Goal: Task Accomplishment & Management: Manage account settings

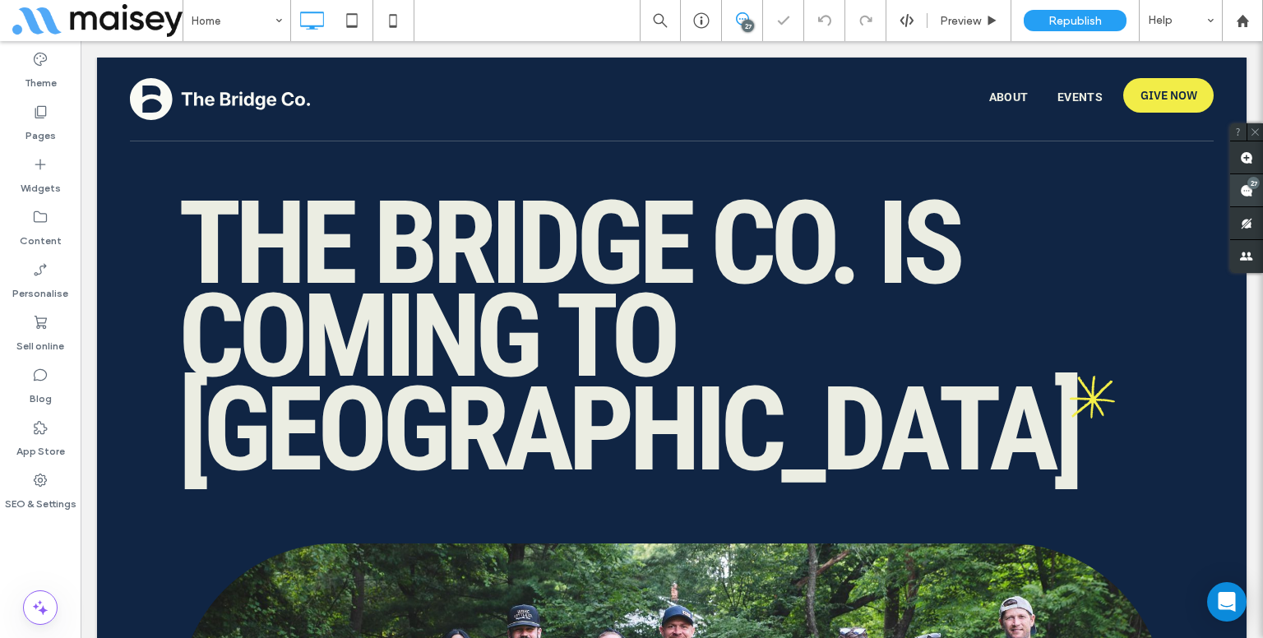
click at [1243, 185] on use at bounding box center [1246, 190] width 13 height 13
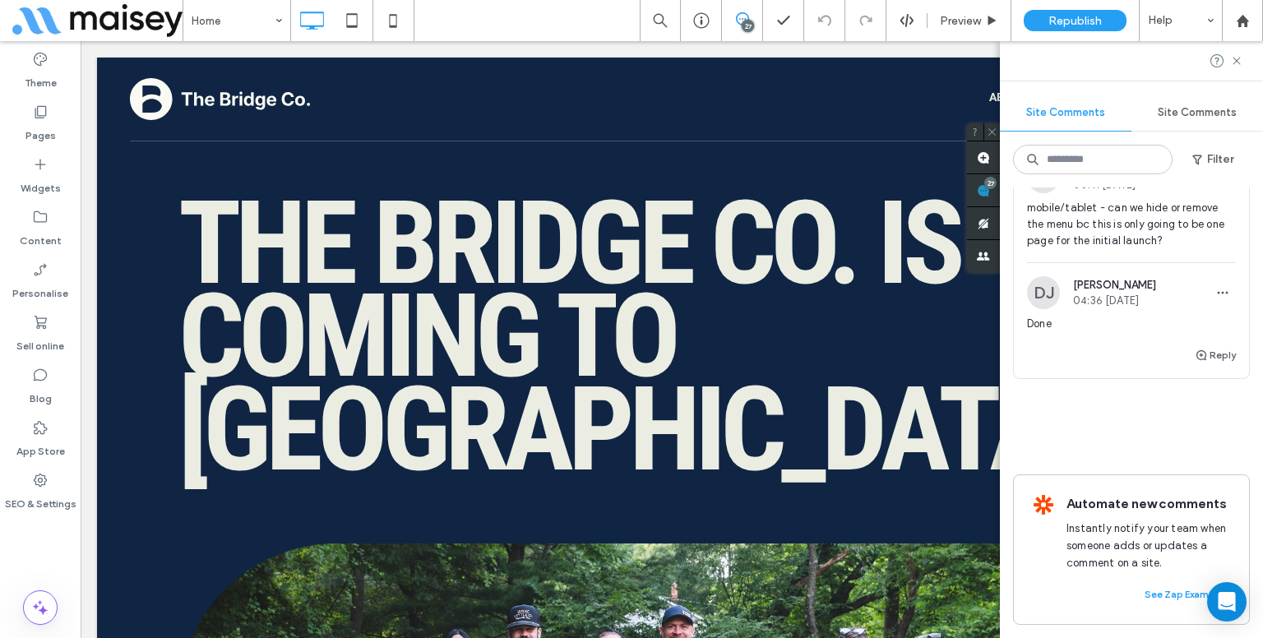
scroll to position [7451, 0]
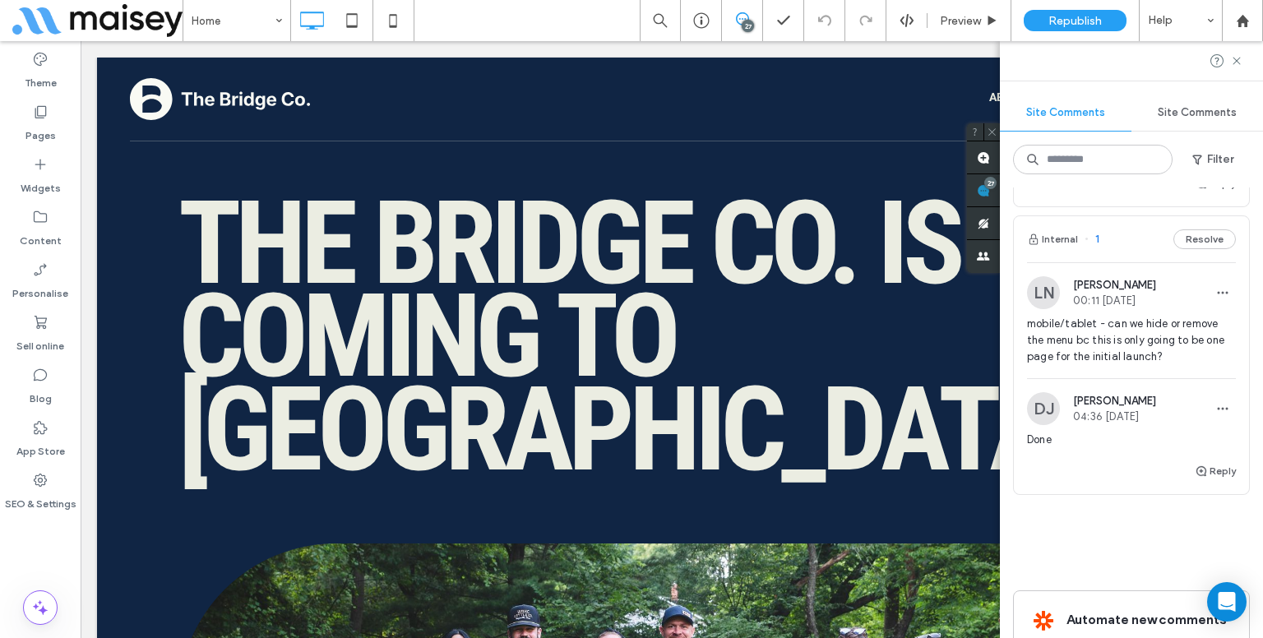
click at [1073, 365] on span "mobile/tablet - can we hide or remove the menu bc this is only going to be one …" at bounding box center [1131, 340] width 209 height 49
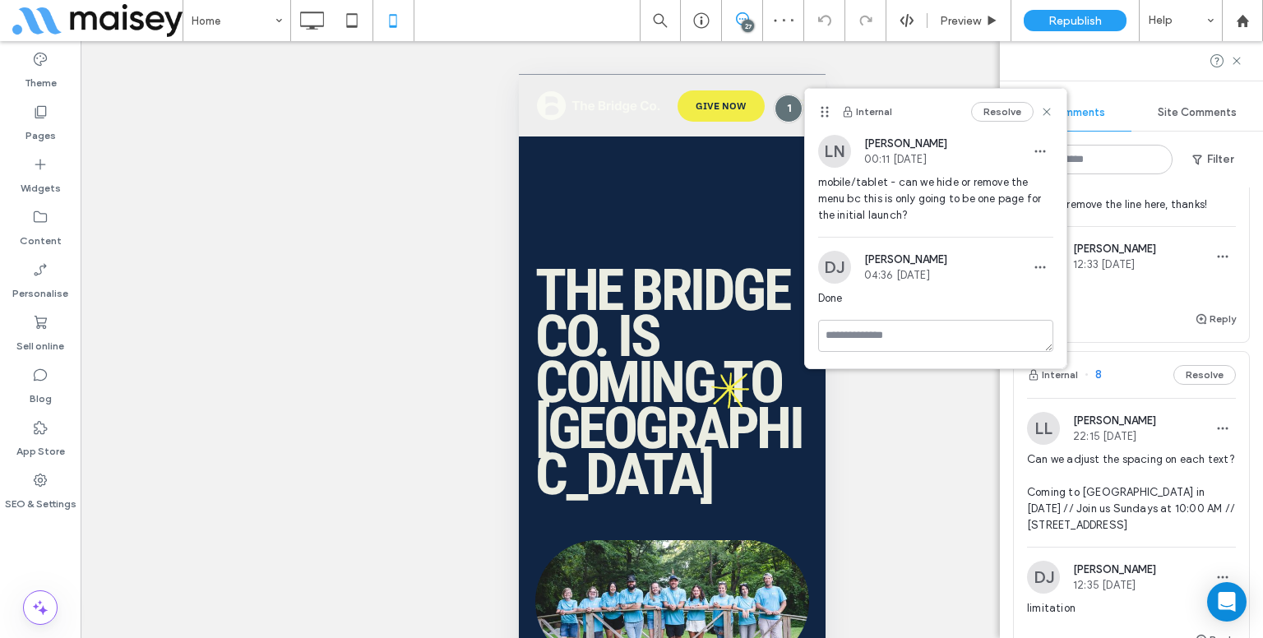
scroll to position [6547, 0]
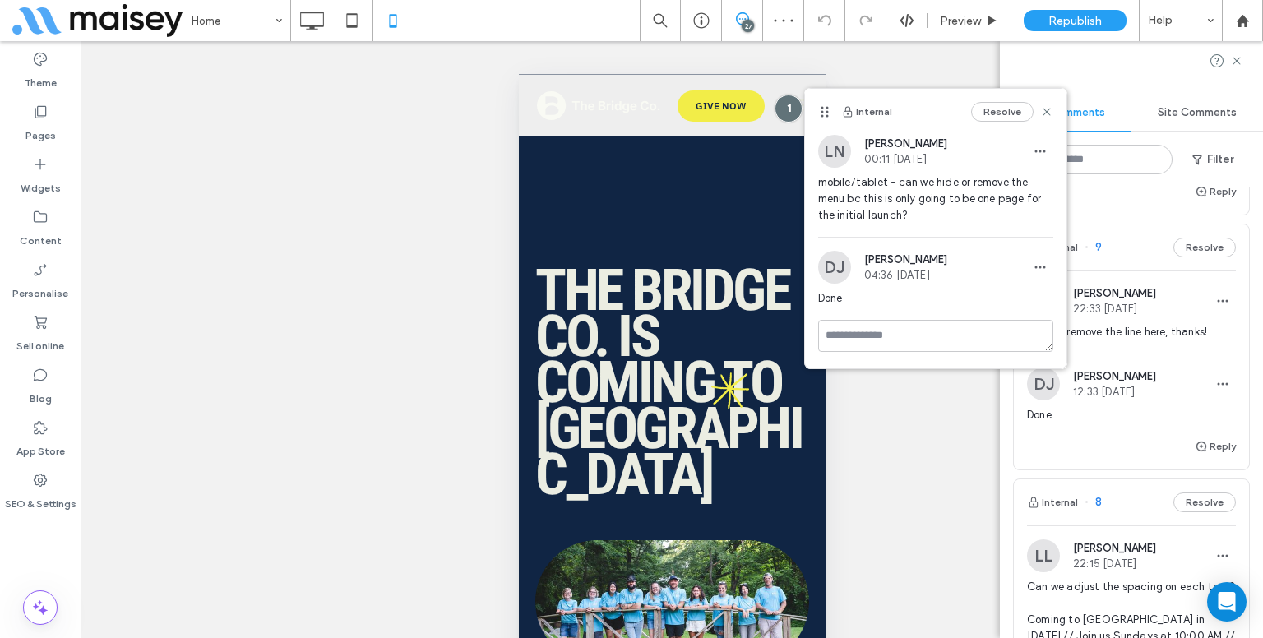
click at [1153, 340] on span "Can we remove the line here, thanks!" at bounding box center [1131, 332] width 209 height 16
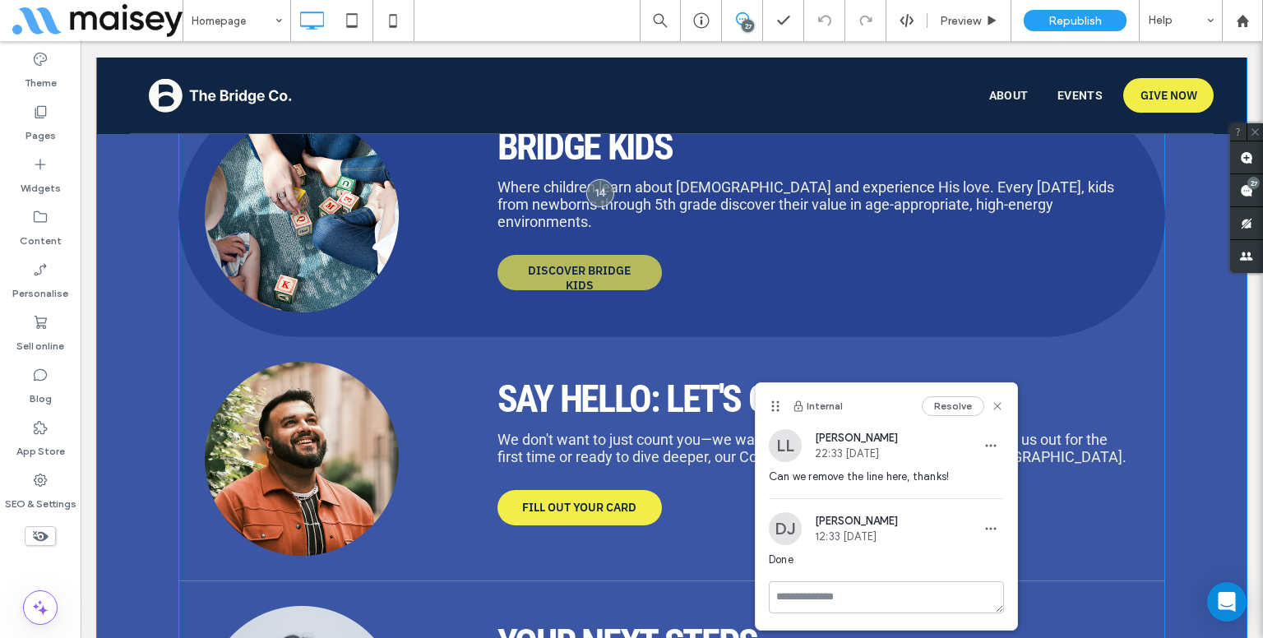
click at [652, 255] on span "DISCOVER BRIDGE KIDS" at bounding box center [579, 278] width 161 height 46
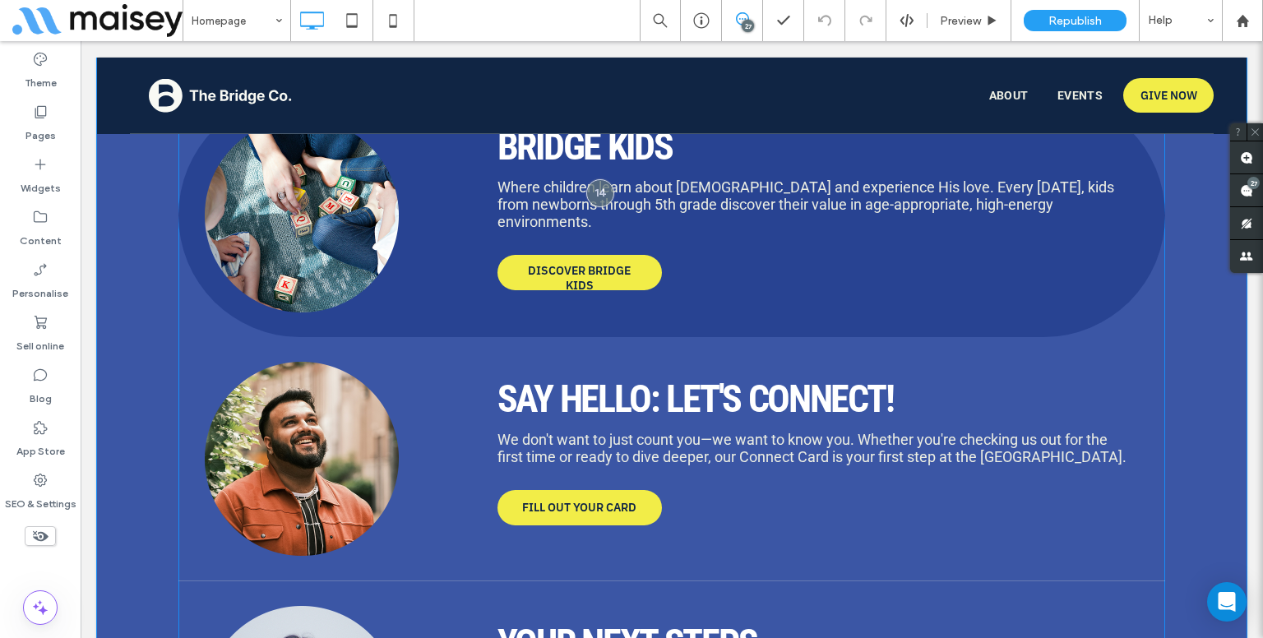
click at [475, 292] on div at bounding box center [345, 215] width 280 height 194
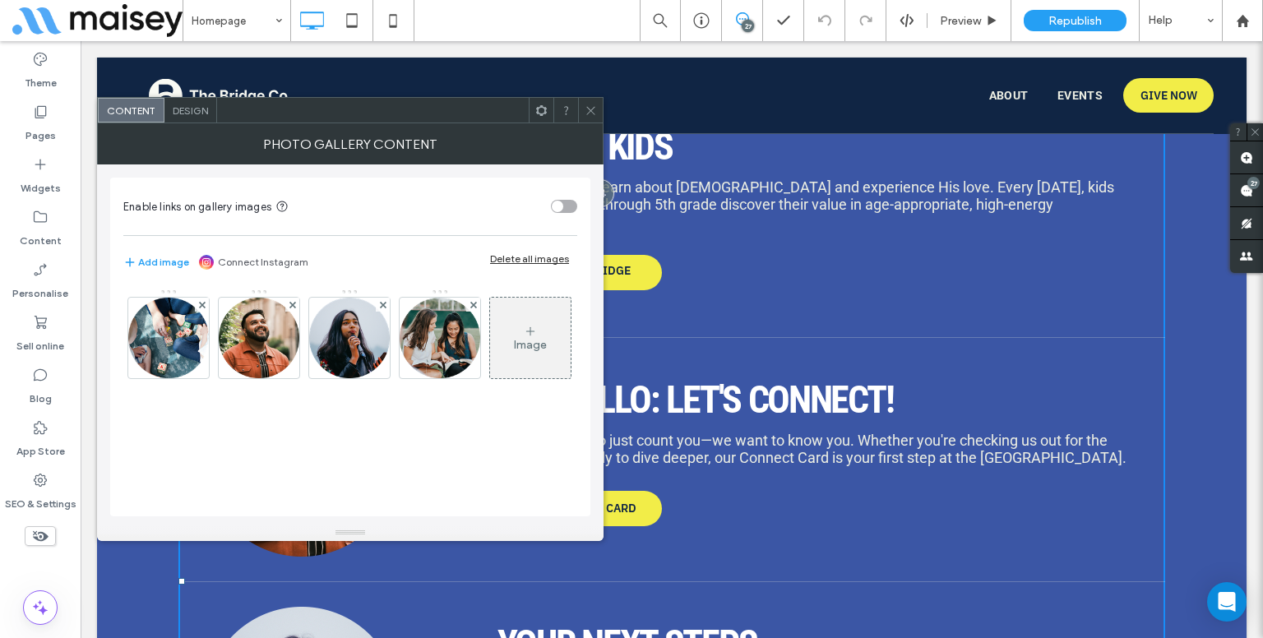
click at [201, 116] on div "Design" at bounding box center [190, 110] width 53 height 25
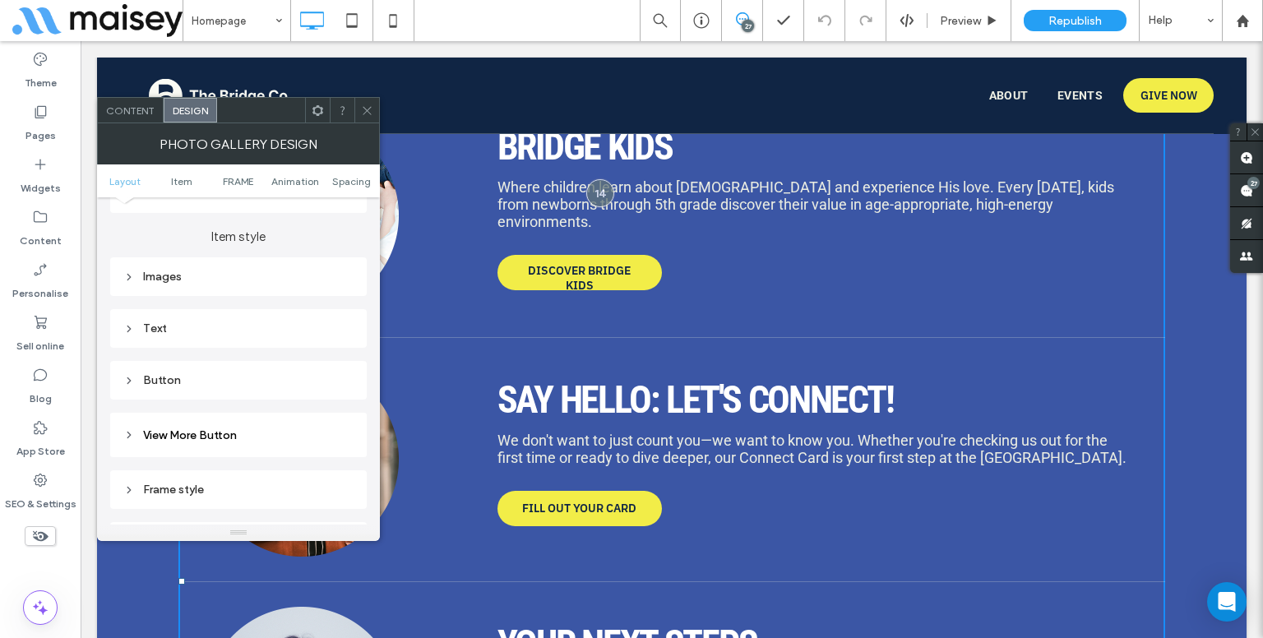
scroll to position [576, 0]
click at [168, 373] on div "Button" at bounding box center [238, 372] width 230 height 14
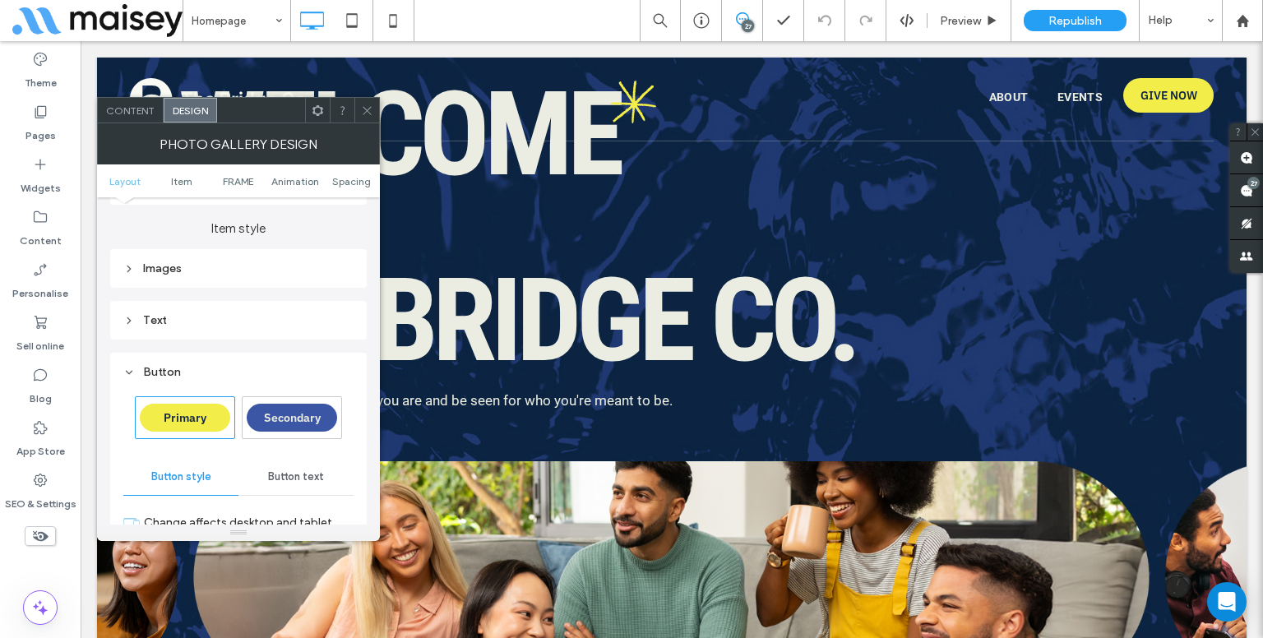
scroll to position [411, 0]
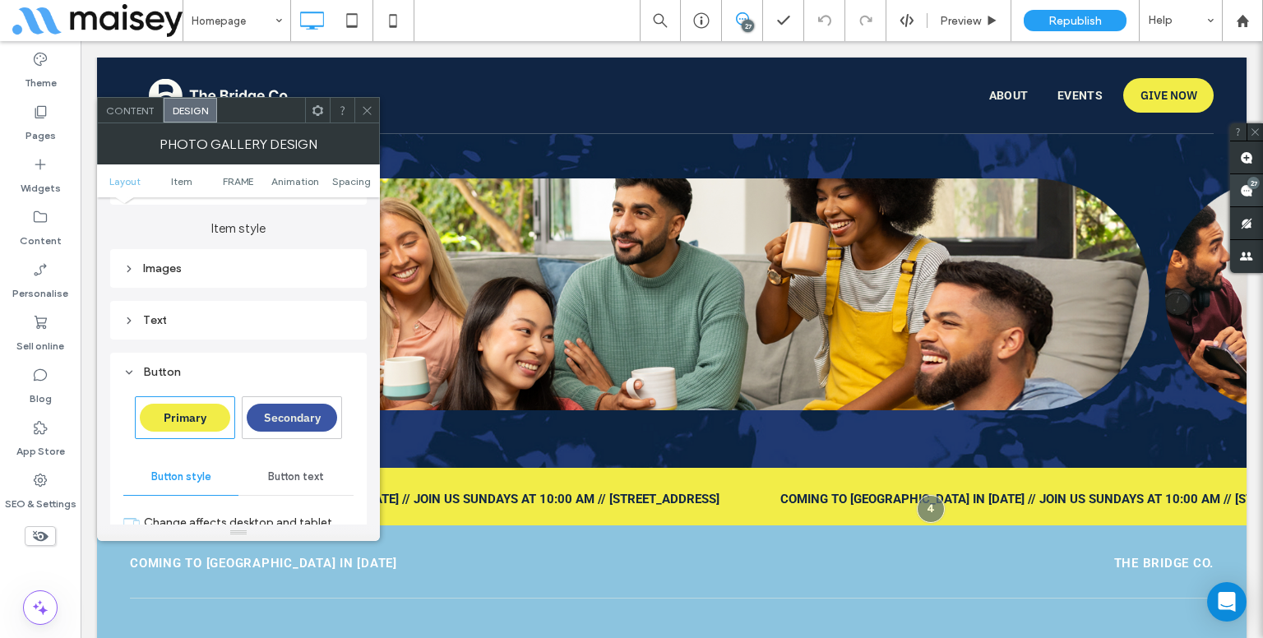
click at [1240, 194] on use at bounding box center [1246, 190] width 13 height 13
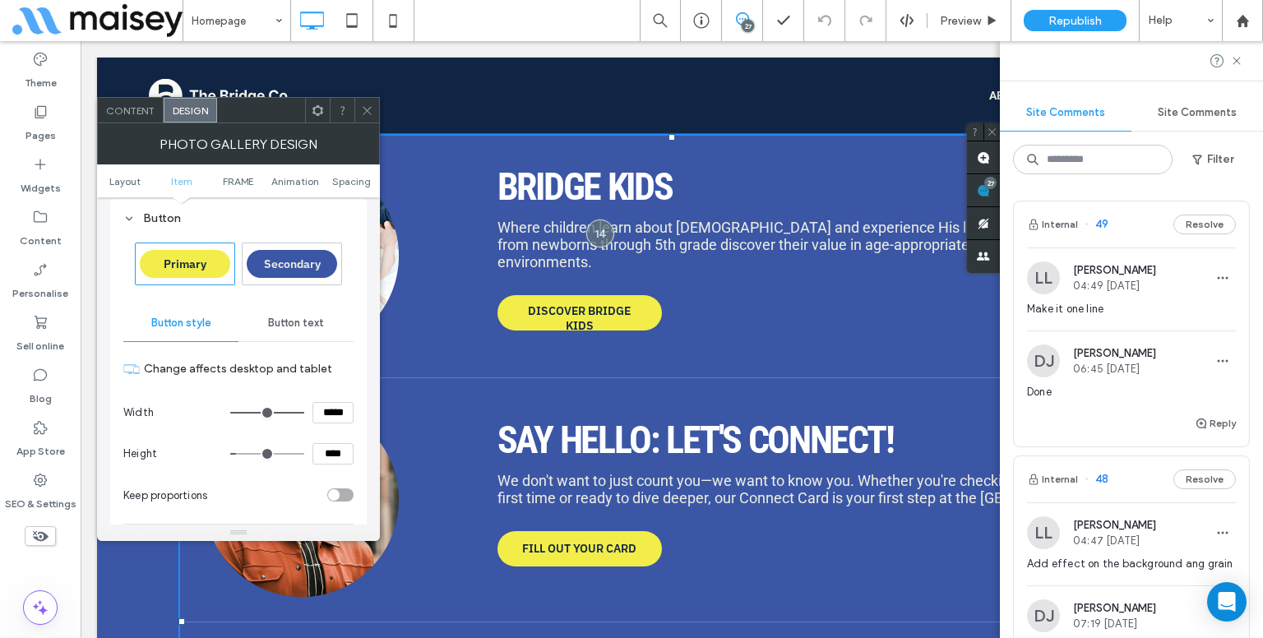
scroll to position [740, 0]
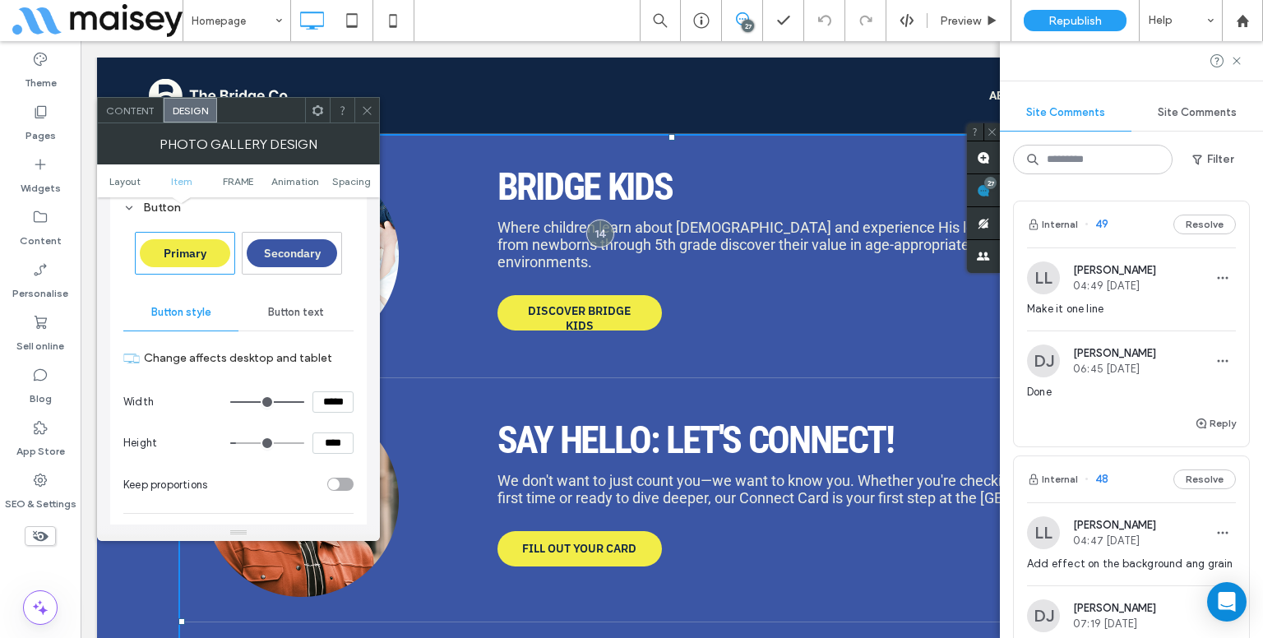
click at [305, 319] on div "Button text" at bounding box center [295, 312] width 115 height 36
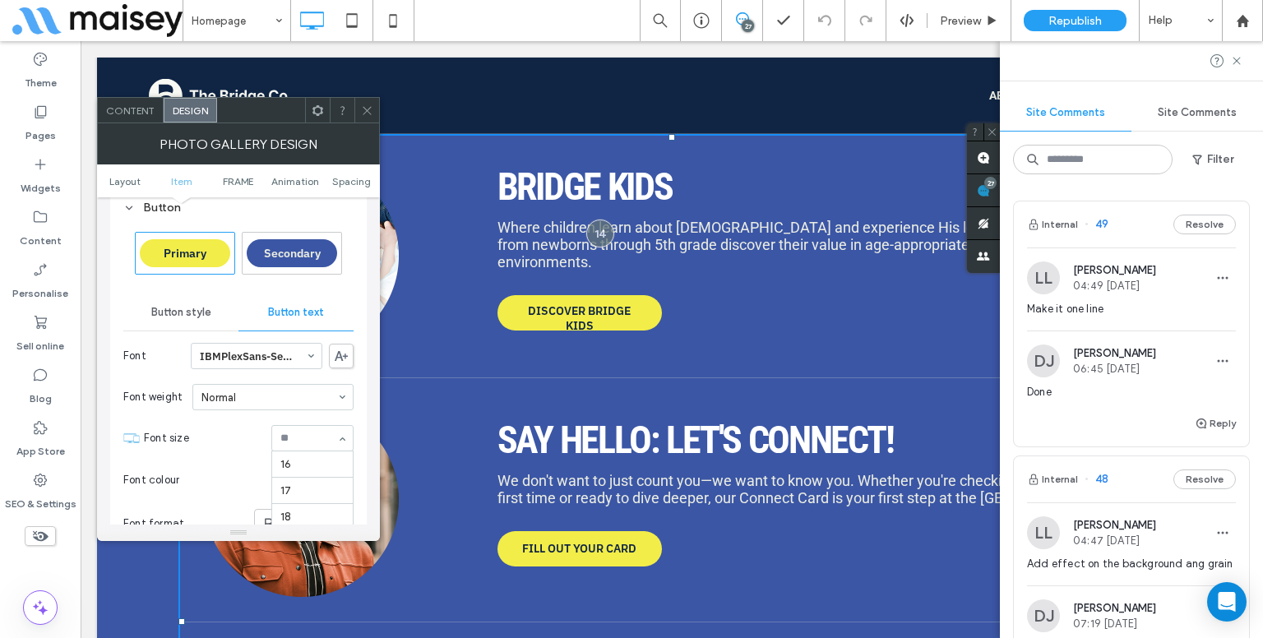
scroll to position [135, 0]
click at [303, 442] on input at bounding box center [308, 439] width 56 height 12
type input "**"
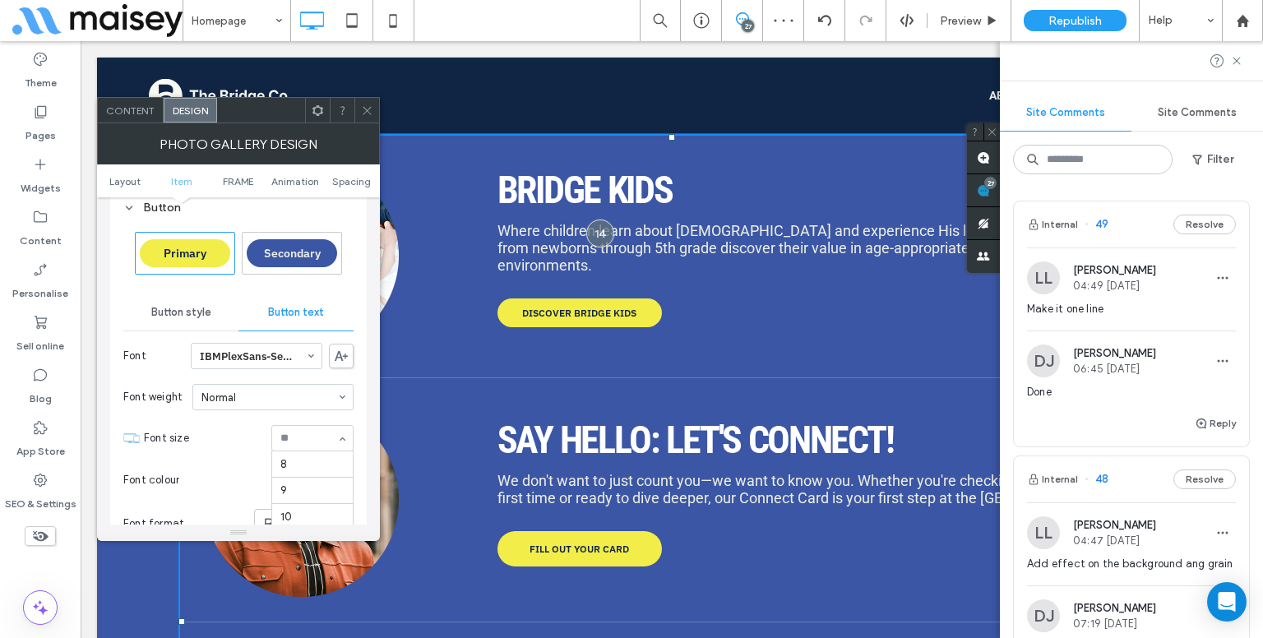
click at [286, 435] on input at bounding box center [308, 439] width 56 height 12
type input "**"
click at [357, 103] on div at bounding box center [366, 110] width 25 height 25
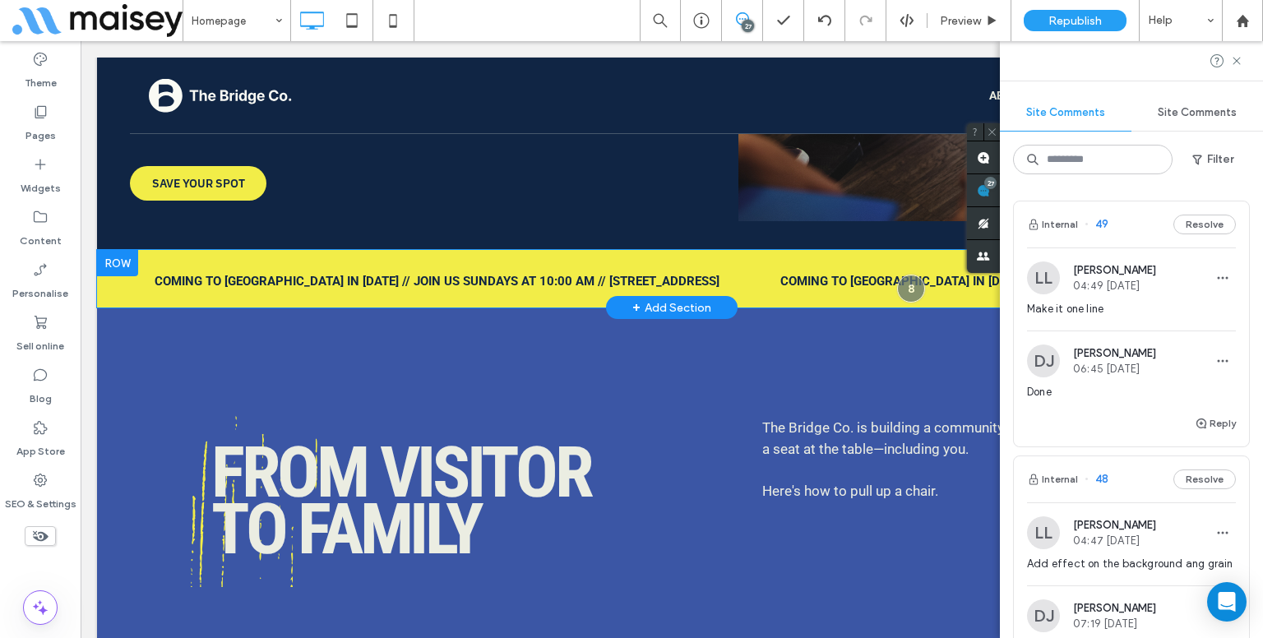
scroll to position [3619, 0]
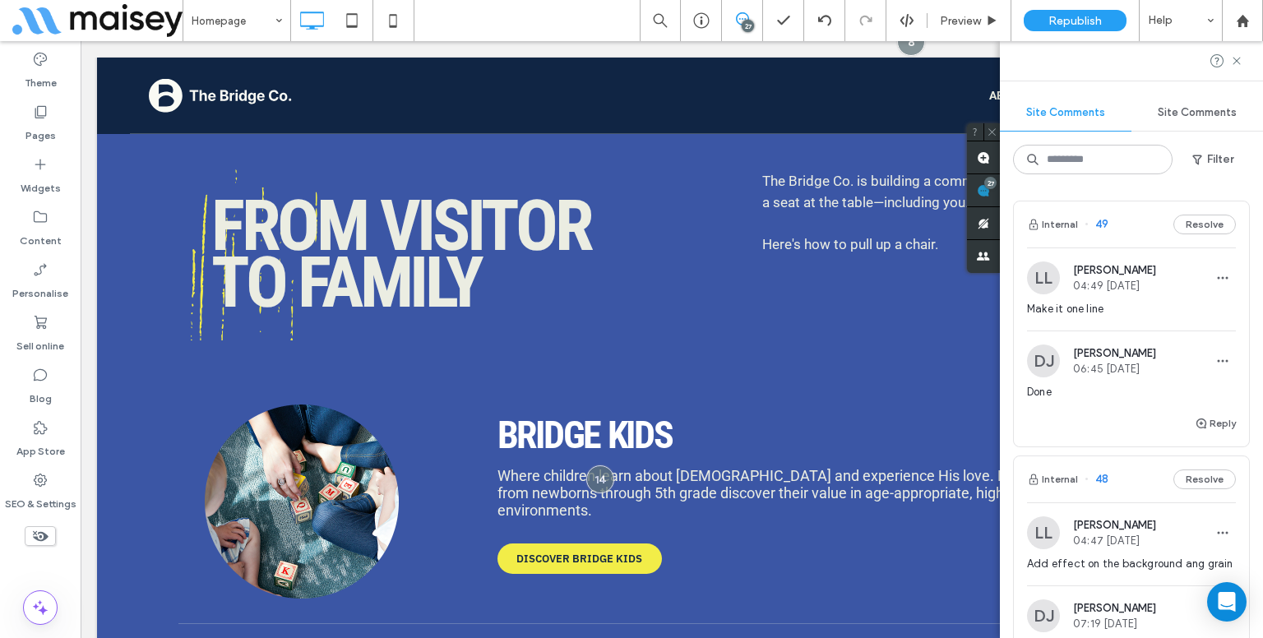
click at [1118, 327] on div "Make it one line" at bounding box center [1131, 316] width 209 height 30
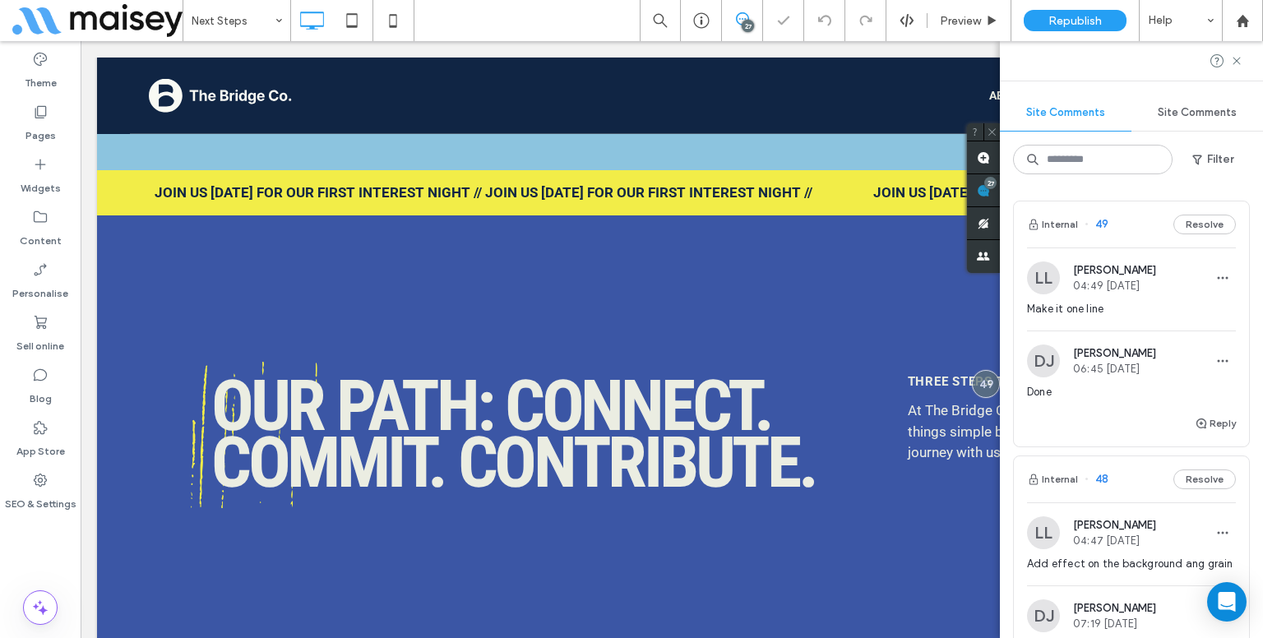
scroll to position [1184, 0]
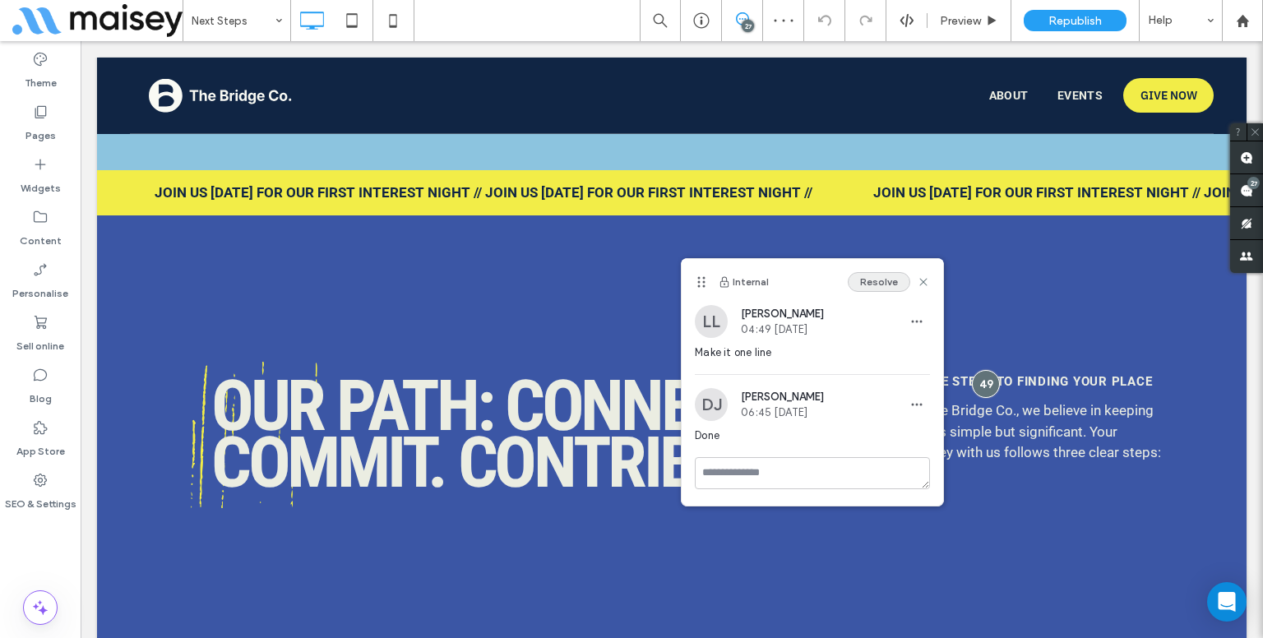
click at [881, 287] on button "Resolve" at bounding box center [879, 282] width 62 height 20
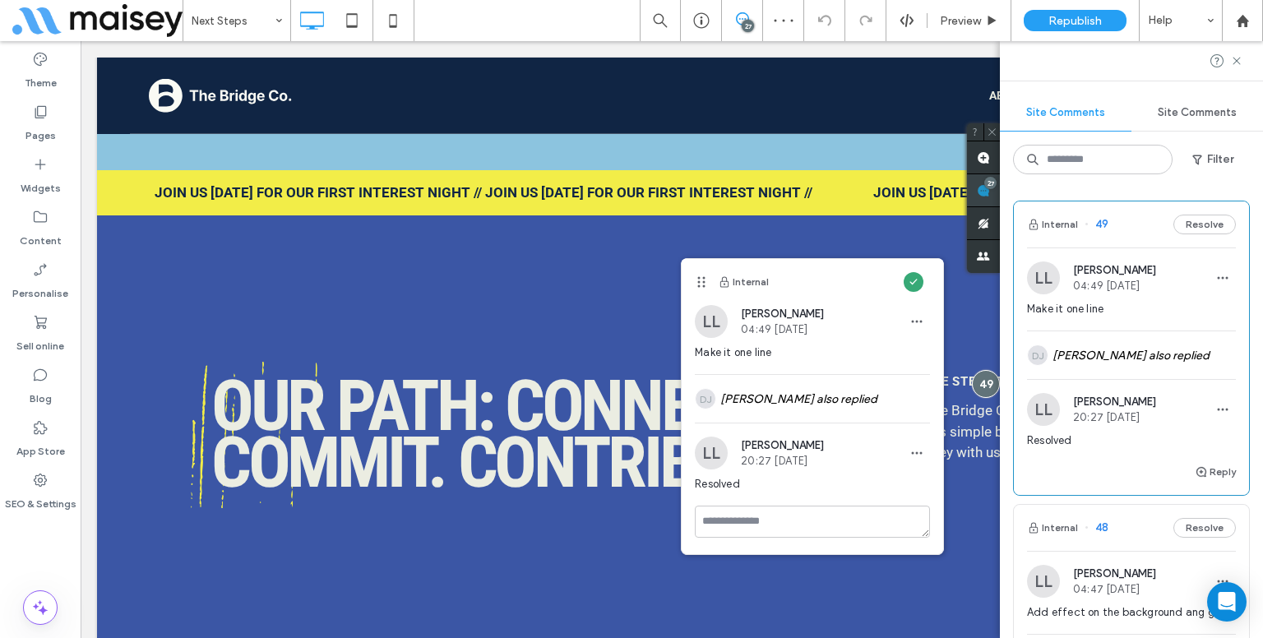
click at [1253, 197] on div "Site Comments Site Comments Filter Internal 49 Resolve LL Lynneth Legaspi 04:49…" at bounding box center [1131, 339] width 263 height 597
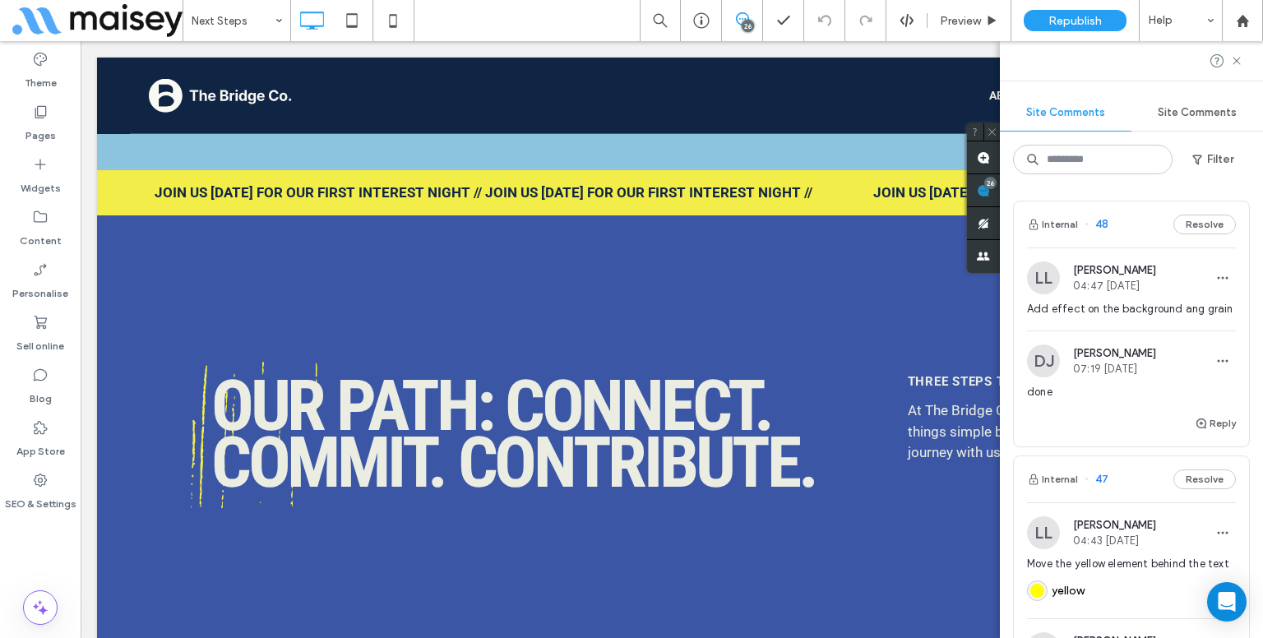
click at [1164, 317] on span "Add effect on the background ang grain" at bounding box center [1131, 309] width 209 height 16
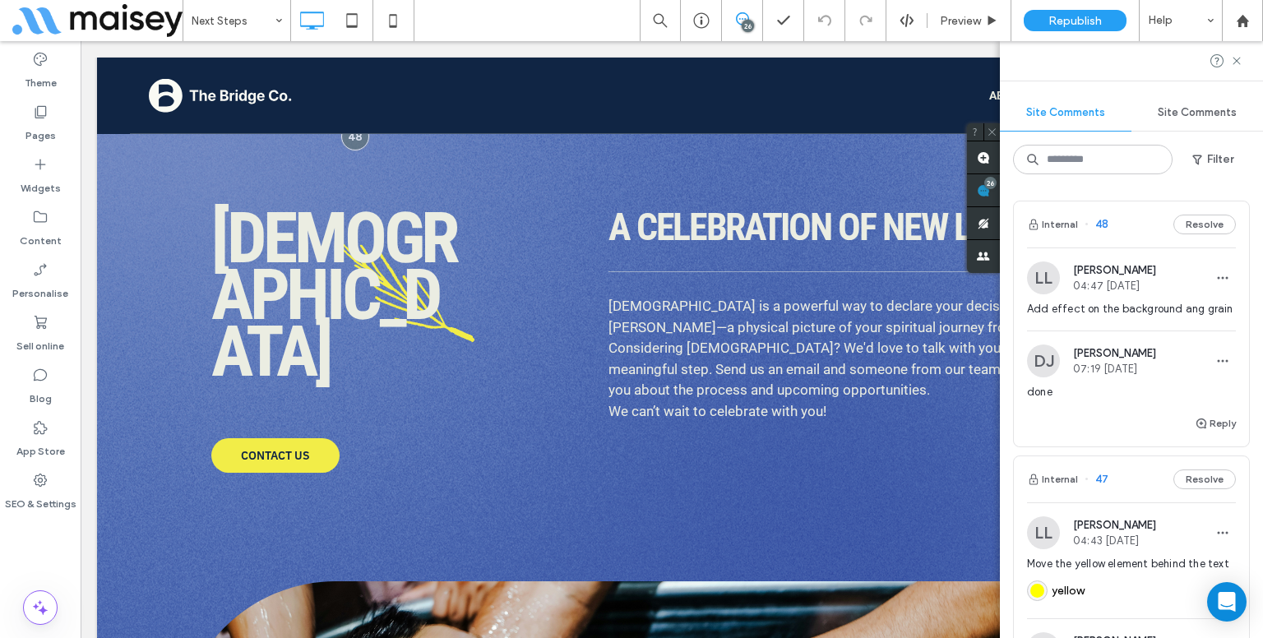
scroll to position [3604, 0]
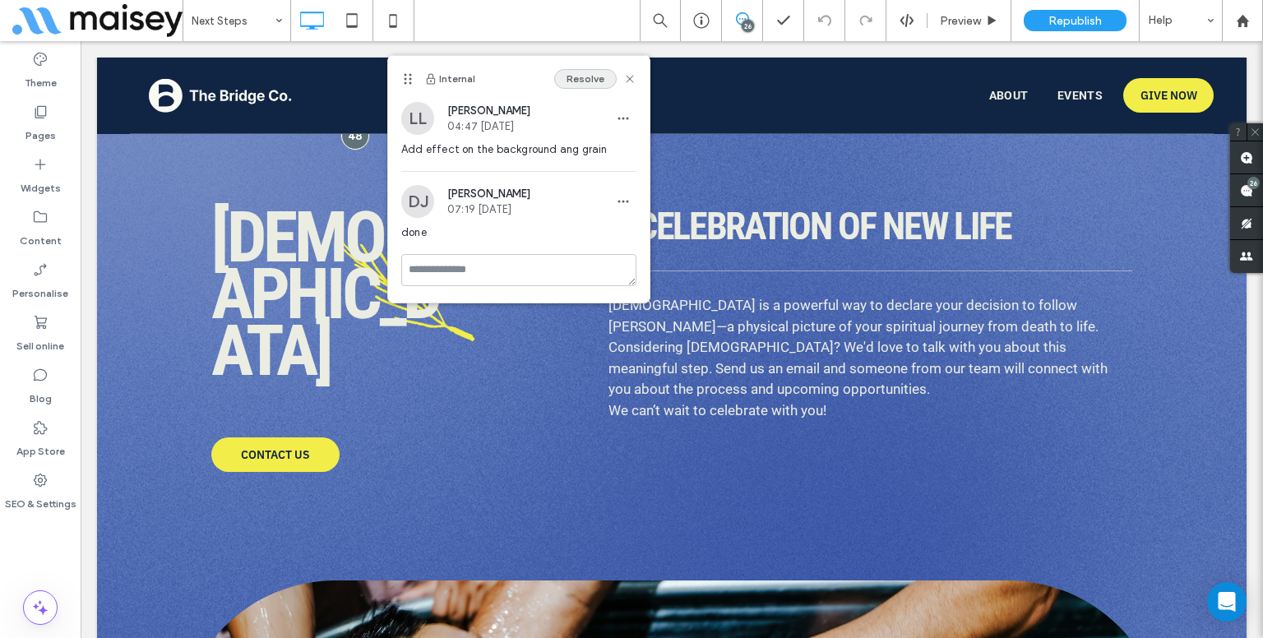
click at [592, 83] on button "Resolve" at bounding box center [585, 79] width 62 height 20
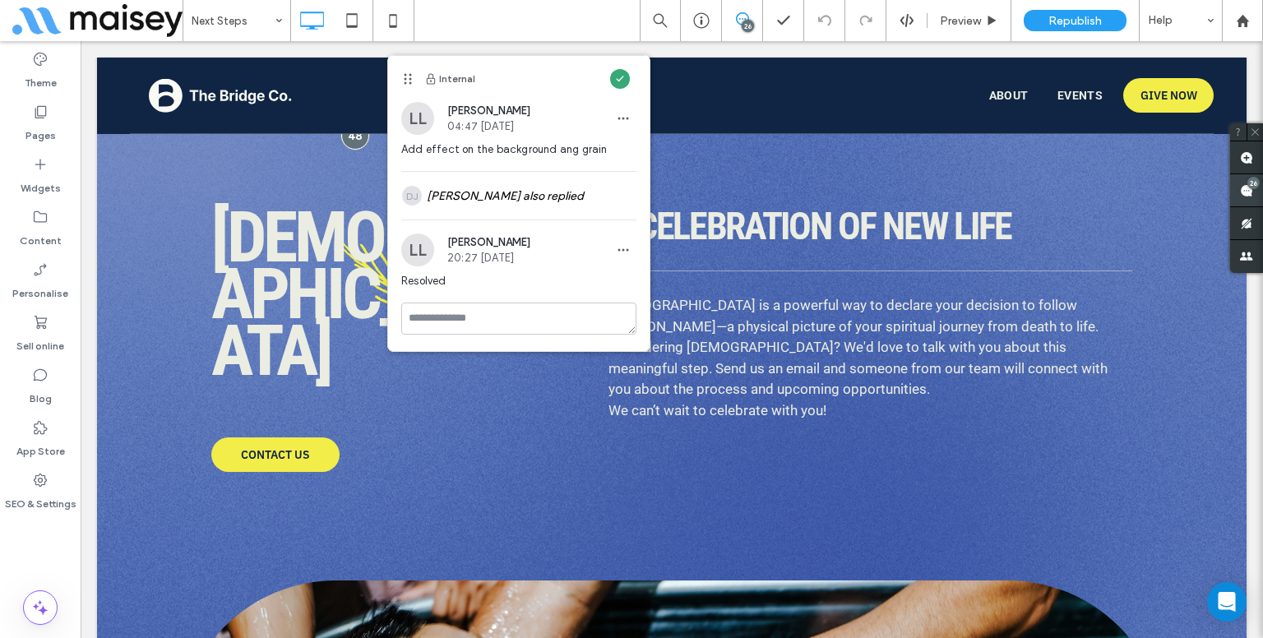
click at [1243, 195] on use at bounding box center [1246, 190] width 13 height 13
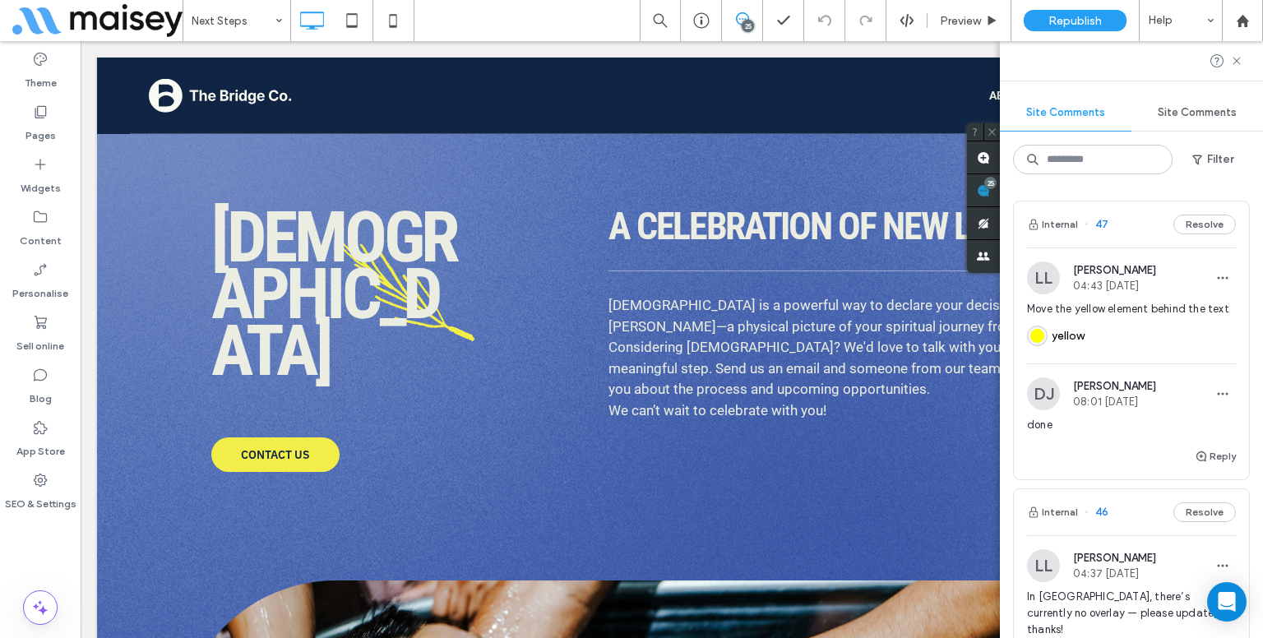
click at [1155, 340] on div "yellow" at bounding box center [1131, 333] width 209 height 33
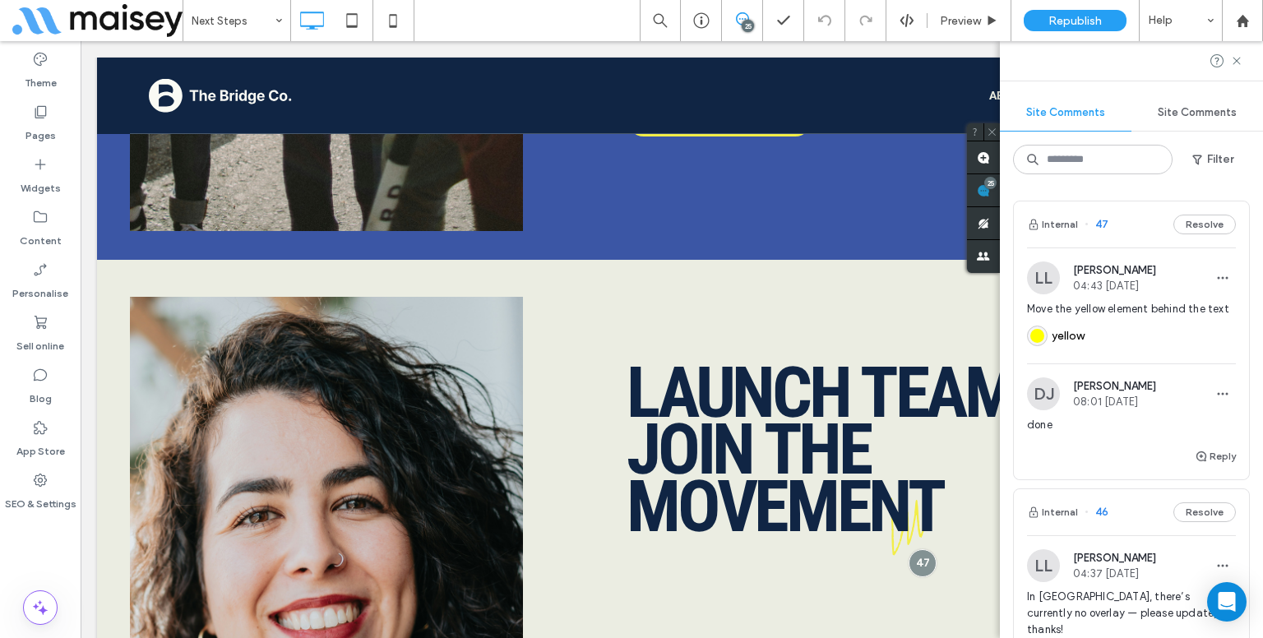
scroll to position [7230, 0]
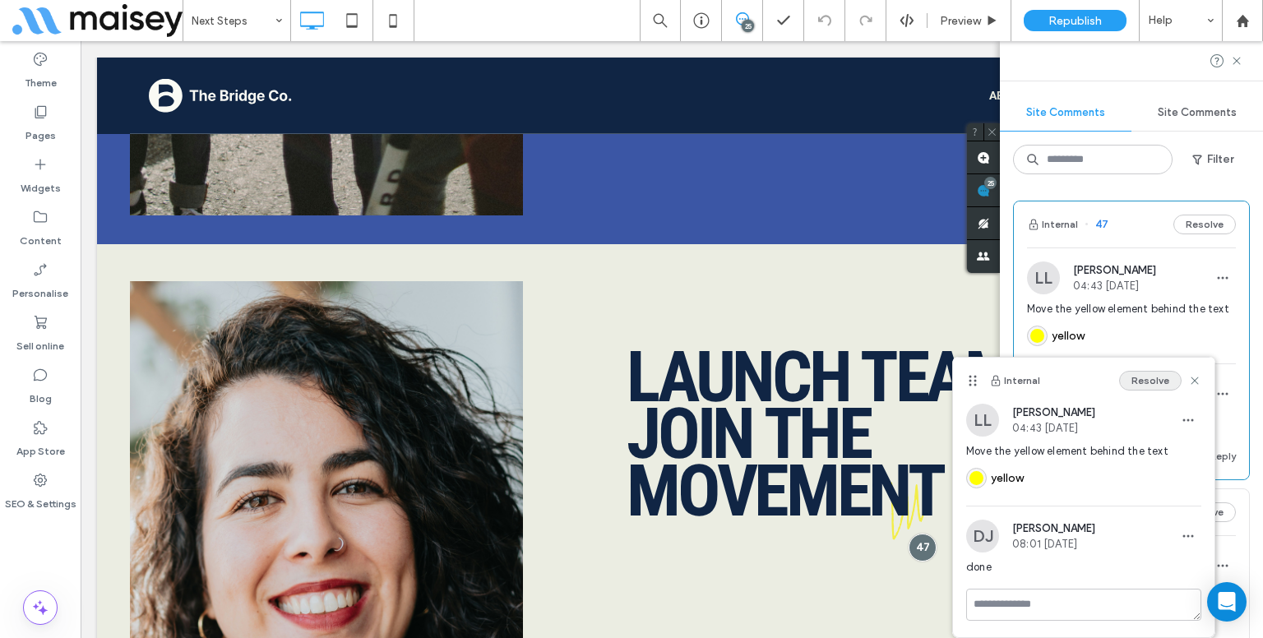
click at [1134, 382] on button "Resolve" at bounding box center [1150, 381] width 62 height 20
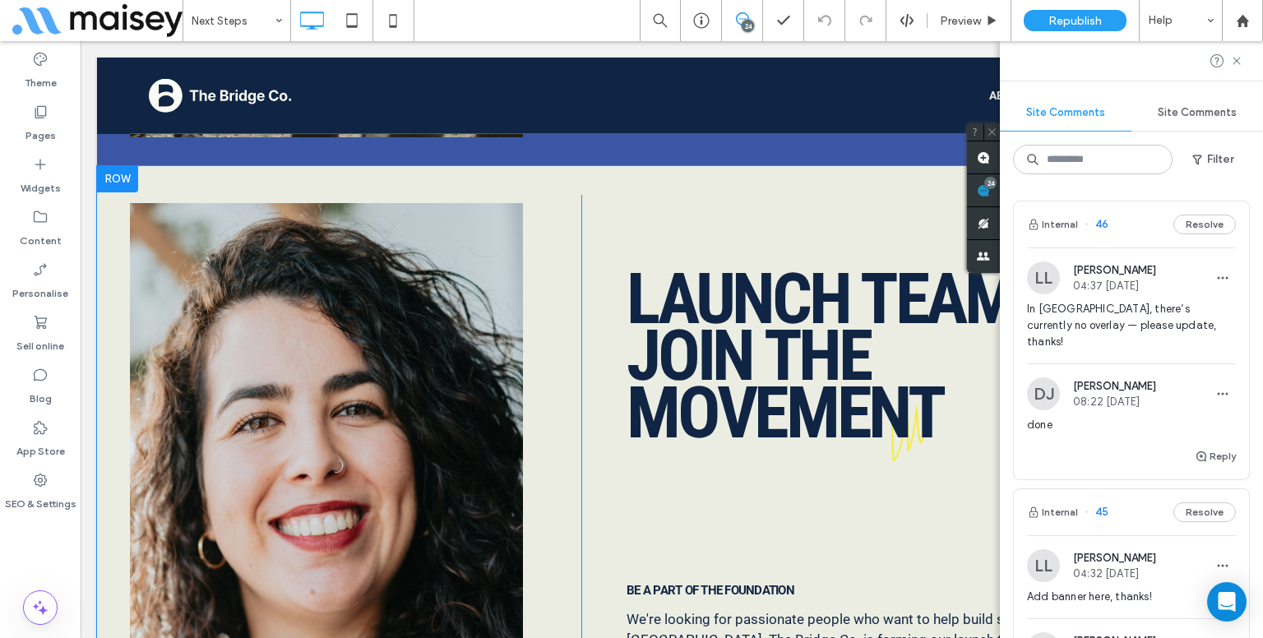
scroll to position [7315, 0]
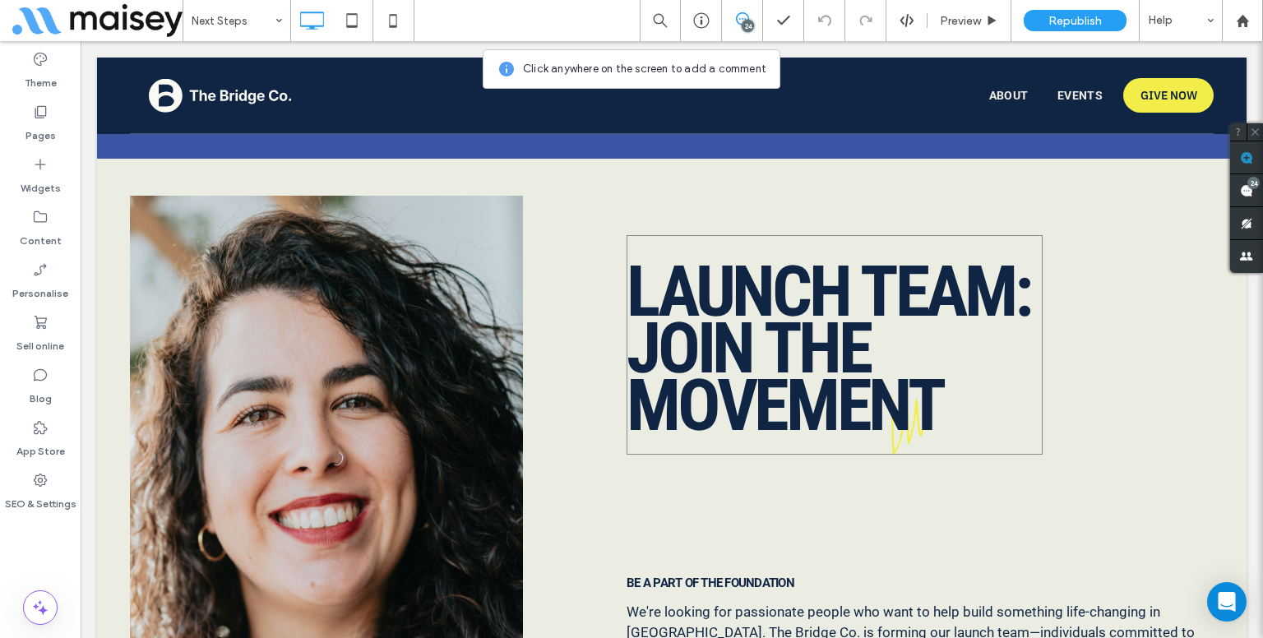
click at [896, 385] on span "Movement" at bounding box center [785, 405] width 317 height 84
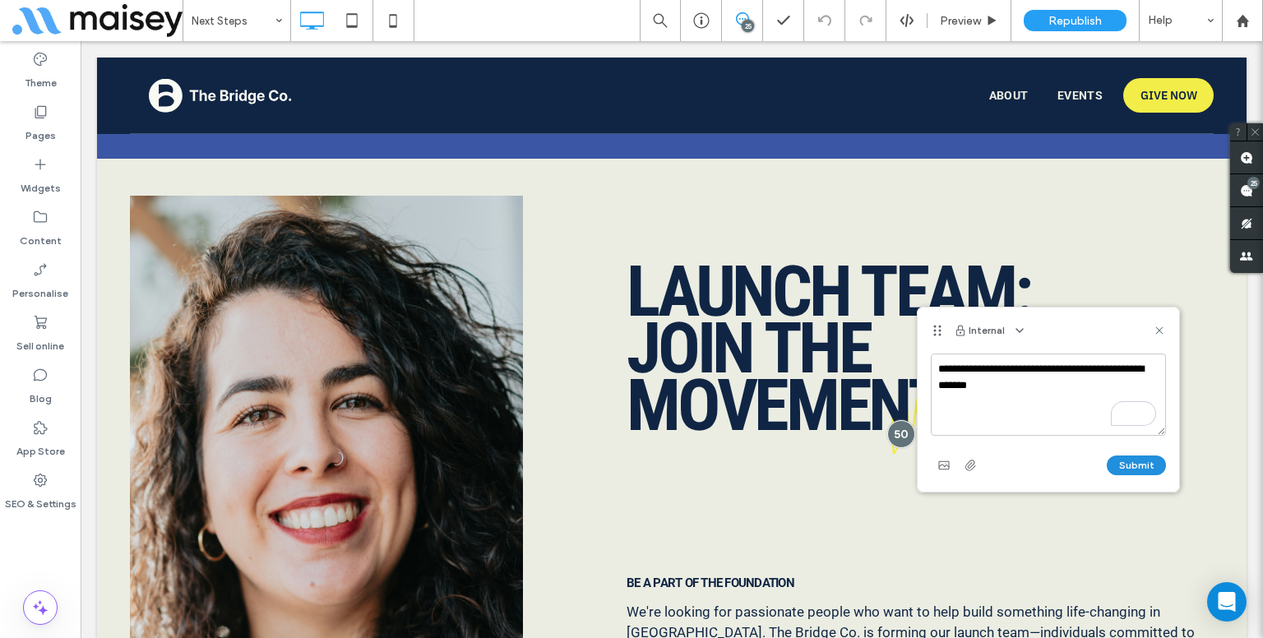
type textarea "**********"
click at [1133, 458] on button "Submit" at bounding box center [1136, 466] width 59 height 20
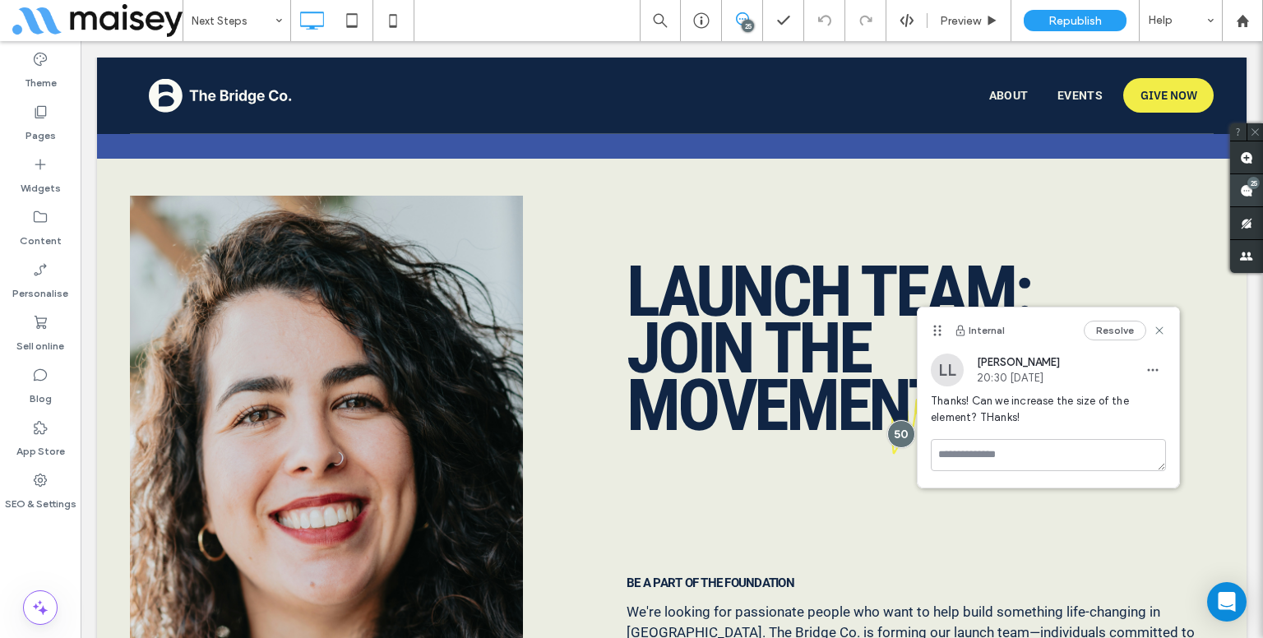
click at [1257, 175] on span at bounding box center [1246, 190] width 33 height 32
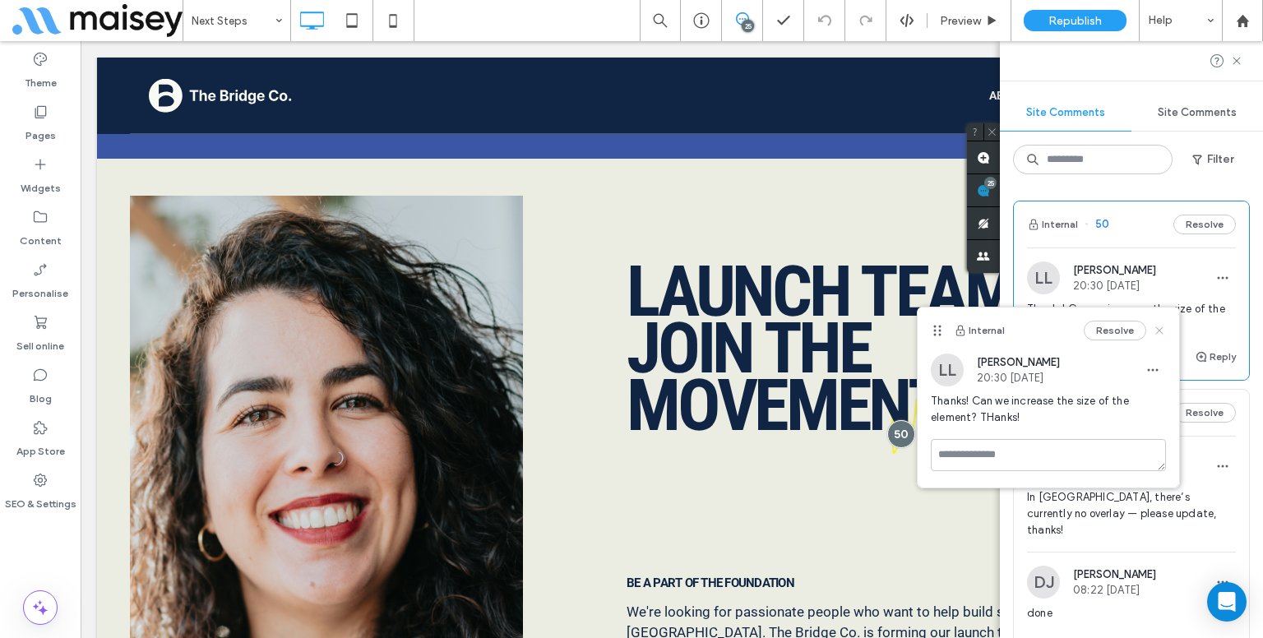
click at [1163, 329] on icon at bounding box center [1159, 330] width 13 height 13
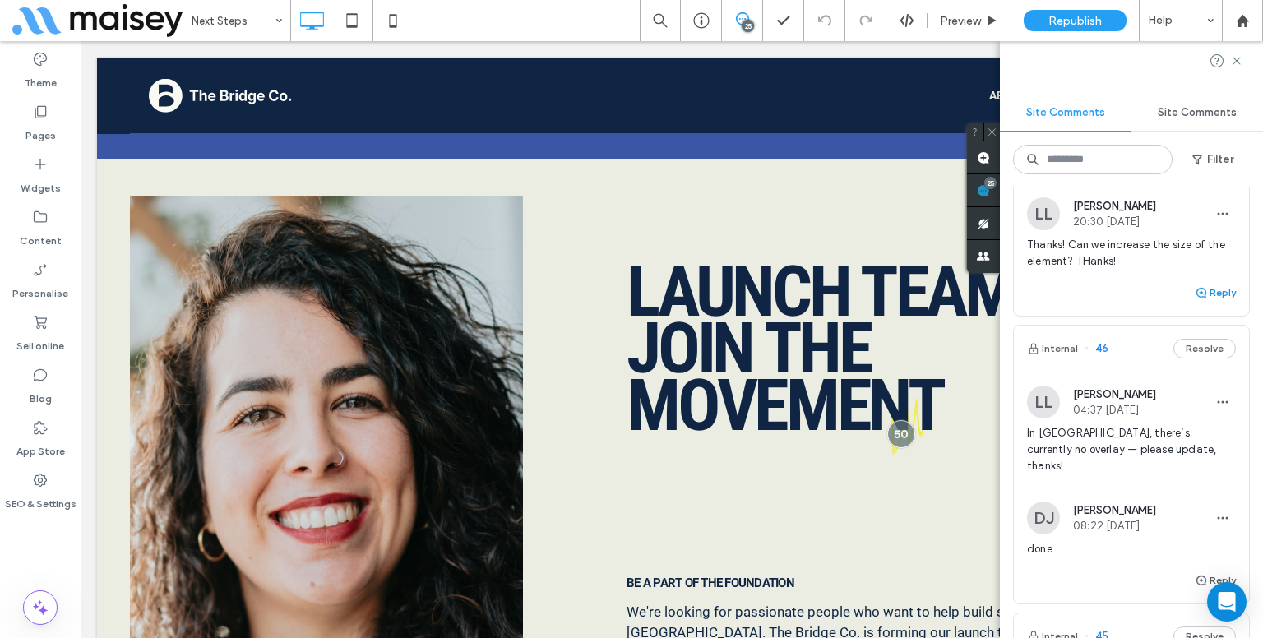
scroll to position [65, 0]
click at [1132, 431] on span "In Figma, there’s currently no overlay — please update, thanks!" at bounding box center [1131, 448] width 209 height 49
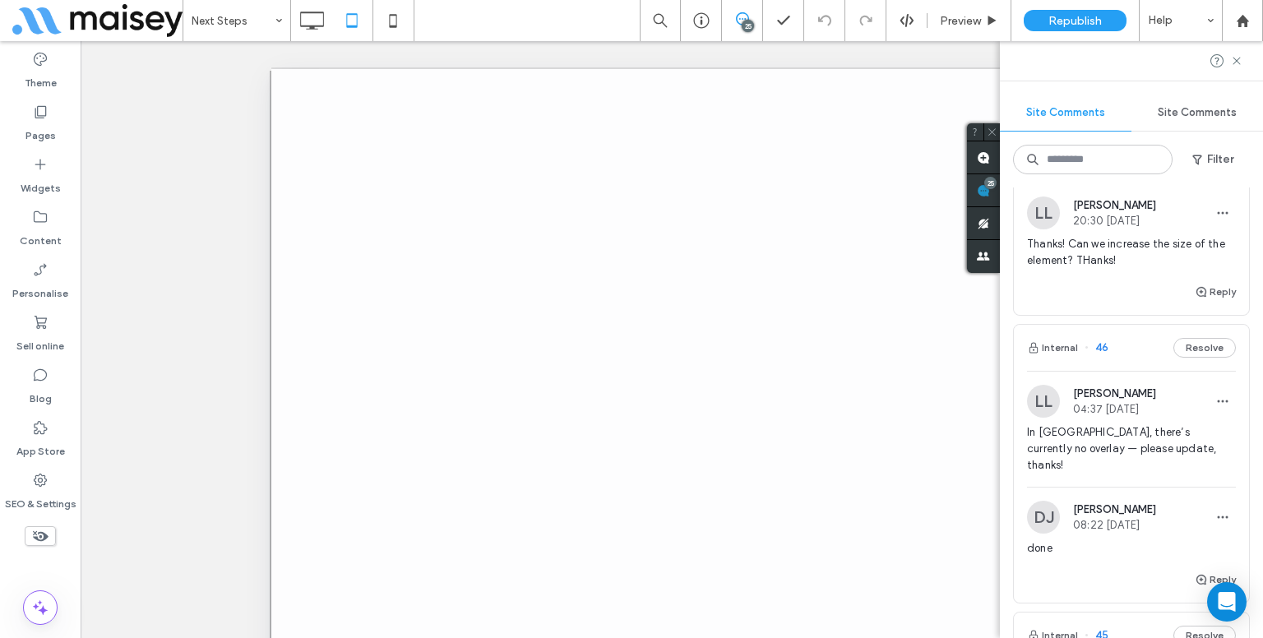
scroll to position [0, 0]
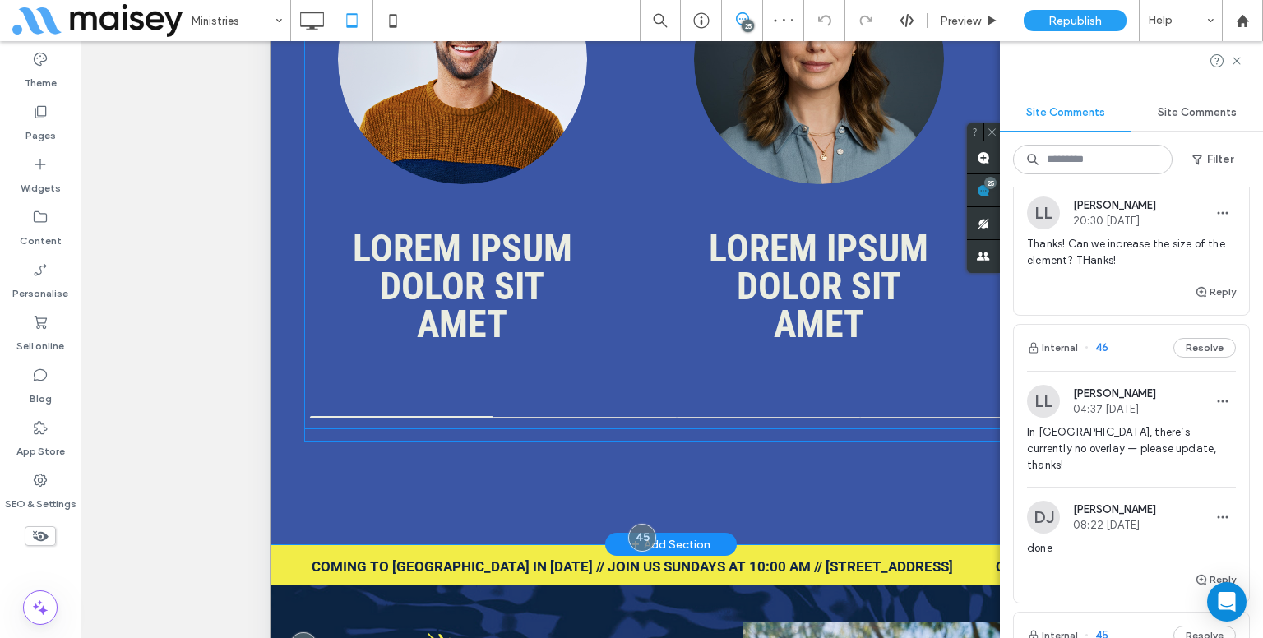
scroll to position [5621, 0]
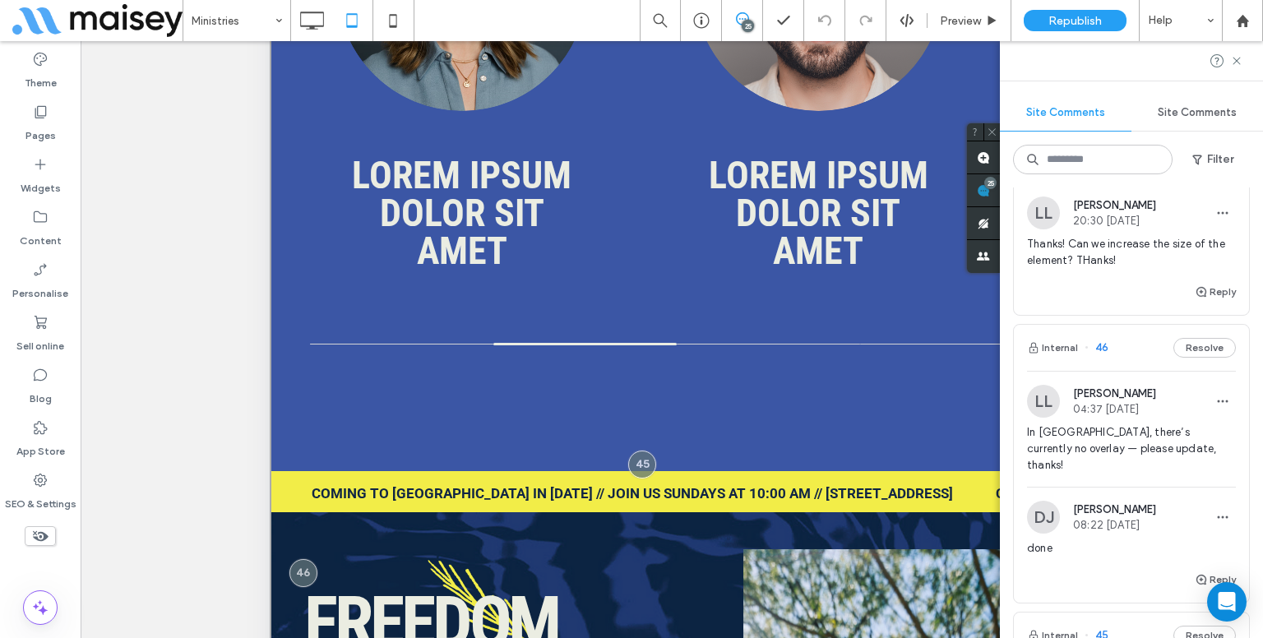
click at [1151, 452] on span "In Figma, there’s currently no overlay — please update, thanks!" at bounding box center [1131, 448] width 209 height 49
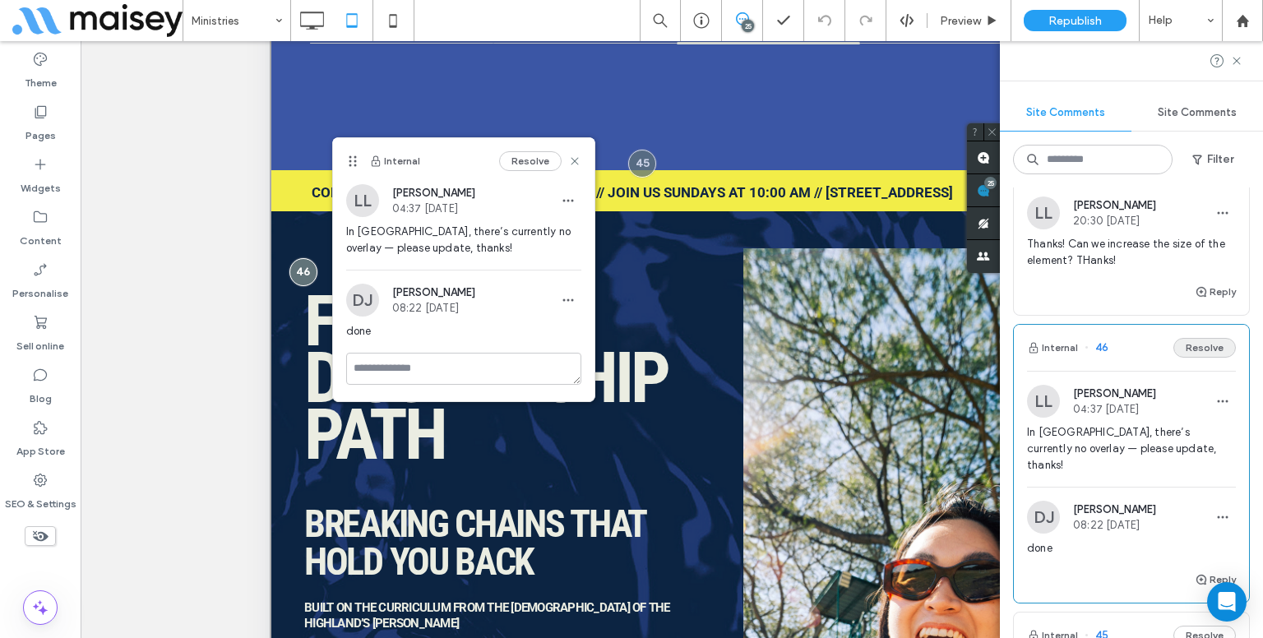
click at [1189, 343] on button "Resolve" at bounding box center [1204, 348] width 62 height 20
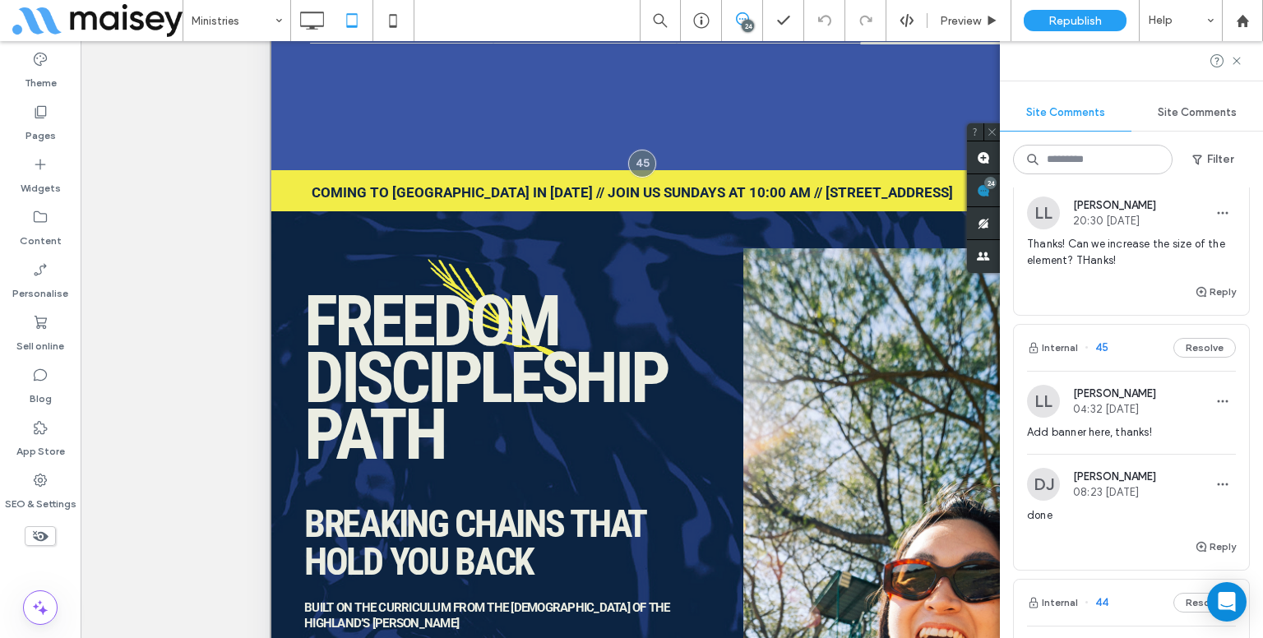
click at [1128, 412] on span "04:32 Aug 14 2025" at bounding box center [1114, 409] width 83 height 12
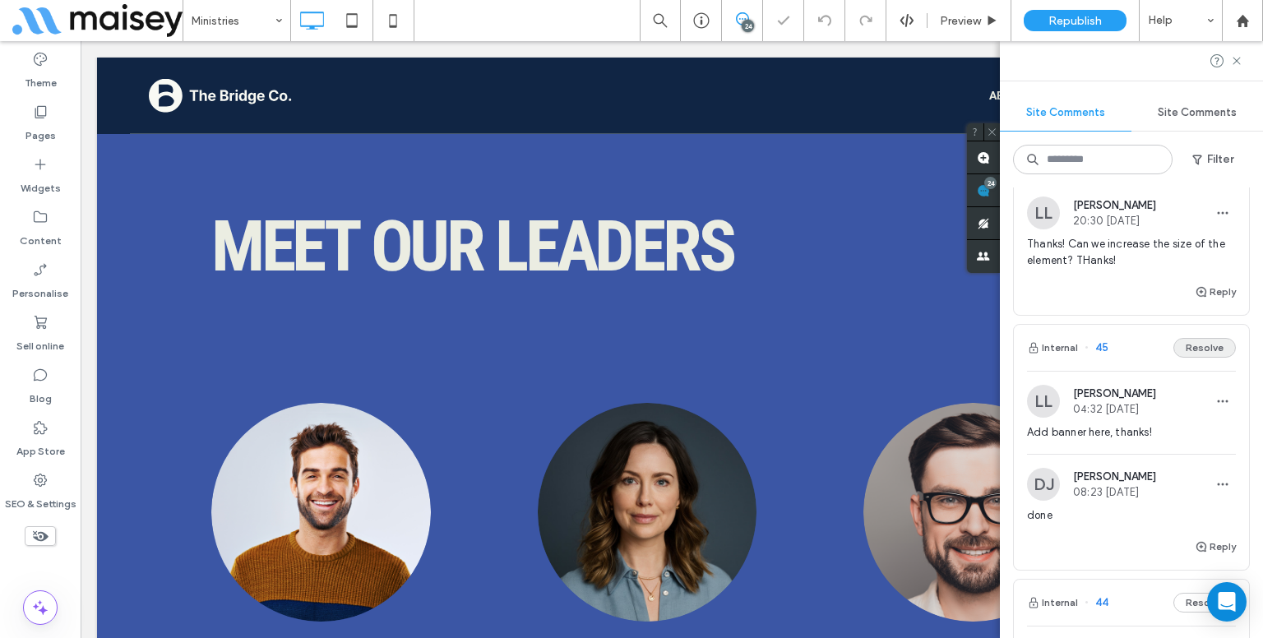
scroll to position [0, 0]
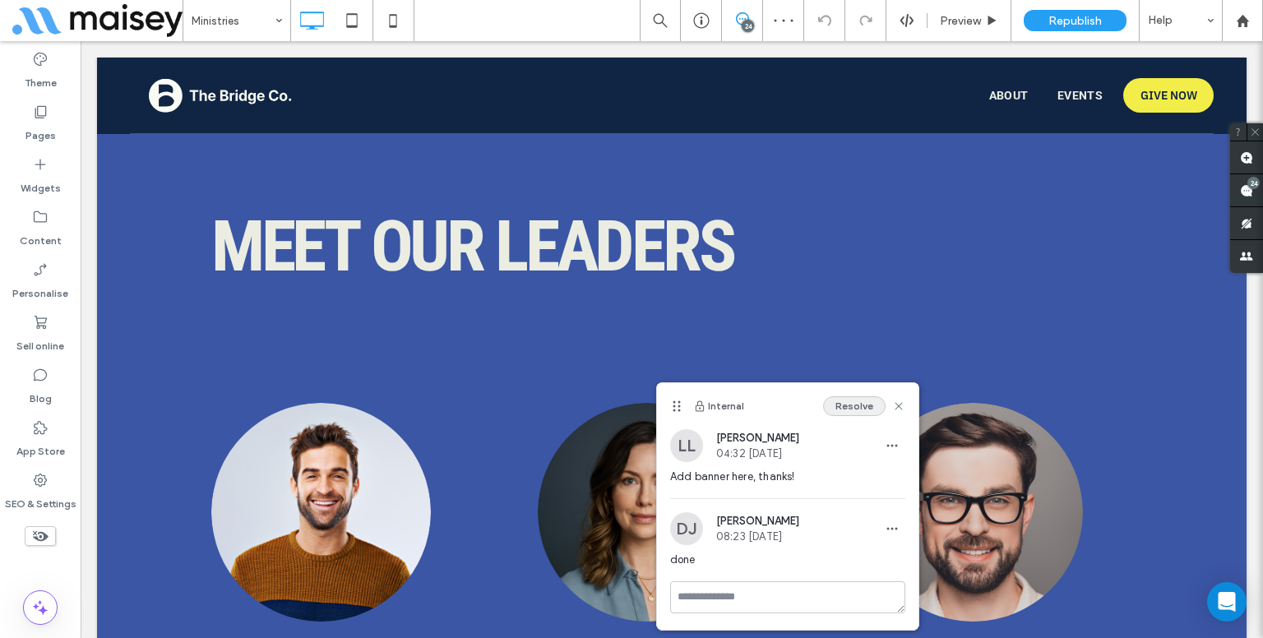
click at [872, 396] on button "Resolve" at bounding box center [854, 406] width 62 height 20
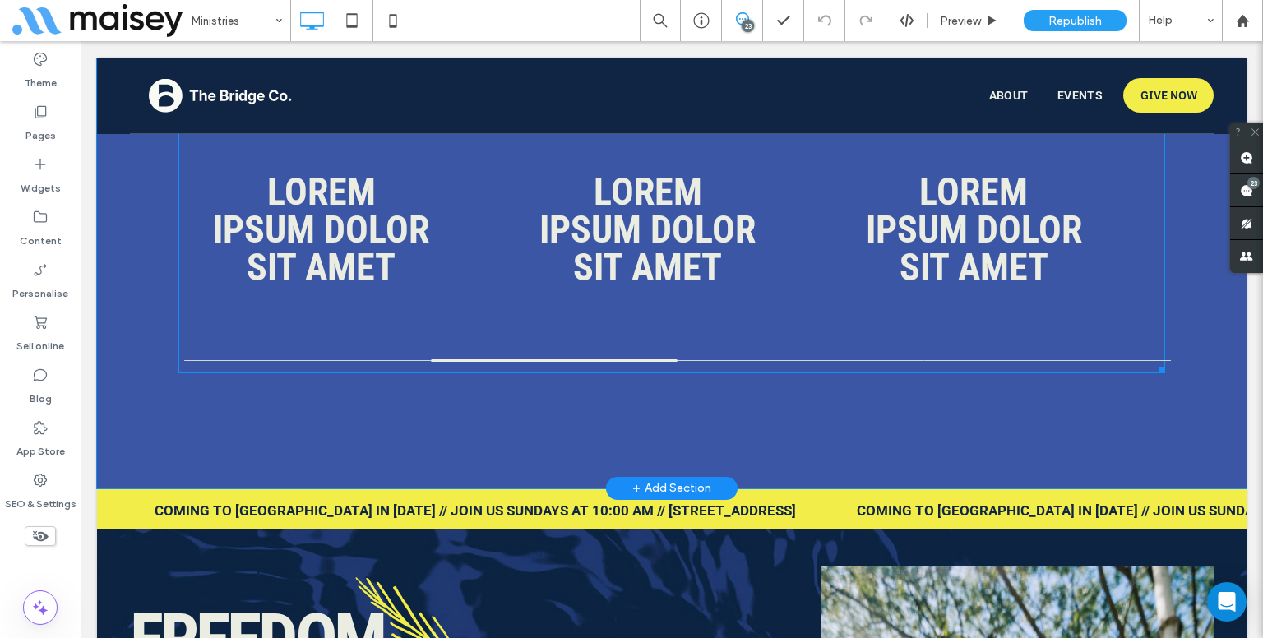
scroll to position [5566, 0]
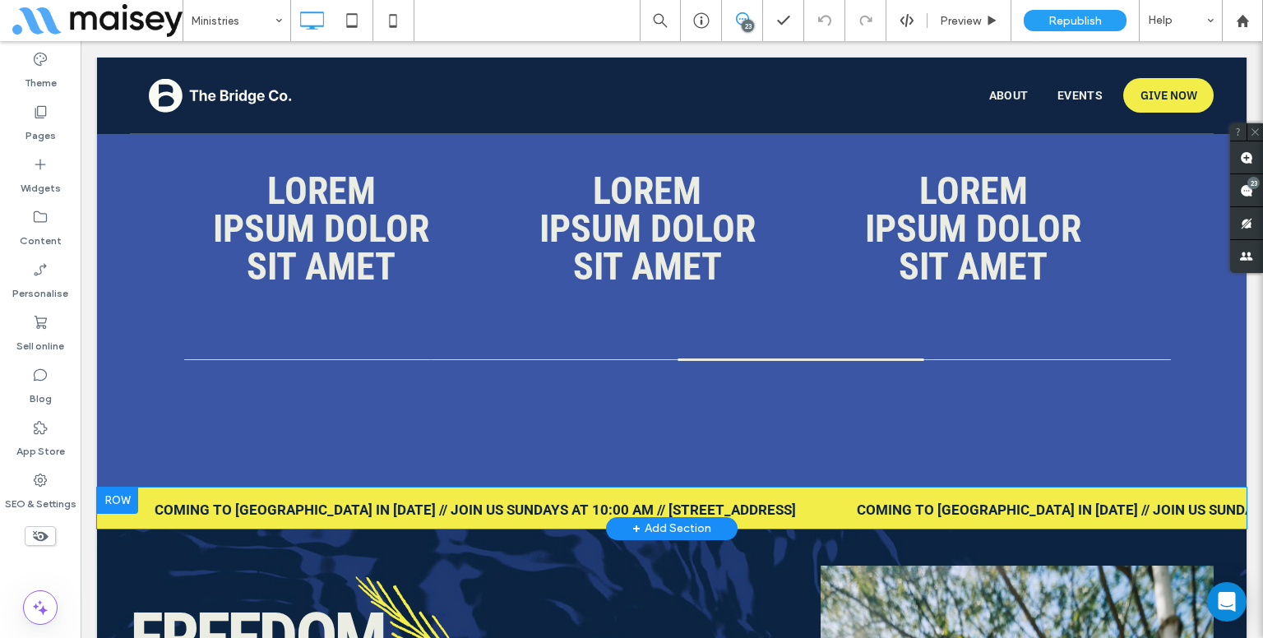
click at [127, 492] on div at bounding box center [117, 501] width 41 height 26
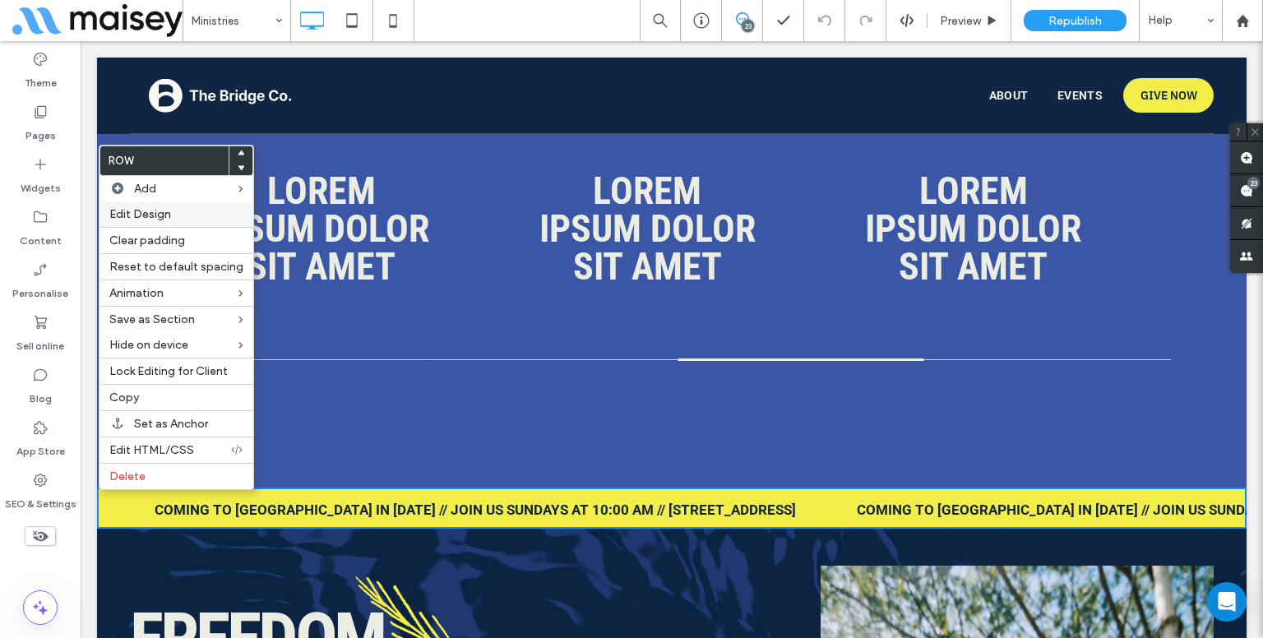
click at [179, 212] on label "Edit Design" at bounding box center [176, 214] width 134 height 14
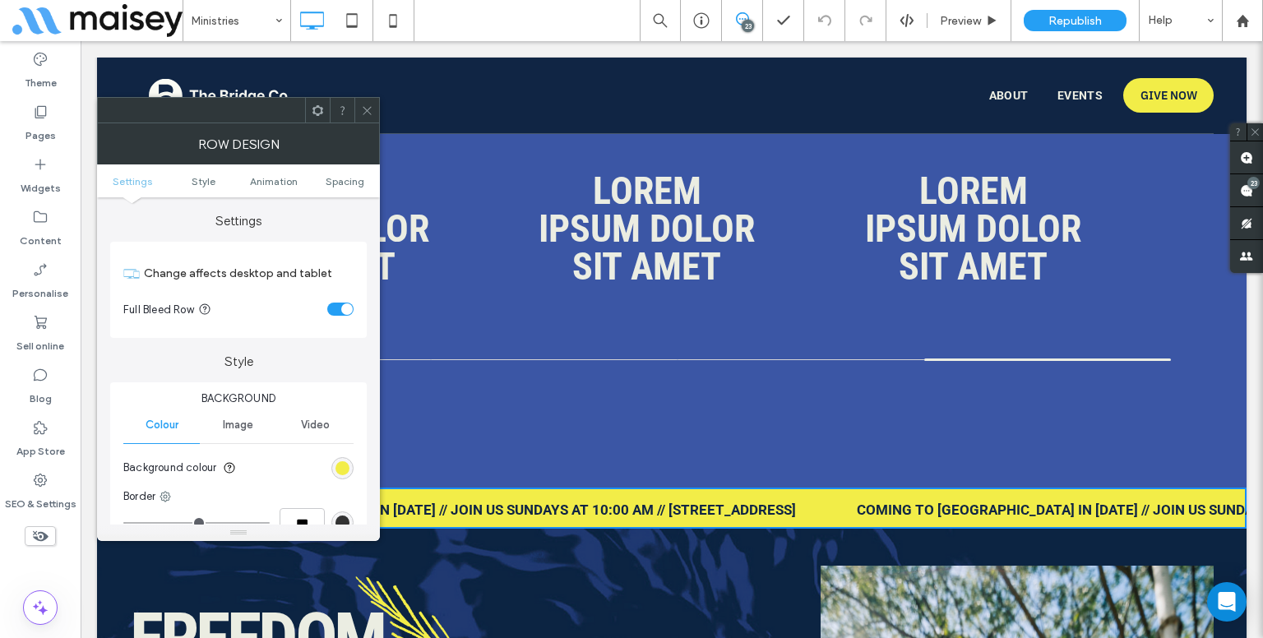
click at [329, 187] on ul "Settings Style Animation Spacing" at bounding box center [238, 180] width 283 height 33
click at [349, 175] on span "Spacing" at bounding box center [345, 181] width 39 height 12
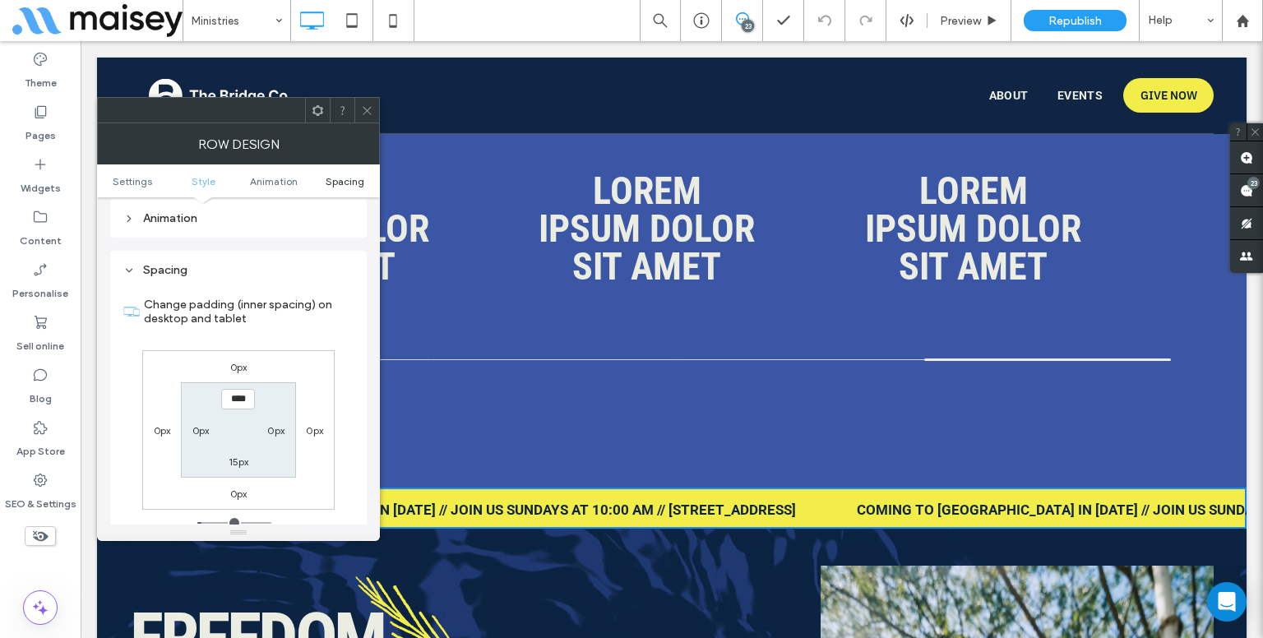
scroll to position [464, 0]
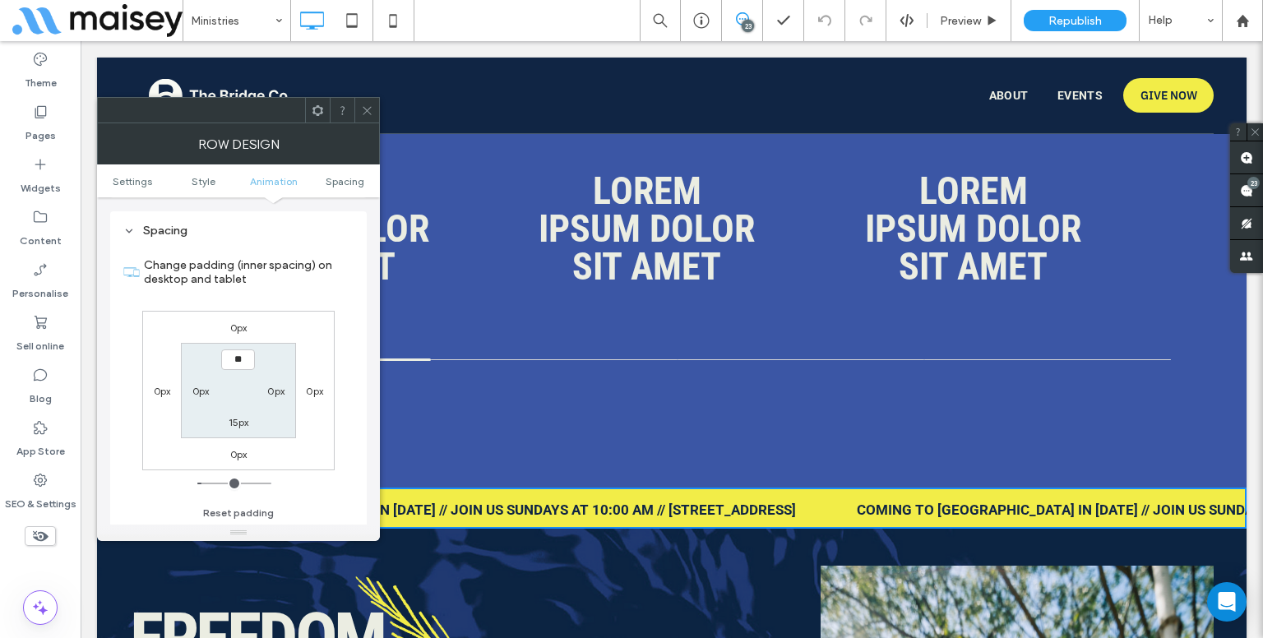
type input "****"
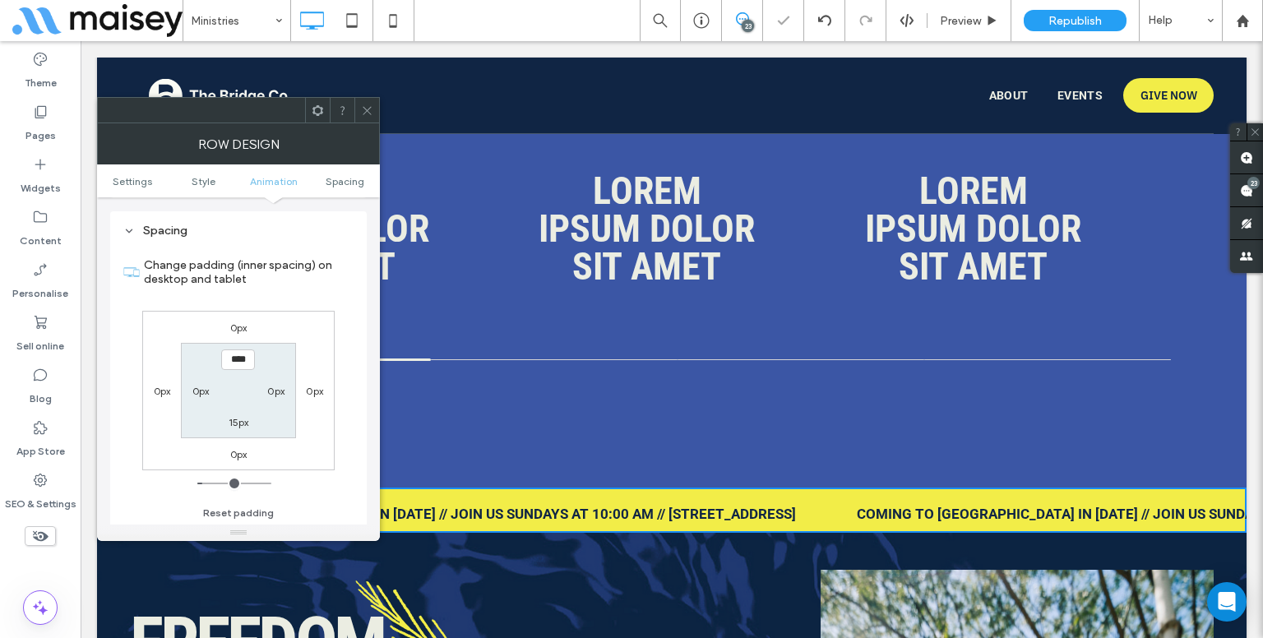
click at [241, 421] on label "15px" at bounding box center [239, 422] width 21 height 12
type input "**"
type input "****"
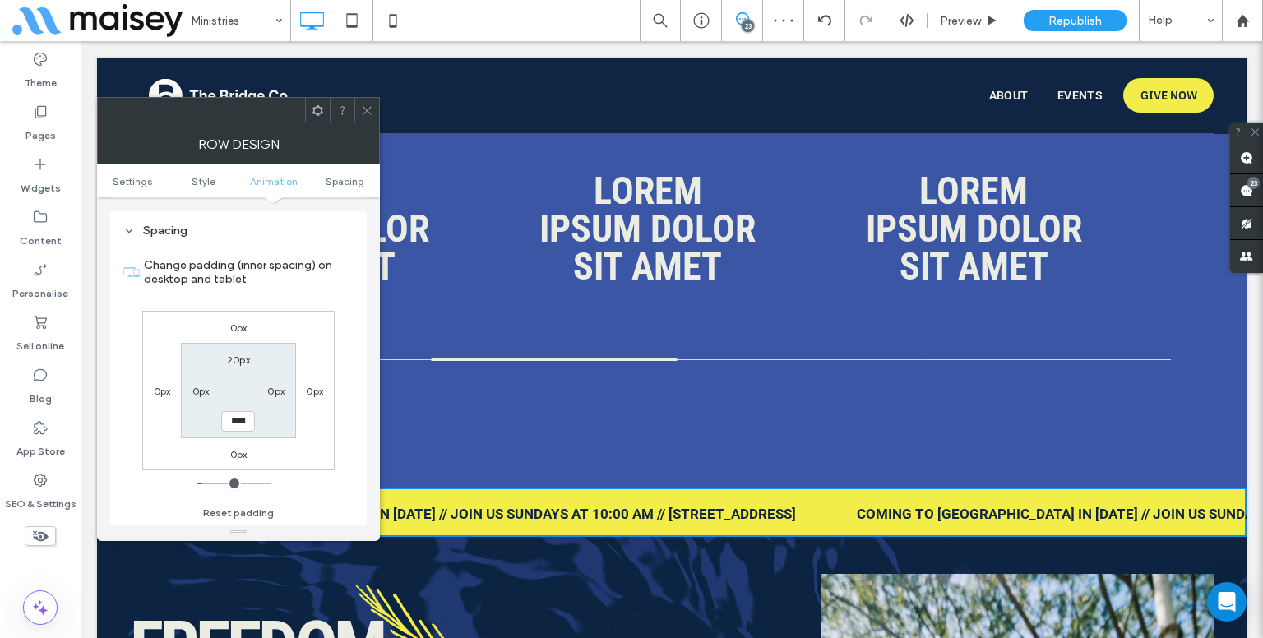
click at [364, 114] on icon at bounding box center [367, 110] width 12 height 12
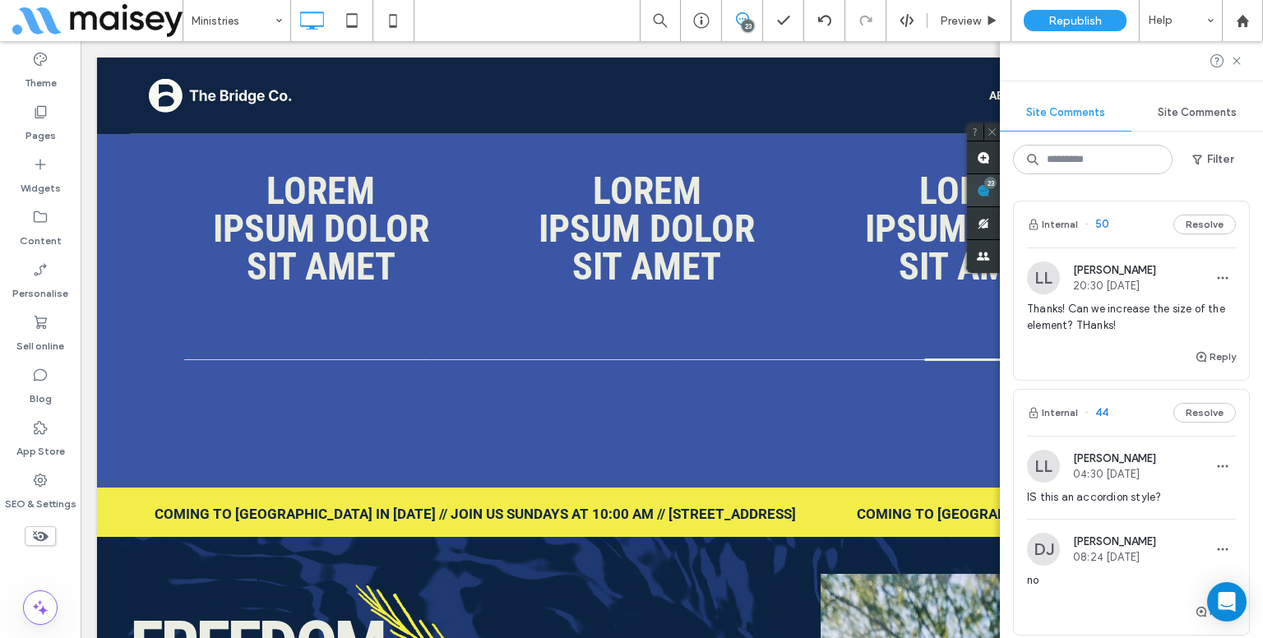
click at [1247, 187] on div "Site Comments Site Comments Filter Internal 50 Resolve LL Lynneth Legaspi 20:30…" at bounding box center [1131, 339] width 263 height 597
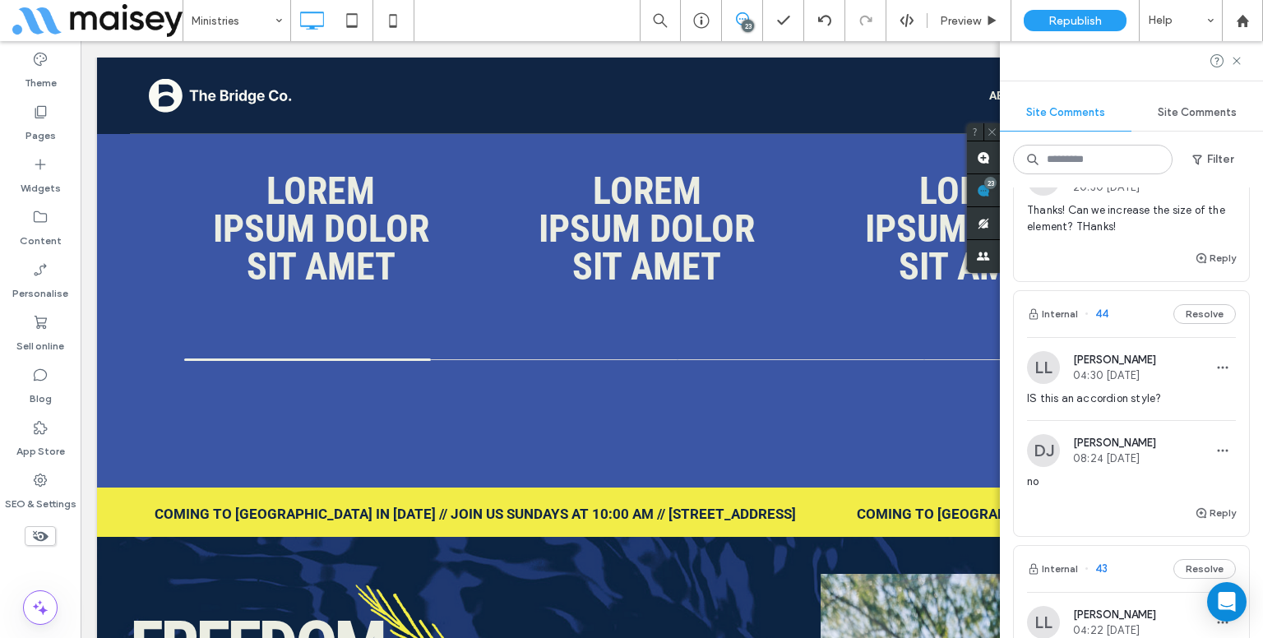
click at [1141, 402] on span "IS this an accordion style?" at bounding box center [1131, 399] width 209 height 16
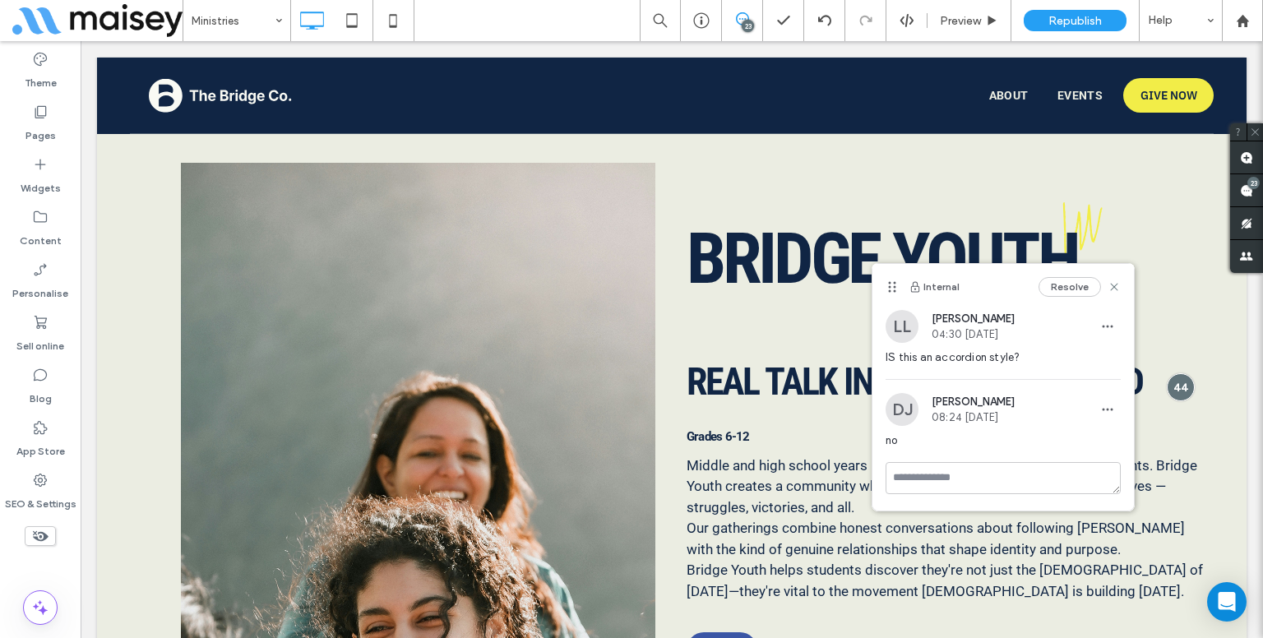
scroll to position [0, 0]
click at [1112, 282] on icon at bounding box center [1114, 286] width 13 height 13
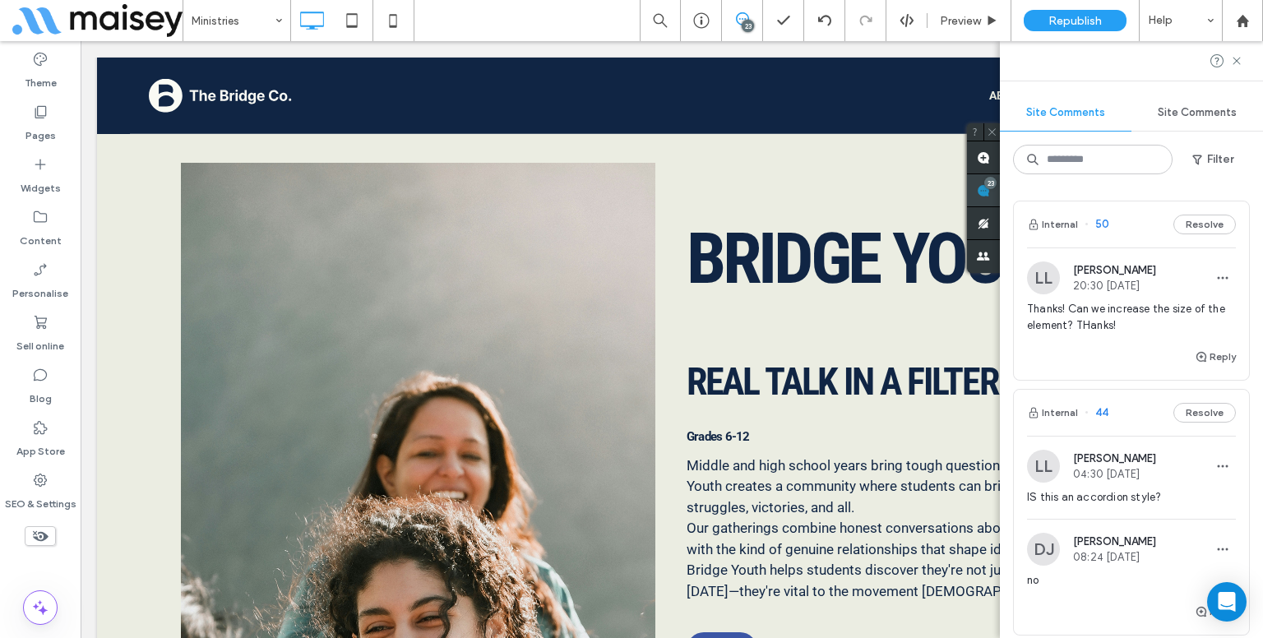
click at [1257, 188] on div "Site Comments Site Comments Filter Internal 50 Resolve LL Lynneth Legaspi 20:30…" at bounding box center [1131, 339] width 263 height 597
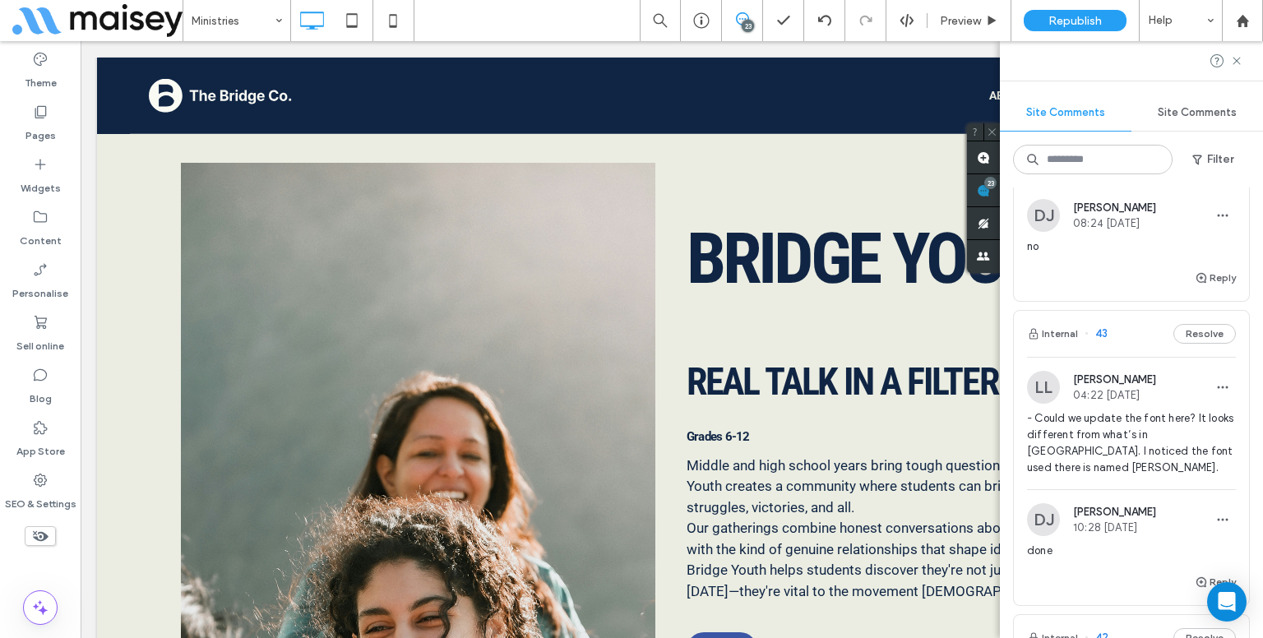
scroll to position [335, 0]
click at [1092, 429] on span "- Could we update the font here? It looks different from what’s in Figma. I not…" at bounding box center [1131, 443] width 209 height 66
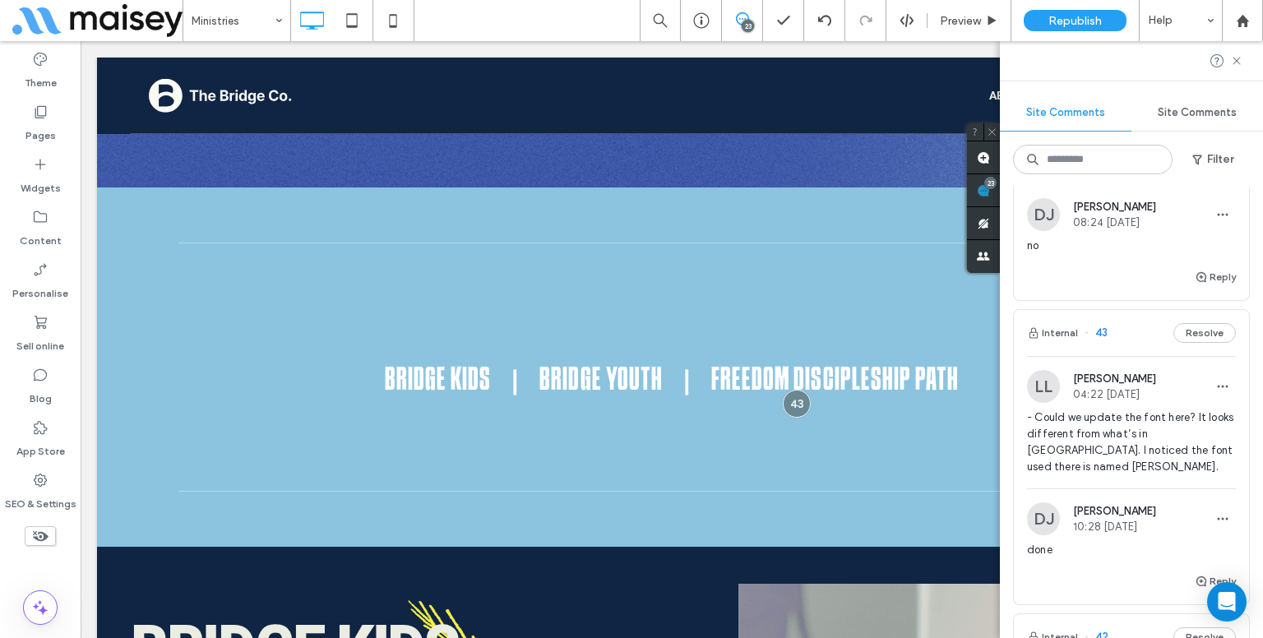
scroll to position [0, 0]
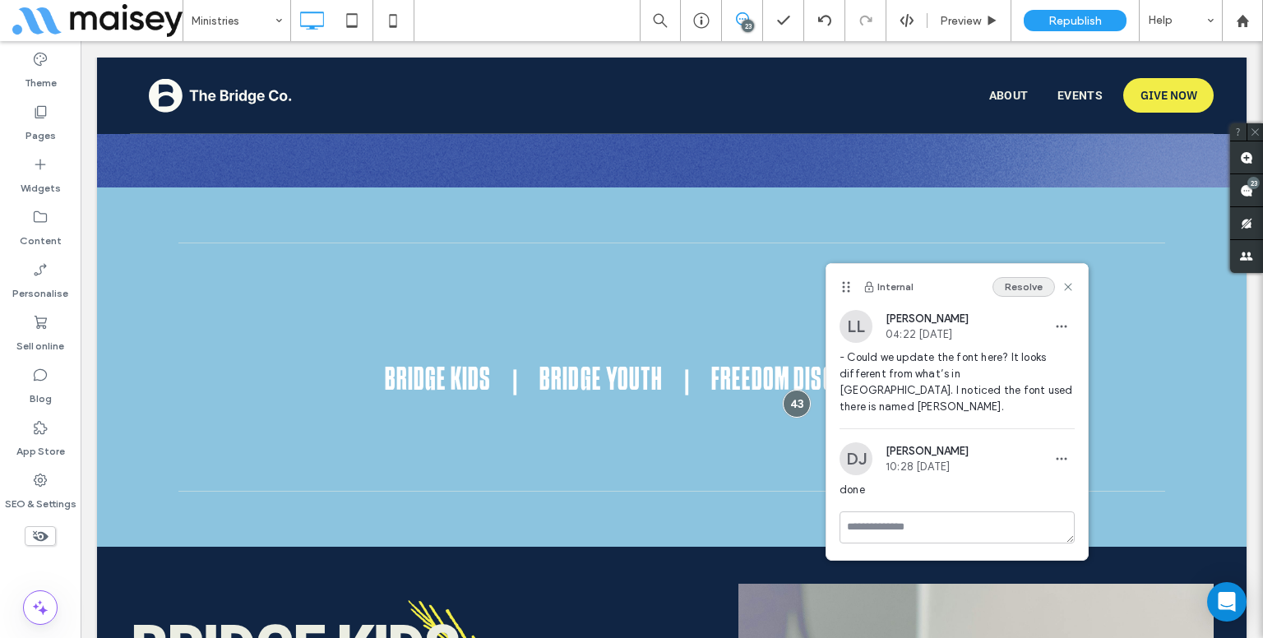
click at [1017, 287] on button "Resolve" at bounding box center [1024, 287] width 62 height 20
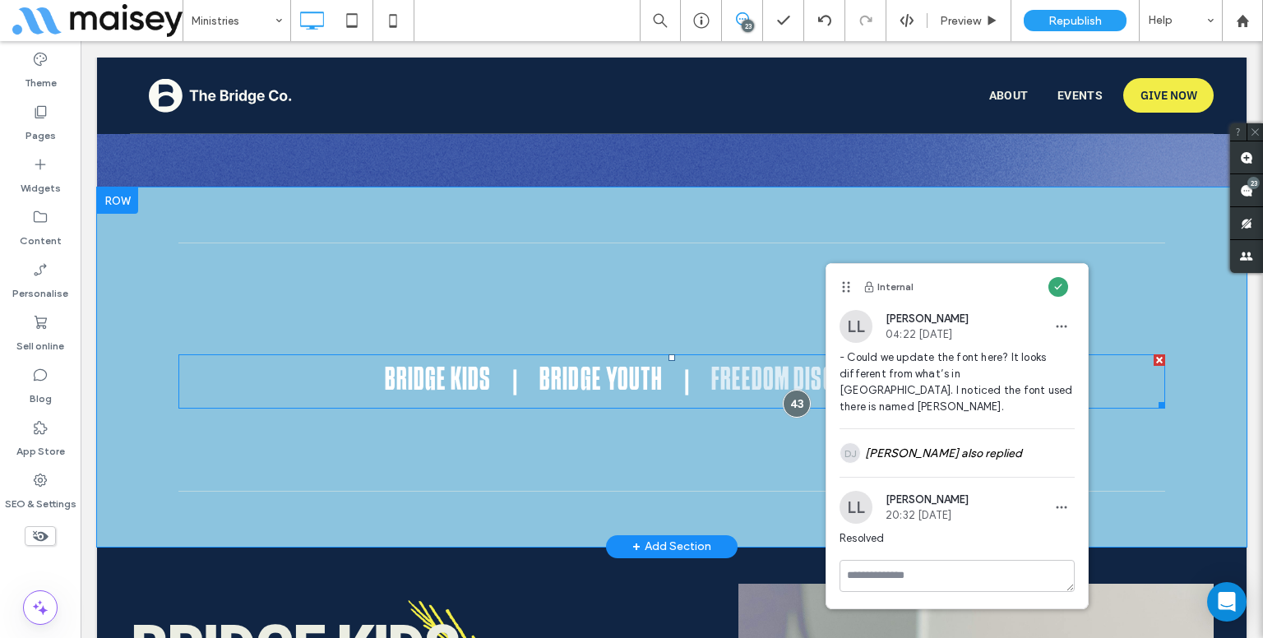
click at [718, 373] on span "Freedom Discipleship Path" at bounding box center [835, 382] width 248 height 44
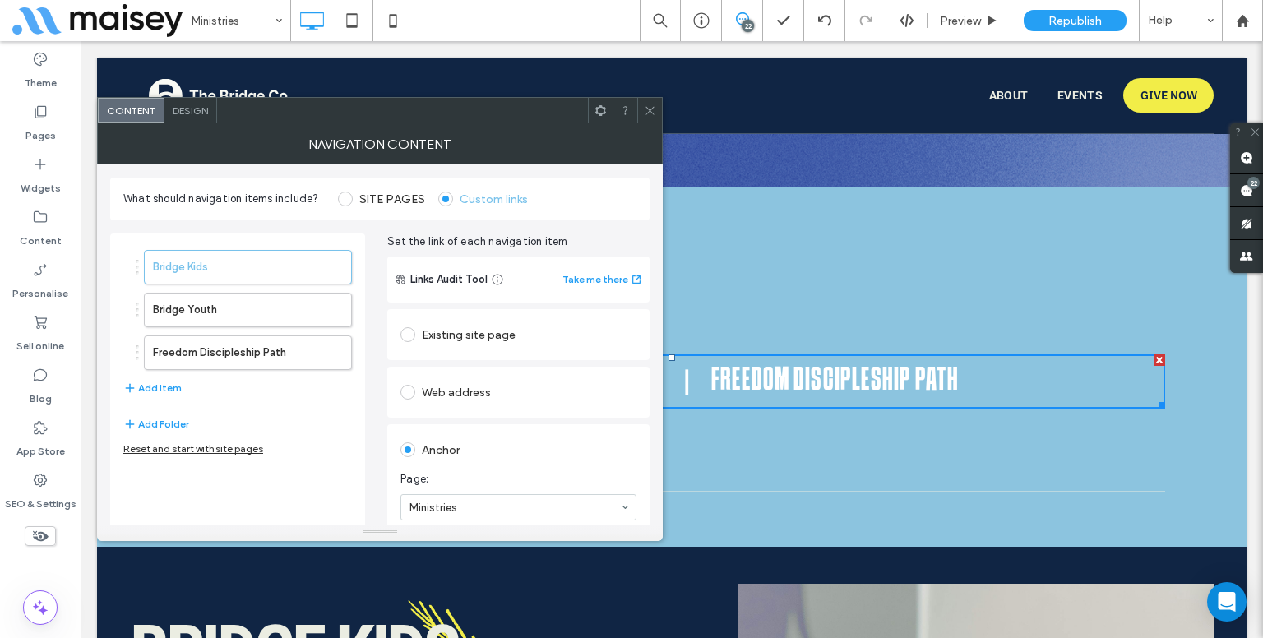
click at [192, 110] on span "Design" at bounding box center [190, 110] width 35 height 12
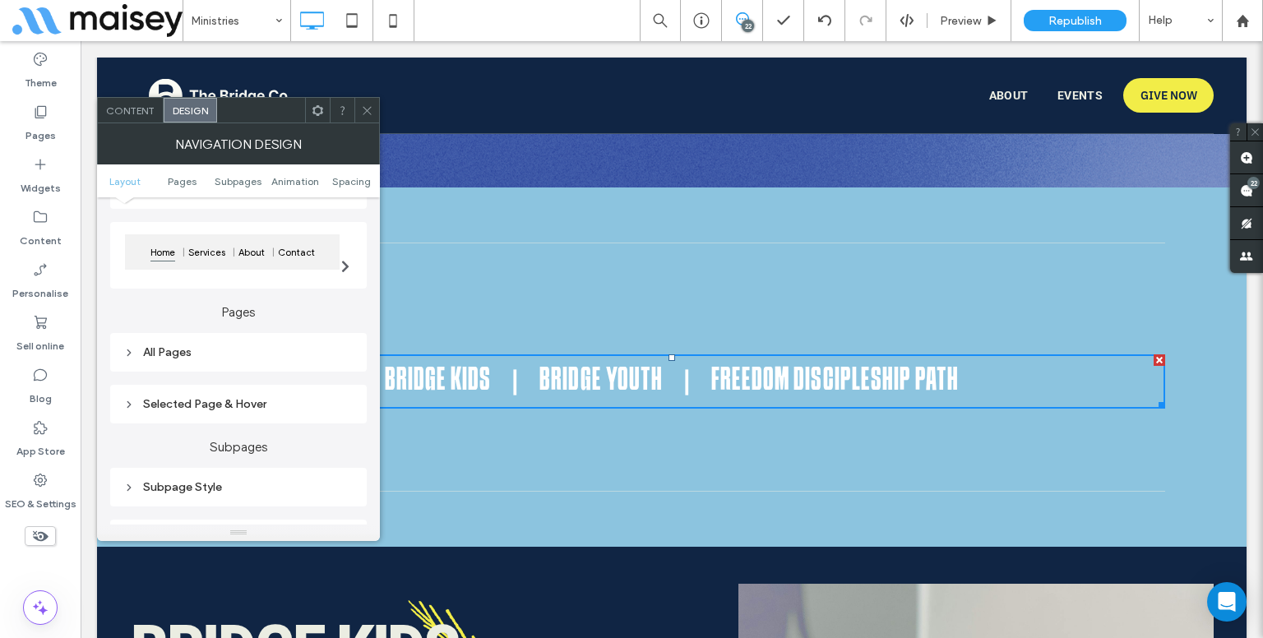
scroll to position [163, 0]
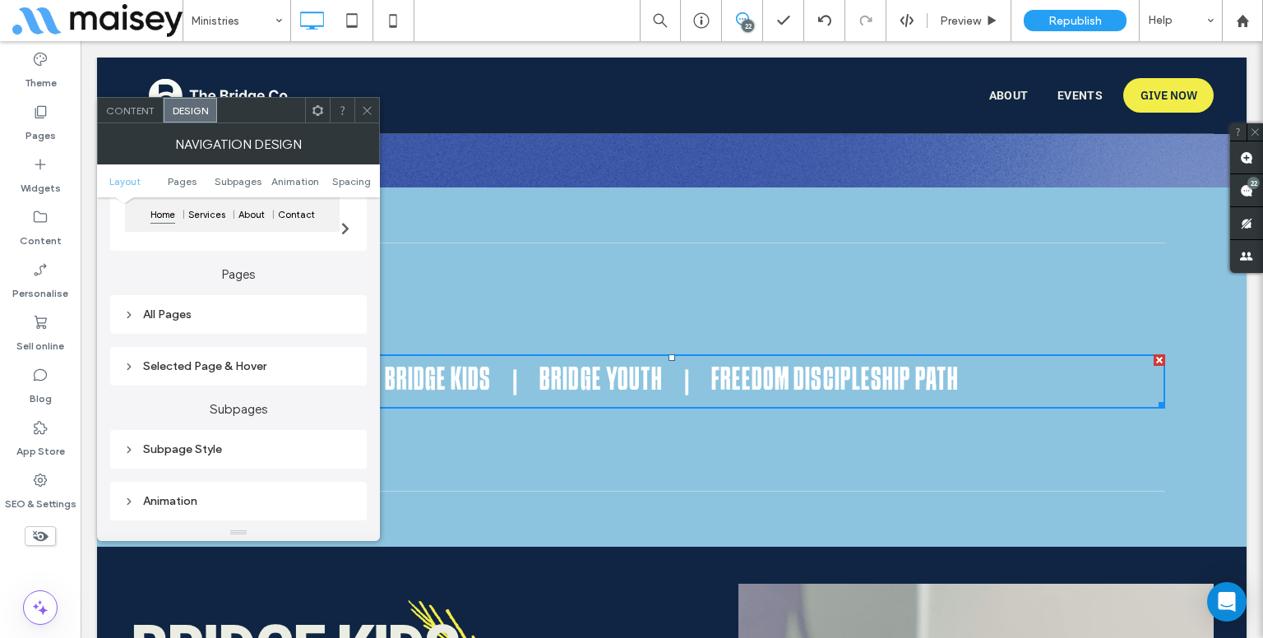
click at [226, 322] on div "All Pages" at bounding box center [238, 315] width 230 height 14
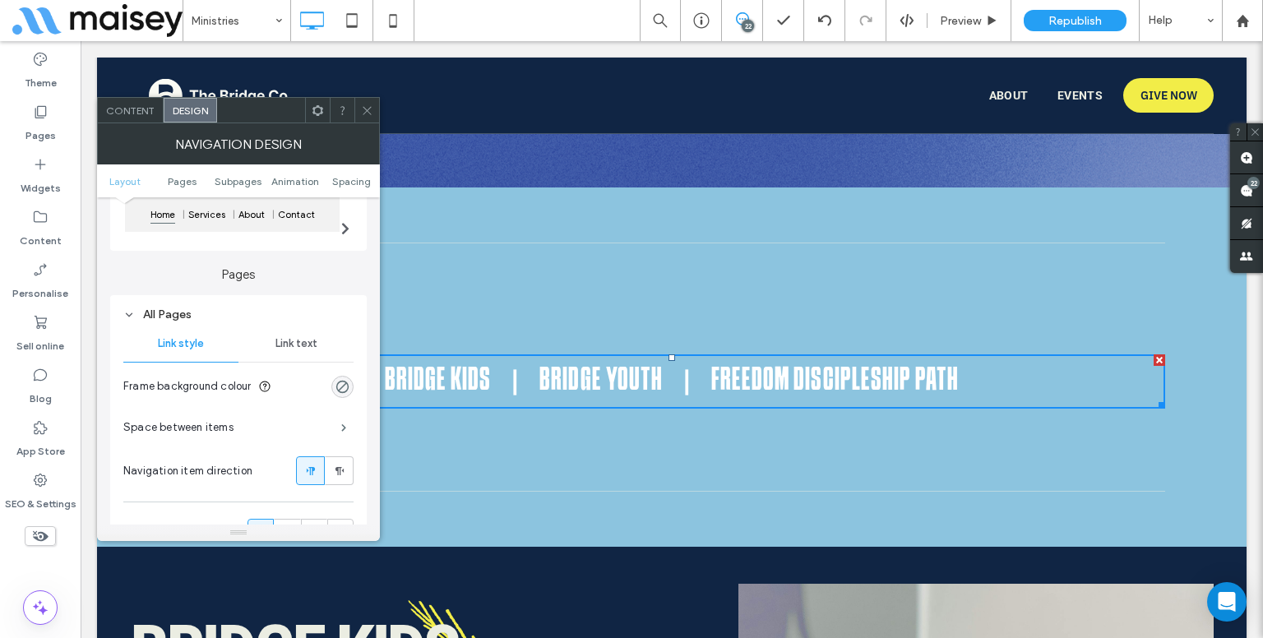
click at [319, 350] on div "Link text" at bounding box center [295, 344] width 115 height 36
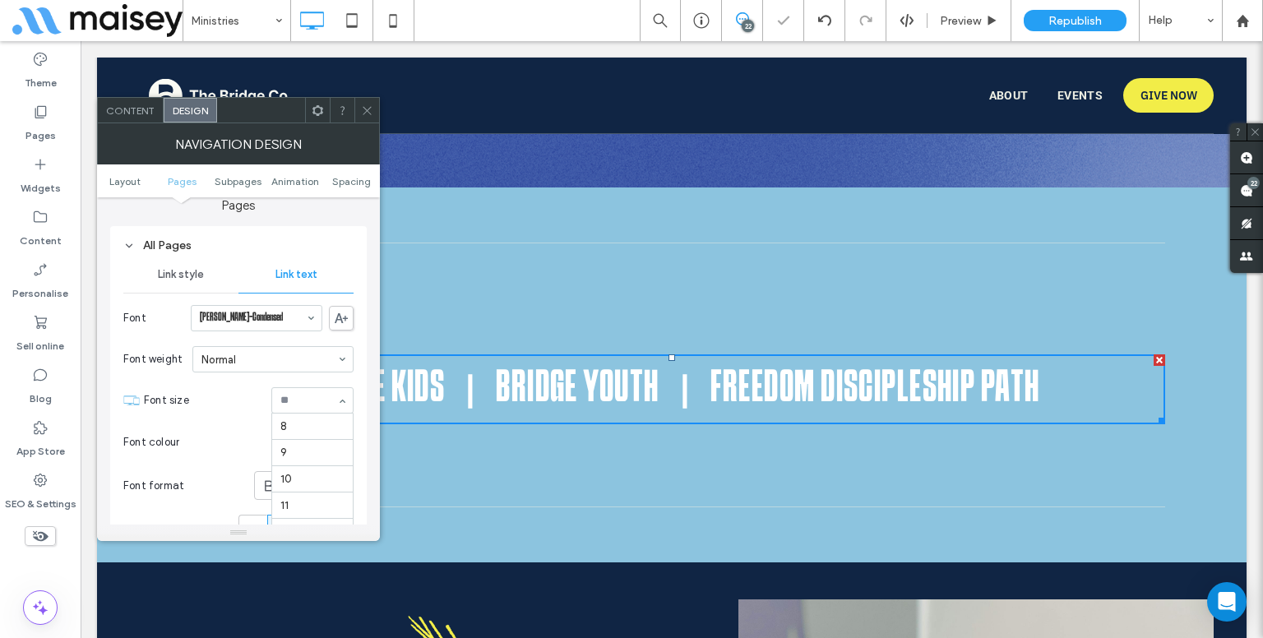
scroll to position [349, 0]
click at [373, 105] on div at bounding box center [366, 110] width 25 height 25
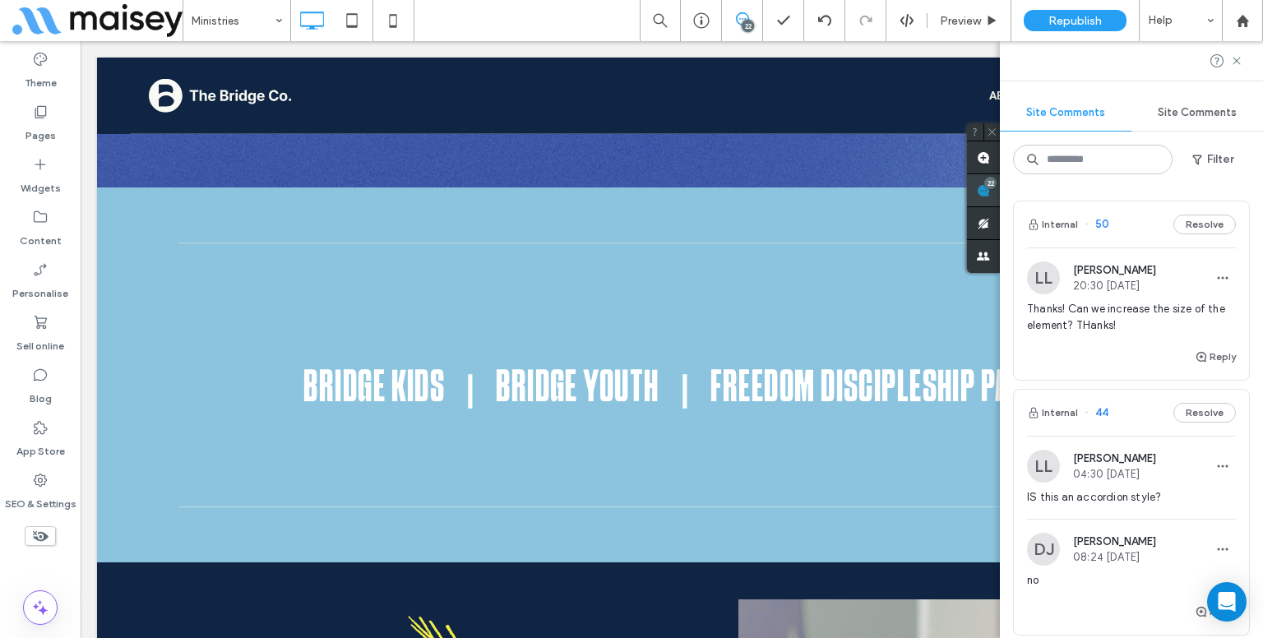
click at [1254, 182] on div "Site Comments Site Comments Filter Internal 50 Resolve LL Lynneth Legaspi 20:30…" at bounding box center [1131, 339] width 263 height 597
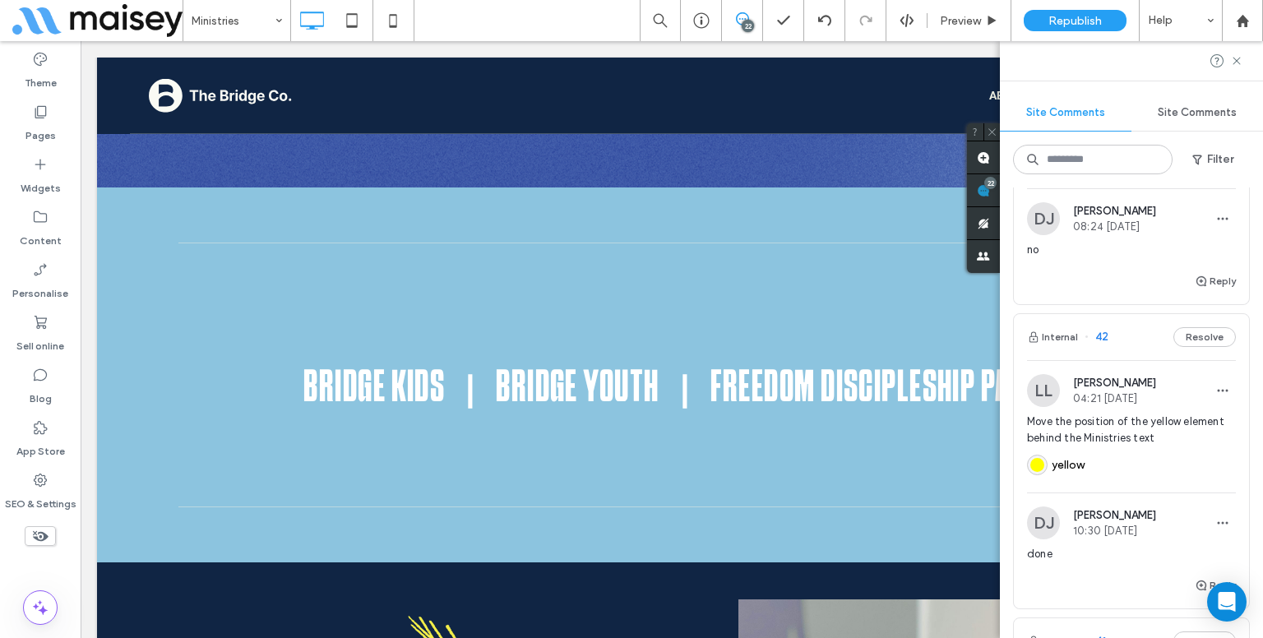
scroll to position [332, 0]
click at [1110, 469] on div "yellow" at bounding box center [1131, 461] width 209 height 33
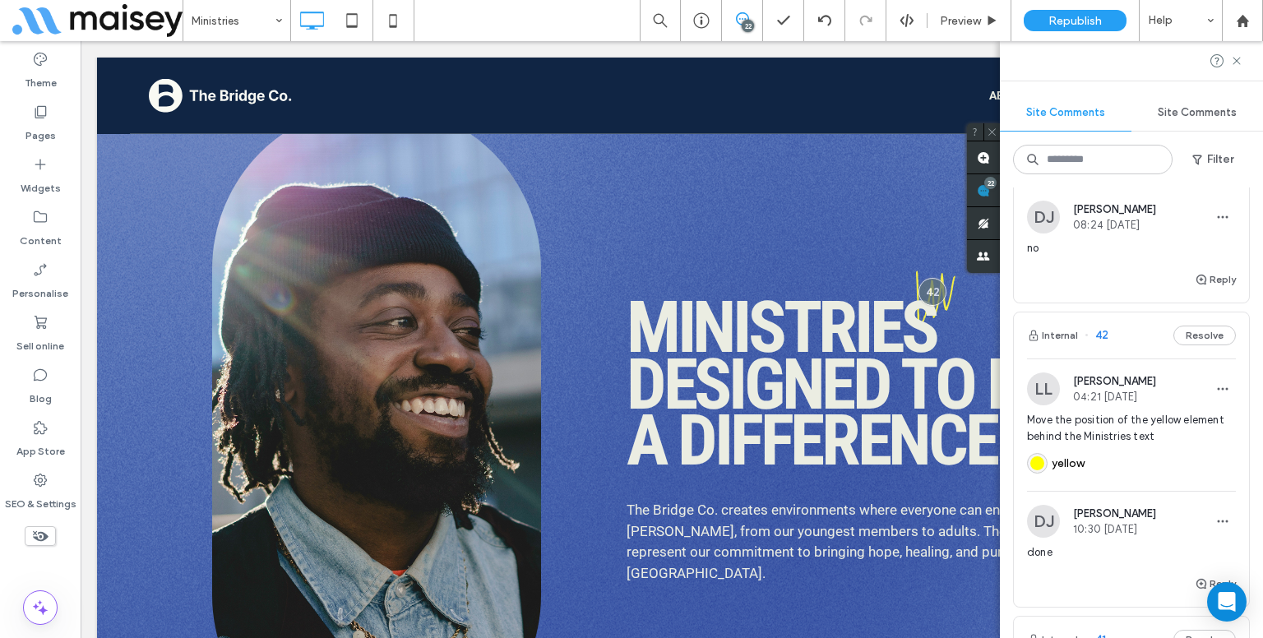
scroll to position [0, 0]
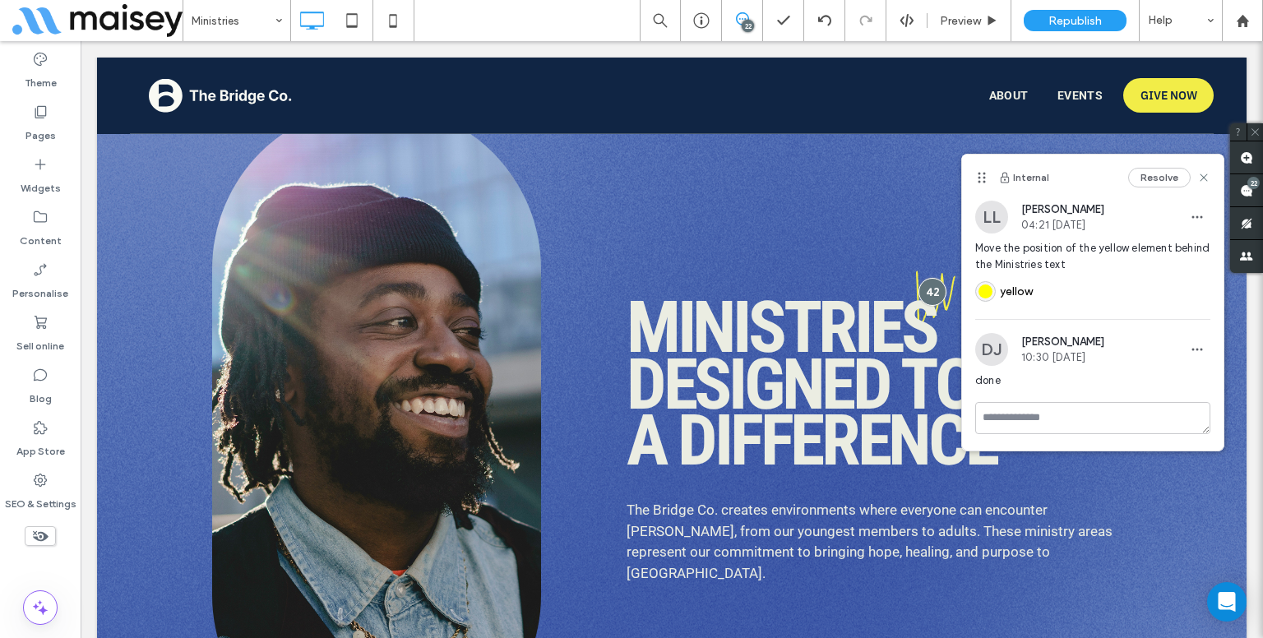
click at [1056, 400] on div "done" at bounding box center [1092, 388] width 235 height 30
click at [1020, 426] on textarea at bounding box center [1092, 418] width 235 height 32
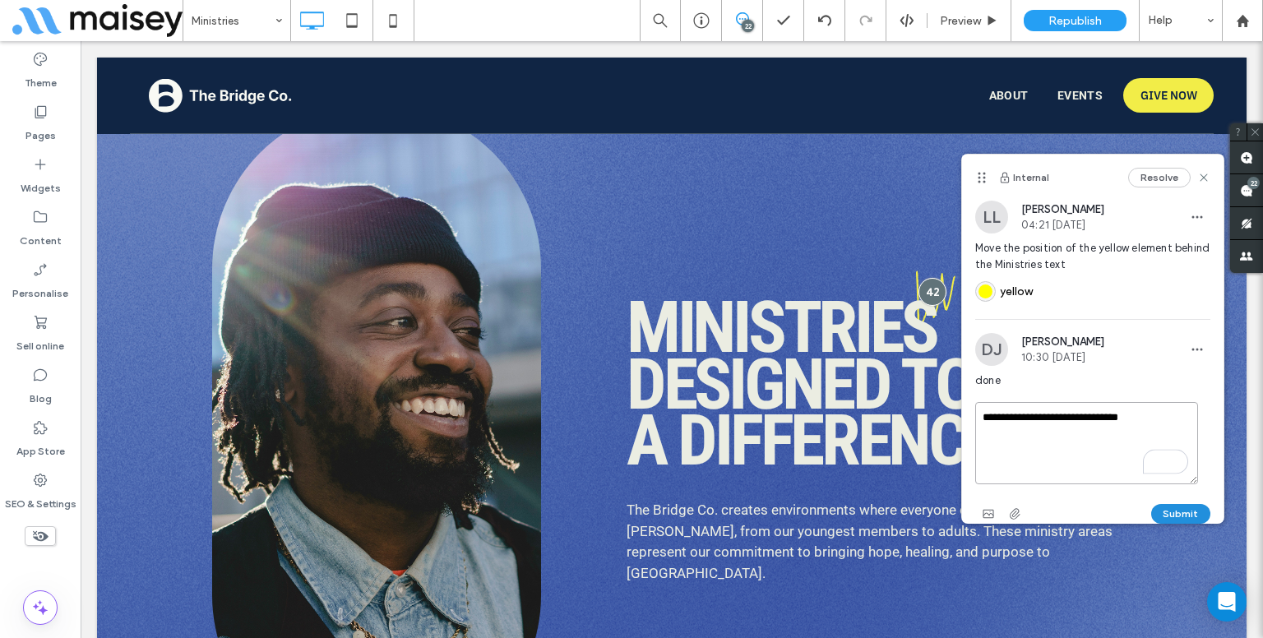
type textarea "**********"
click at [1169, 517] on button "Submit" at bounding box center [1180, 514] width 59 height 20
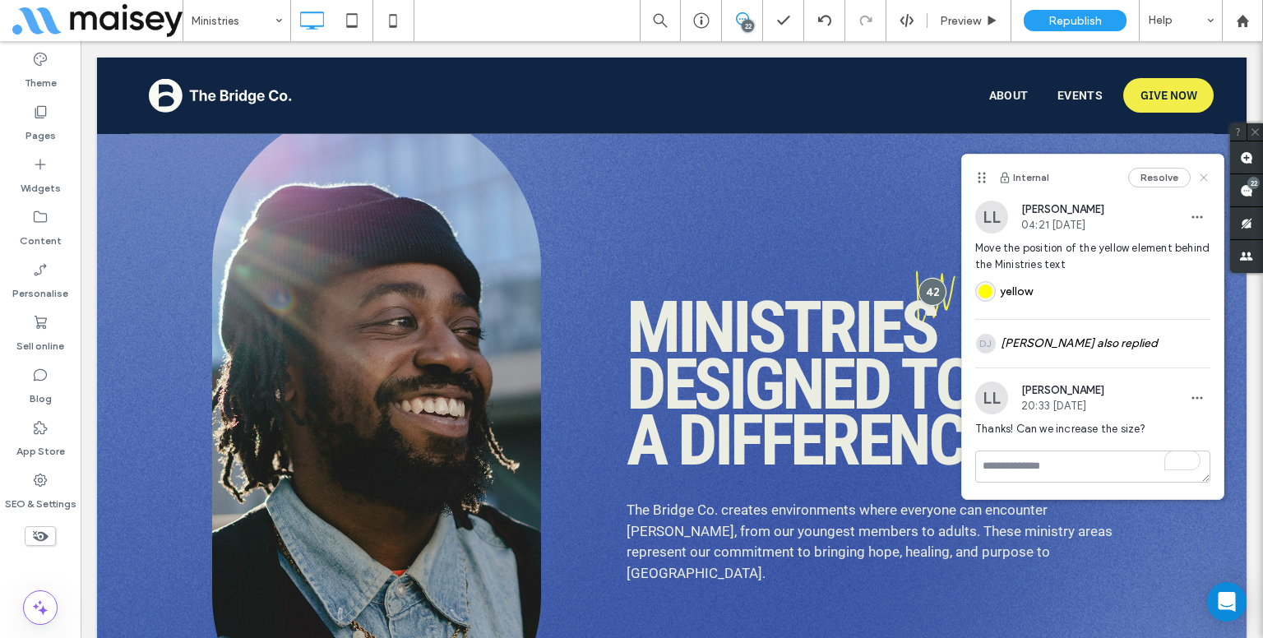
click at [1201, 176] on icon at bounding box center [1203, 177] width 13 height 13
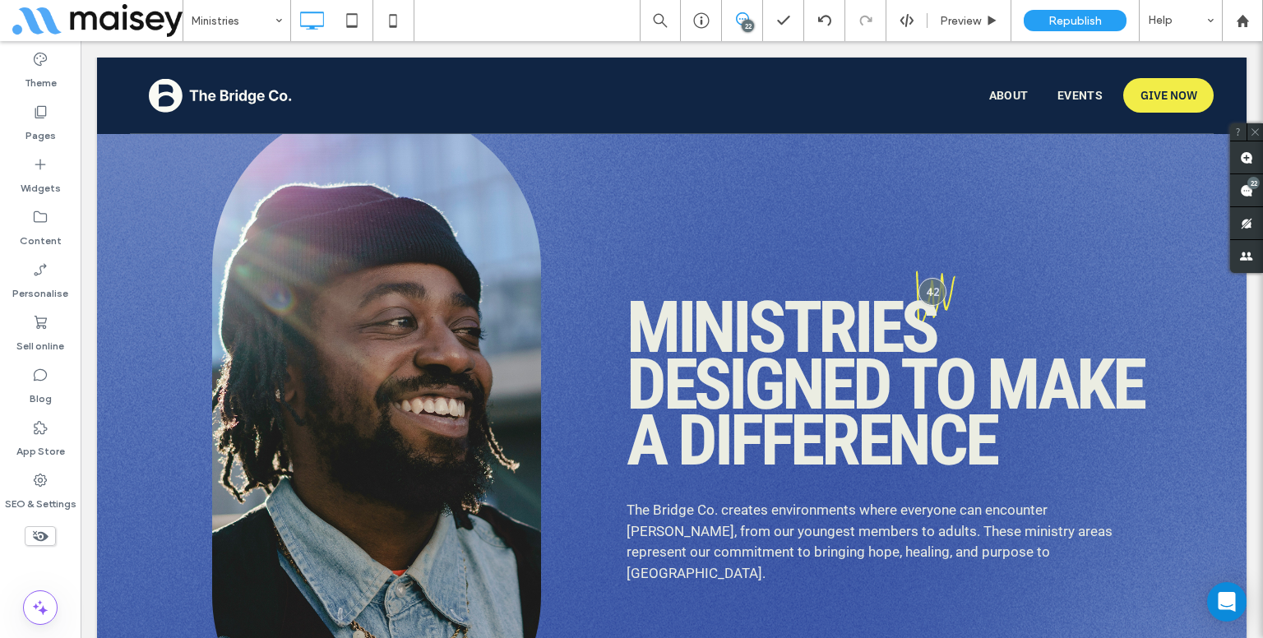
scroll to position [942, 0]
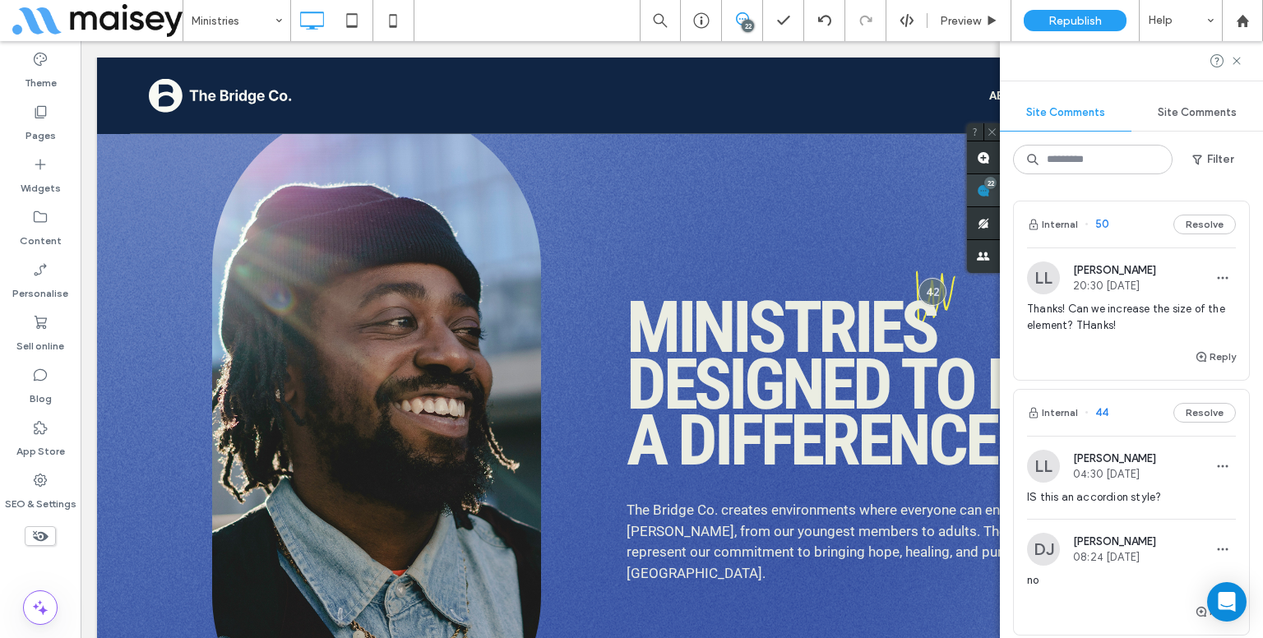
click at [1247, 182] on div "Site Comments Site Comments Filter Internal 50 Resolve LL [PERSON_NAME] 20:30 […" at bounding box center [1131, 339] width 263 height 597
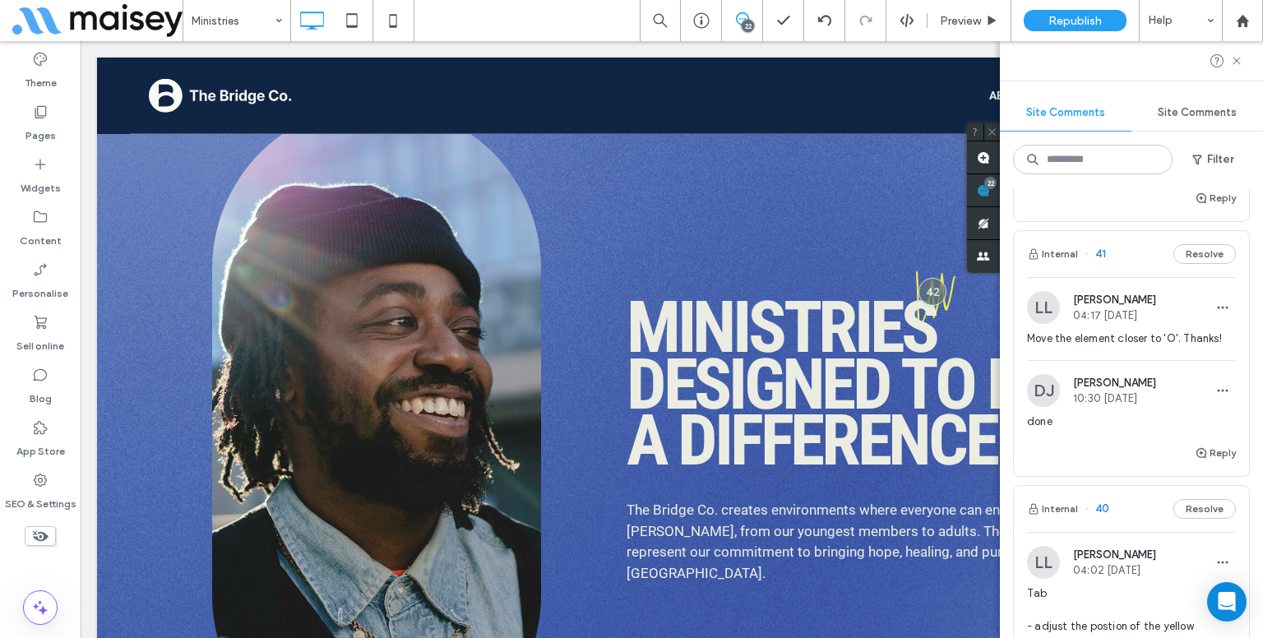
scroll to position [770, 0]
click at [1109, 337] on span "Move the element closer to 'O'. Thanks!" at bounding box center [1131, 335] width 209 height 16
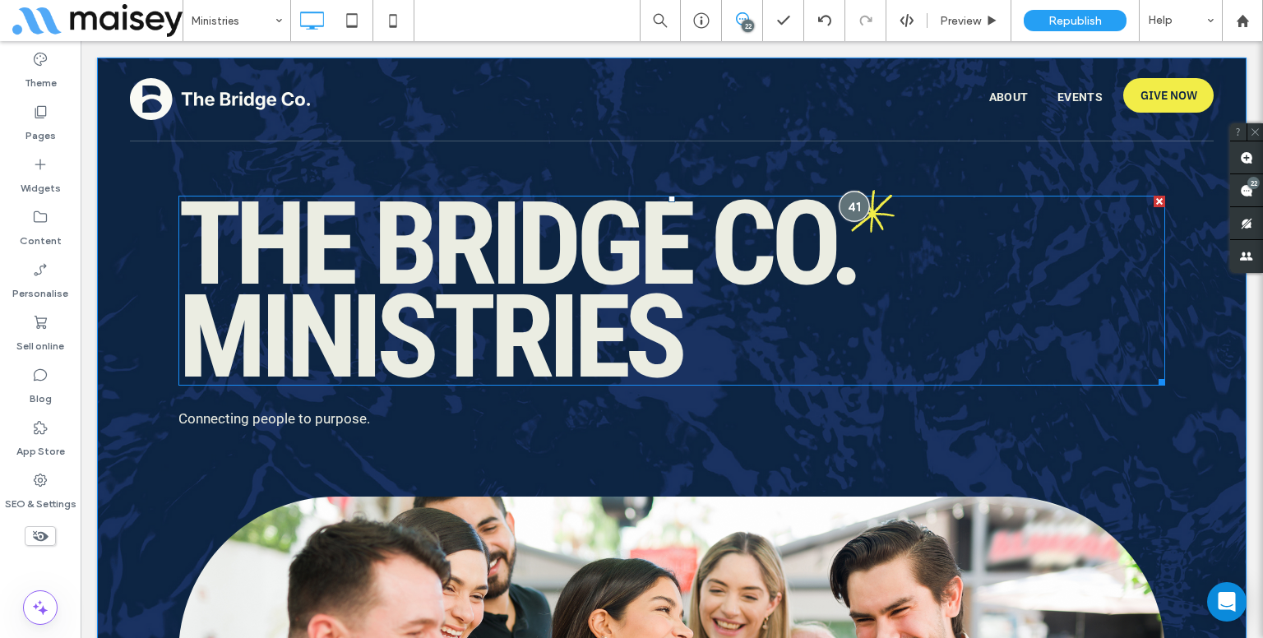
scroll to position [0, 0]
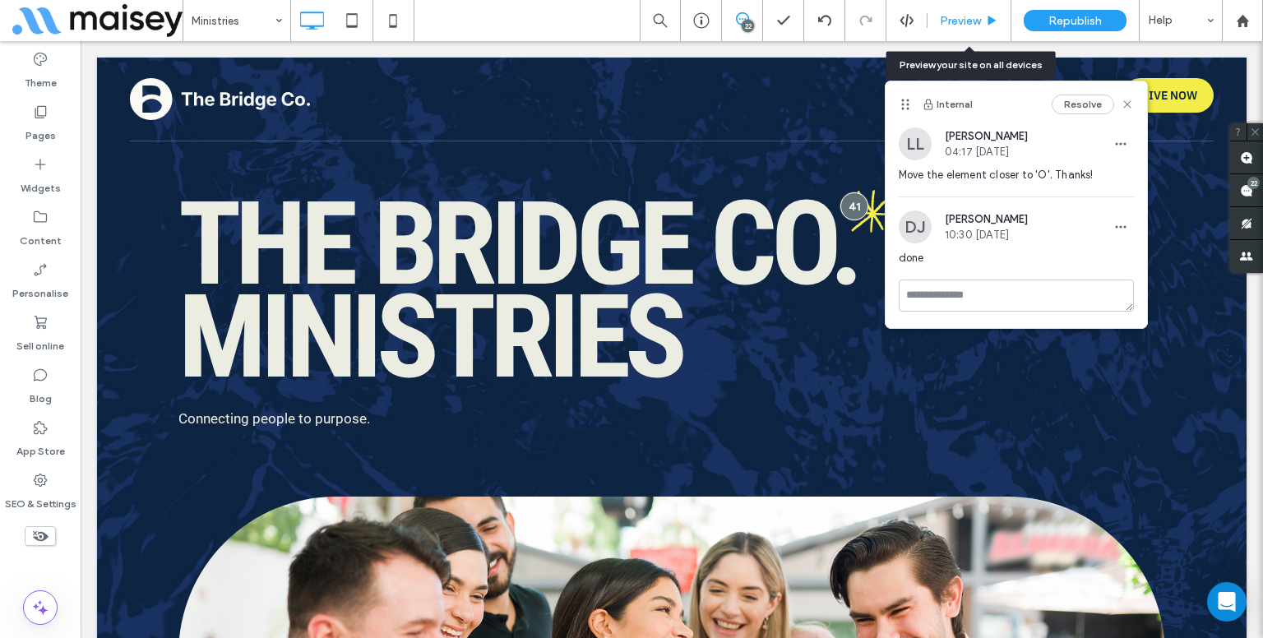
click at [966, 7] on div "Preview" at bounding box center [970, 20] width 84 height 41
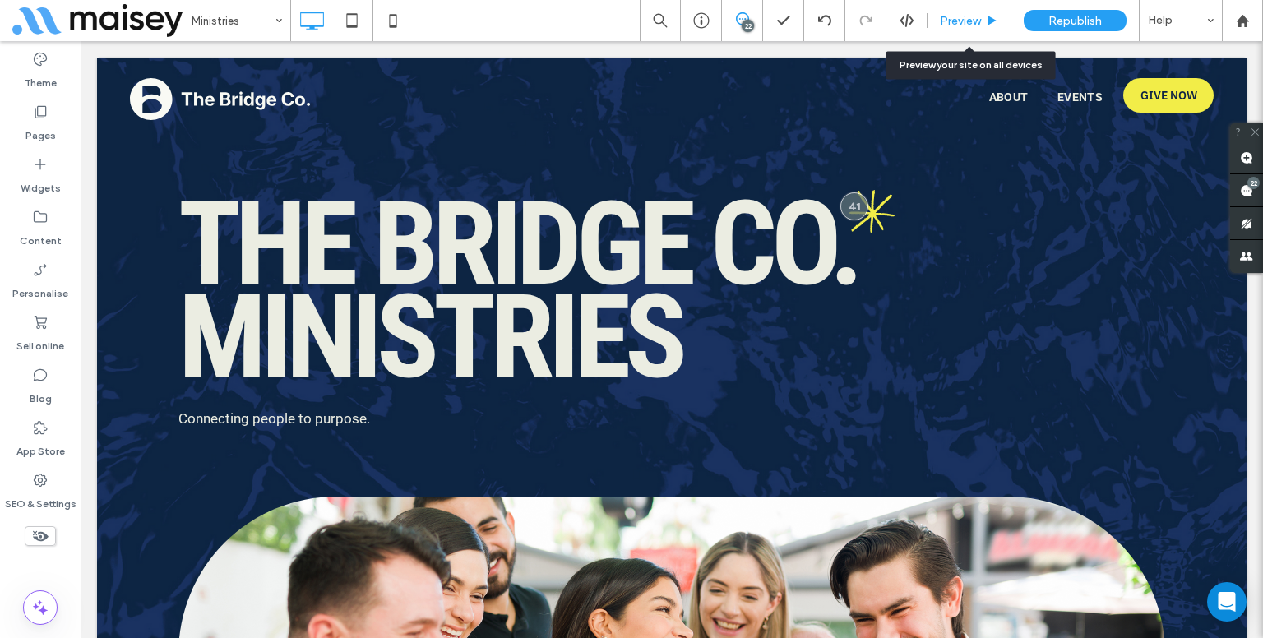
click at [966, 7] on div "Preview" at bounding box center [970, 20] width 84 height 41
click at [960, 29] on div "Preview" at bounding box center [970, 20] width 84 height 41
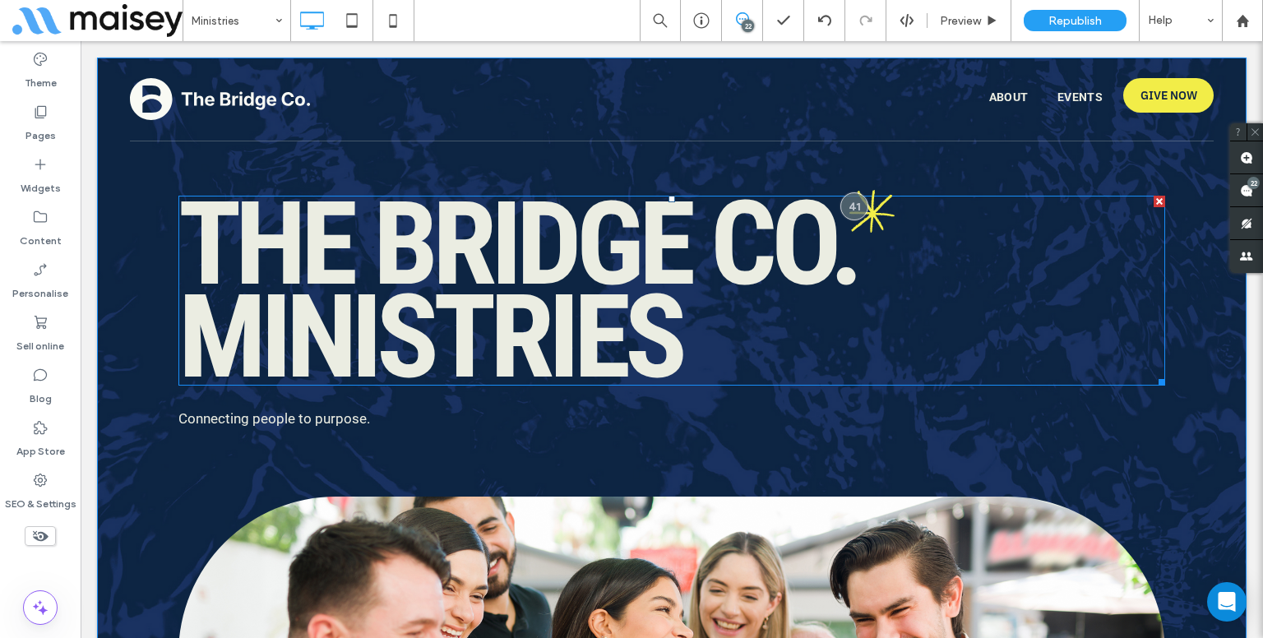
click at [848, 190] on span "Co." at bounding box center [783, 243] width 147 height 137
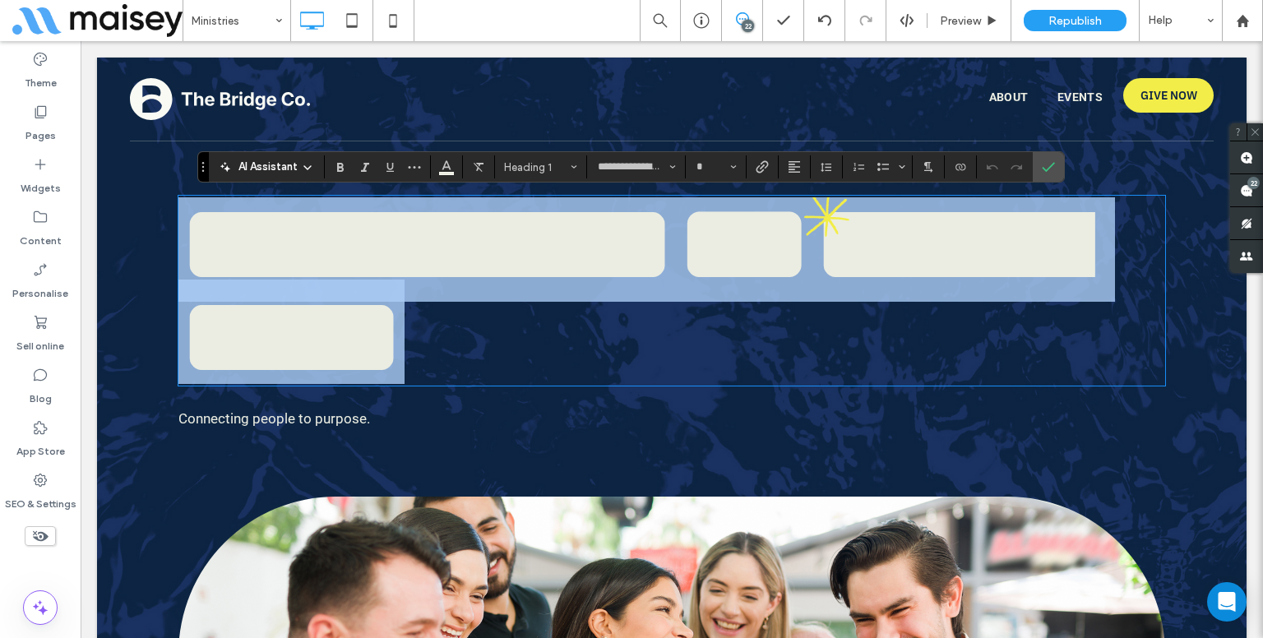
type input "**********"
click at [812, 197] on span "***" at bounding box center [744, 244] width 137 height 116
type input "***"
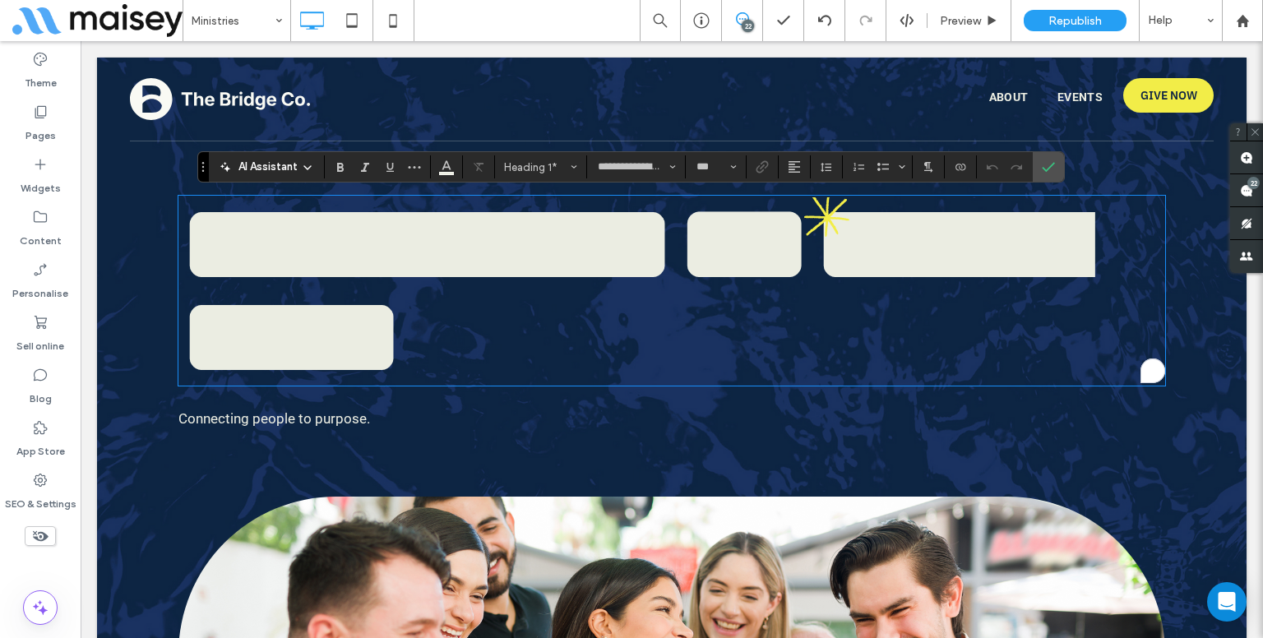
click at [1062, 169] on div "**********" at bounding box center [631, 166] width 868 height 31
click at [1043, 176] on span "Confirm" at bounding box center [1045, 167] width 7 height 30
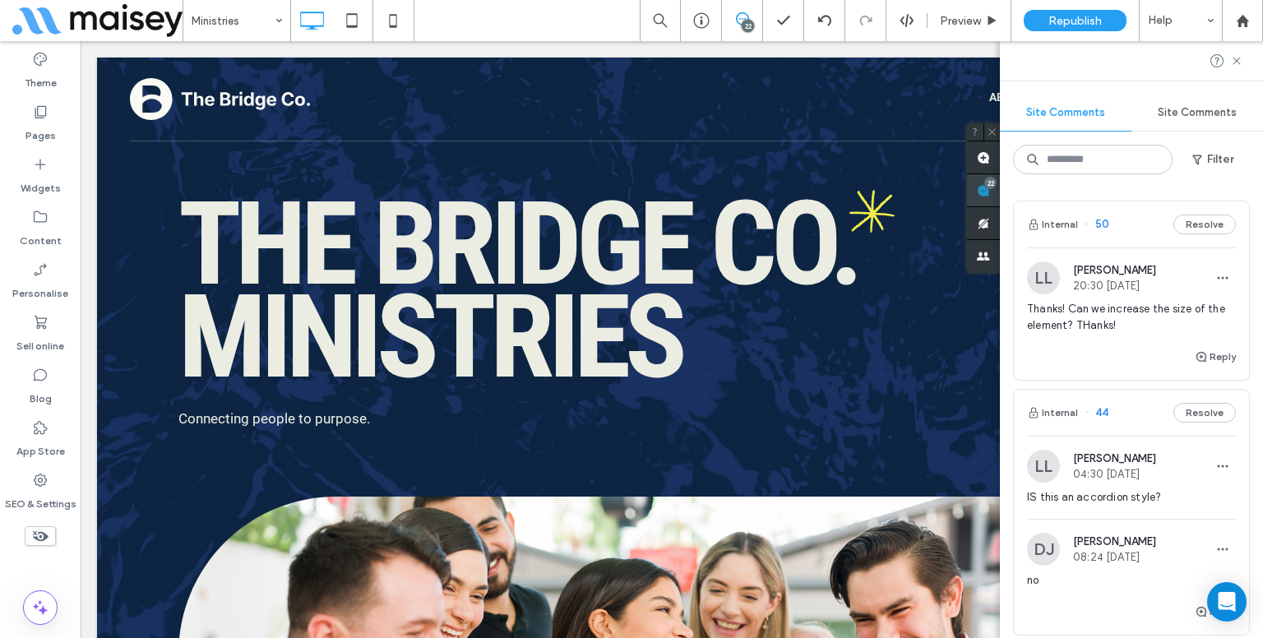
click at [1252, 182] on div "Site Comments Site Comments Filter Internal 50 Resolve LL Lynneth Legaspi 20:30…" at bounding box center [1131, 339] width 263 height 597
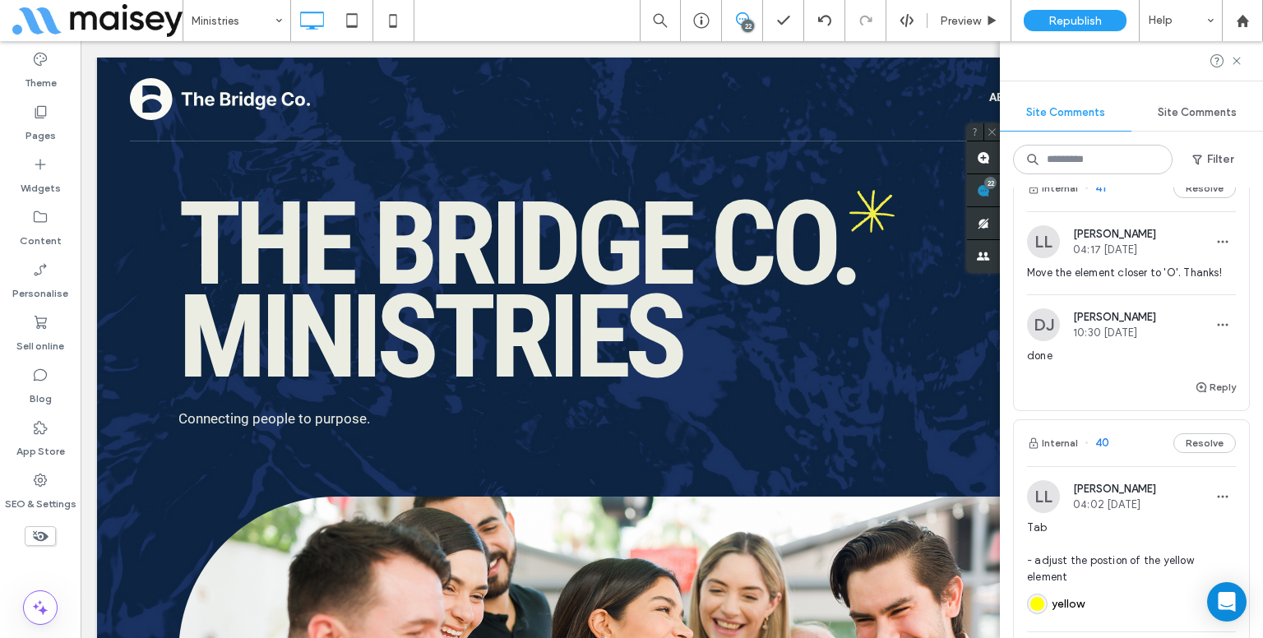
scroll to position [806, 0]
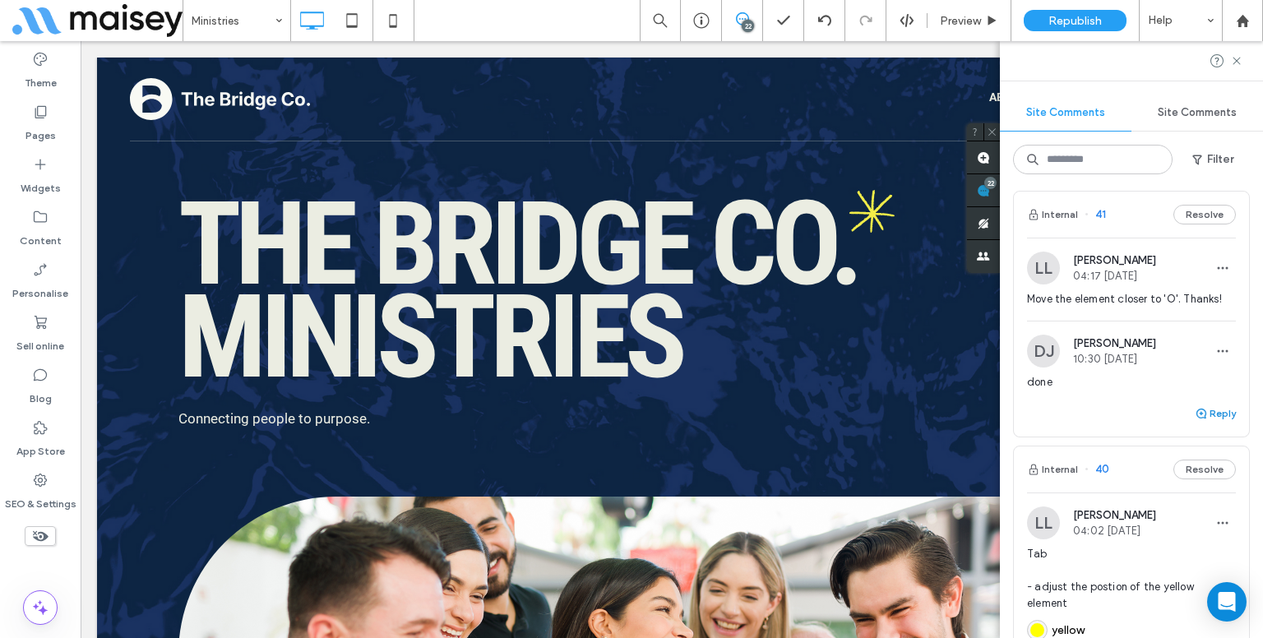
click at [1202, 411] on button "Reply" at bounding box center [1215, 414] width 41 height 20
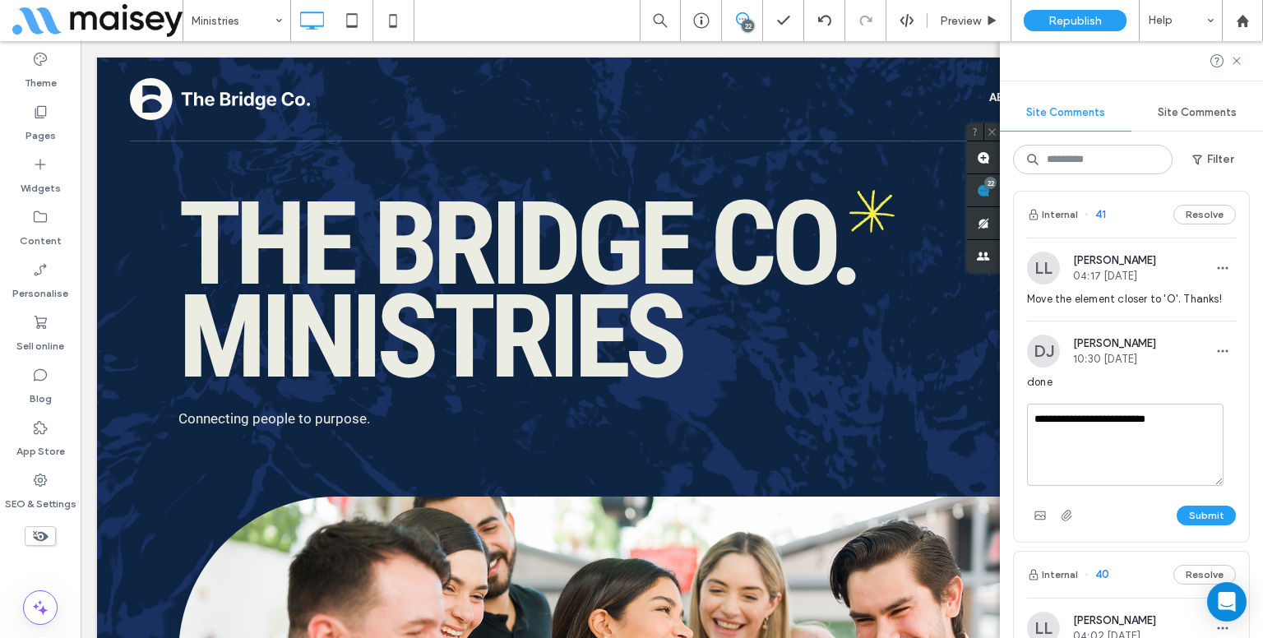
click at [1085, 422] on textarea "**********" at bounding box center [1125, 445] width 197 height 82
type textarea "**********"
click at [1179, 513] on button "Submit" at bounding box center [1206, 516] width 59 height 20
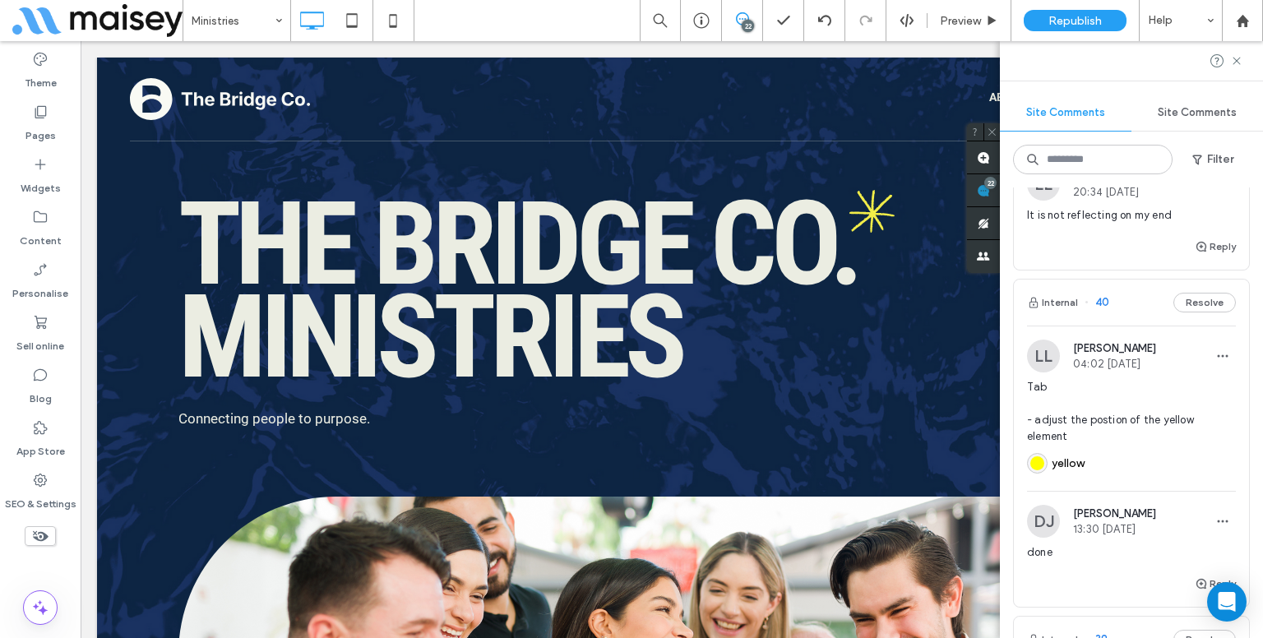
scroll to position [1067, 0]
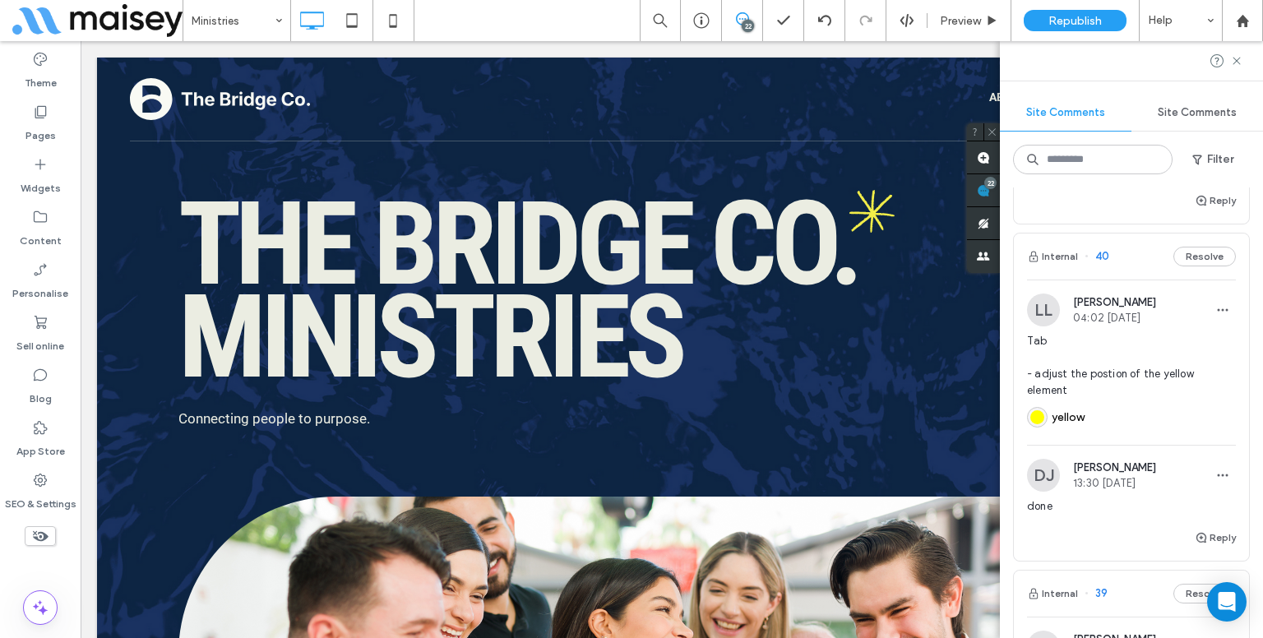
click at [1168, 356] on span "Tab - adjust the postion of the yellow element" at bounding box center [1131, 366] width 209 height 66
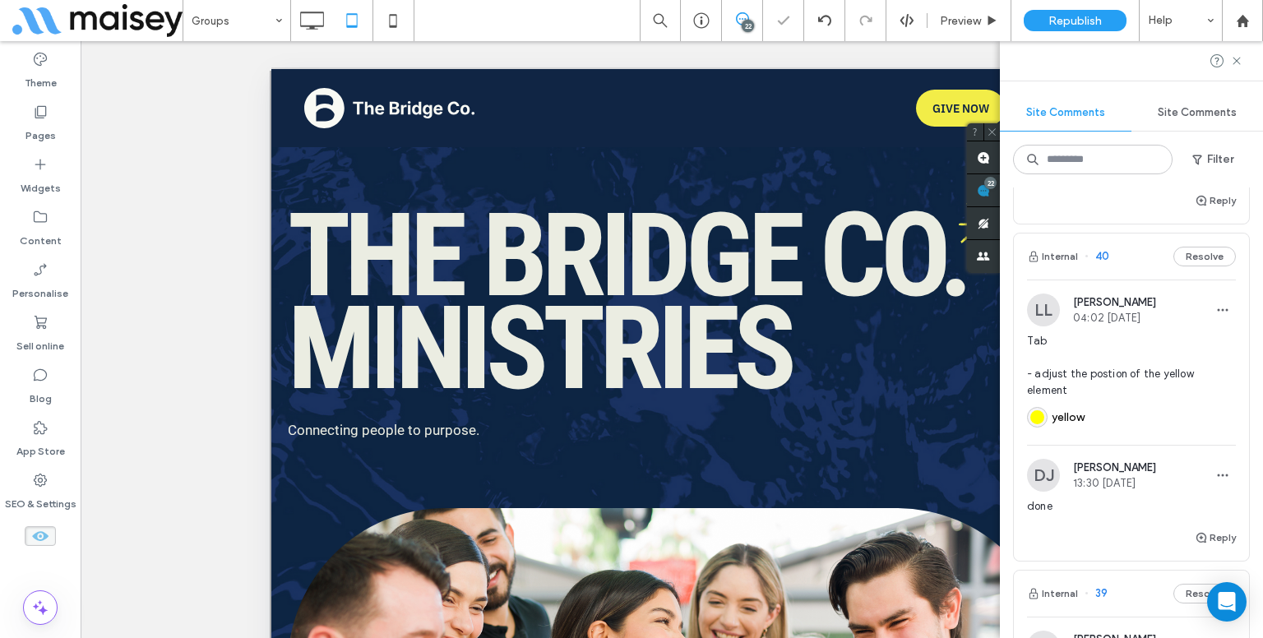
scroll to position [234, 0]
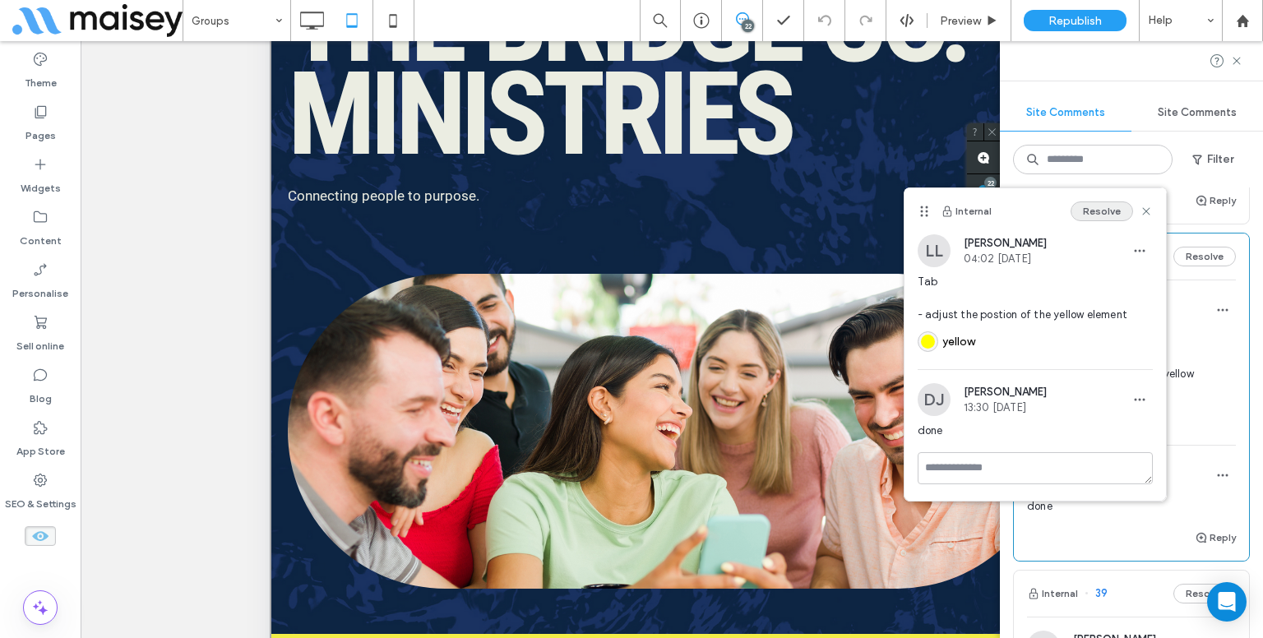
click at [1099, 218] on button "Resolve" at bounding box center [1102, 211] width 62 height 20
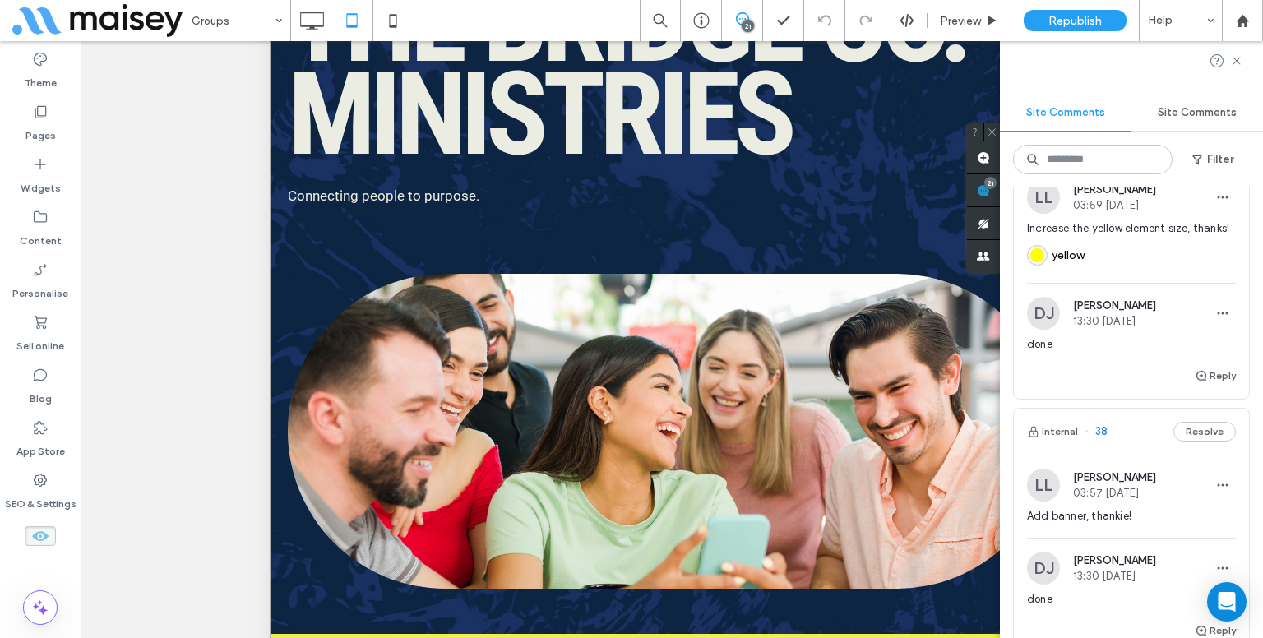
scroll to position [1186, 0]
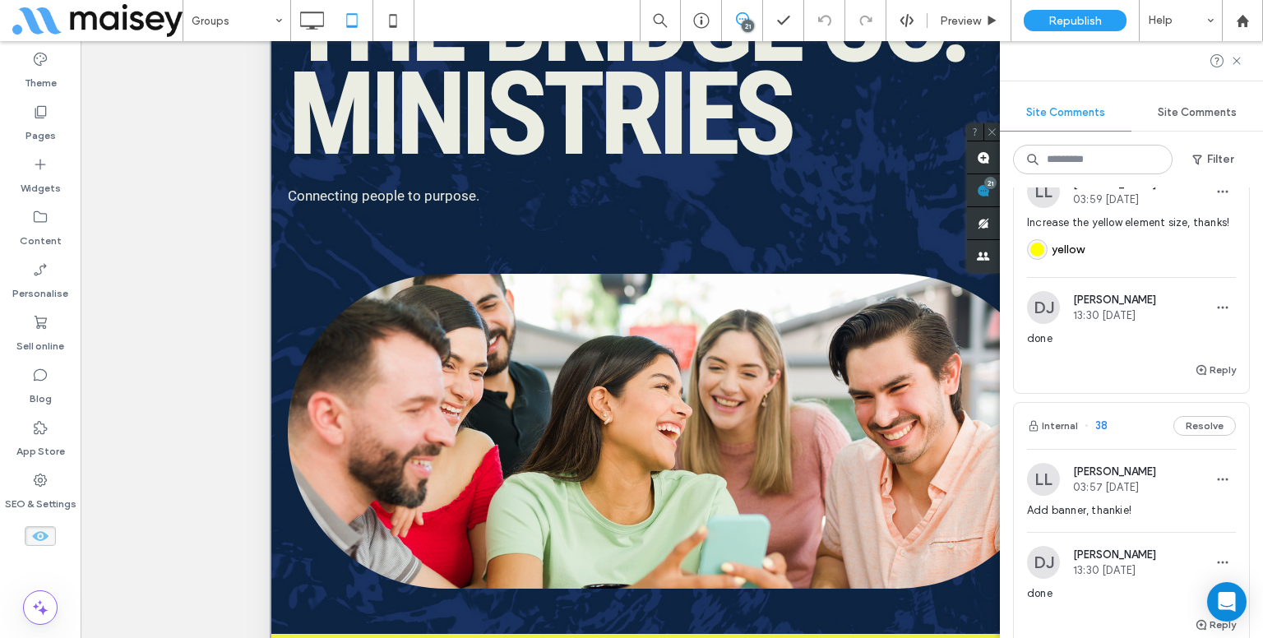
click at [1118, 258] on div "yellow" at bounding box center [1131, 247] width 209 height 33
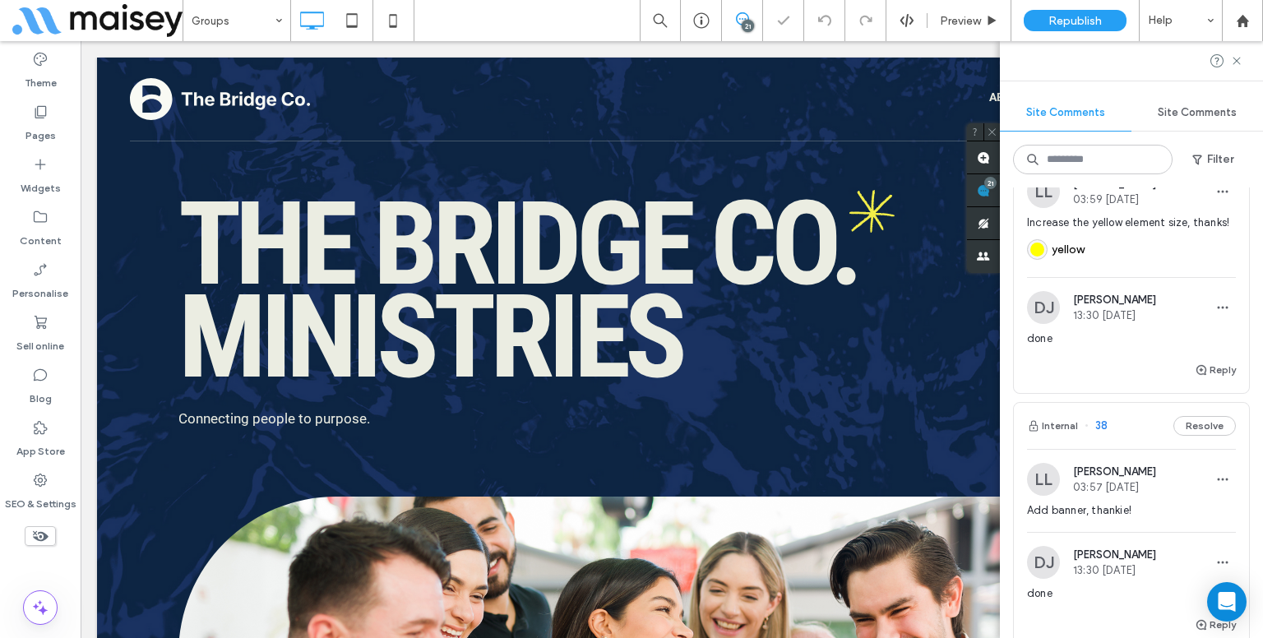
scroll to position [0, 0]
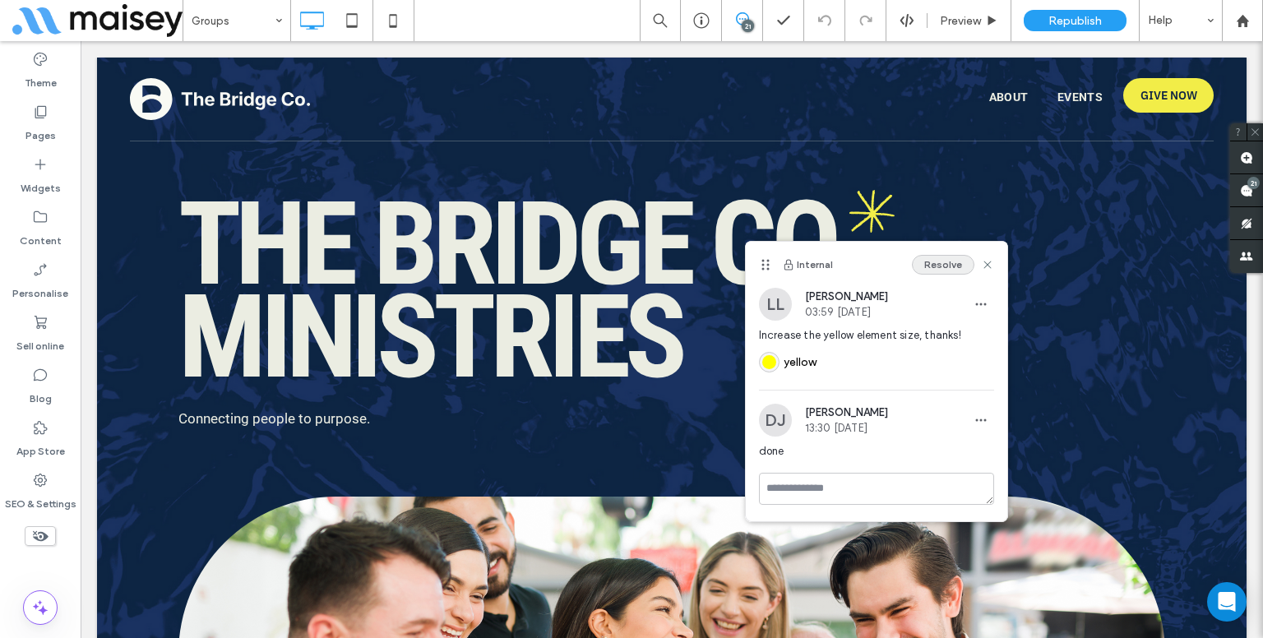
click at [951, 262] on button "Resolve" at bounding box center [943, 265] width 62 height 20
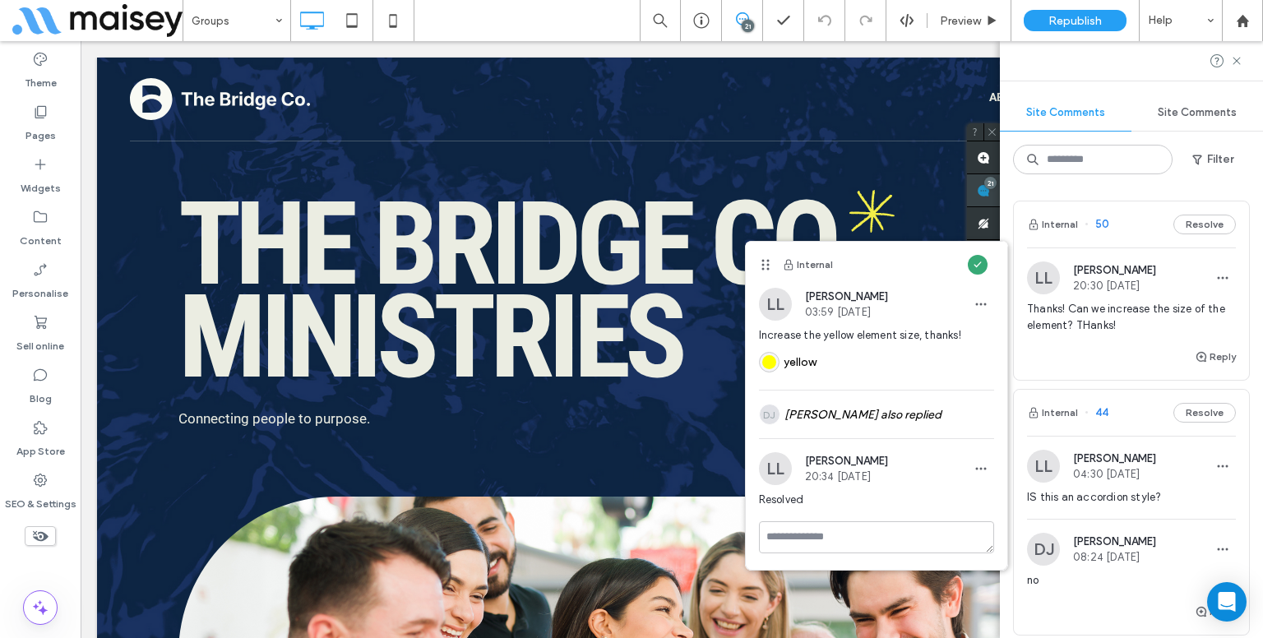
click at [1233, 184] on div "Site Comments Site Comments Filter Internal 50 Resolve LL Lynneth Legaspi 20:30…" at bounding box center [1131, 339] width 263 height 597
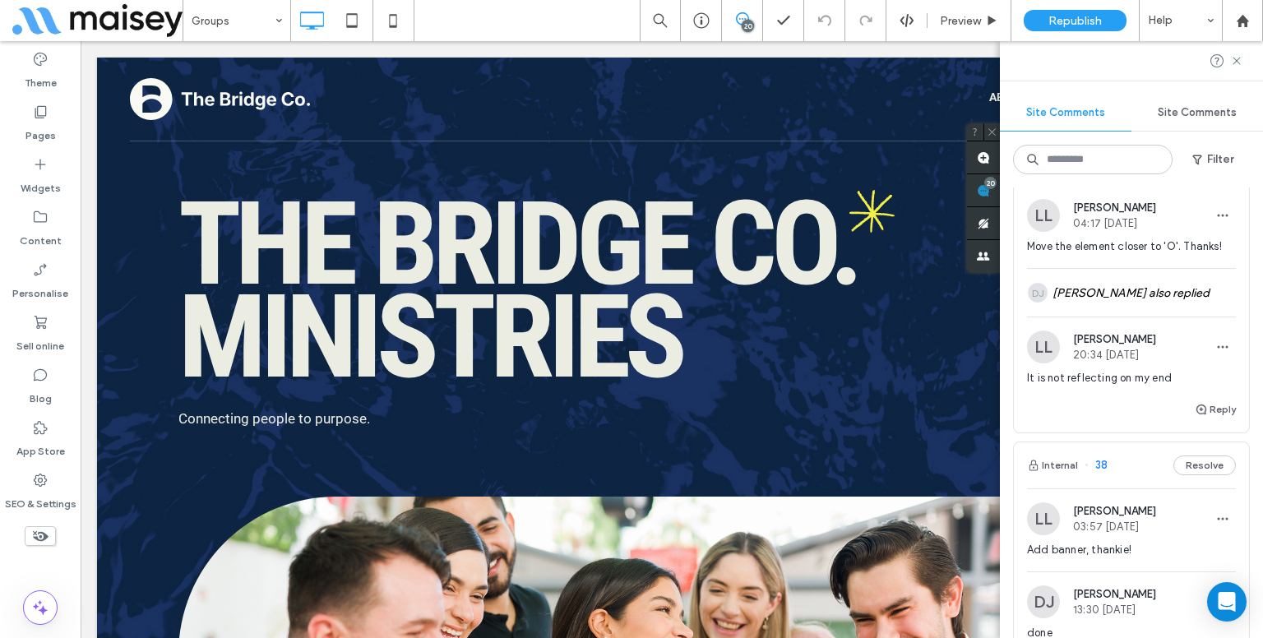
scroll to position [857, 0]
click at [1214, 355] on span "button" at bounding box center [1223, 349] width 26 height 26
click at [1144, 386] on div "Edit" at bounding box center [1149, 388] width 146 height 31
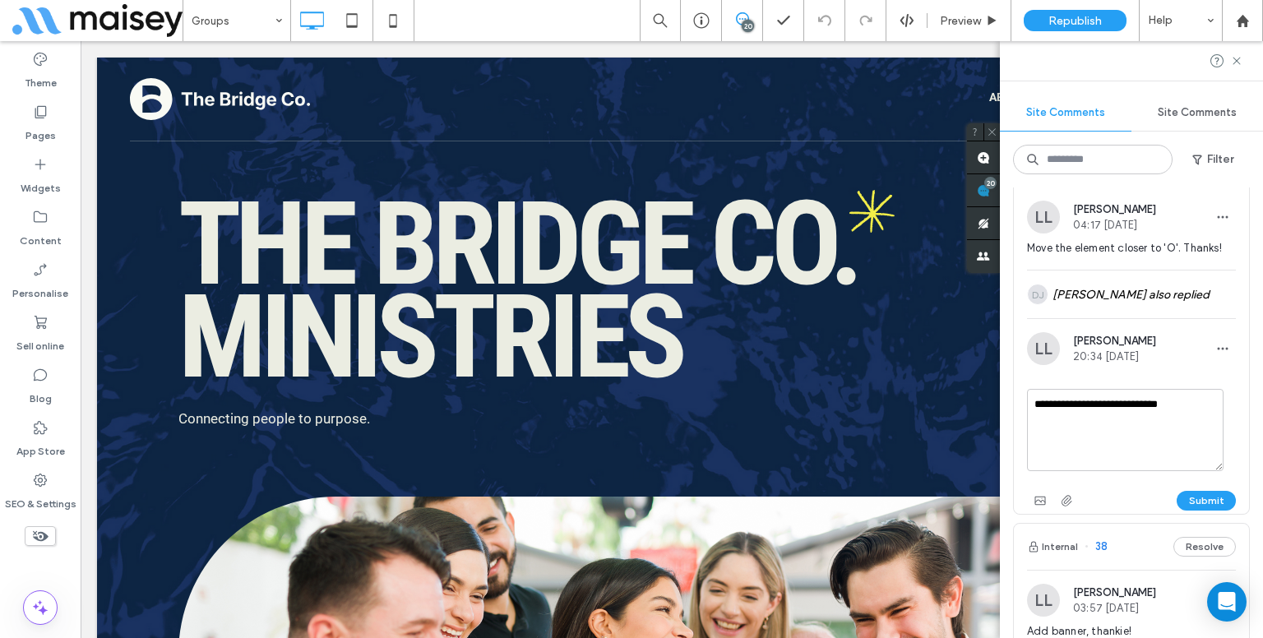
click at [1132, 399] on textarea "**********" at bounding box center [1125, 430] width 197 height 82
type textarea "*"
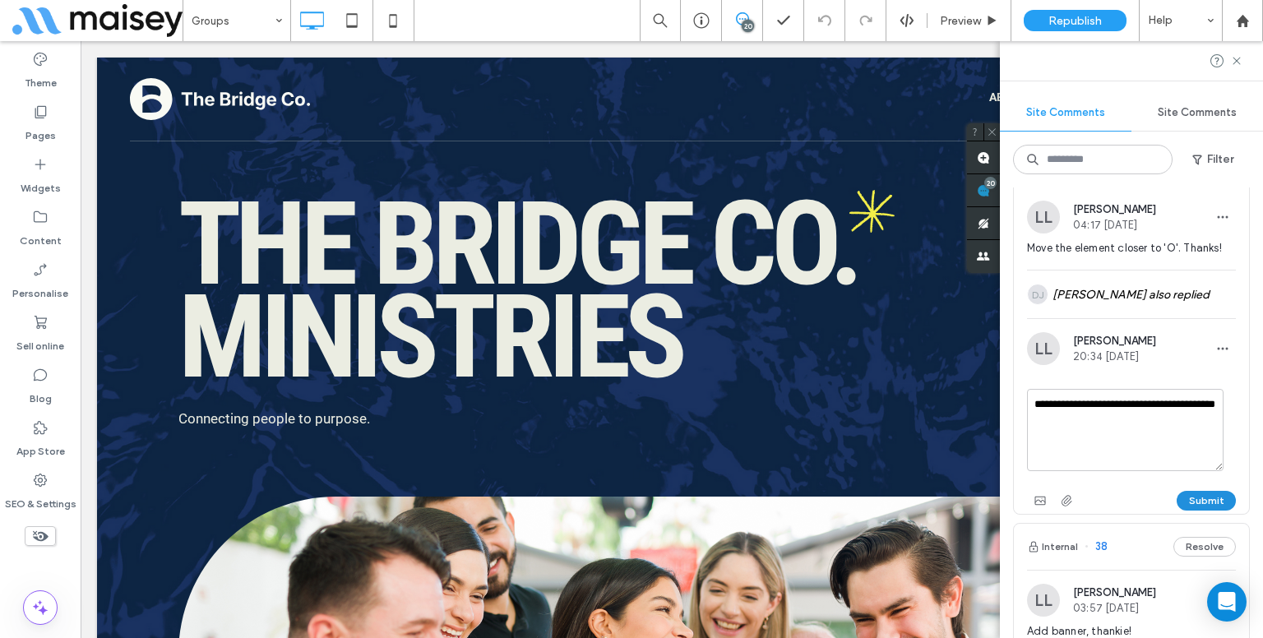
type textarea "**********"
click at [1177, 493] on button "Submit" at bounding box center [1206, 501] width 59 height 20
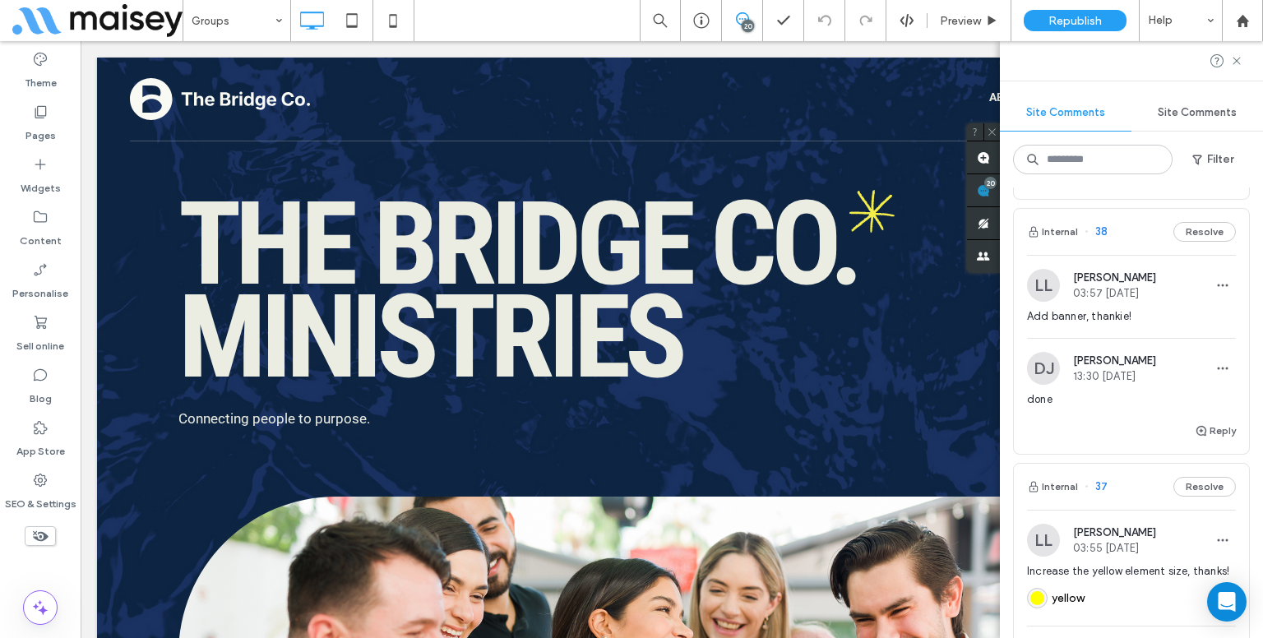
scroll to position [1108, 0]
click at [1132, 288] on span "03:57 Aug 14 2025" at bounding box center [1114, 294] width 83 height 12
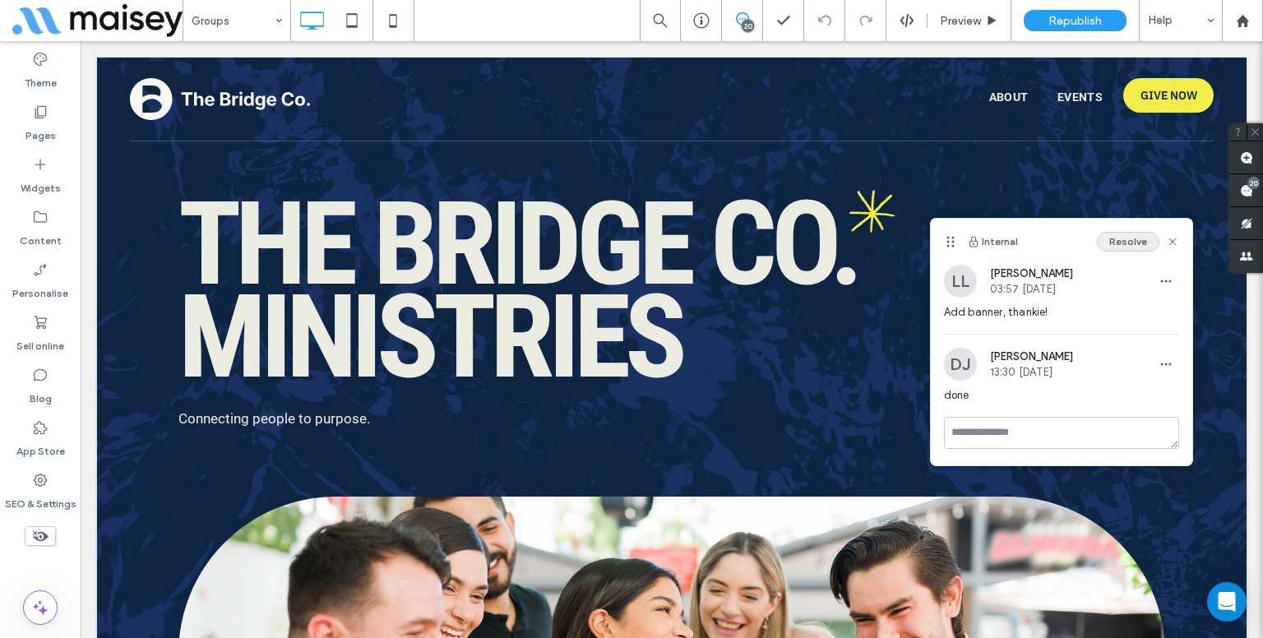
click at [1141, 232] on button "Resolve" at bounding box center [1128, 242] width 62 height 20
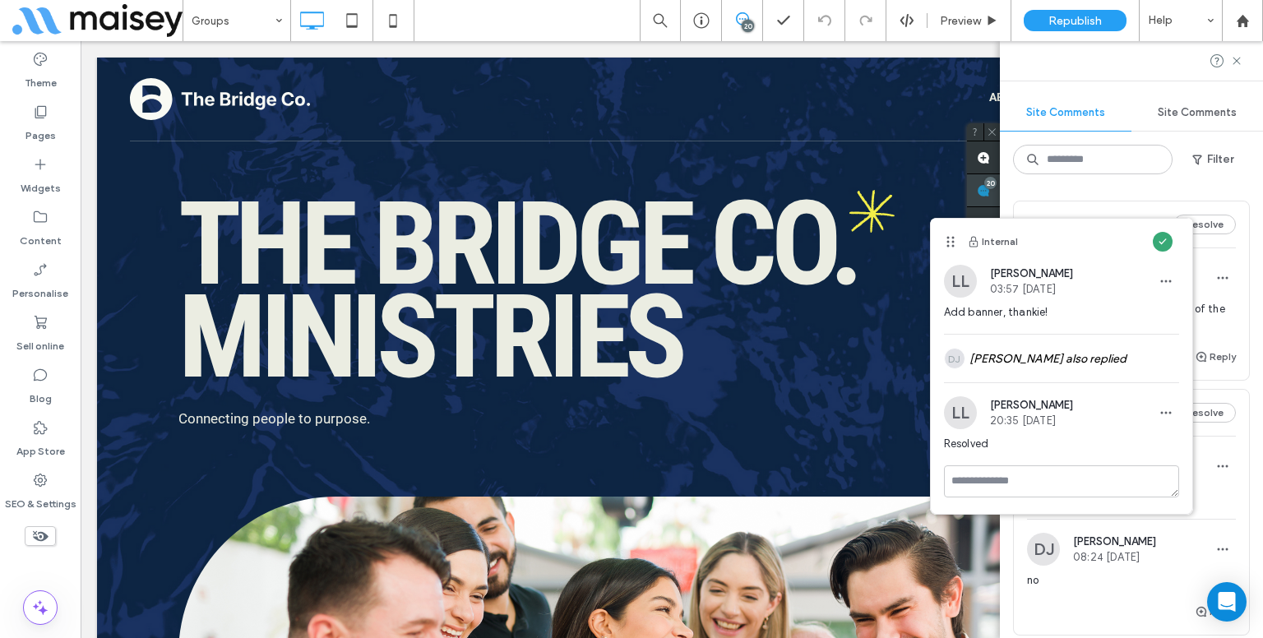
click at [1246, 188] on div "Site Comments Site Comments Filter Internal 50 Resolve LL Lynneth Legaspi 20:30…" at bounding box center [1131, 339] width 263 height 597
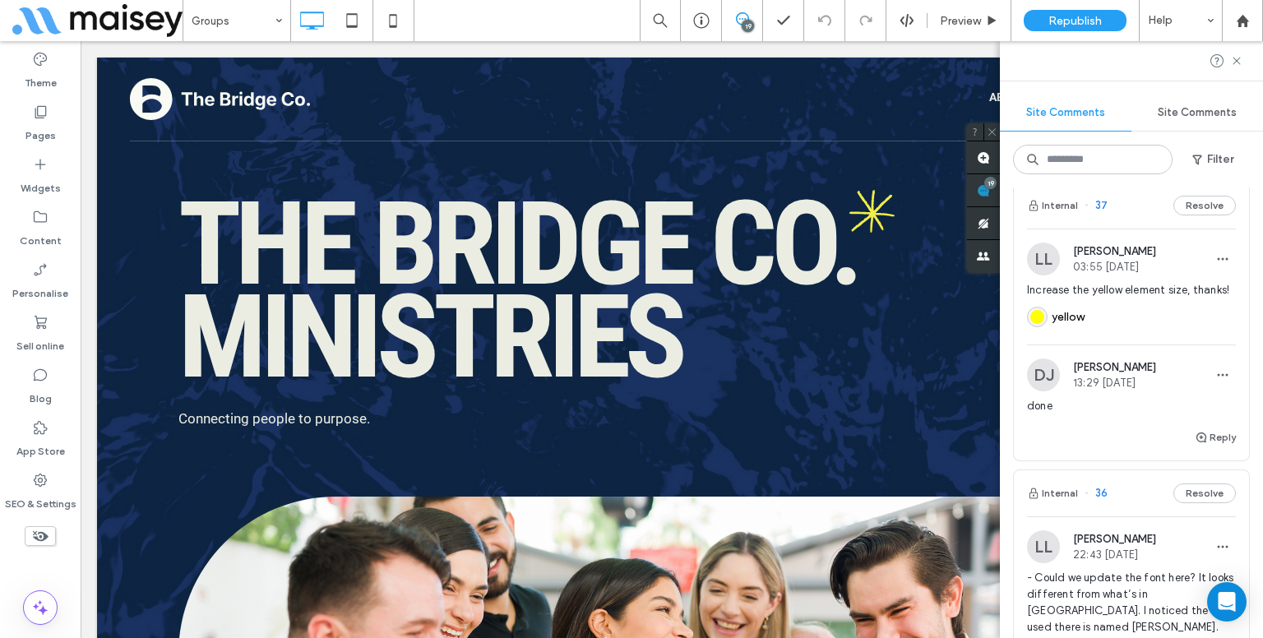
scroll to position [1161, 0]
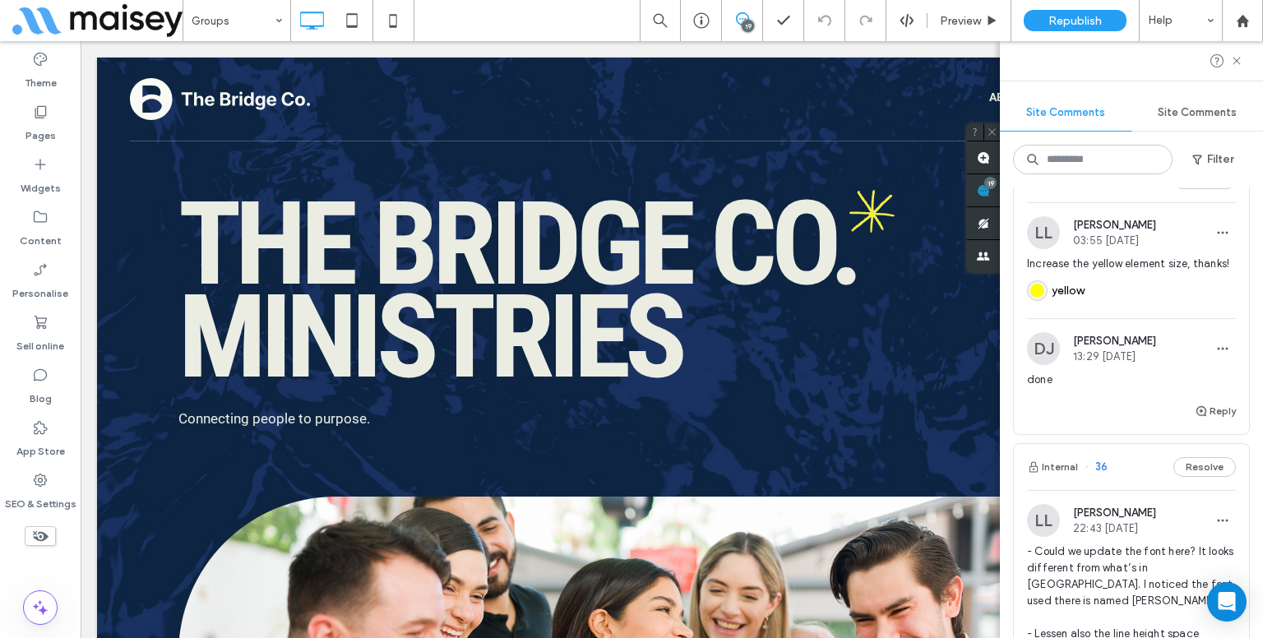
click at [1122, 290] on div "yellow" at bounding box center [1131, 288] width 209 height 33
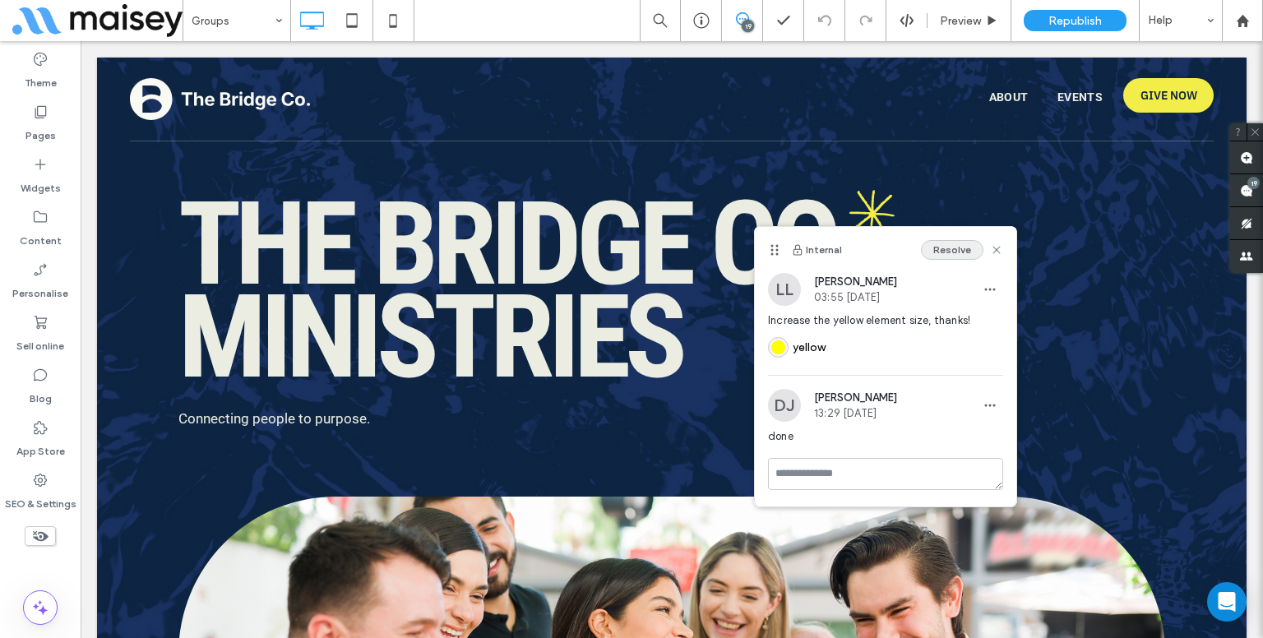
click at [954, 250] on button "Resolve" at bounding box center [952, 250] width 62 height 20
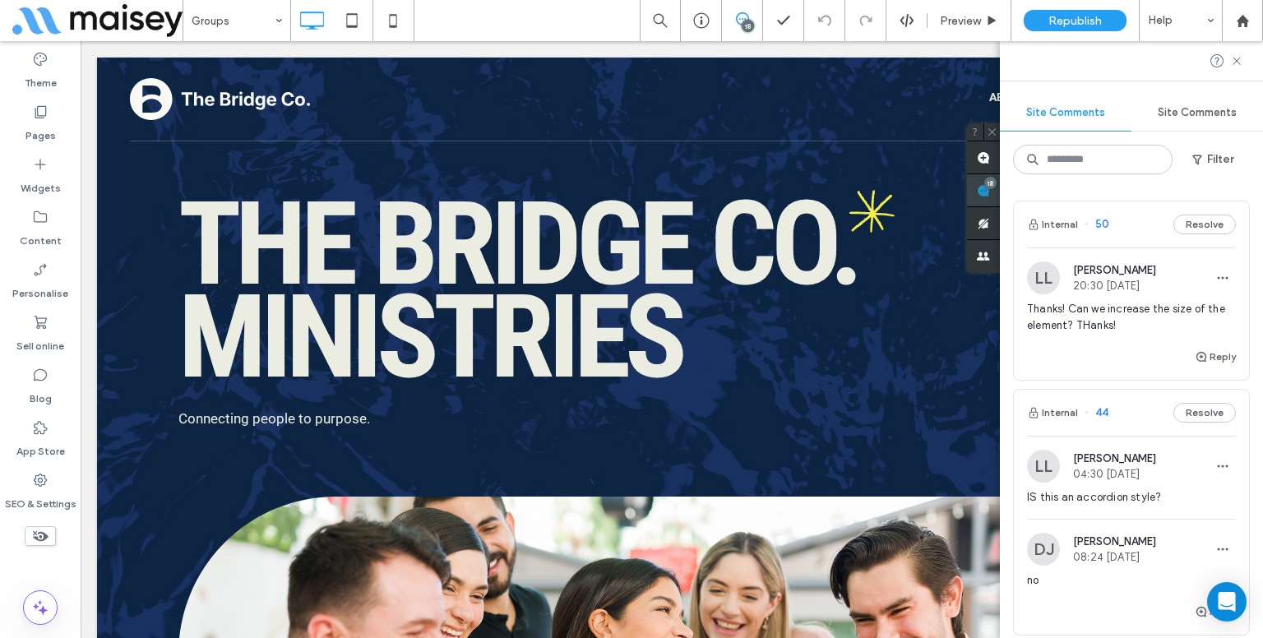
click at [1252, 194] on div "Site Comments Site Comments Filter Internal 50 Resolve LL Lynneth Legaspi 20:30…" at bounding box center [1131, 339] width 263 height 597
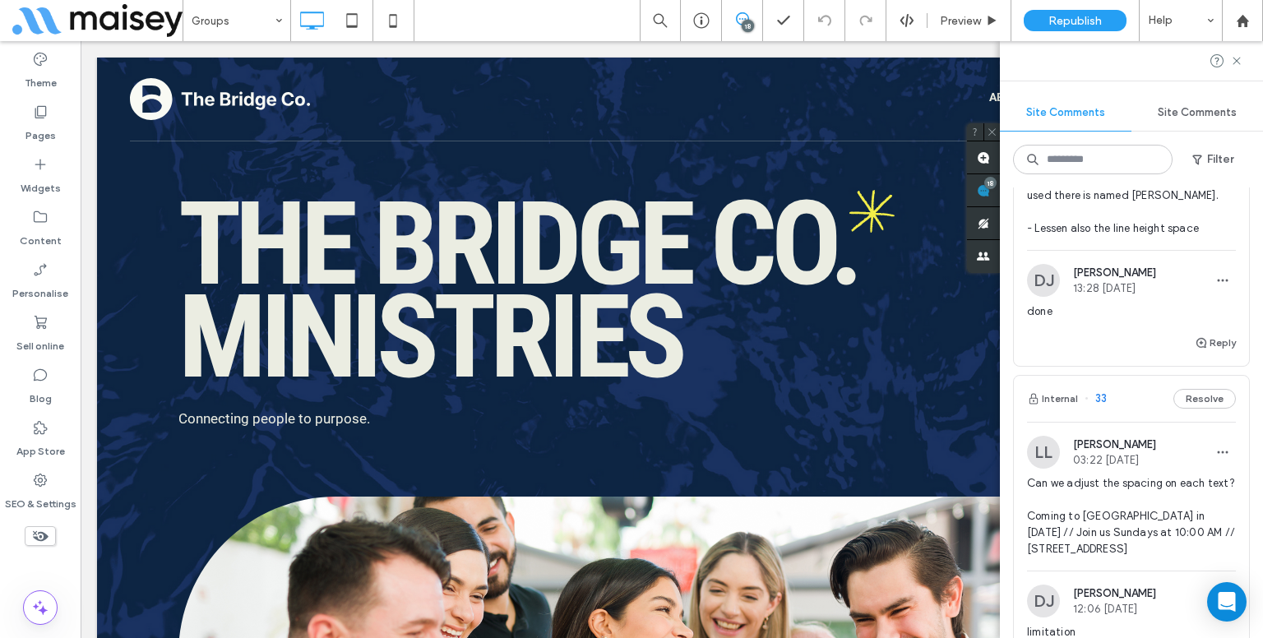
scroll to position [1285, 0]
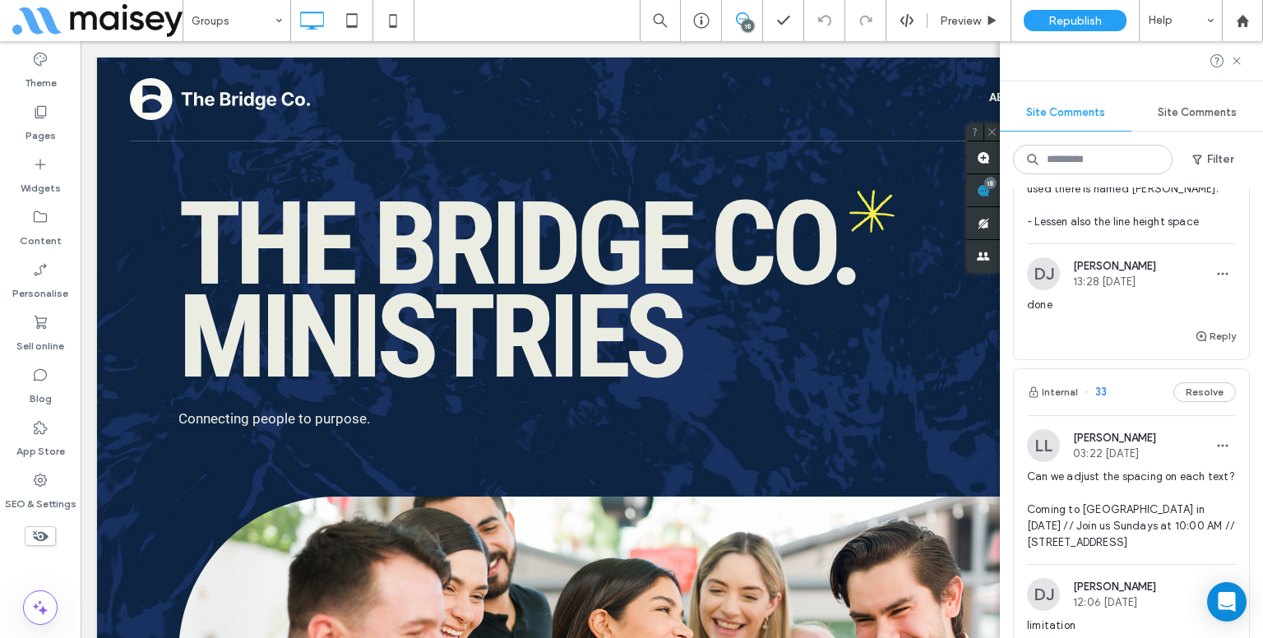
click at [1146, 338] on div "Reply" at bounding box center [1131, 342] width 235 height 33
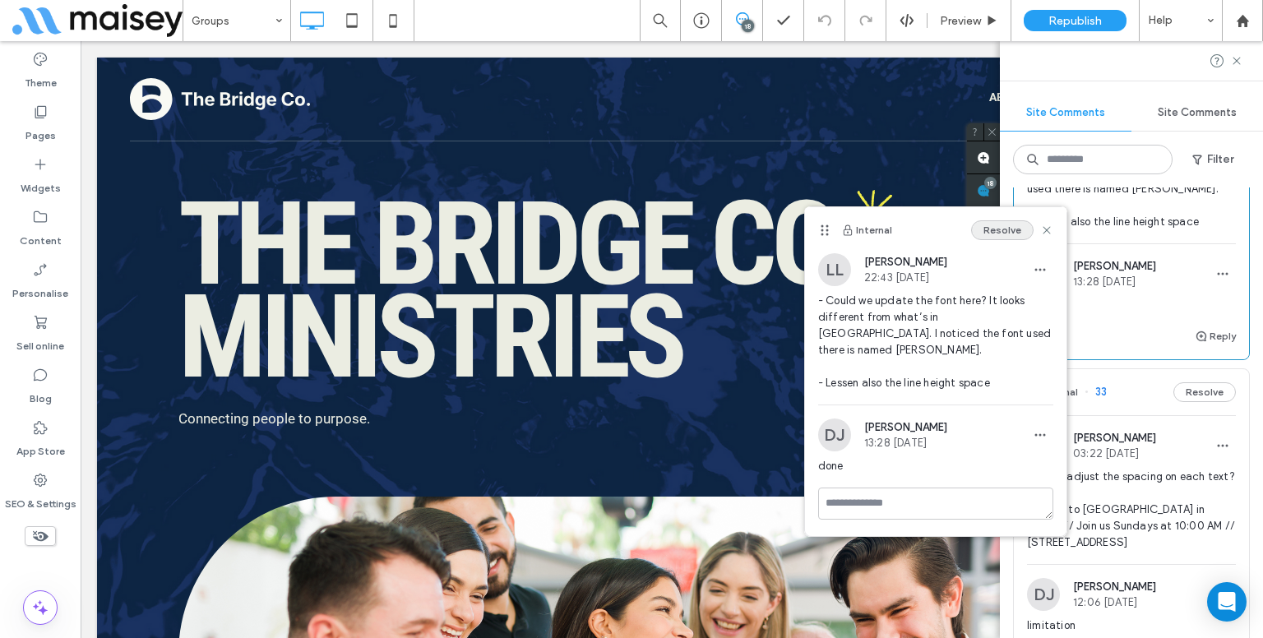
click at [984, 224] on button "Resolve" at bounding box center [1002, 230] width 62 height 20
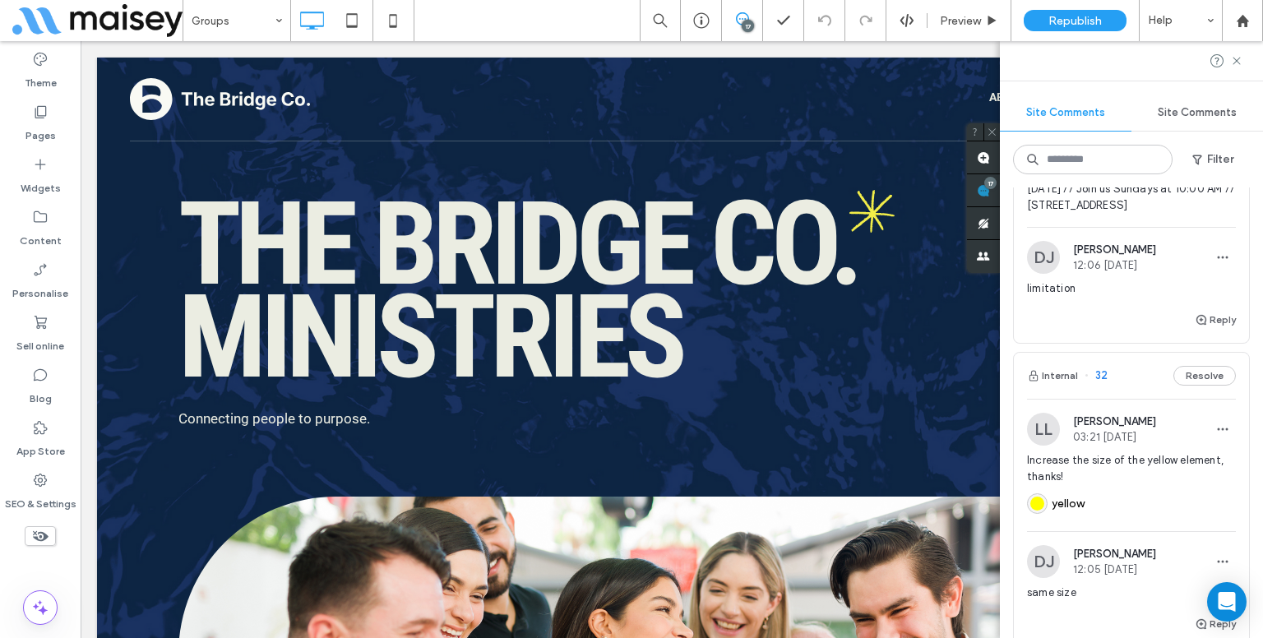
scroll to position [900, 0]
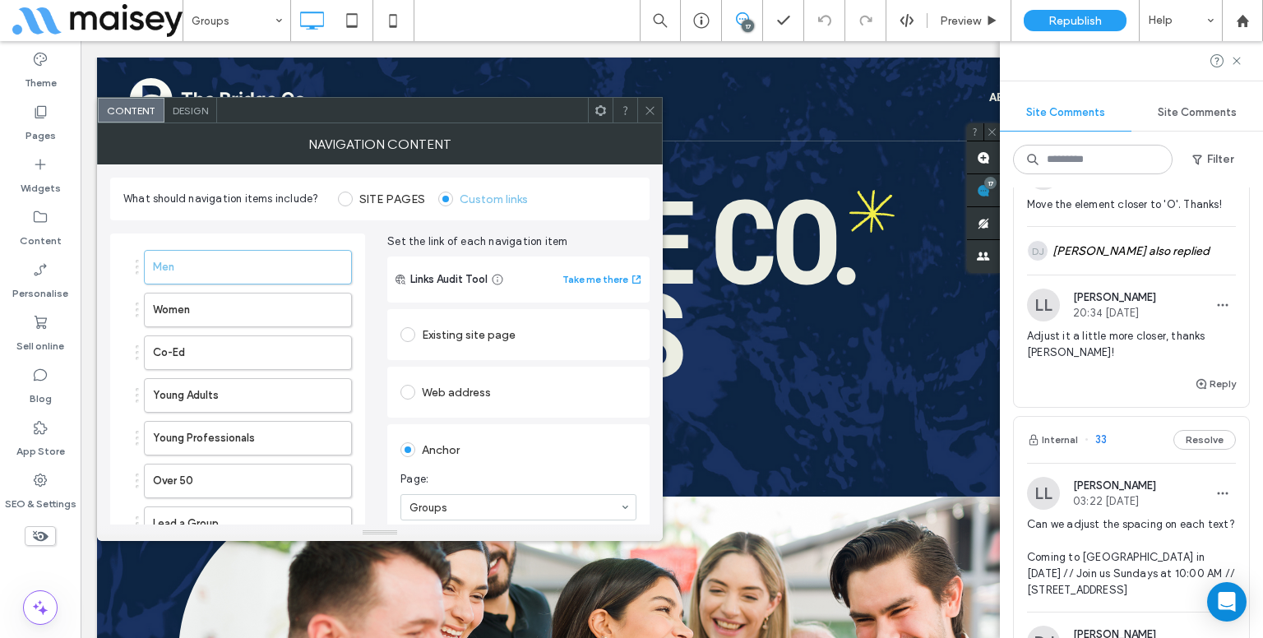
click at [200, 111] on span "Design" at bounding box center [190, 110] width 35 height 12
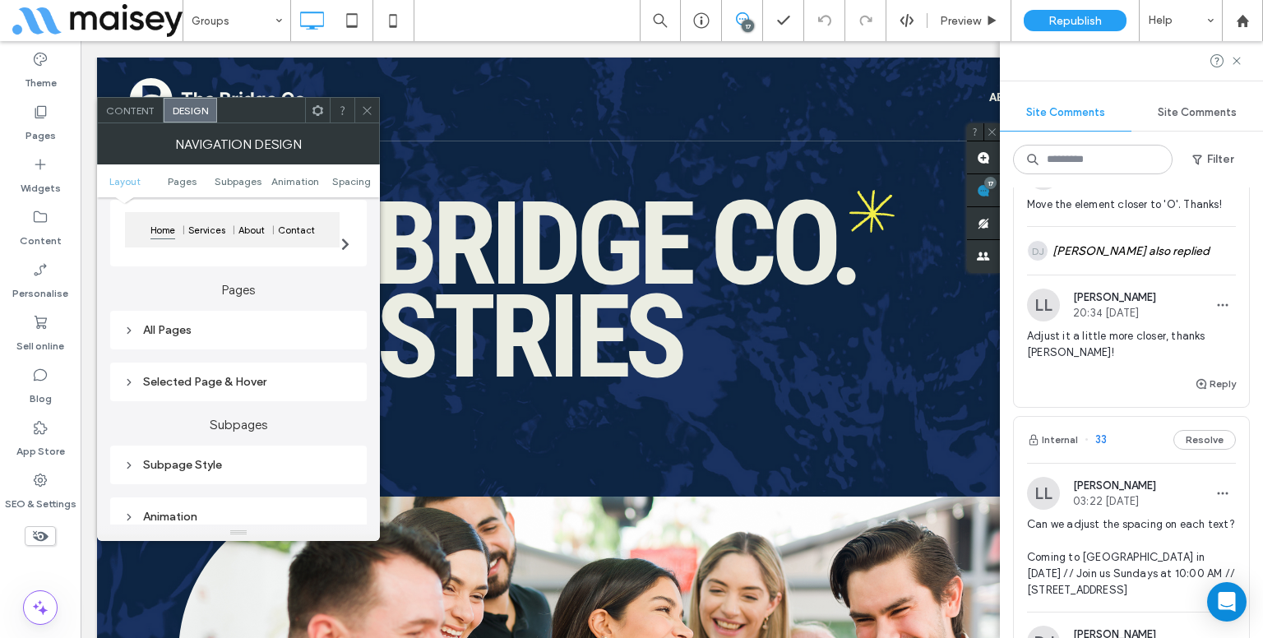
scroll to position [148, 0]
click at [254, 326] on div "All Pages" at bounding box center [238, 329] width 230 height 14
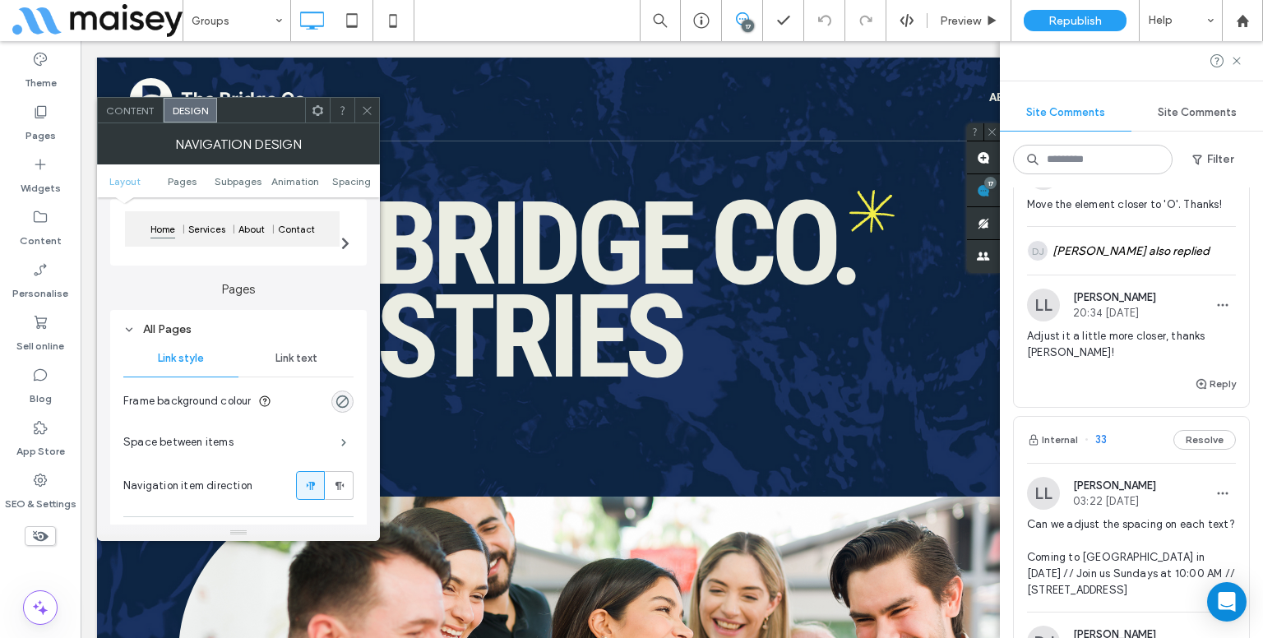
click at [303, 359] on span "Link text" at bounding box center [296, 358] width 42 height 13
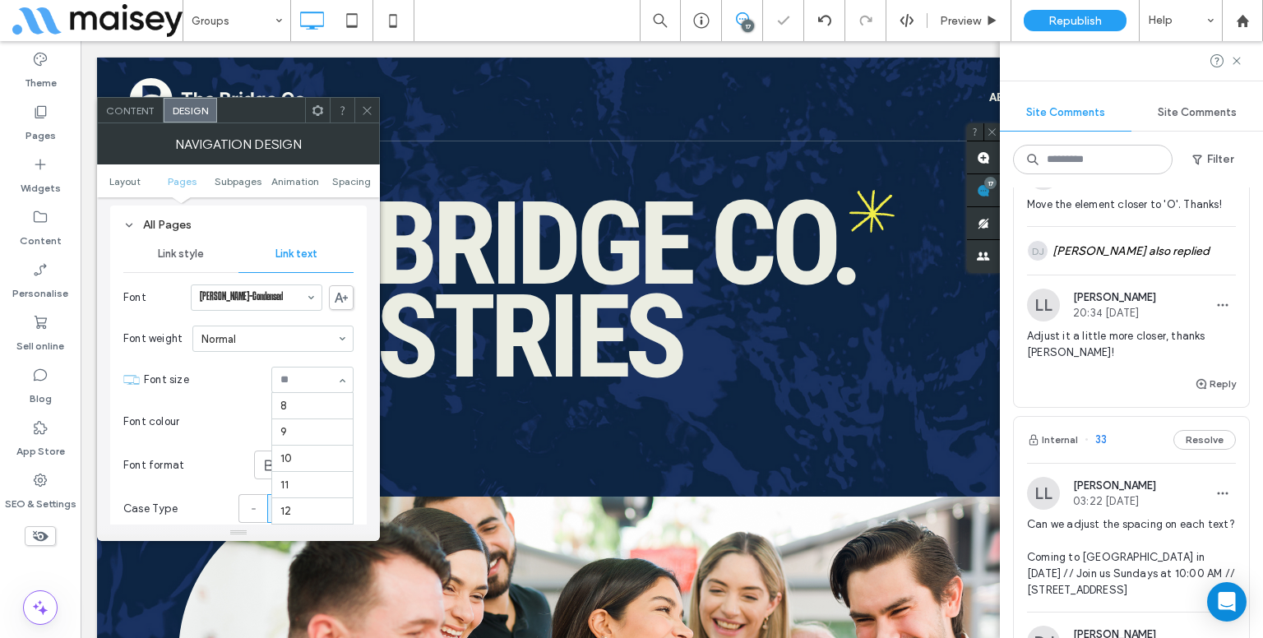
scroll to position [349, 0]
drag, startPoint x: 317, startPoint y: 382, endPoint x: 301, endPoint y: 453, distance: 73.2
click at [301, 393] on div "8 9 10 11 12 13 14 16 17 18 24 30 32 35 36 48 60 72 96" at bounding box center [312, 380] width 82 height 26
click at [374, 107] on div at bounding box center [366, 110] width 25 height 25
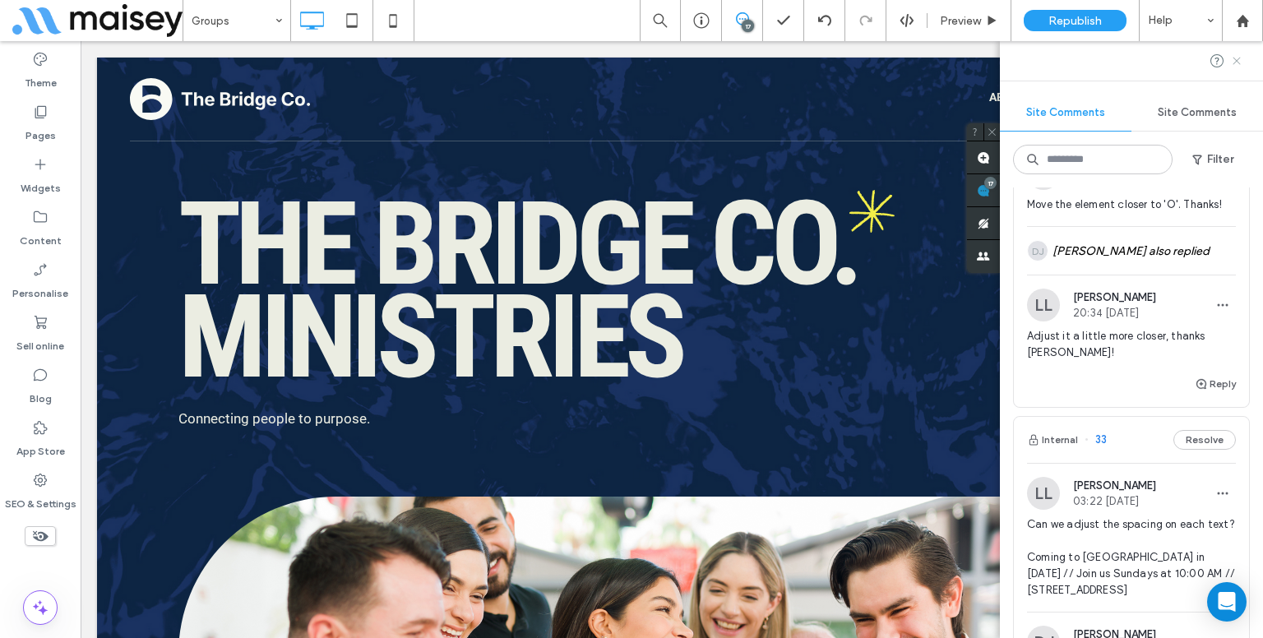
click at [1237, 64] on icon at bounding box center [1236, 60] width 13 height 13
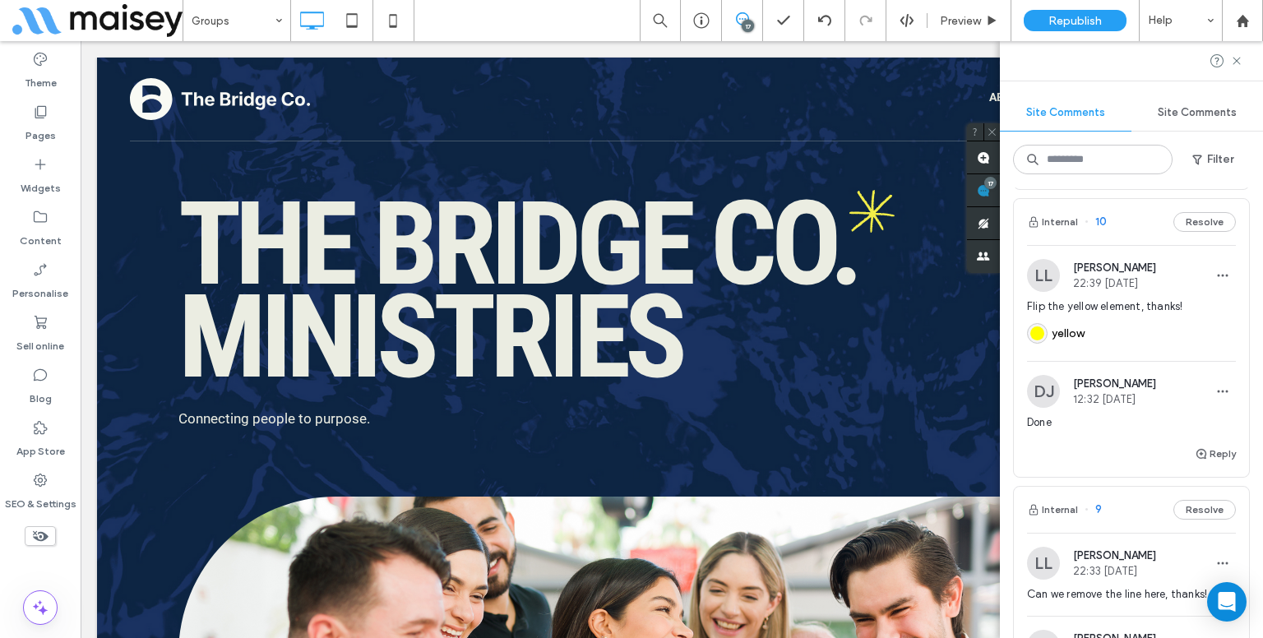
scroll to position [3460, 0]
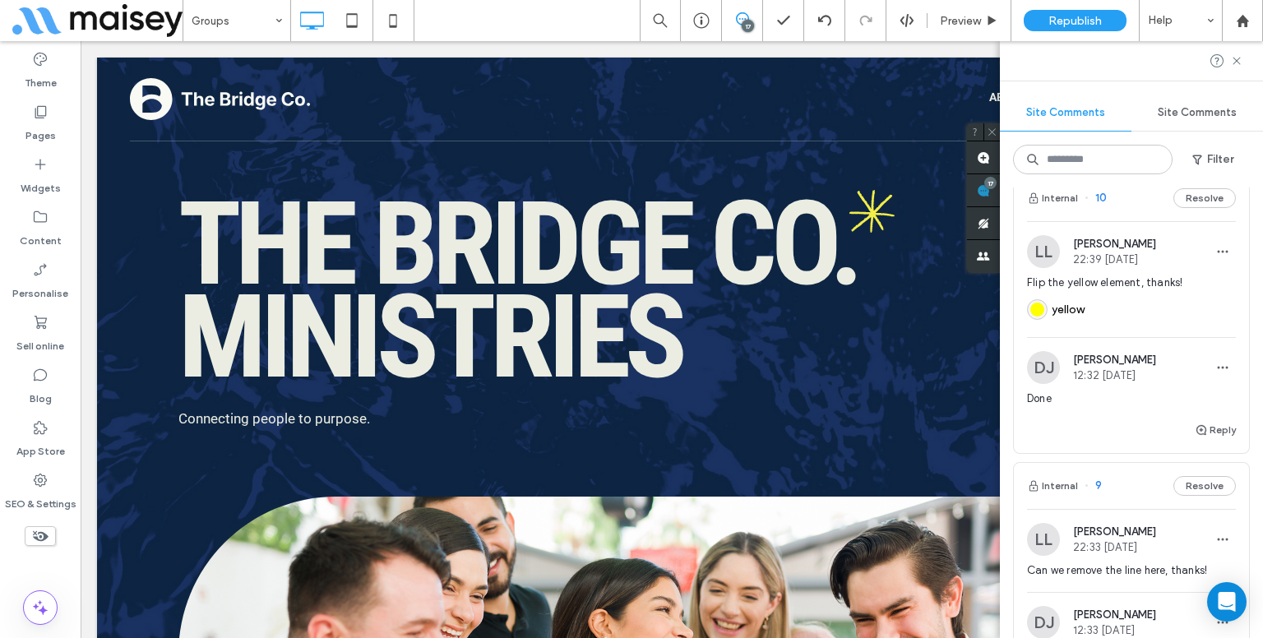
click at [1140, 324] on div "yellow" at bounding box center [1131, 307] width 209 height 33
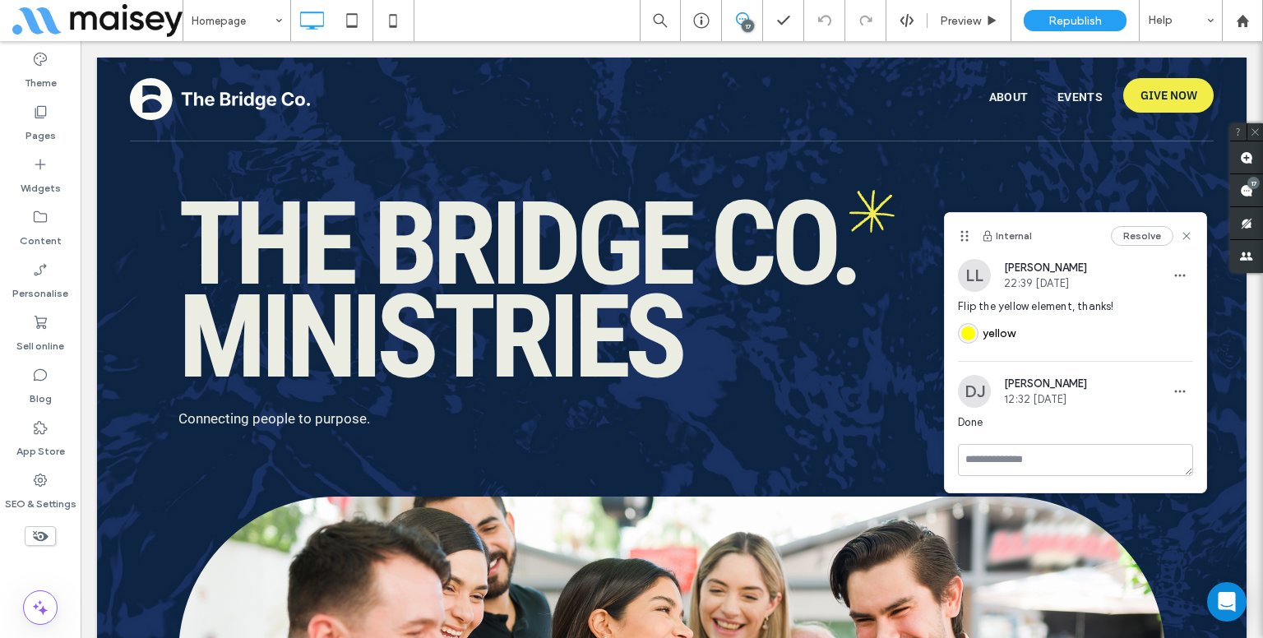
click at [1140, 354] on div "Flip the yellow element, thanks! yellow" at bounding box center [1075, 330] width 235 height 62
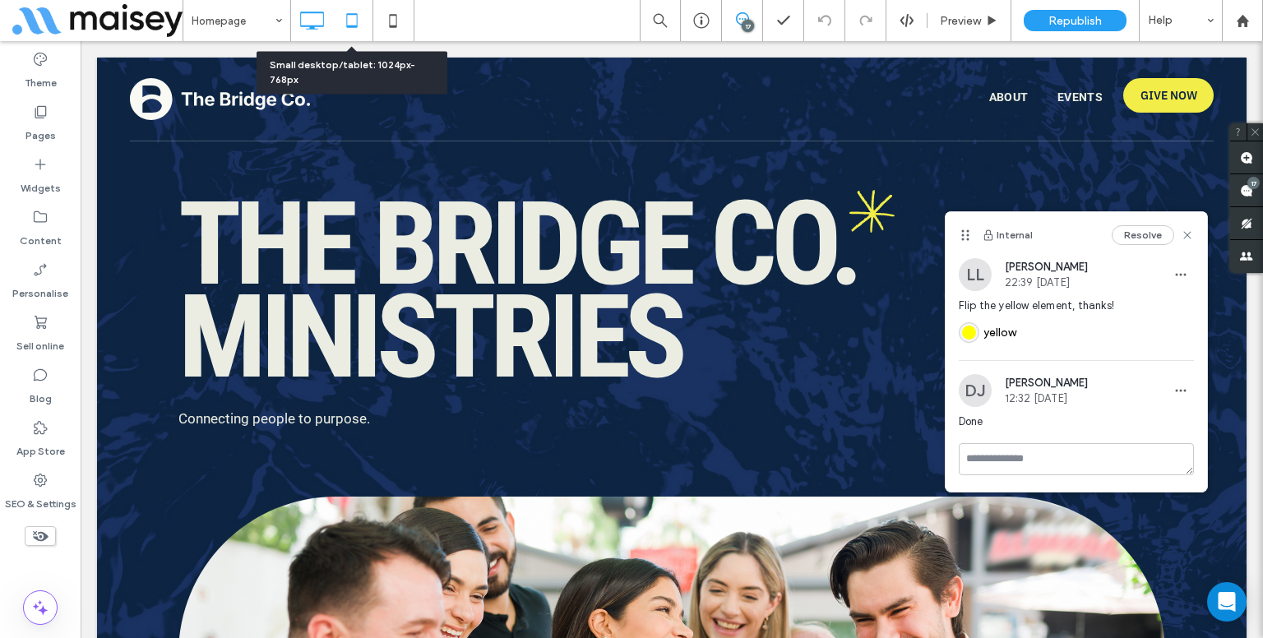
click at [349, 34] on icon at bounding box center [352, 20] width 33 height 33
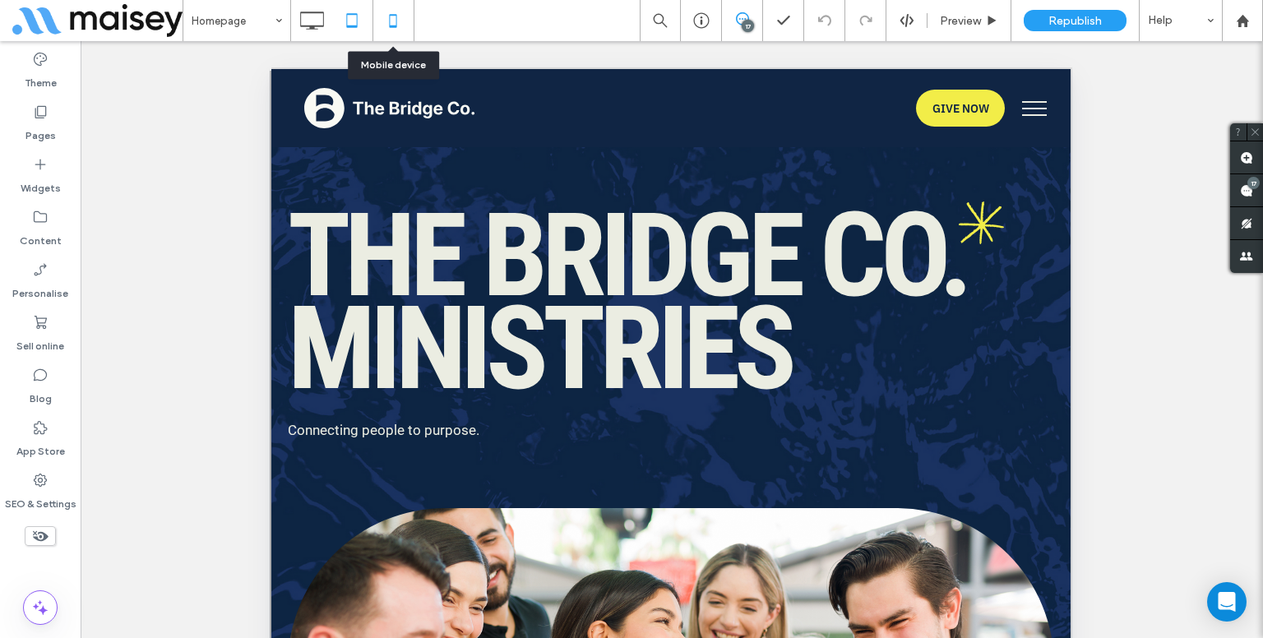
click at [398, 22] on icon at bounding box center [393, 20] width 33 height 33
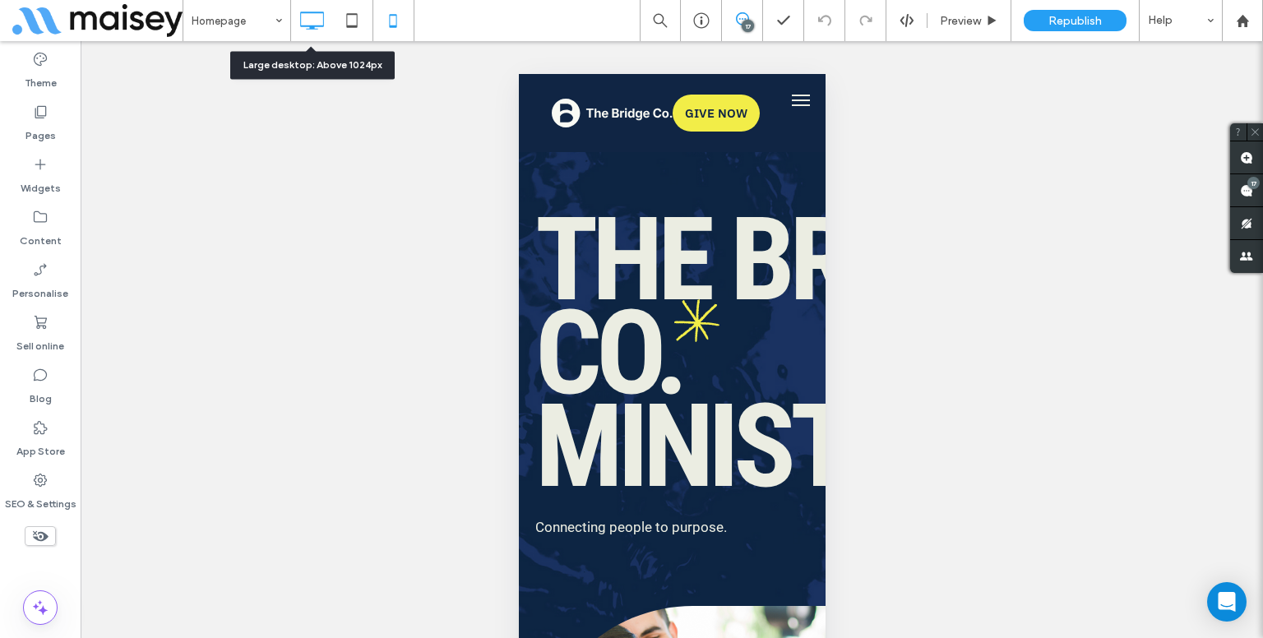
click at [323, 21] on icon at bounding box center [311, 20] width 33 height 33
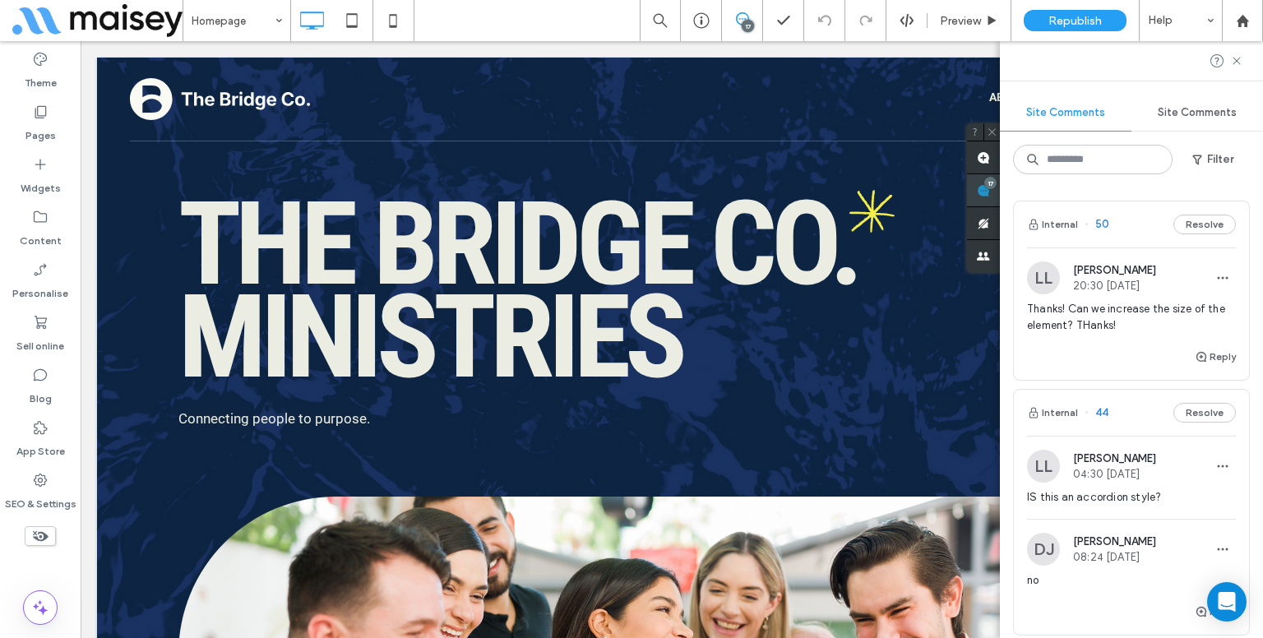
click at [1255, 183] on div "Site Comments Site Comments Filter Internal 50 Resolve LL Lynneth Legaspi 20:30…" at bounding box center [1131, 339] width 263 height 597
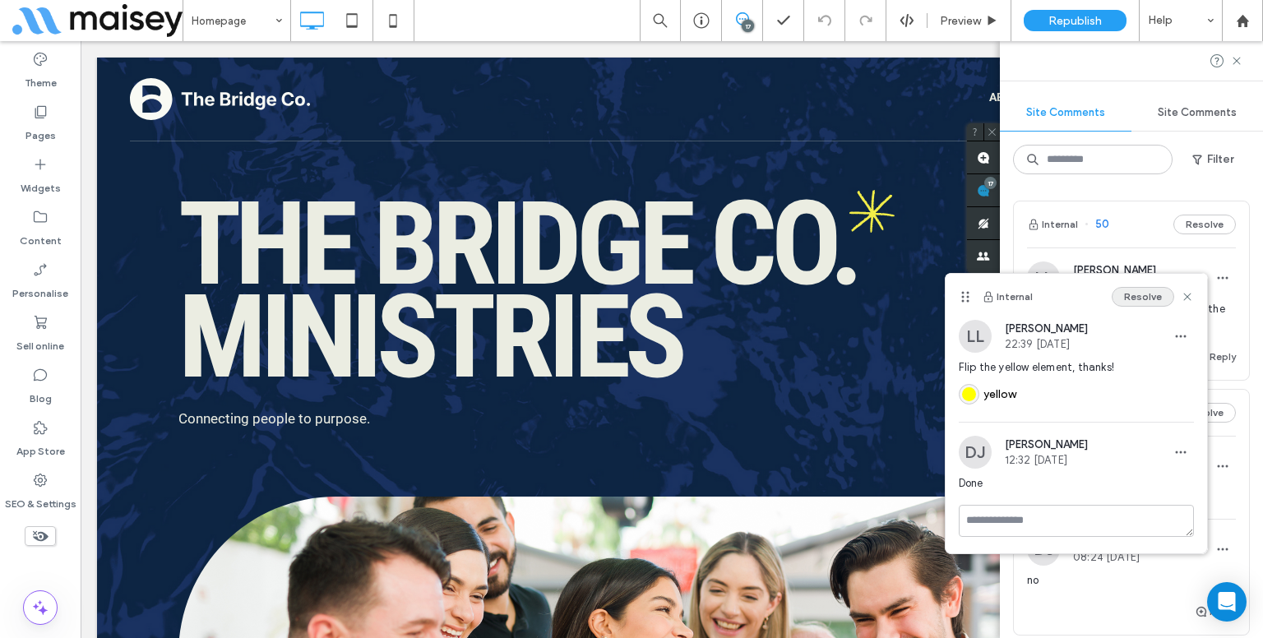
click at [1148, 297] on button "Resolve" at bounding box center [1143, 297] width 62 height 20
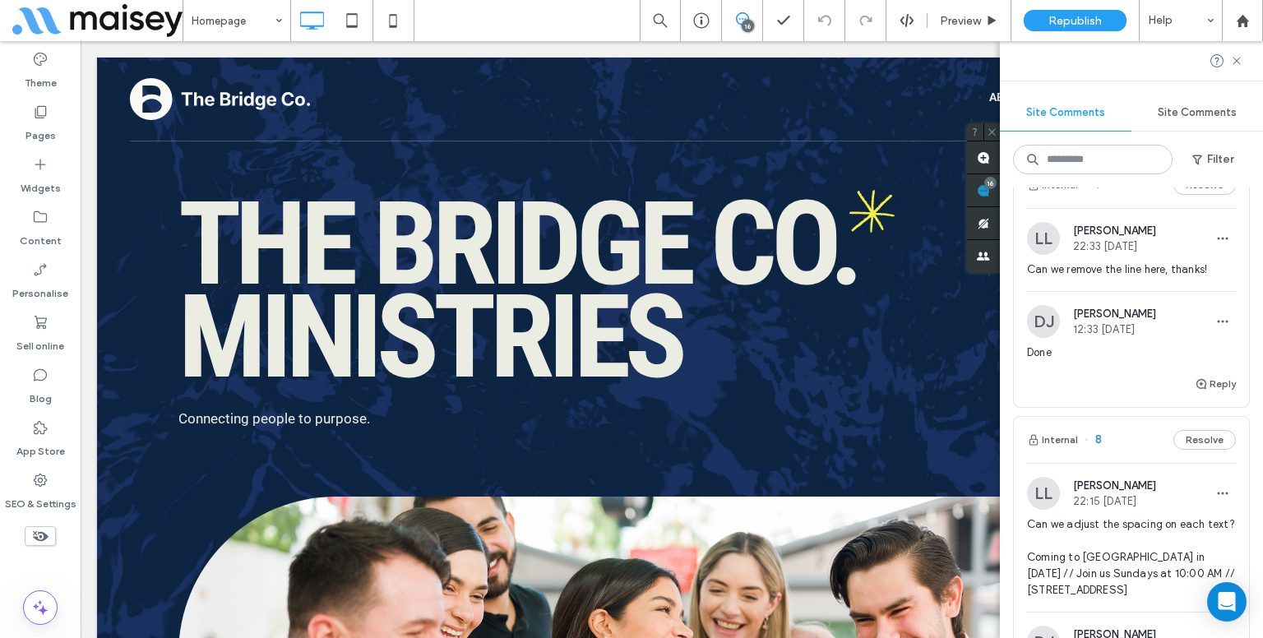
scroll to position [3467, 0]
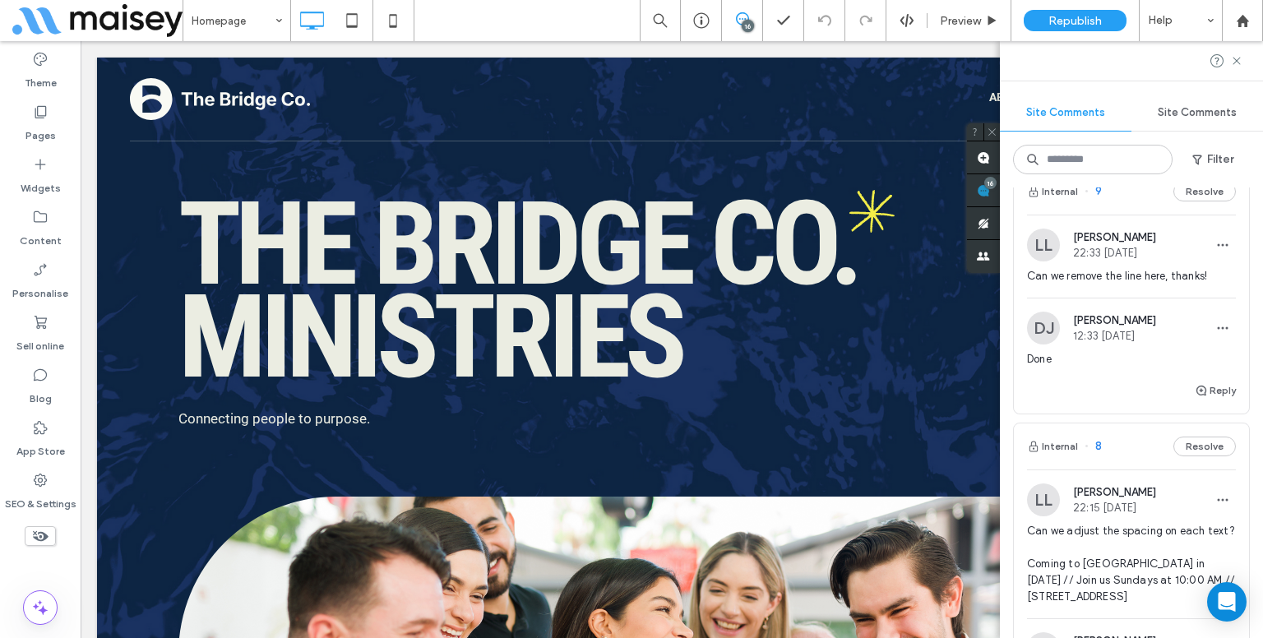
click at [1148, 347] on div "LL Lynneth Legaspi 22:33 Aug 12 2025 Can we remove the line here, thanks! DJ De…" at bounding box center [1131, 298] width 235 height 166
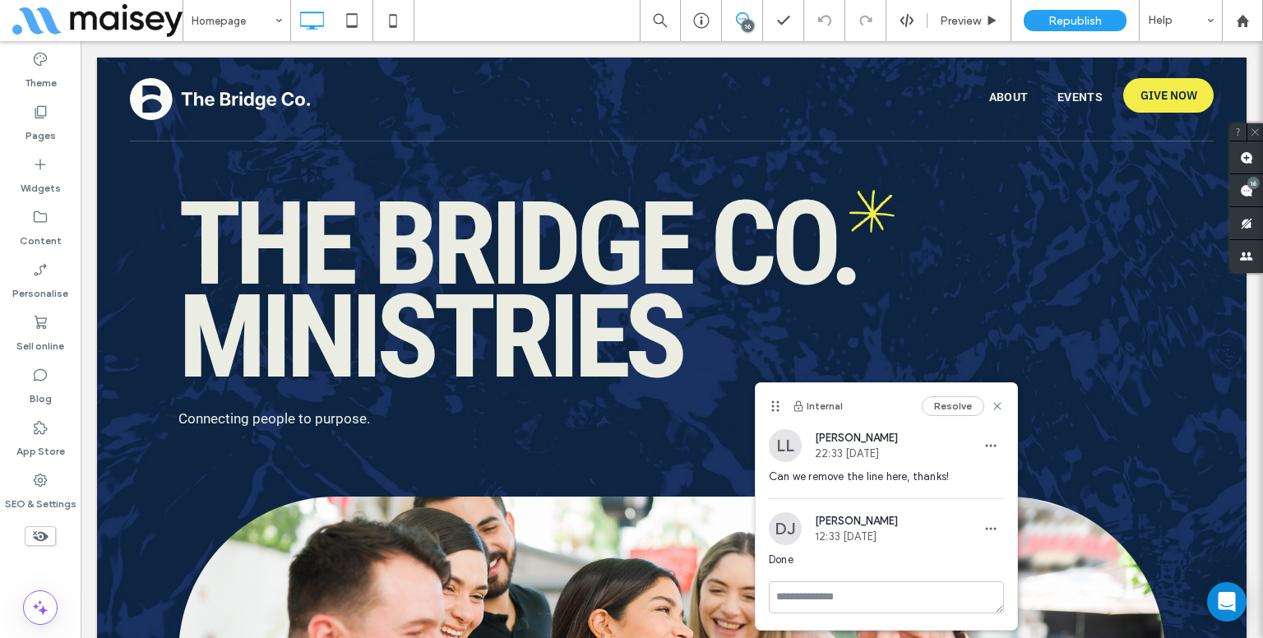
scroll to position [0, 0]
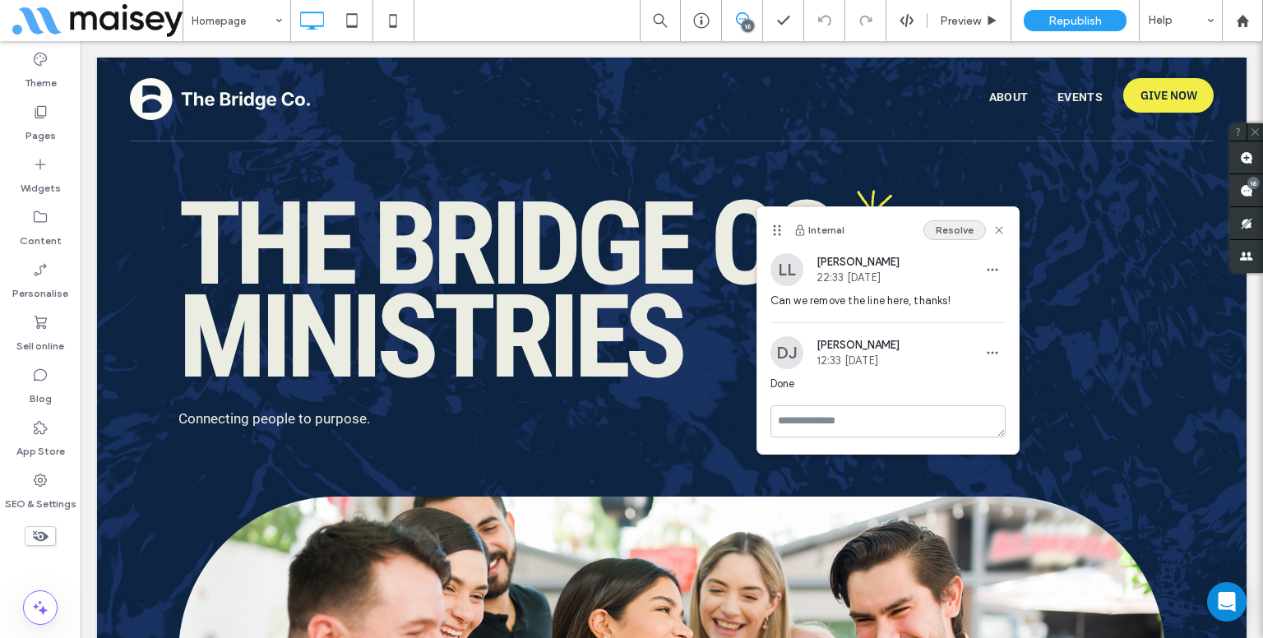
click at [960, 234] on button "Resolve" at bounding box center [954, 230] width 62 height 20
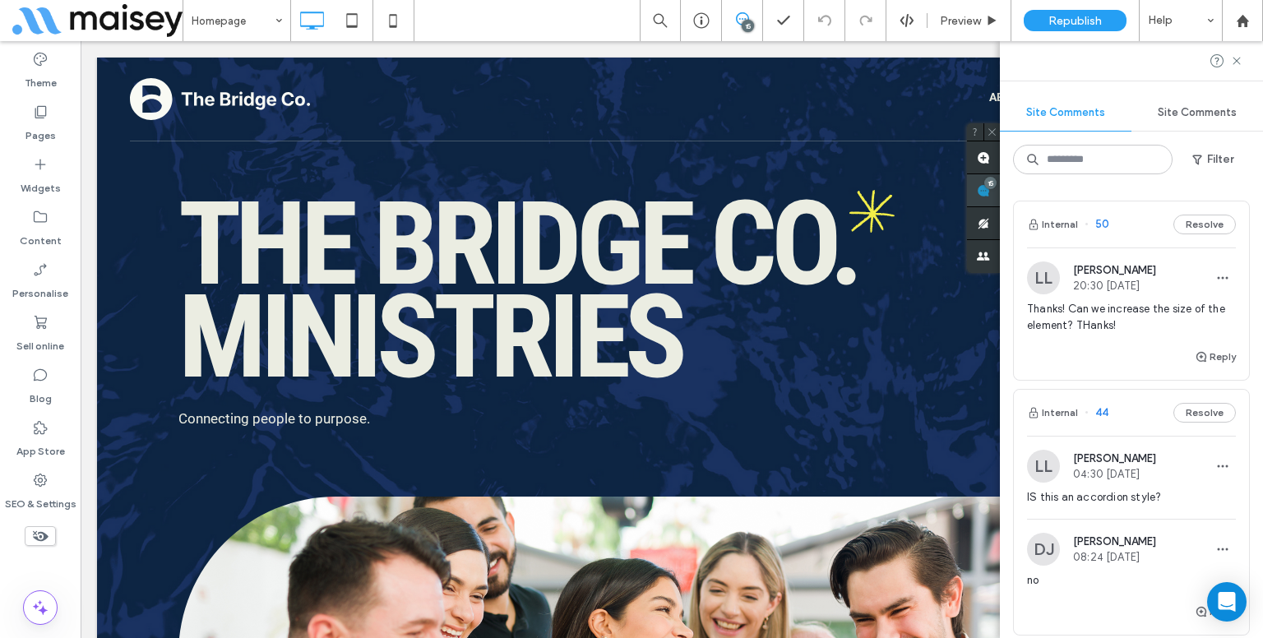
click at [1235, 190] on div "Site Comments Site Comments Filter Internal 50 Resolve LL Lynneth Legaspi 20:30…" at bounding box center [1131, 339] width 263 height 597
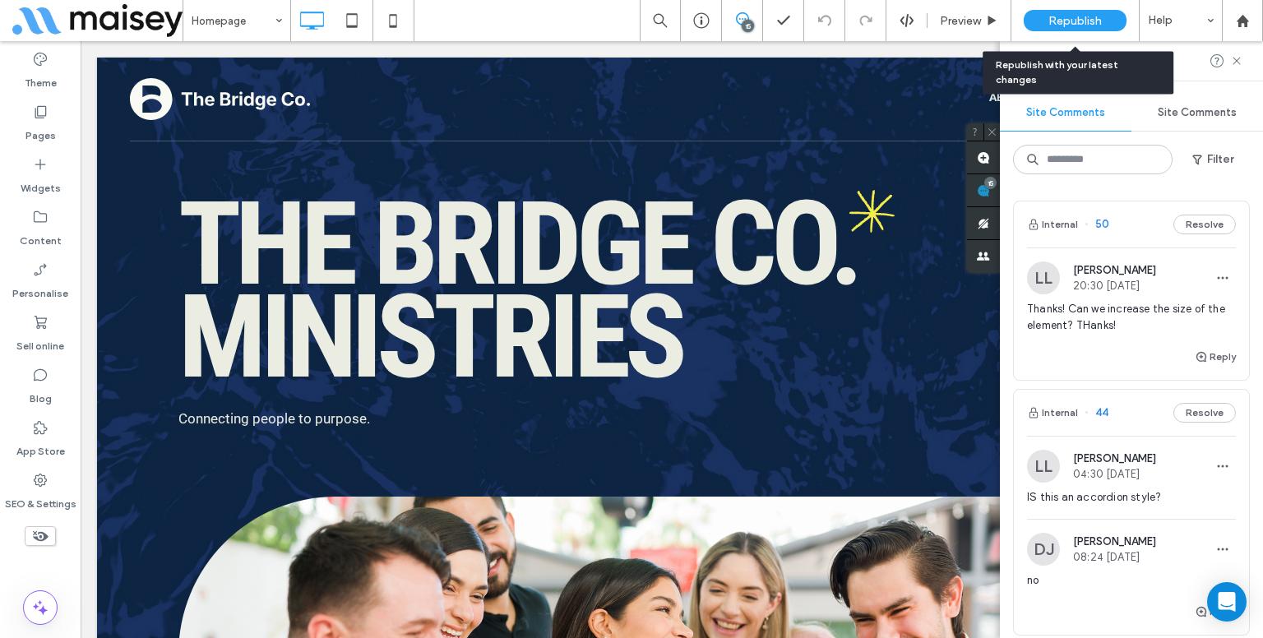
click at [1092, 33] on div "Republish" at bounding box center [1075, 20] width 103 height 41
click at [1081, 21] on span "Republish" at bounding box center [1074, 21] width 53 height 14
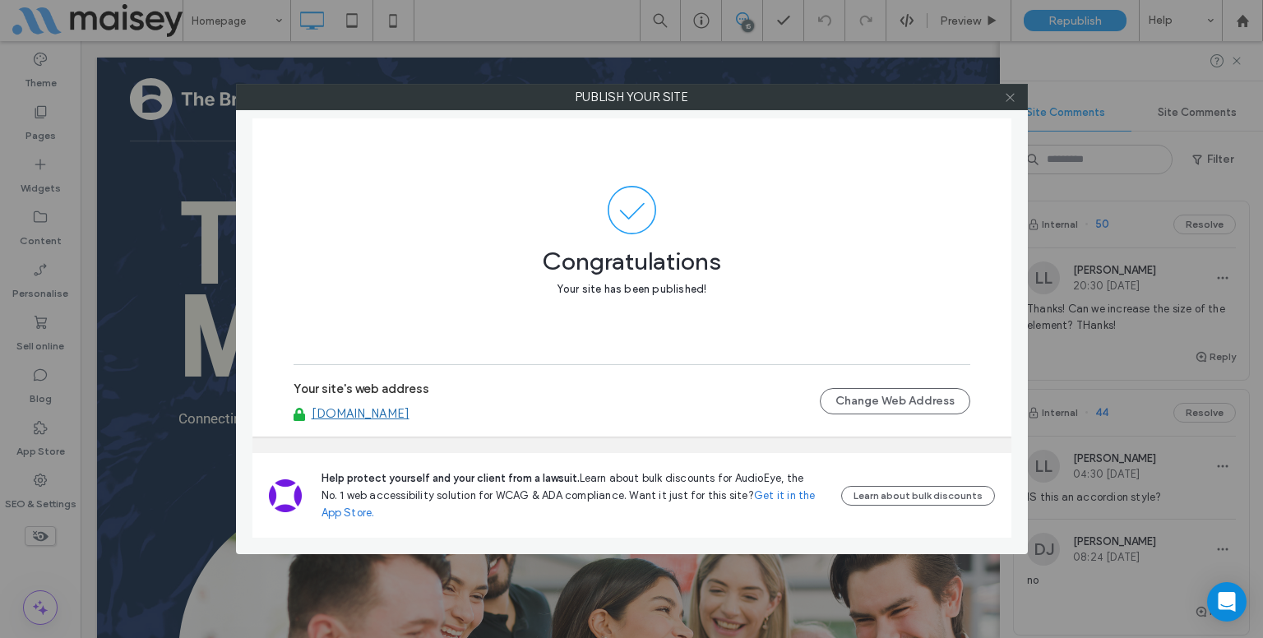
click at [1007, 96] on icon at bounding box center [1010, 97] width 12 height 12
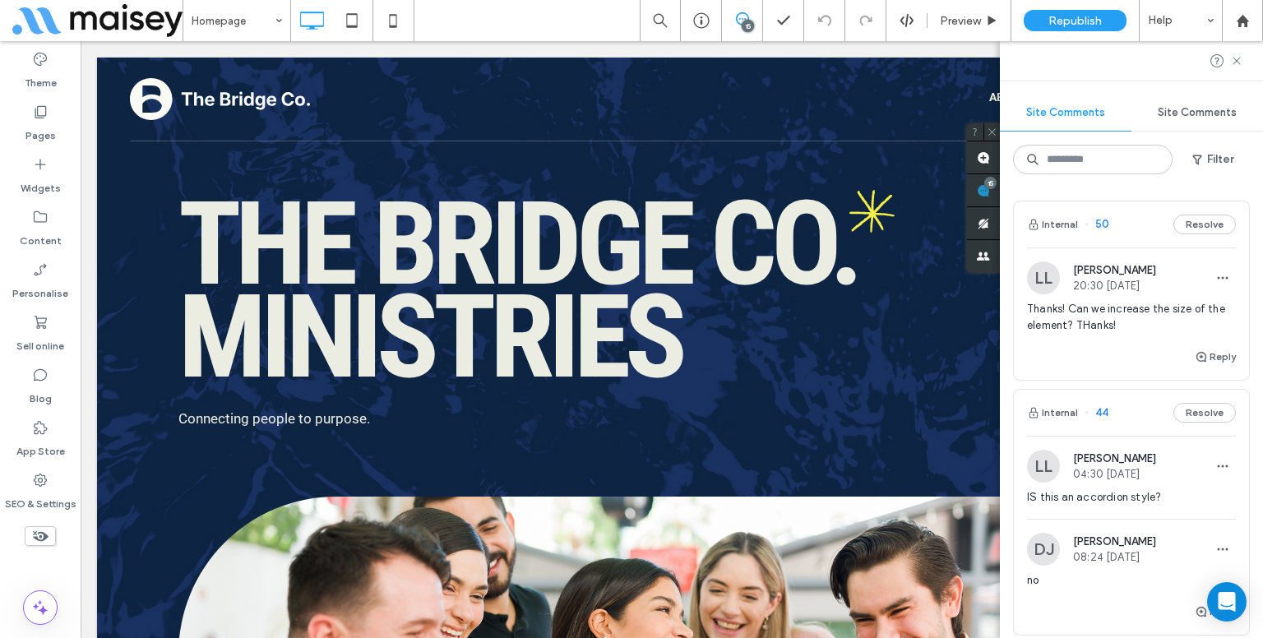
scroll to position [247, 0]
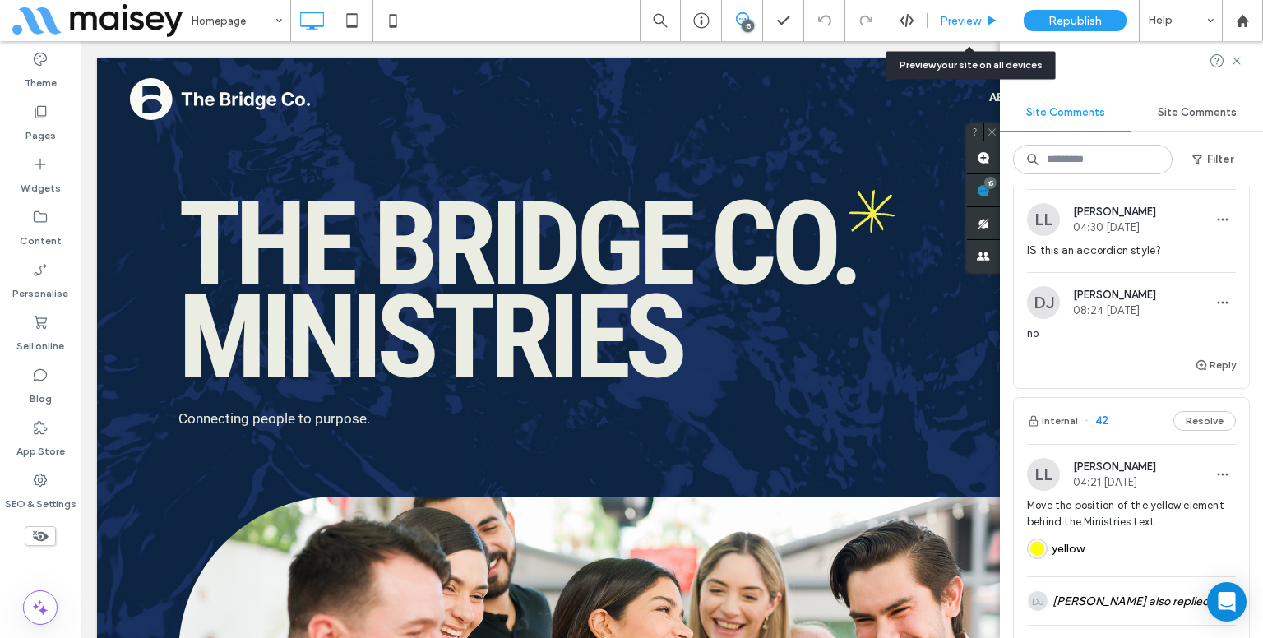
click at [992, 18] on use at bounding box center [992, 20] width 8 height 9
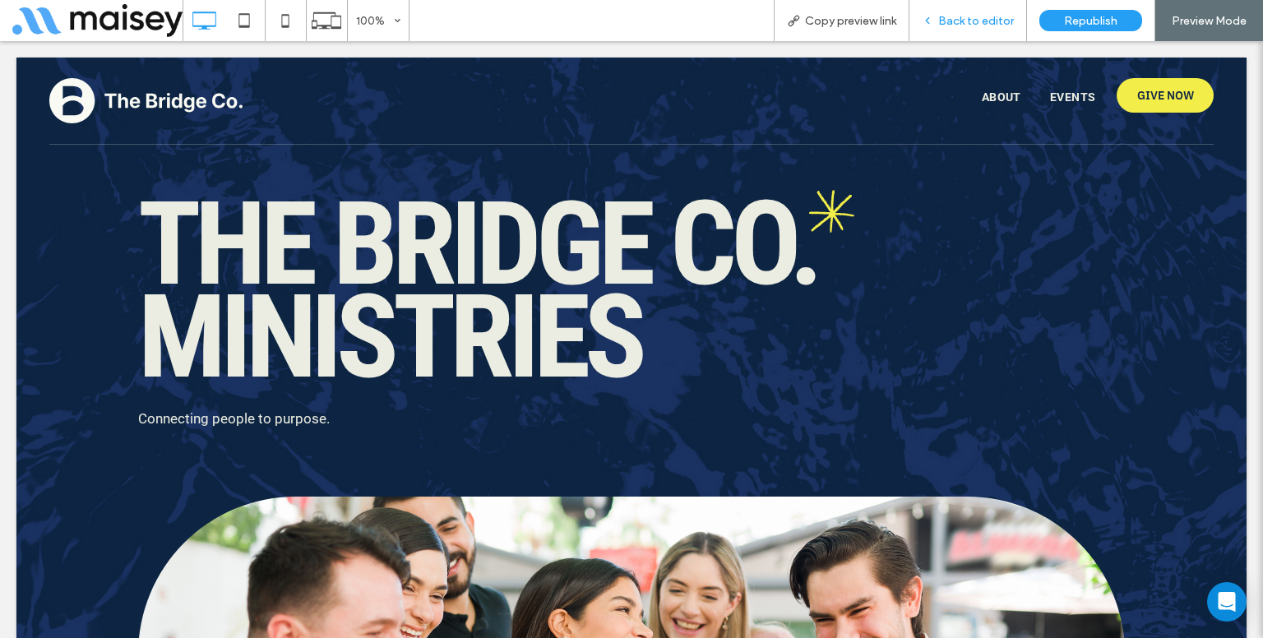
click at [973, 12] on div "Back to editor" at bounding box center [968, 20] width 118 height 41
click at [990, 34] on div "Back to editor" at bounding box center [968, 20] width 118 height 41
click at [939, 29] on div "Back to editor" at bounding box center [968, 20] width 118 height 41
click at [933, 17] on icon at bounding box center [928, 21] width 12 height 12
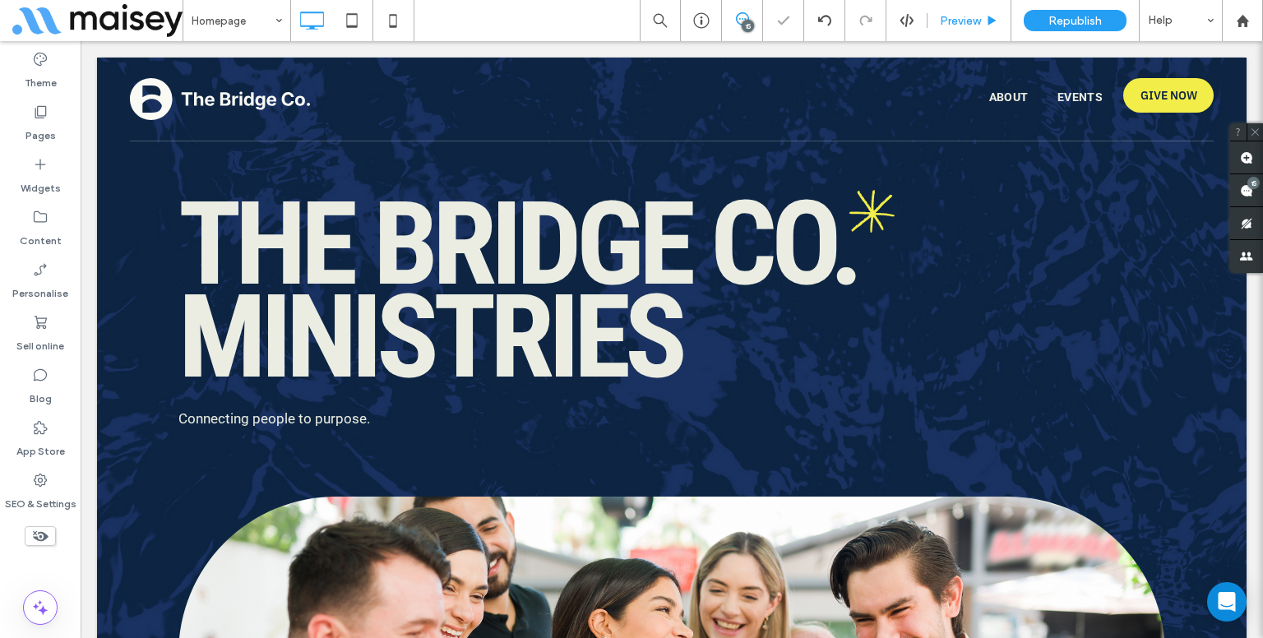
click at [984, 36] on div "Preview" at bounding box center [970, 20] width 84 height 41
click at [963, 24] on span "Preview" at bounding box center [960, 21] width 41 height 14
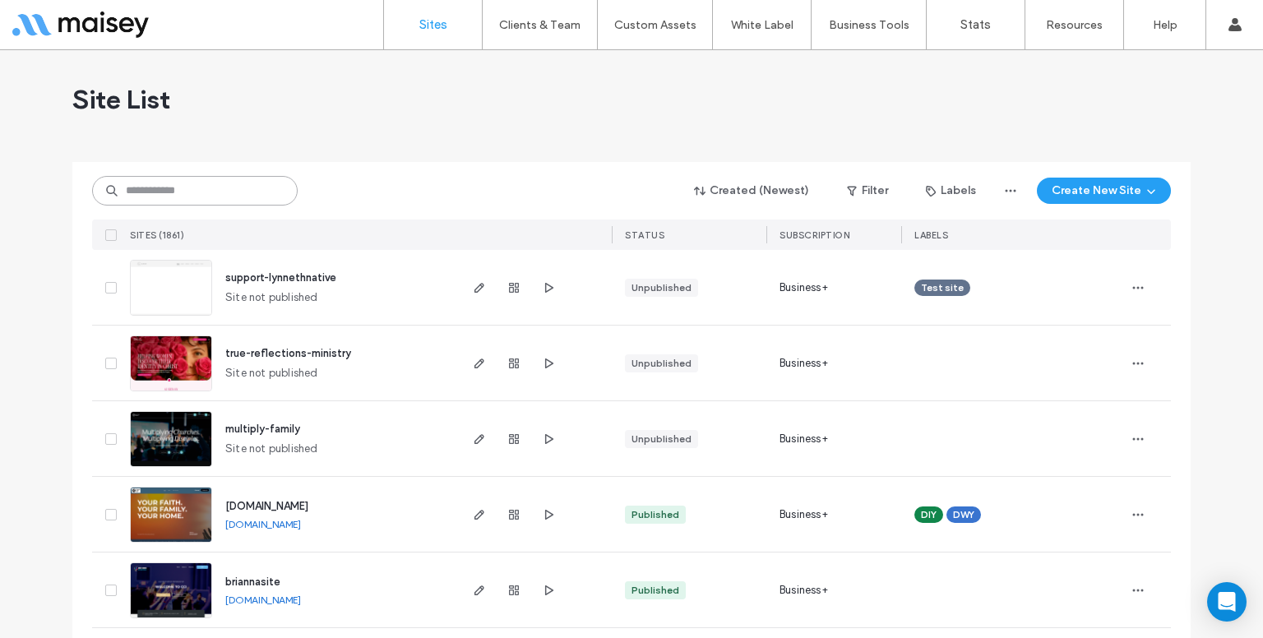
click at [224, 188] on input at bounding box center [195, 191] width 206 height 30
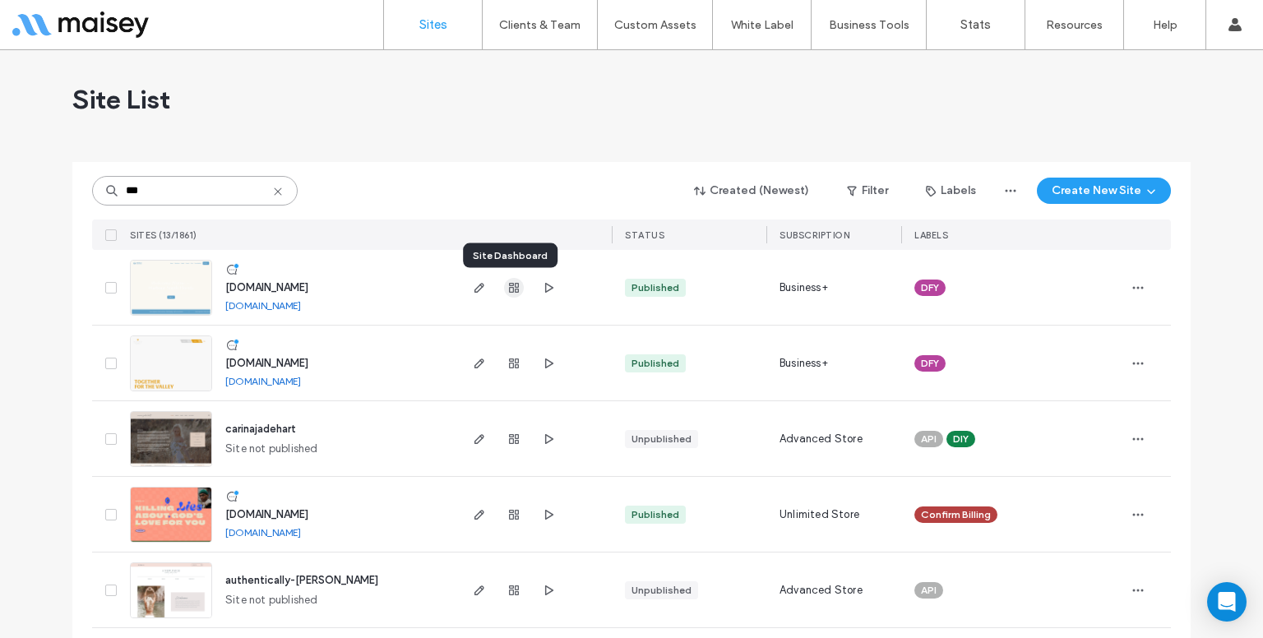
type input "***"
click at [507, 284] on icon "button" at bounding box center [513, 287] width 13 height 13
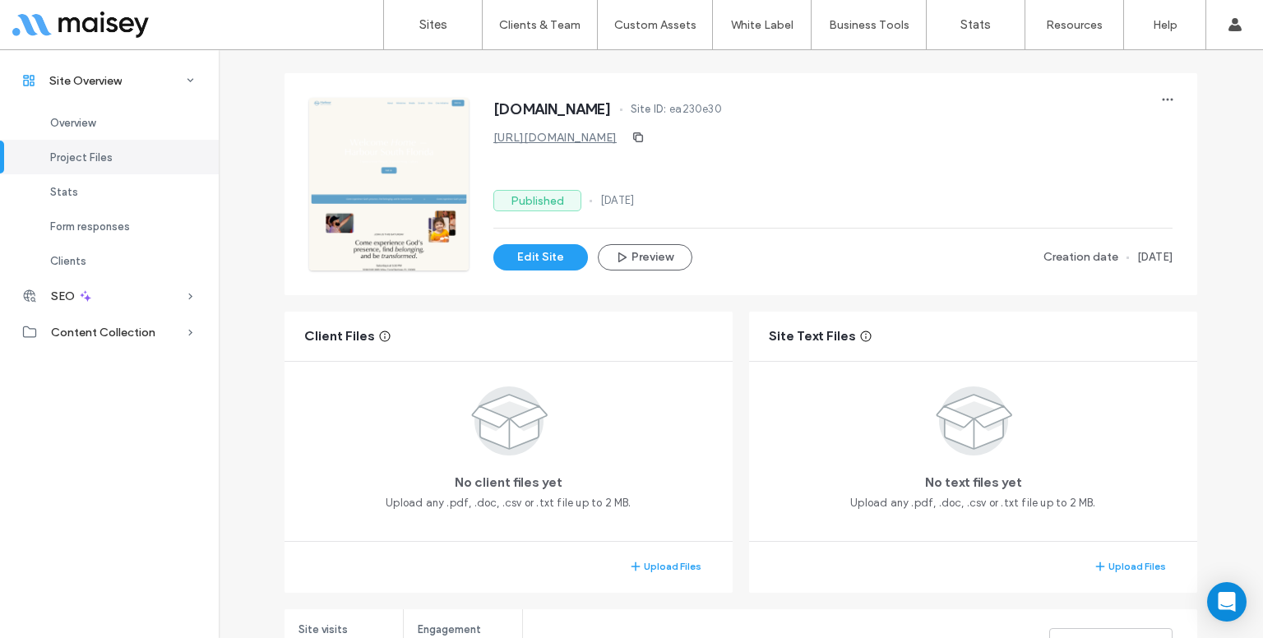
scroll to position [171, 0]
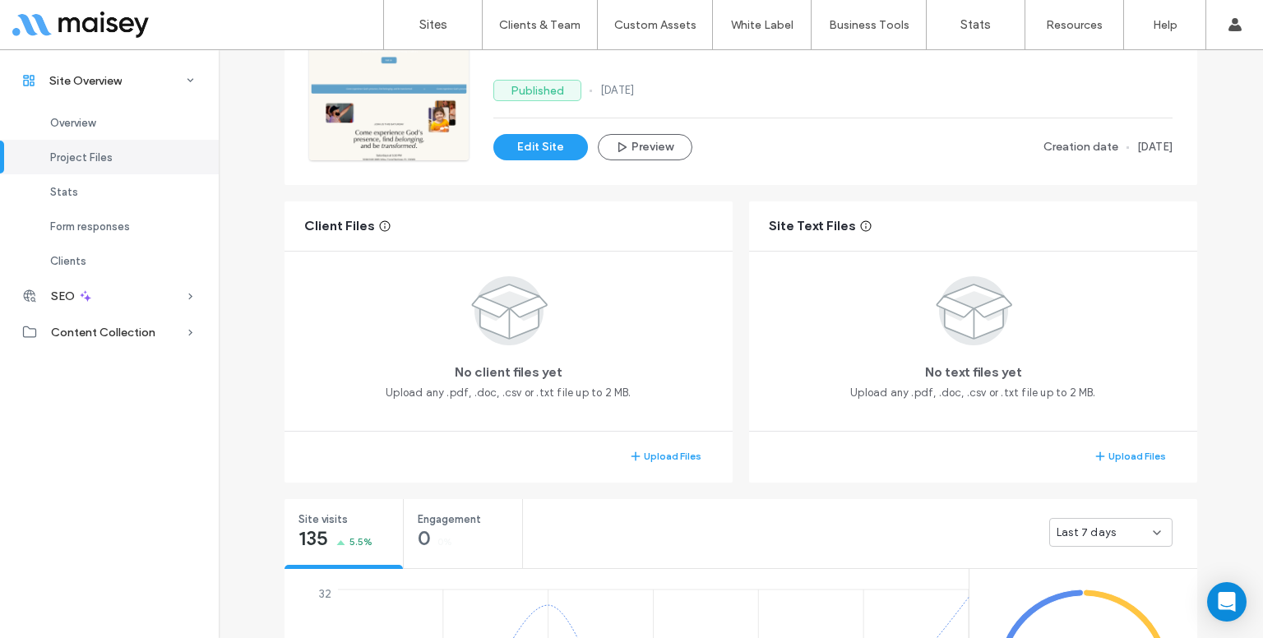
scroll to position [645, 0]
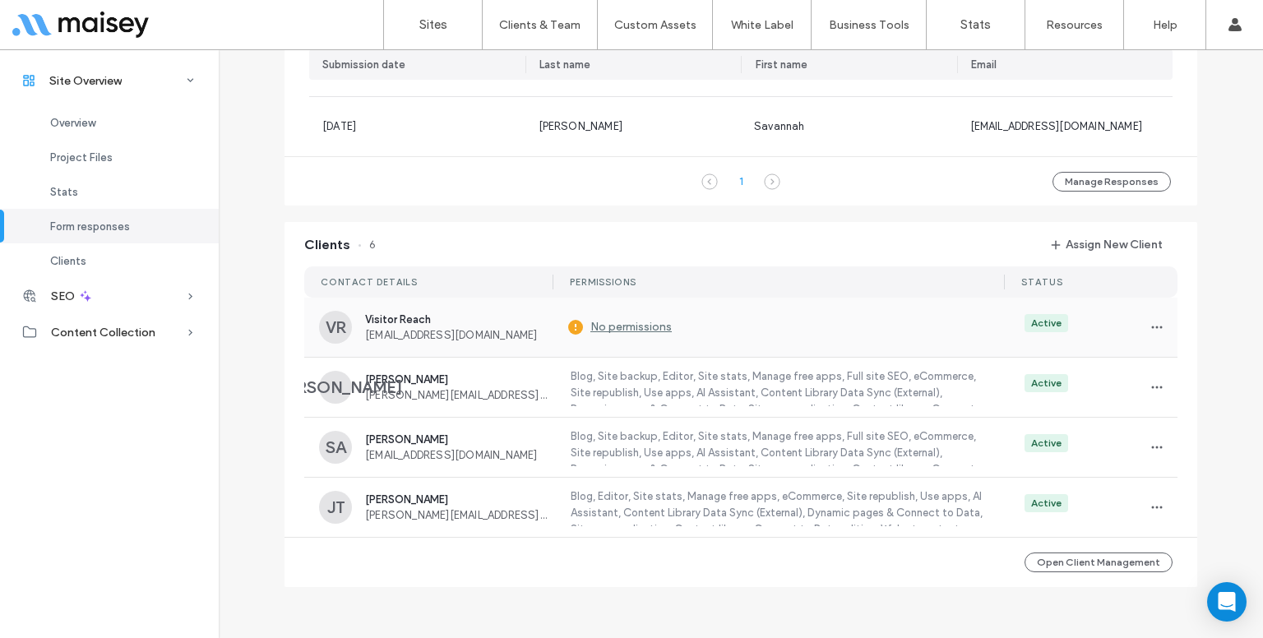
click at [996, 340] on div "VR Visitor Reach [EMAIL_ADDRESS][DOMAIN_NAME] No permissions Active" at bounding box center [740, 327] width 873 height 59
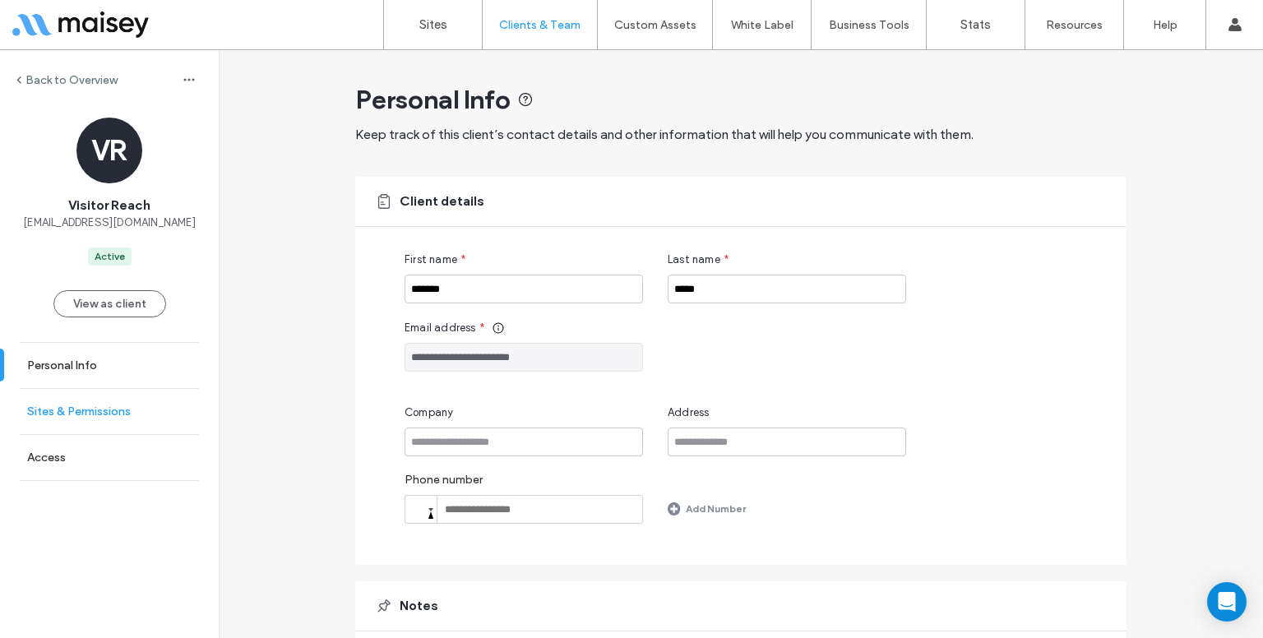
click at [105, 405] on label "Sites & Permissions" at bounding box center [79, 412] width 104 height 14
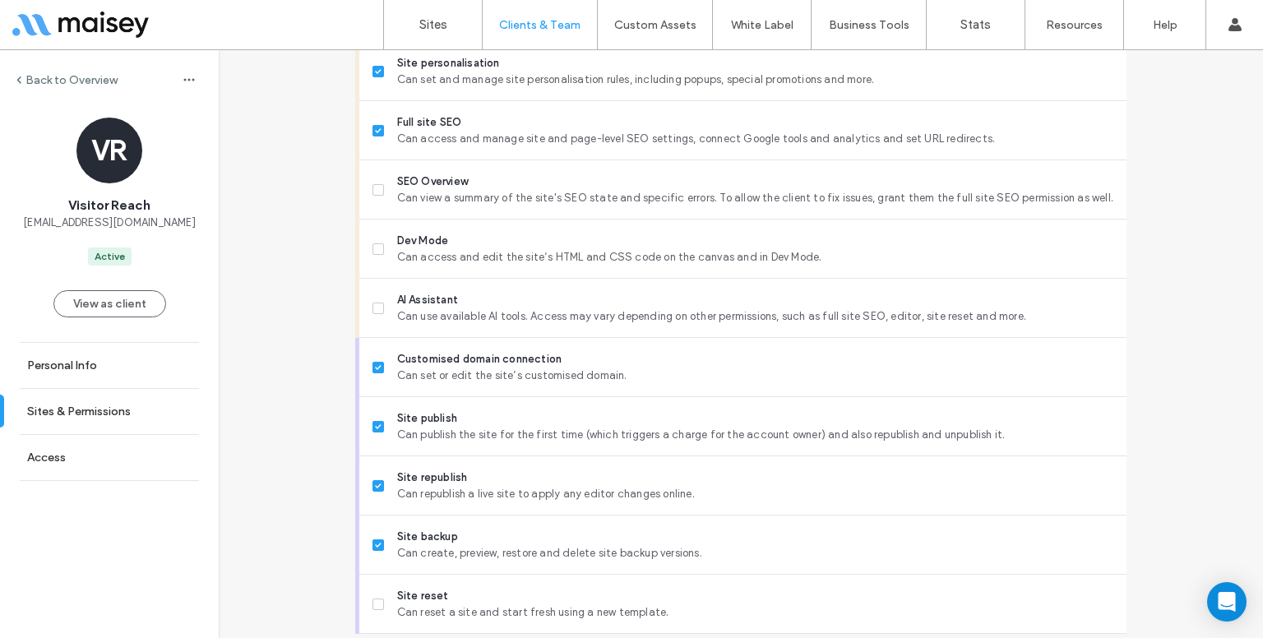
scroll to position [1410, 0]
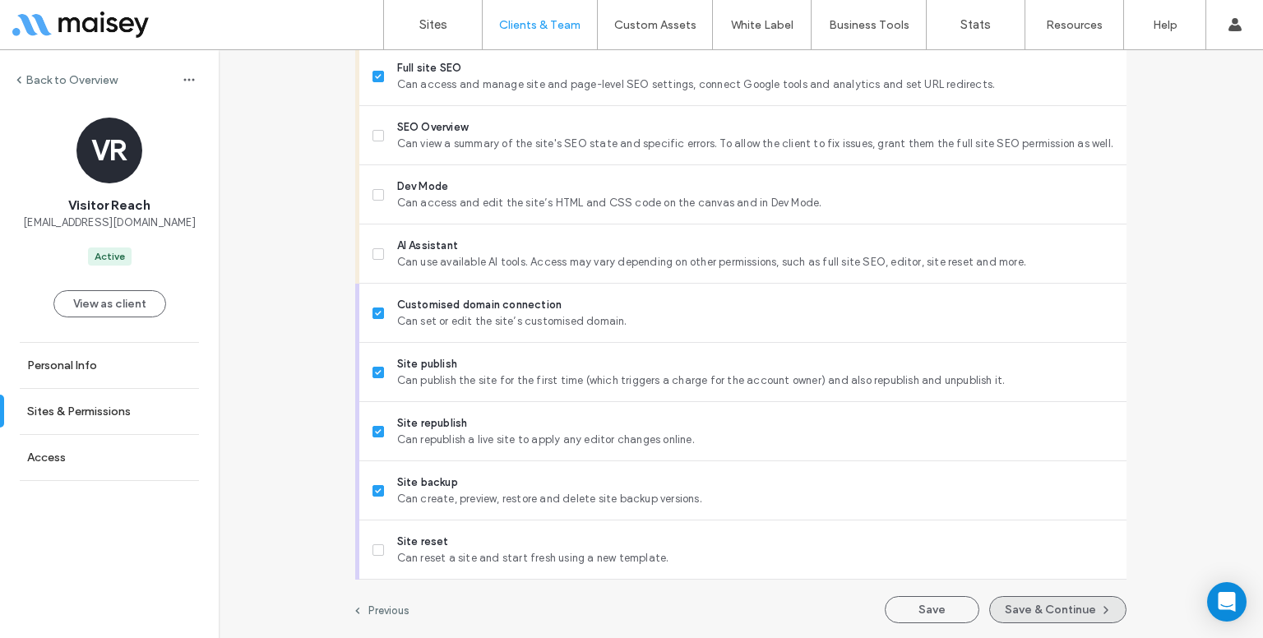
click at [1010, 597] on button "Save & Continue" at bounding box center [1057, 609] width 137 height 27
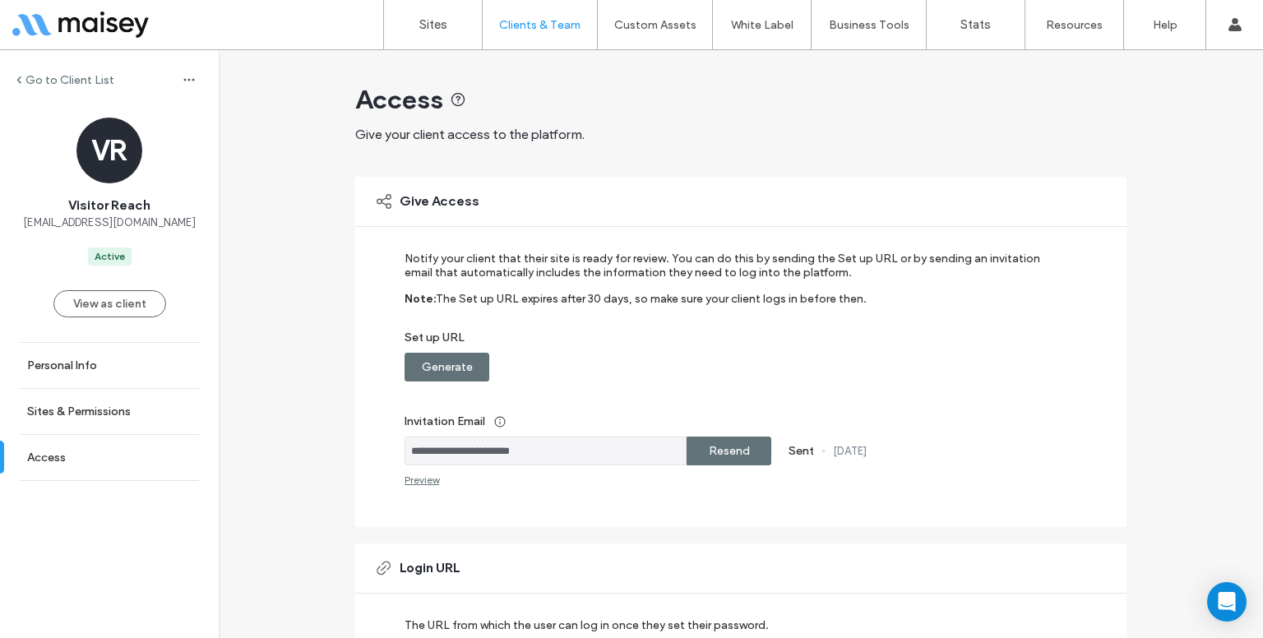
click at [744, 463] on div "Resend" at bounding box center [729, 451] width 85 height 29
click at [698, 451] on div "Resend" at bounding box center [729, 451] width 85 height 29
click at [700, 359] on div "Set up URL Generate" at bounding box center [730, 356] width 650 height 51
drag, startPoint x: 820, startPoint y: 257, endPoint x: 881, endPoint y: 248, distance: 61.5
click at [881, 248] on div "**********" at bounding box center [740, 352] width 771 height 350
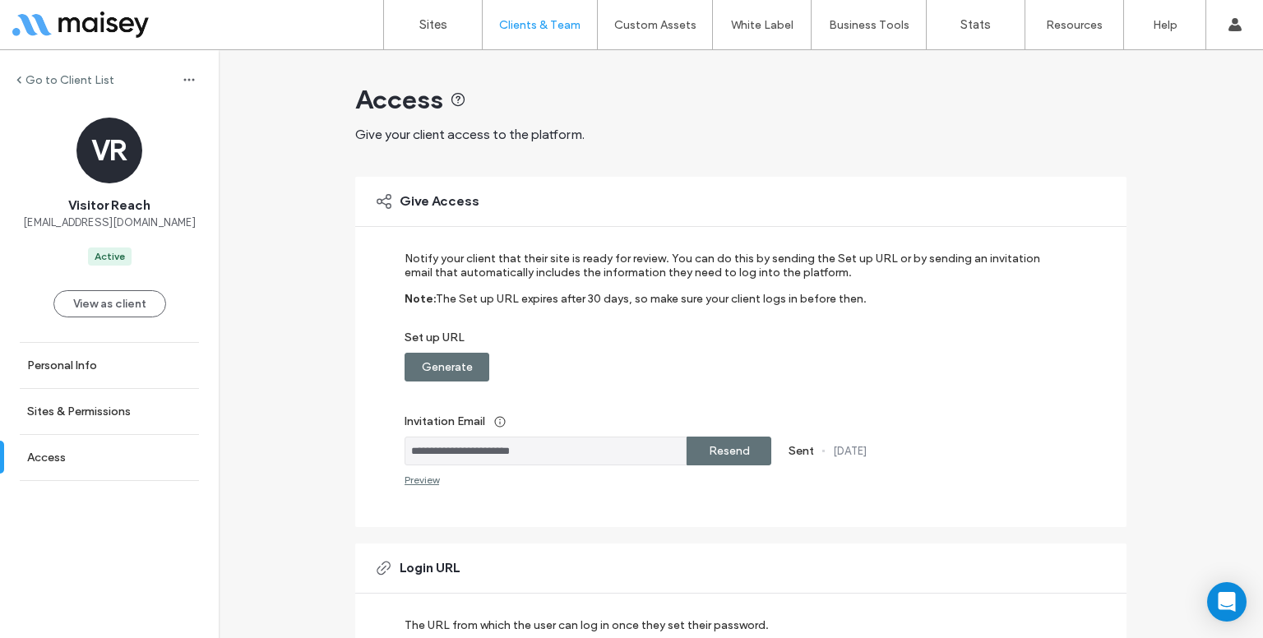
click at [914, 254] on label "Notify your client that their site is ready for review. You can do this by send…" at bounding box center [730, 272] width 650 height 40
click at [477, 455] on input "**********" at bounding box center [546, 451] width 282 height 29
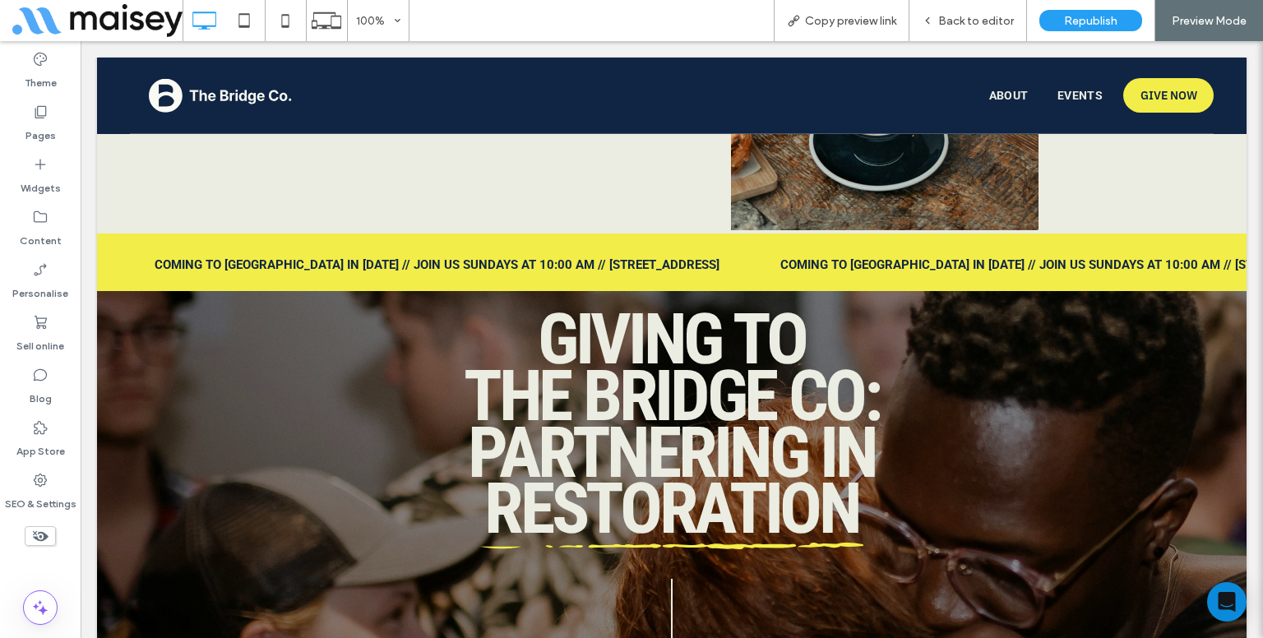
scroll to position [6773, 0]
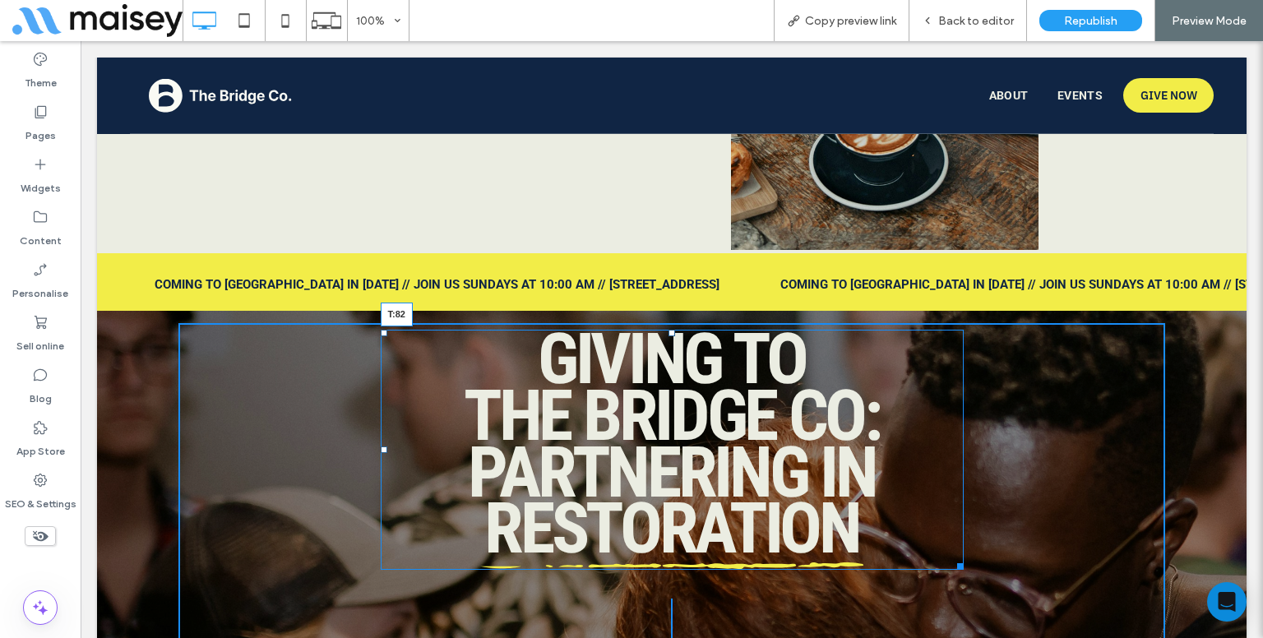
drag, startPoint x: 664, startPoint y: 330, endPoint x: 735, endPoint y: 433, distance: 124.8
click at [655, 391] on div "Giving to The Bridge Co: Partnering in Restoration T:82" at bounding box center [672, 450] width 583 height 240
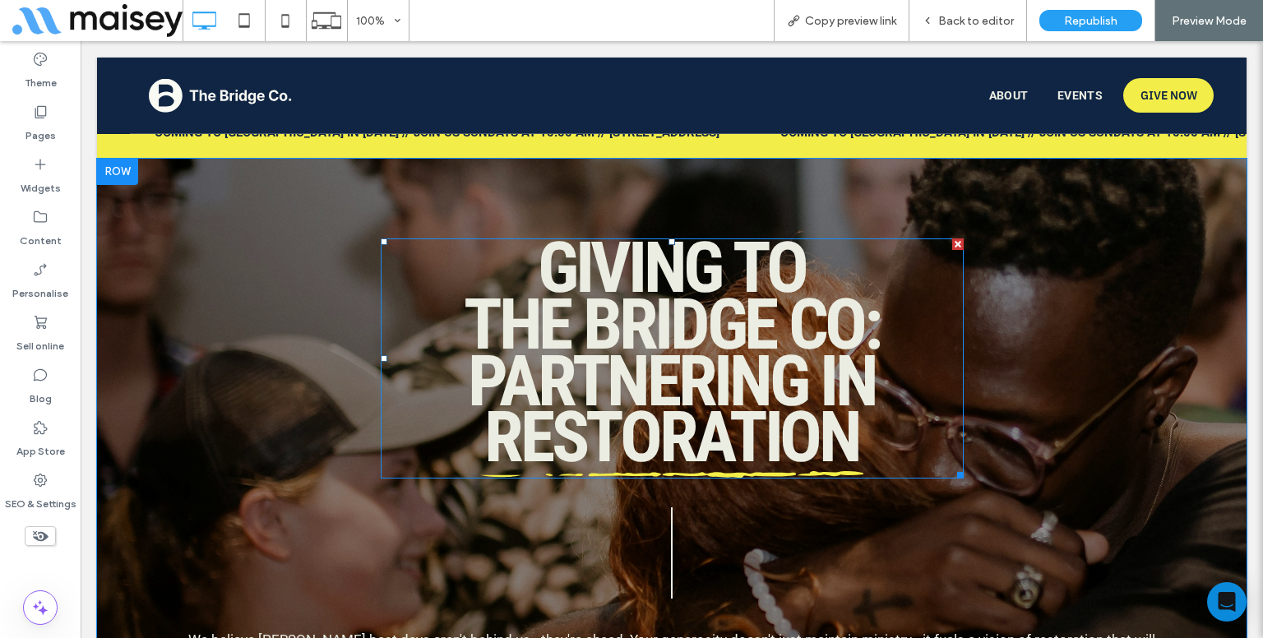
scroll to position [6924, 0]
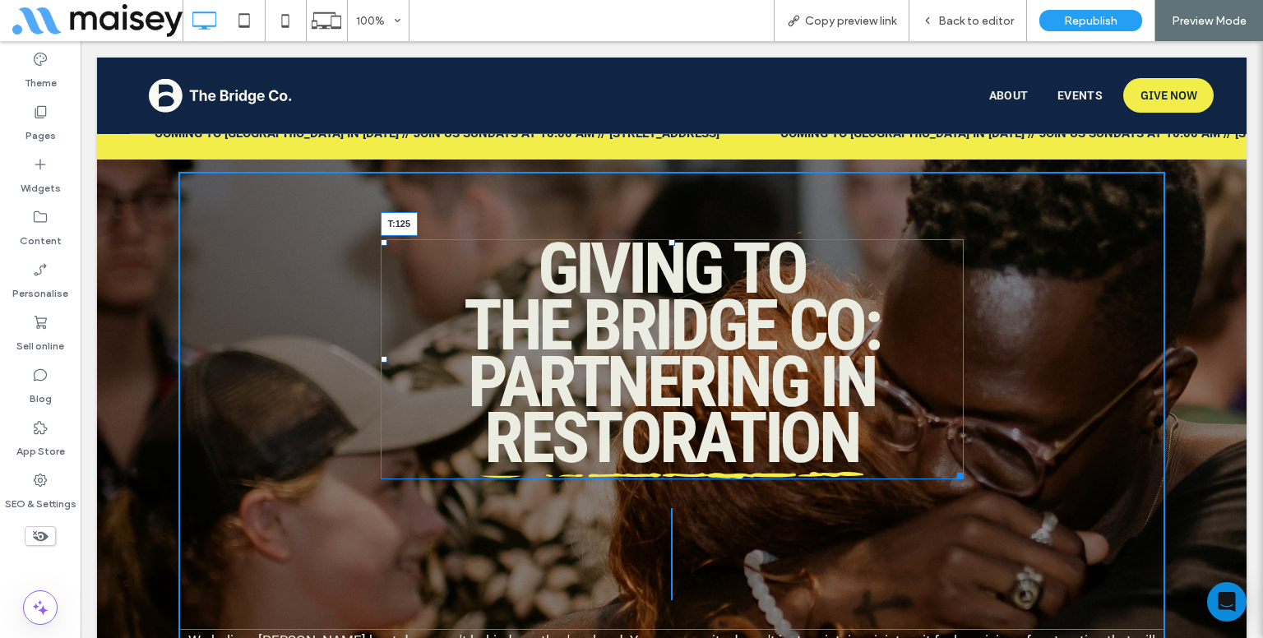
drag, startPoint x: 668, startPoint y: 239, endPoint x: 751, endPoint y: 316, distance: 112.9
click at [670, 275] on div "Giving to The Bridge Co: Partnering in Restoration T:125" at bounding box center [672, 359] width 583 height 240
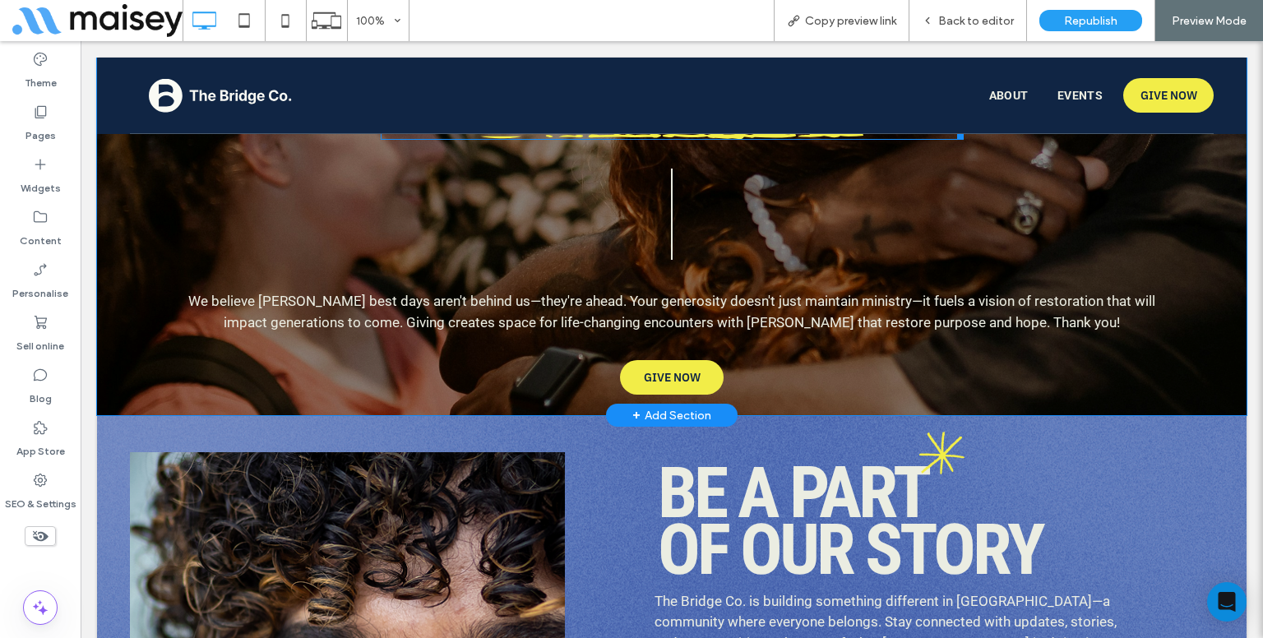
scroll to position [7302, 0]
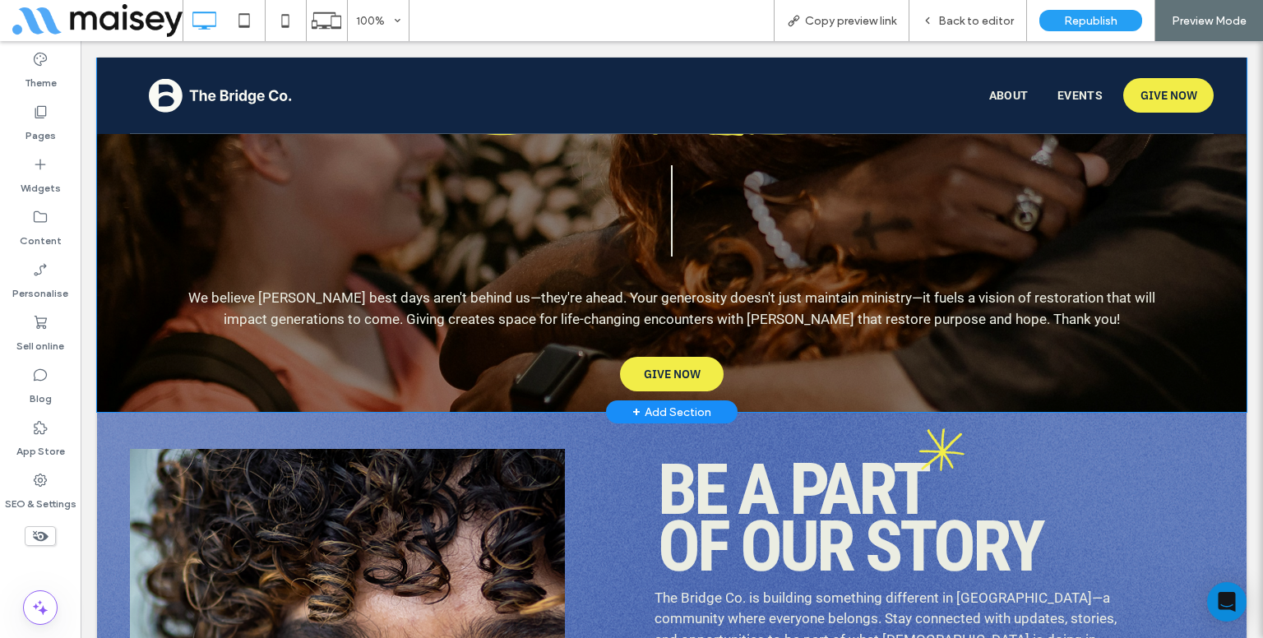
click at [168, 393] on div "Giving to The Bridge Co: Partnering in Restoration We believe Mansfield's best …" at bounding box center [672, 96] width 1150 height 631
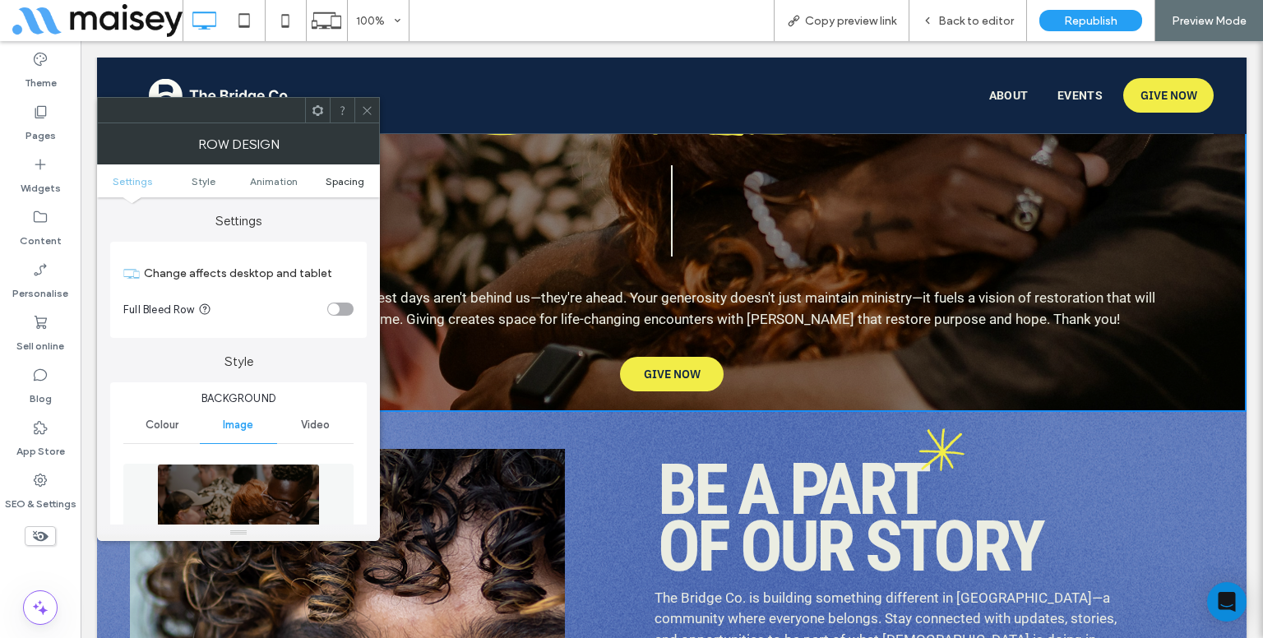
click at [348, 184] on span "Spacing" at bounding box center [345, 181] width 39 height 12
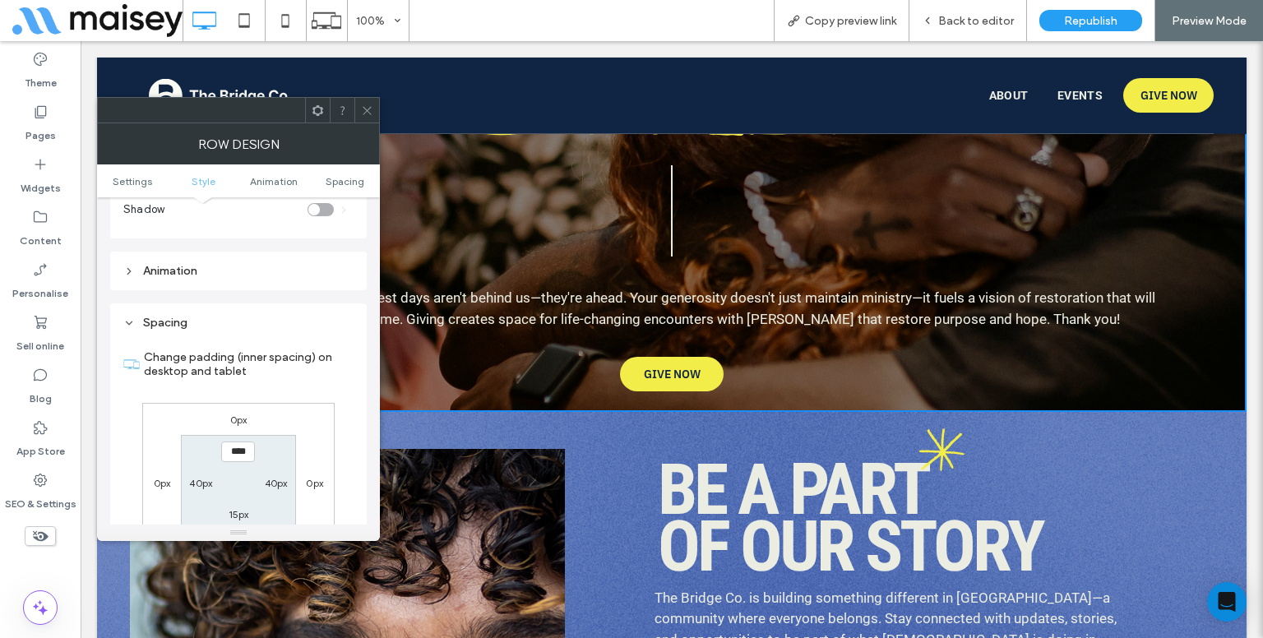
scroll to position [988, 0]
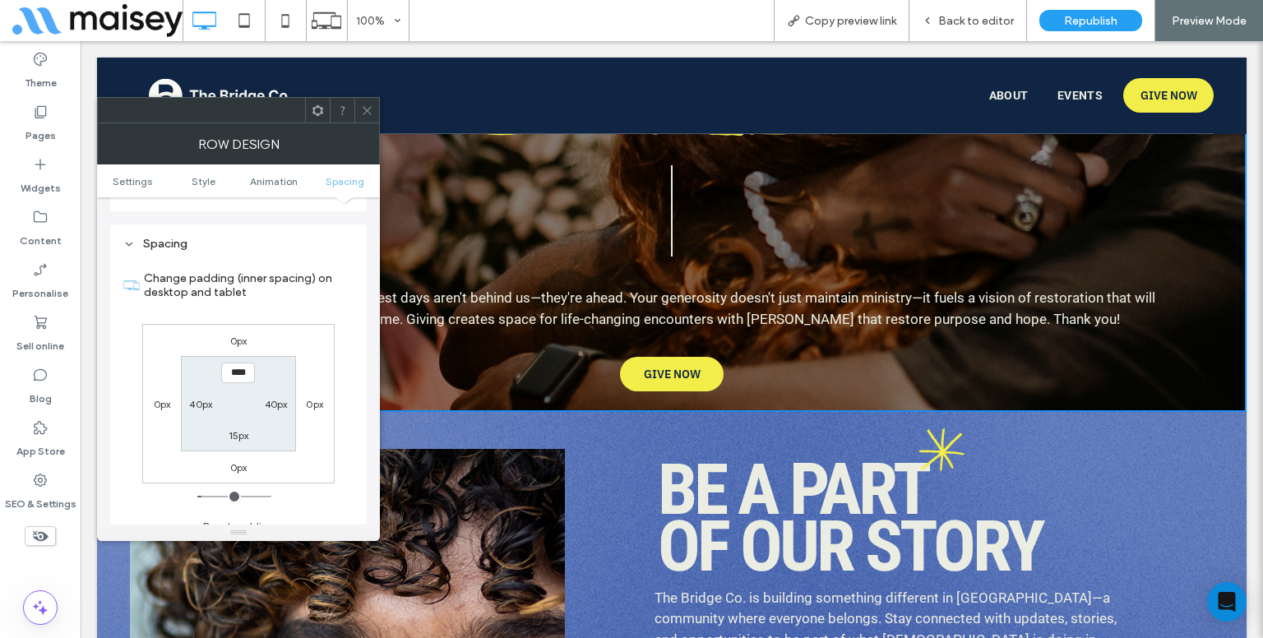
click at [234, 427] on div "15px" at bounding box center [239, 435] width 21 height 16
click at [234, 429] on label "15px" at bounding box center [239, 435] width 21 height 12
type input "**"
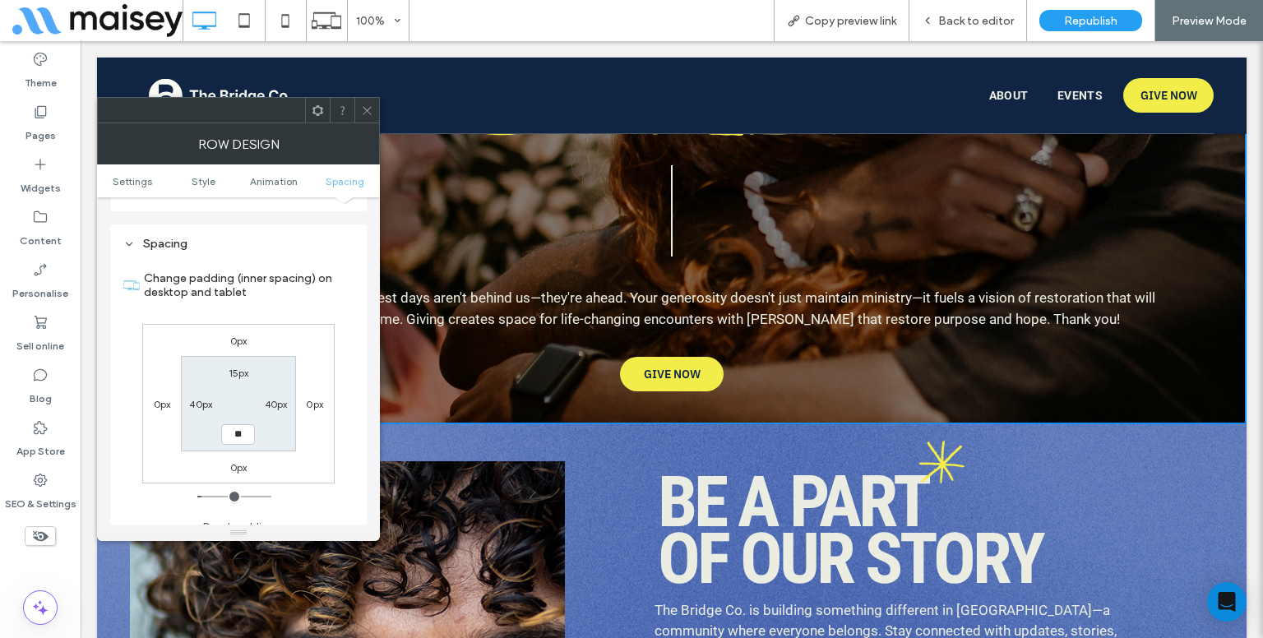
type input "**"
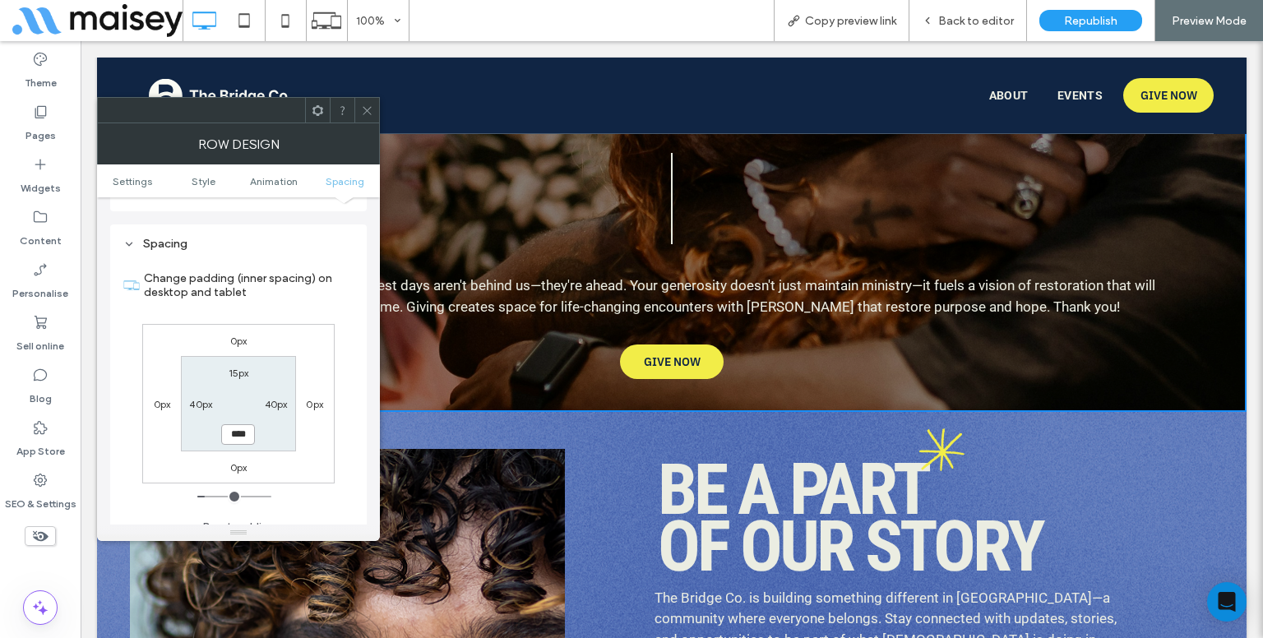
click at [234, 424] on input "****" at bounding box center [238, 434] width 34 height 21
type input "*****"
type input "***"
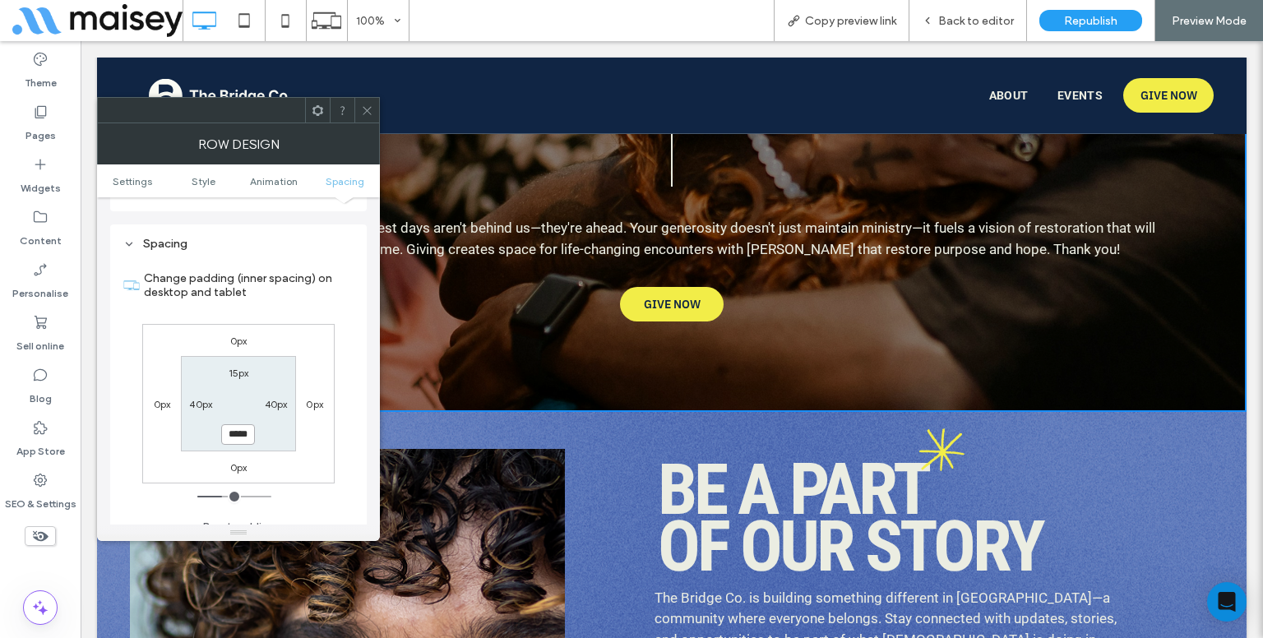
type input "*****"
type input "***"
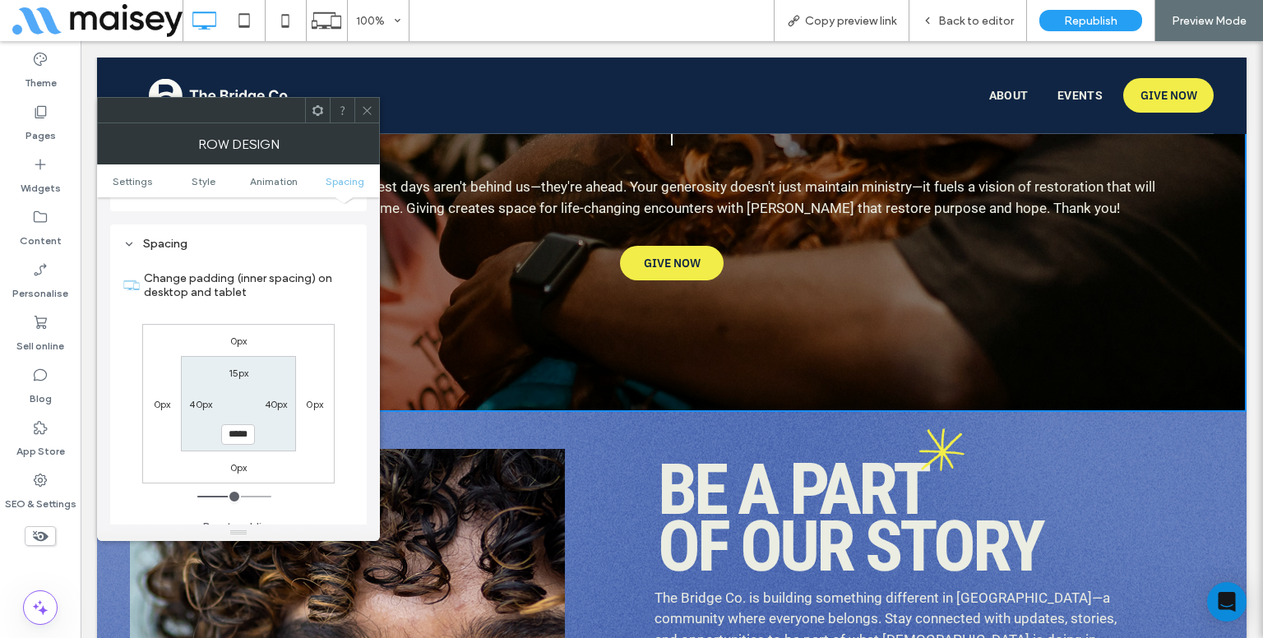
click at [367, 110] on use at bounding box center [367, 110] width 8 height 8
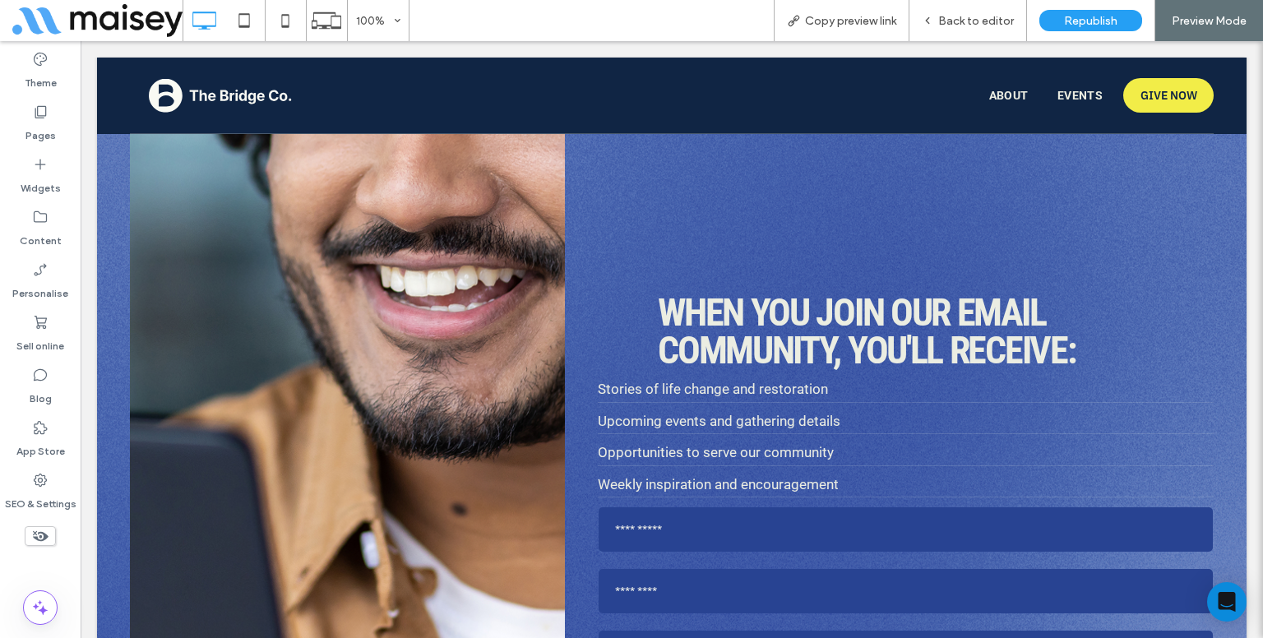
scroll to position [8003, 0]
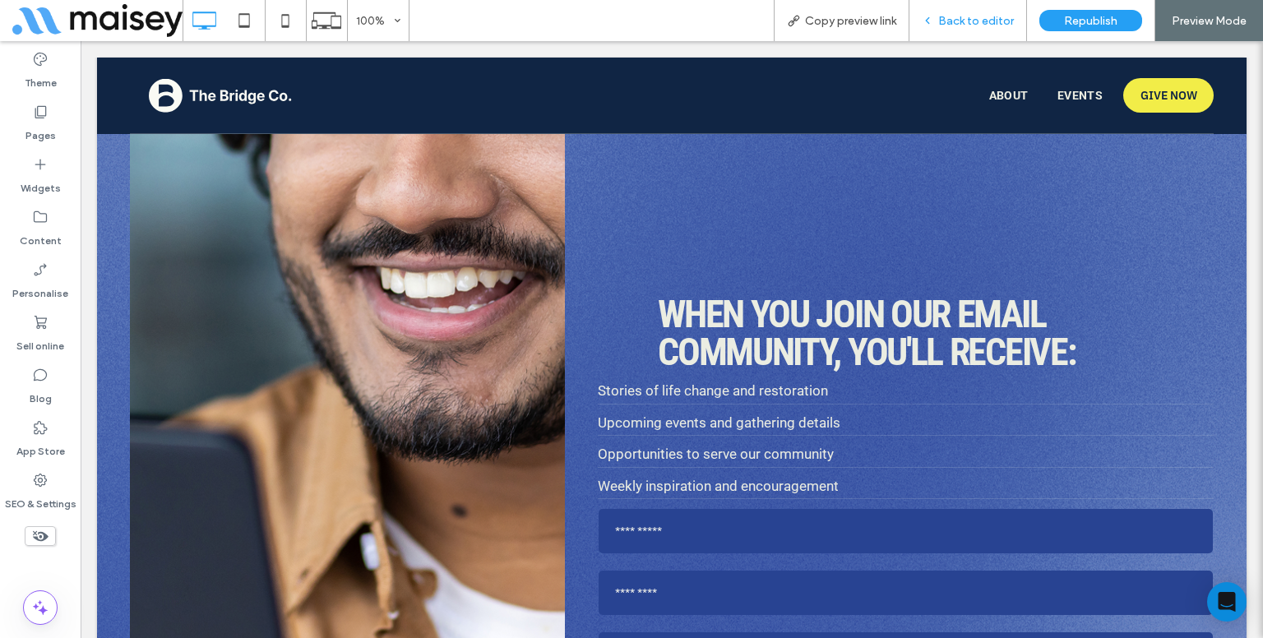
click at [985, 27] on span "Back to editor" at bounding box center [976, 21] width 76 height 14
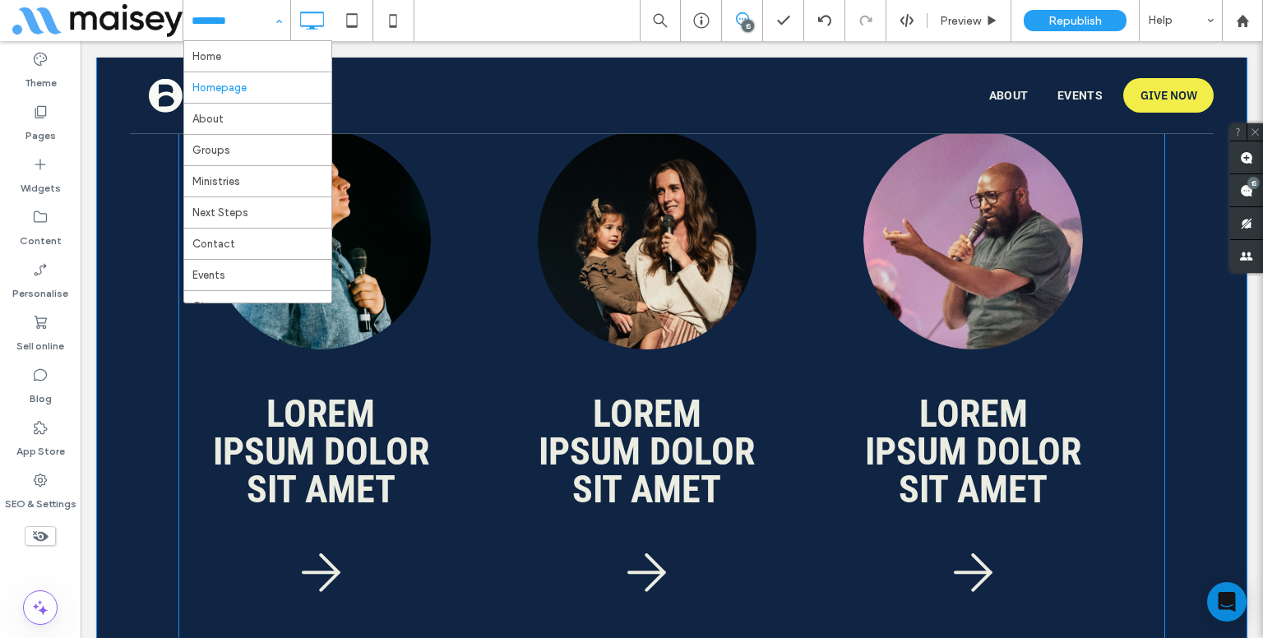
scroll to position [5250, 0]
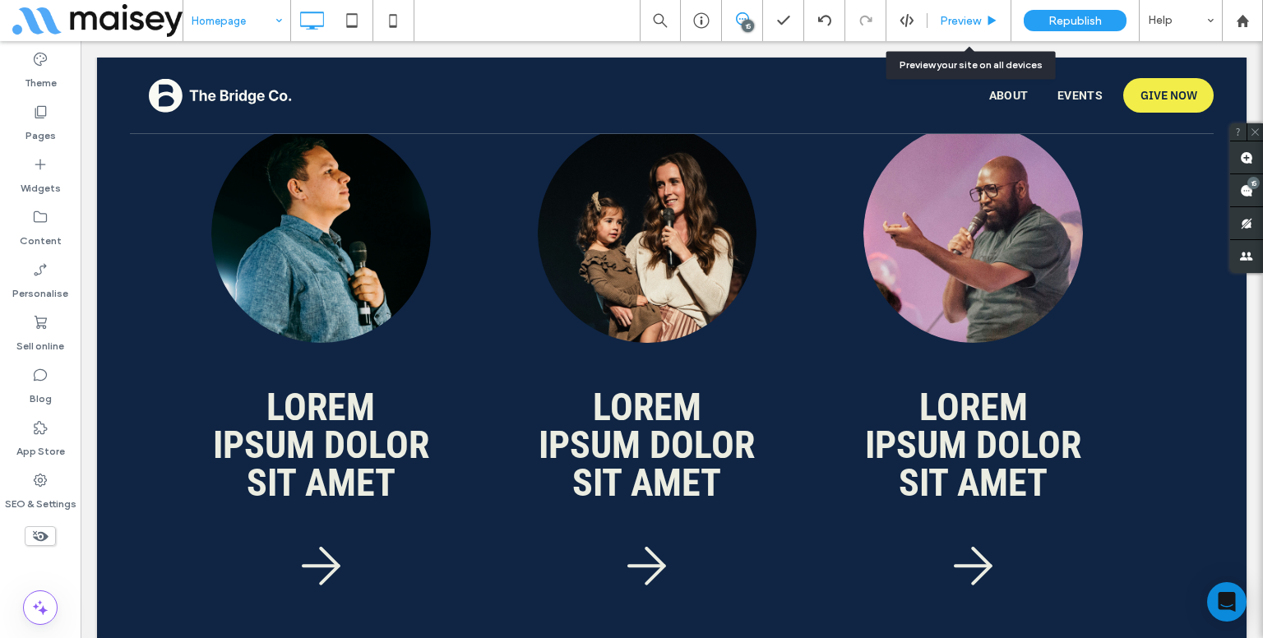
click at [965, 14] on span "Preview" at bounding box center [960, 21] width 41 height 14
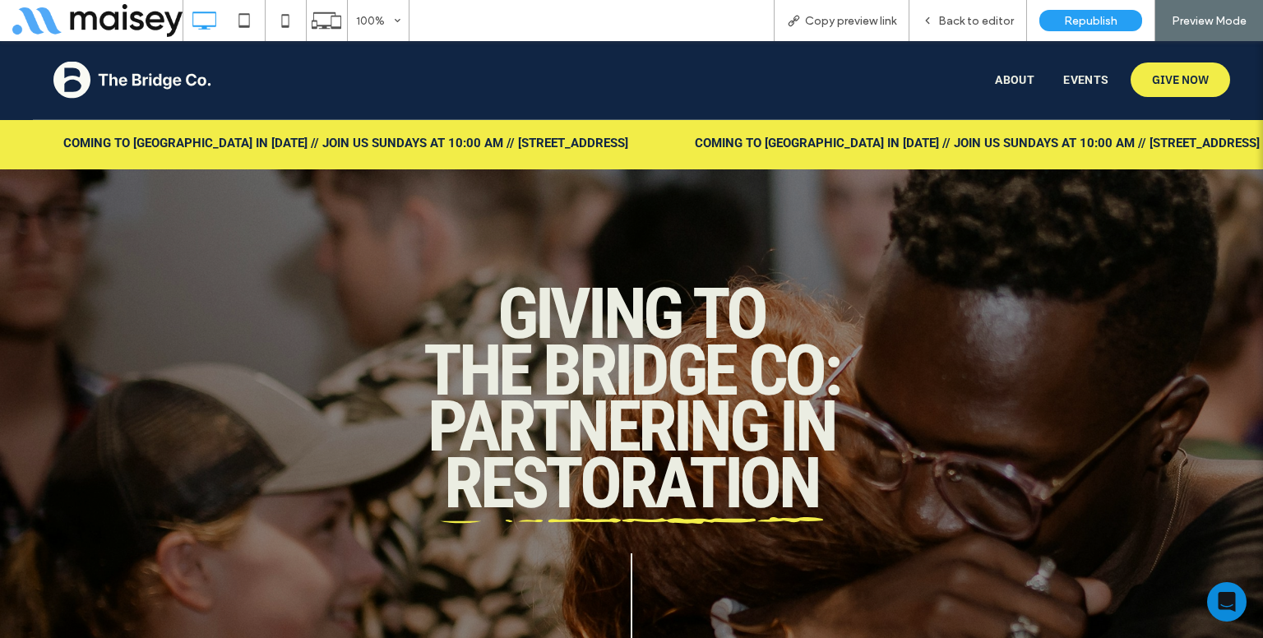
scroll to position [6921, 0]
click at [972, 17] on span "Back to editor" at bounding box center [976, 21] width 76 height 14
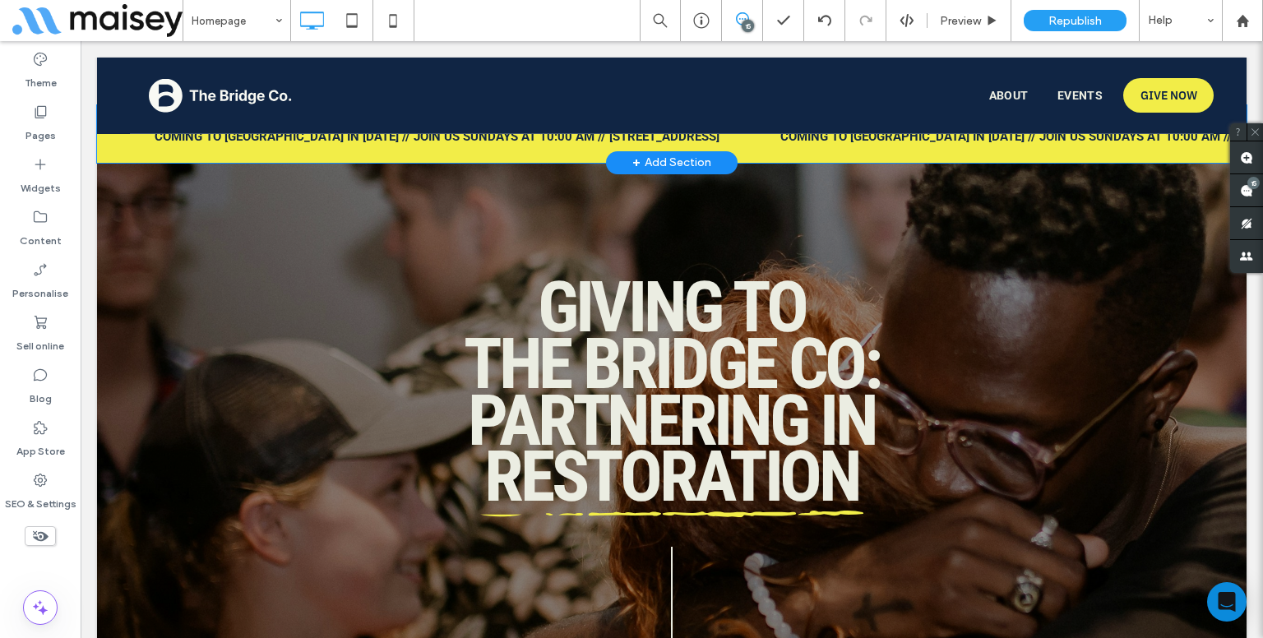
scroll to position [6904, 0]
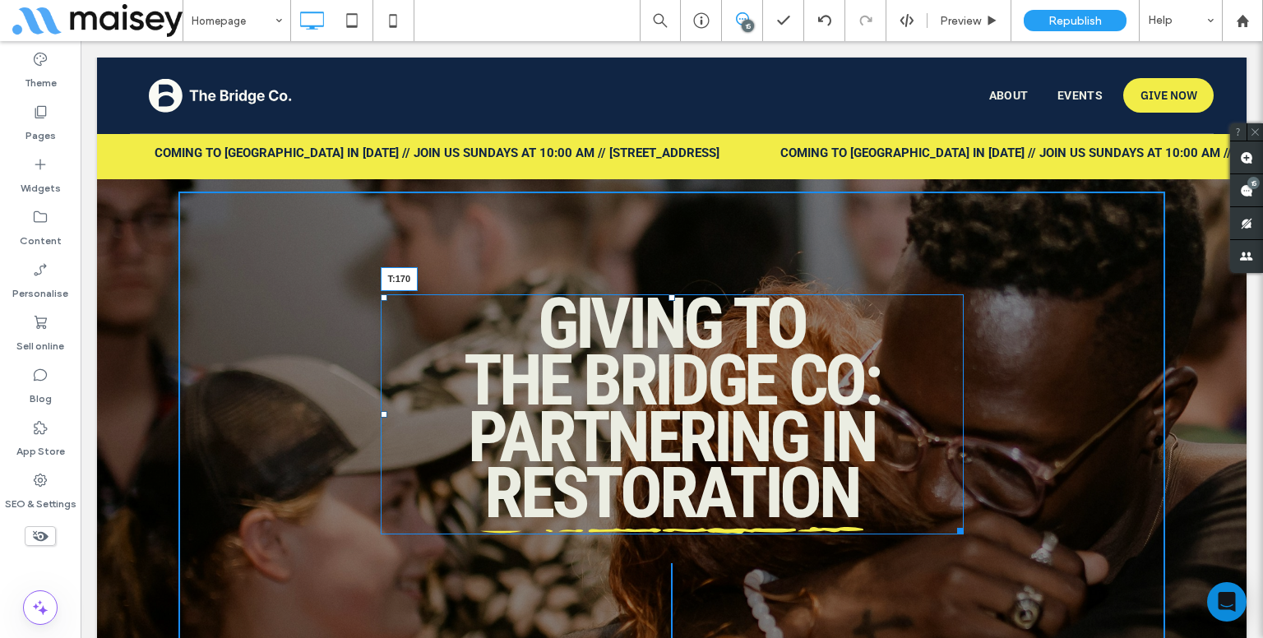
drag, startPoint x: 663, startPoint y: 290, endPoint x: 743, endPoint y: 368, distance: 111.6
click at [669, 301] on div at bounding box center [672, 297] width 7 height 7
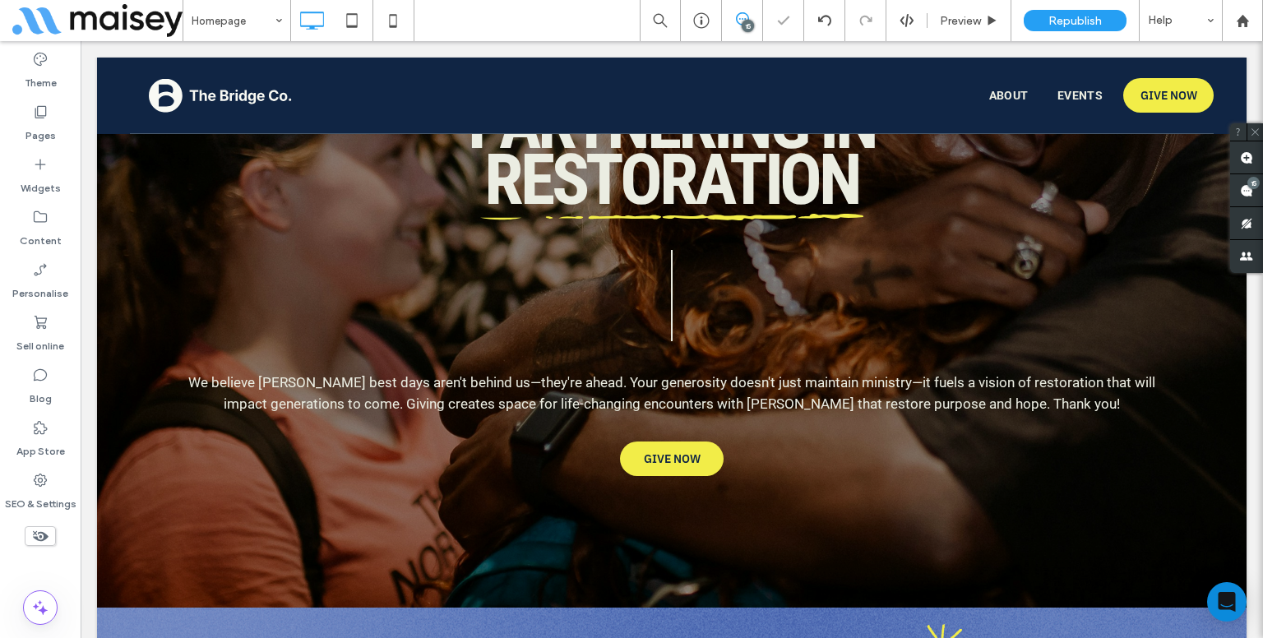
scroll to position [7264, 0]
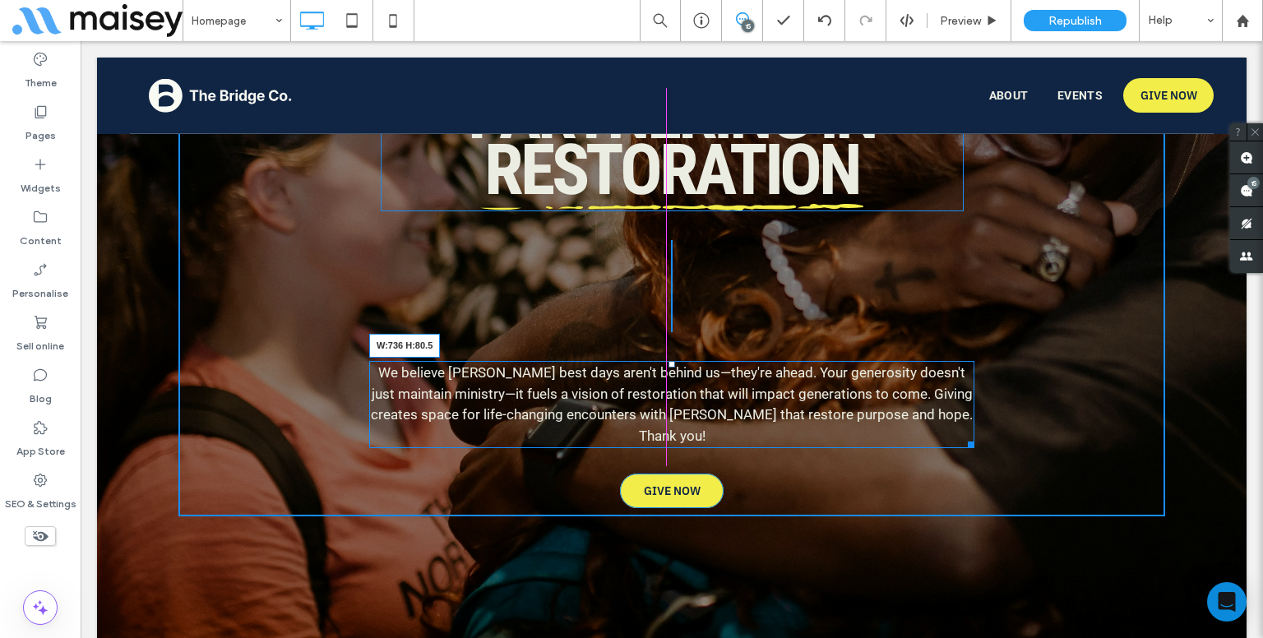
drag, startPoint x: 1157, startPoint y: 393, endPoint x: 966, endPoint y: 376, distance: 191.6
click at [966, 376] on div "We believe Mansfield's best days aren't behind us—they're ahead. Your generosit…" at bounding box center [671, 404] width 605 height 87
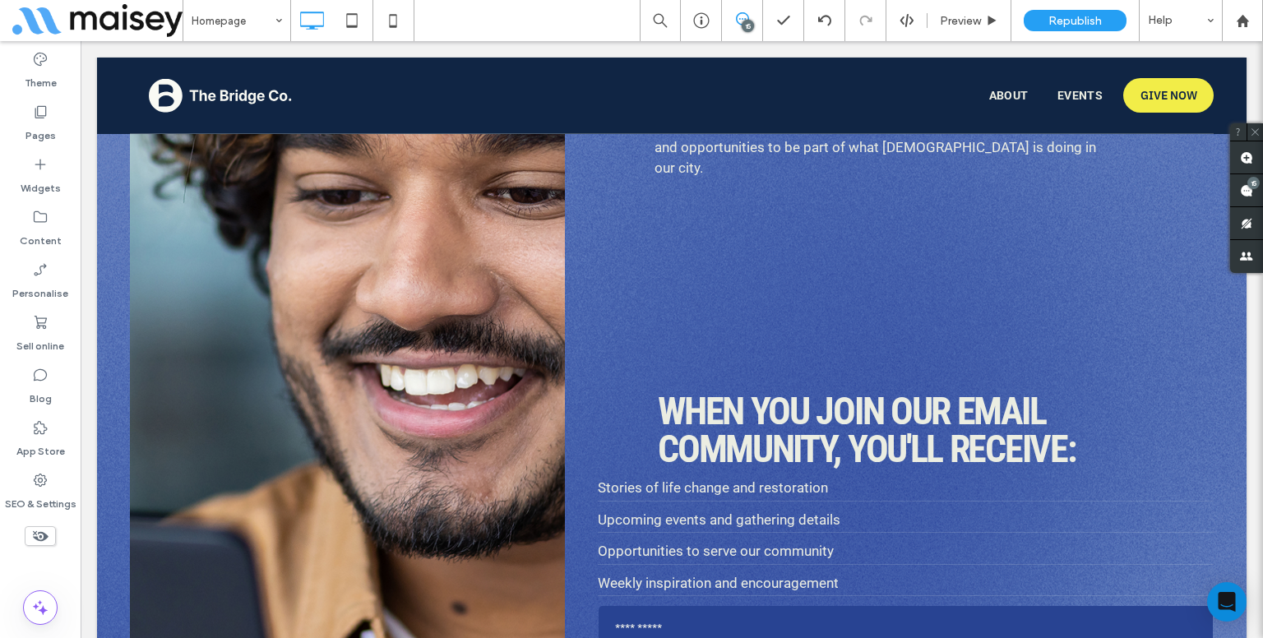
scroll to position [7986, 0]
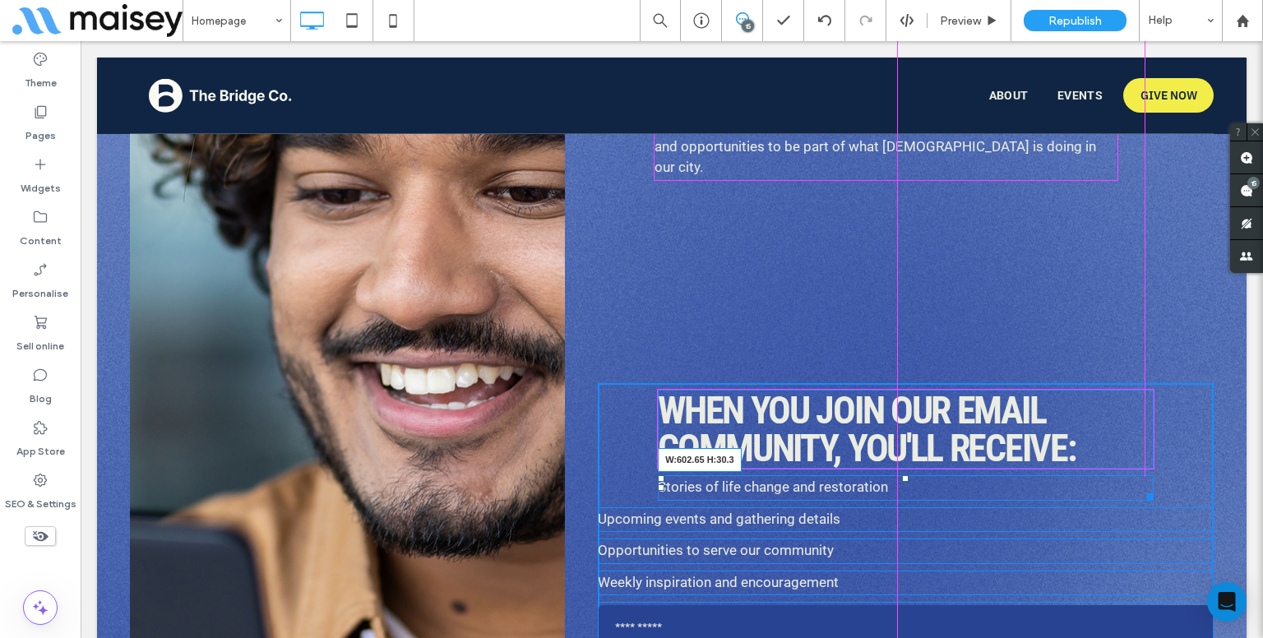
drag, startPoint x: 1198, startPoint y: 474, endPoint x: 1141, endPoint y: 482, distance: 58.0
click at [1141, 482] on div "**********" at bounding box center [906, 636] width 616 height 506
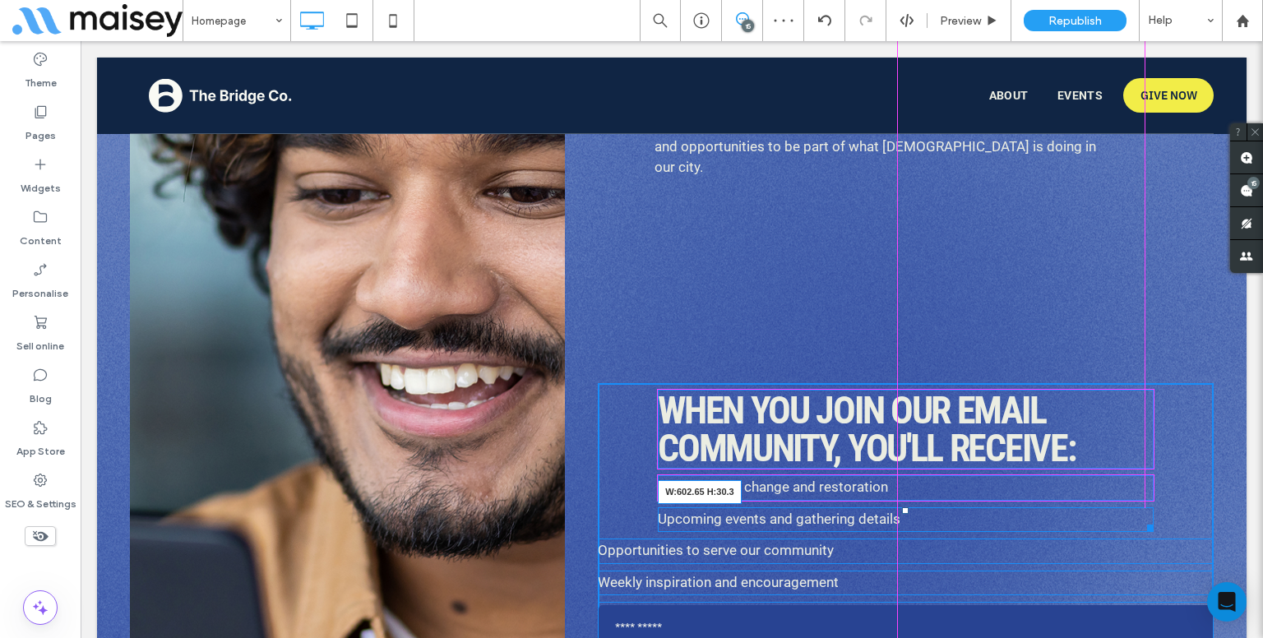
drag, startPoint x: 1193, startPoint y: 501, endPoint x: 1221, endPoint y: 536, distance: 45.1
click at [1141, 519] on div at bounding box center [1147, 525] width 12 height 12
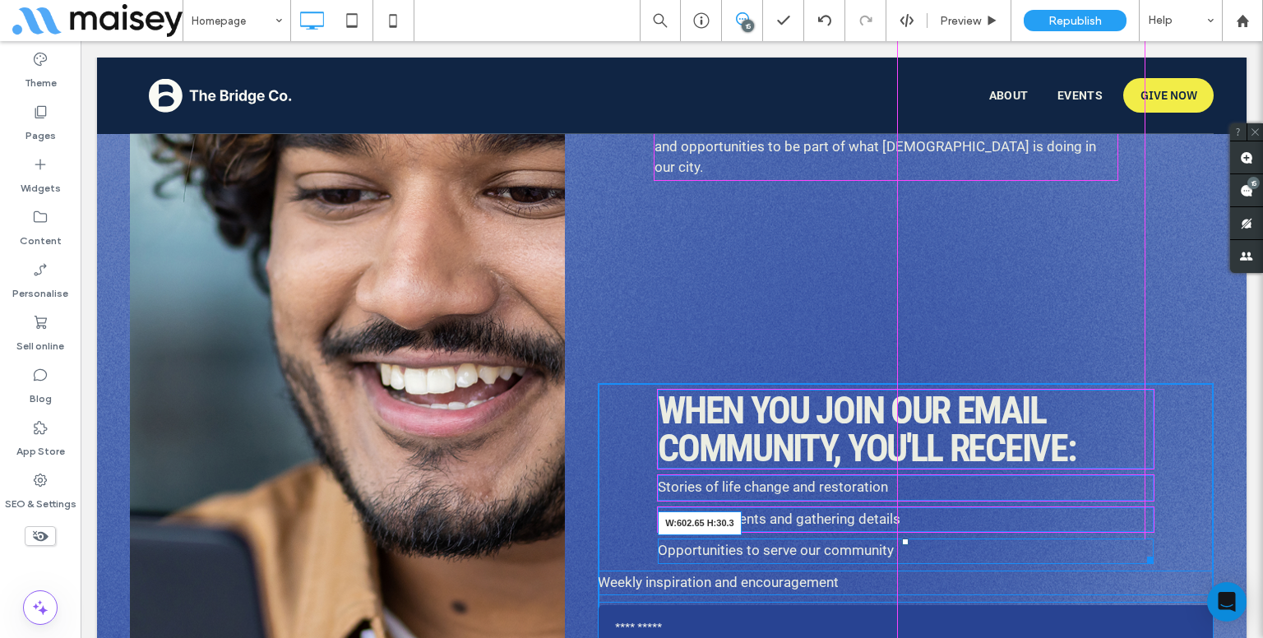
drag, startPoint x: 1198, startPoint y: 536, endPoint x: 1221, endPoint y: 572, distance: 42.2
click at [1141, 551] on div at bounding box center [1147, 557] width 12 height 12
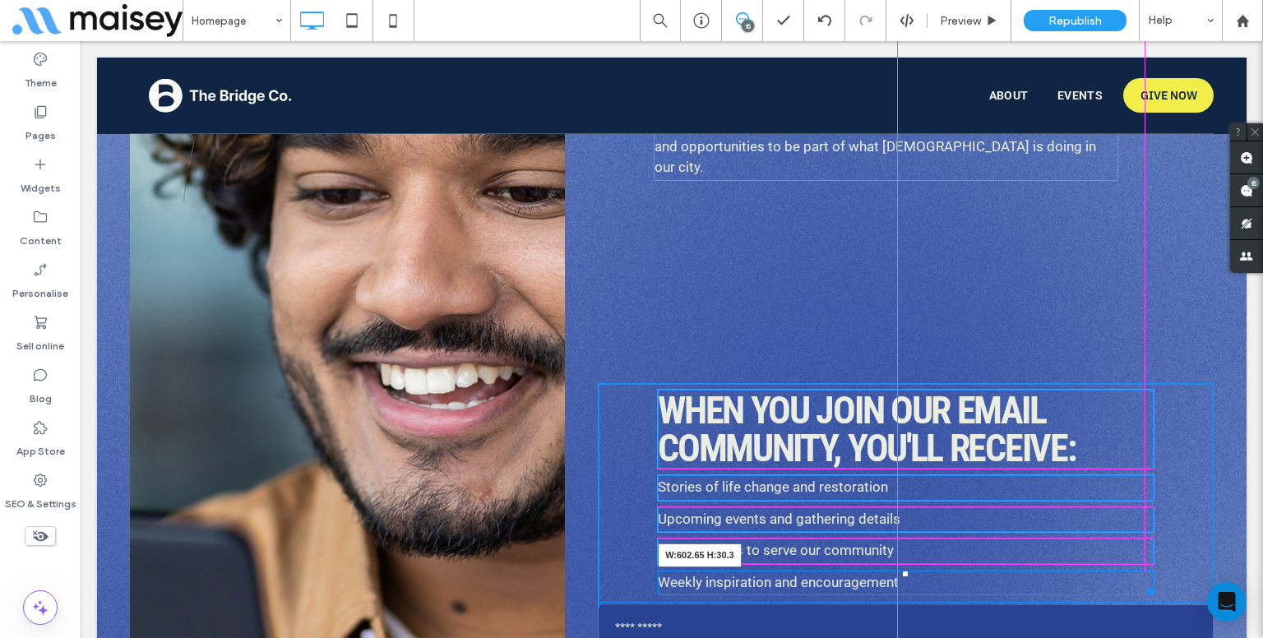
drag, startPoint x: 1197, startPoint y: 567, endPoint x: 1139, endPoint y: 552, distance: 60.4
click at [1139, 571] on div "Weekly inspiration and encouragement W:602.65 H:30.3" at bounding box center [906, 583] width 496 height 25
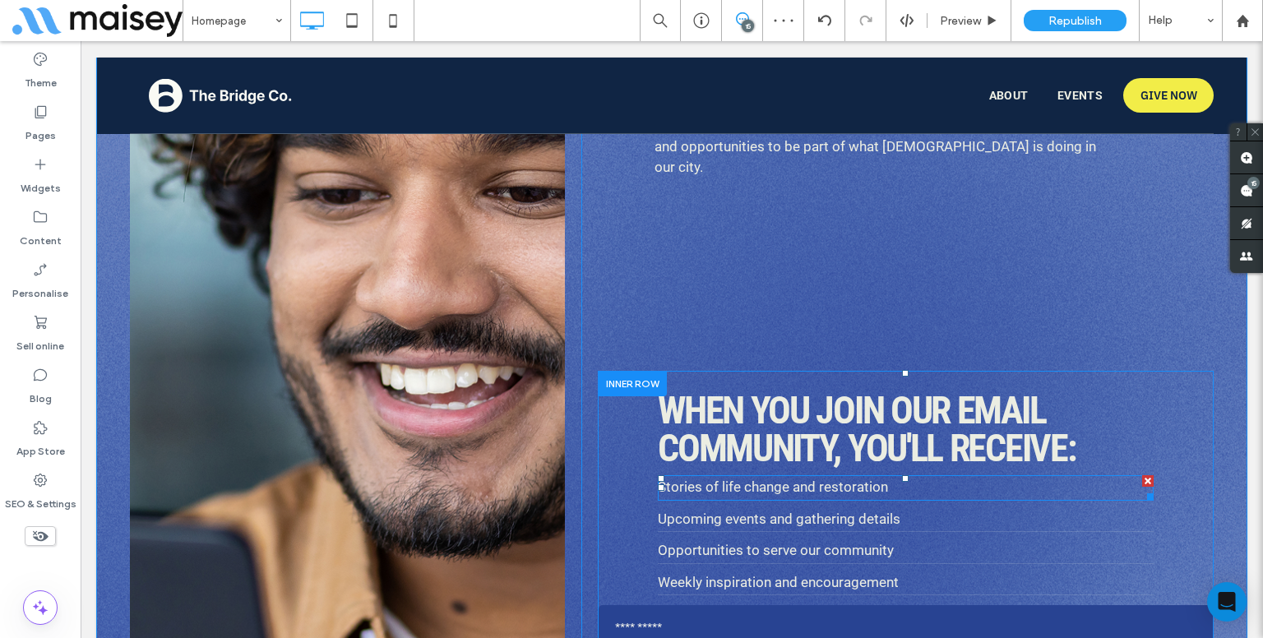
click at [902, 475] on div at bounding box center [905, 478] width 7 height 7
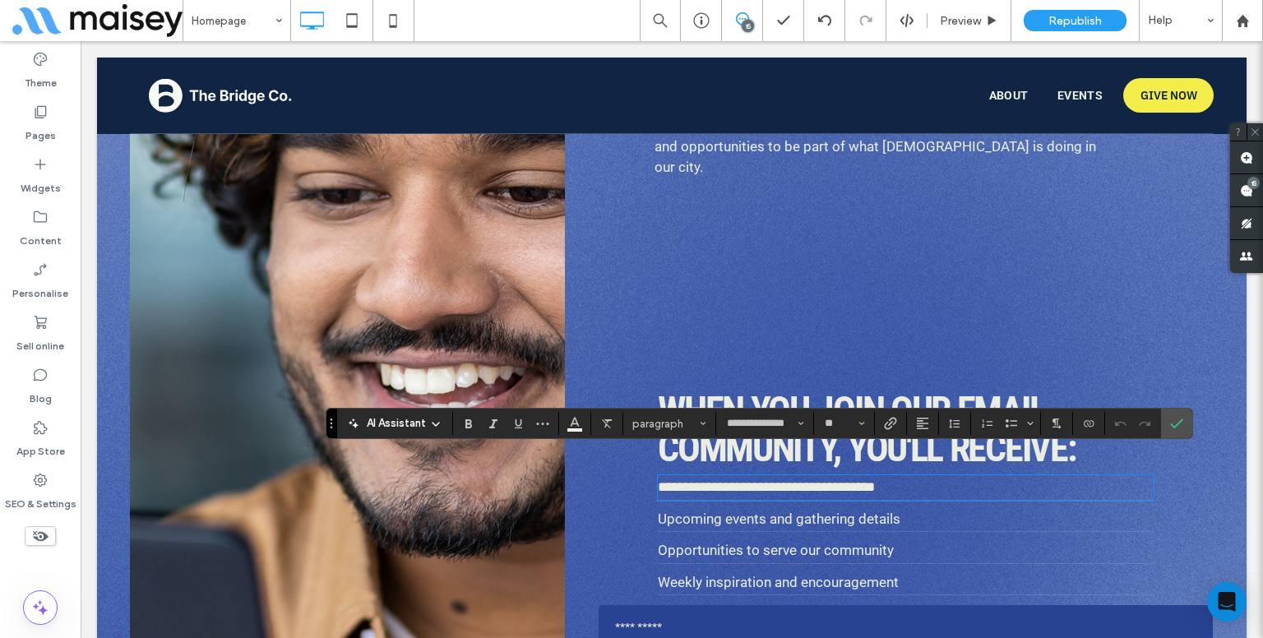
type input "**********"
type input "**"
click at [897, 477] on p "**********" at bounding box center [906, 487] width 496 height 21
click at [1179, 432] on span "Confirm" at bounding box center [1176, 424] width 13 height 28
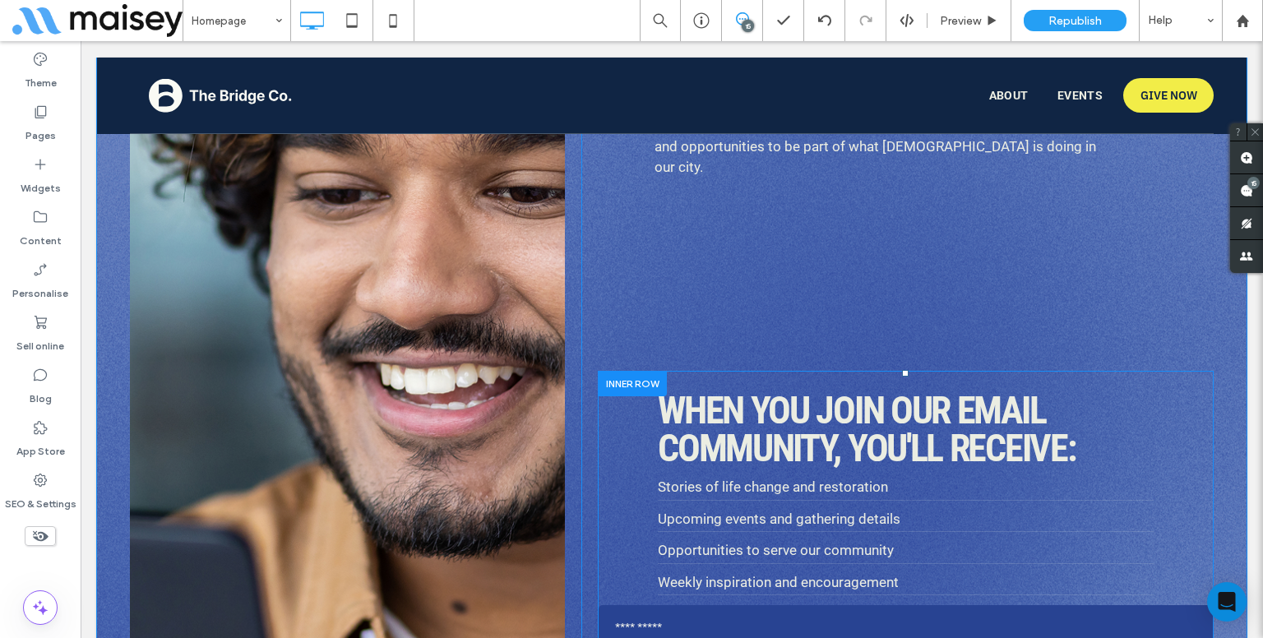
scroll to position [8232, 0]
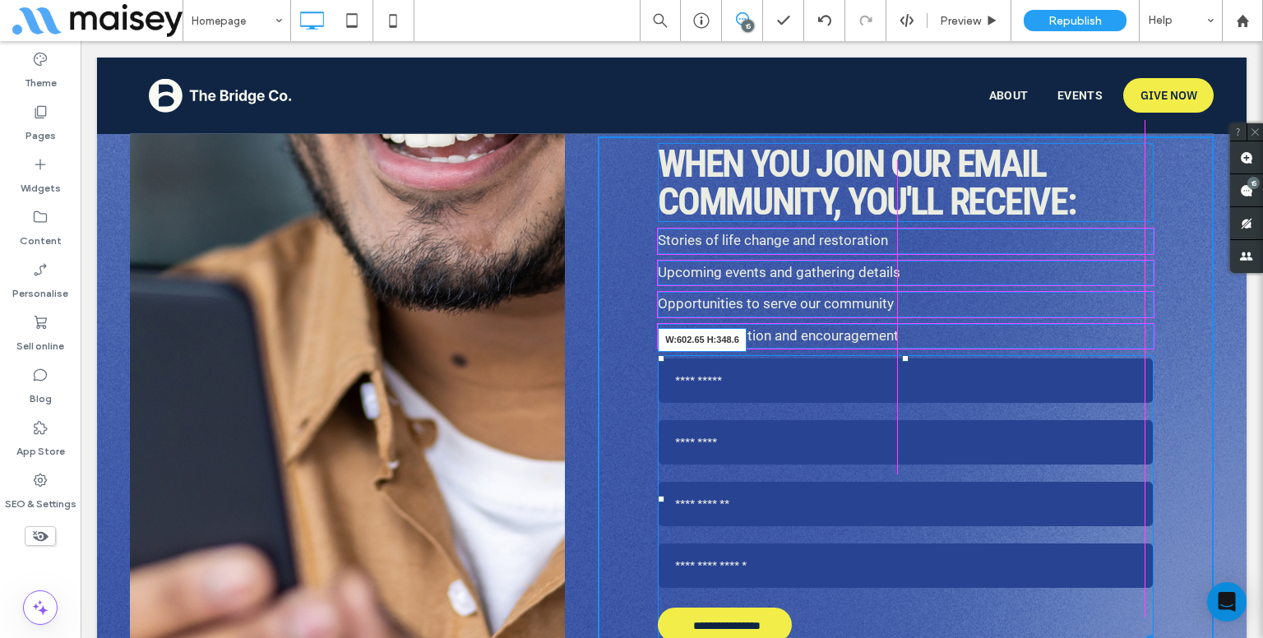
drag, startPoint x: 1201, startPoint y: 613, endPoint x: 1226, endPoint y: 655, distance: 49.1
click at [1146, 613] on div "**********" at bounding box center [906, 390] width 616 height 506
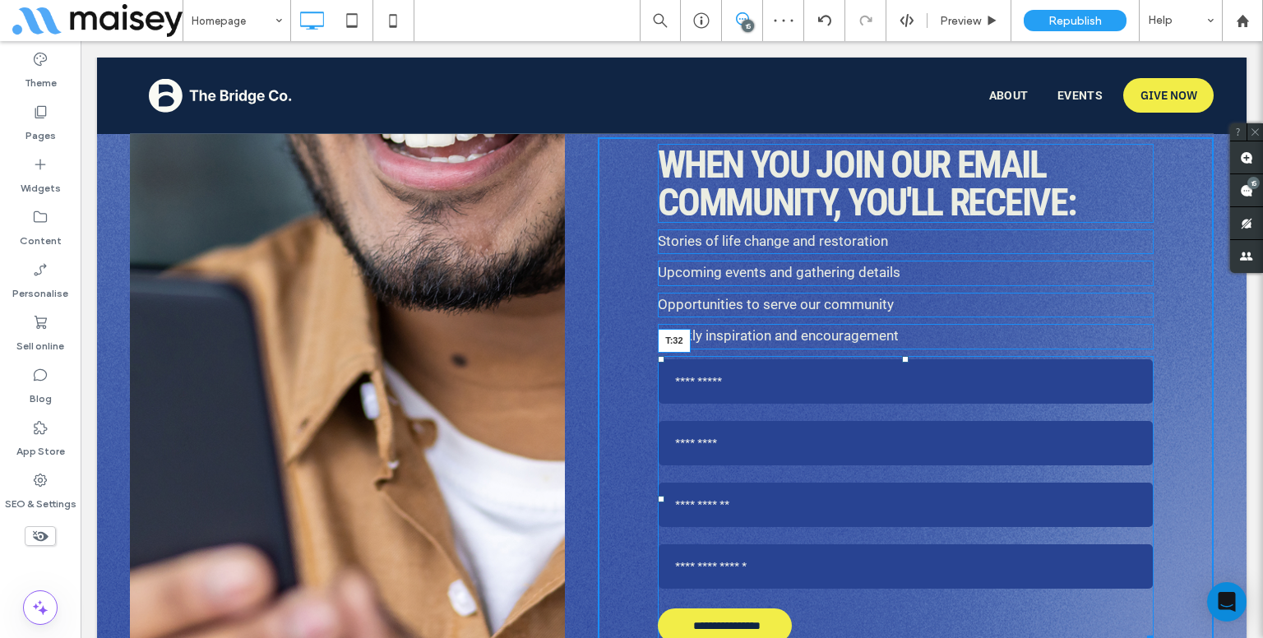
drag, startPoint x: 899, startPoint y: 333, endPoint x: 989, endPoint y: 401, distance: 113.3
click at [909, 360] on div "**********" at bounding box center [906, 499] width 496 height 287
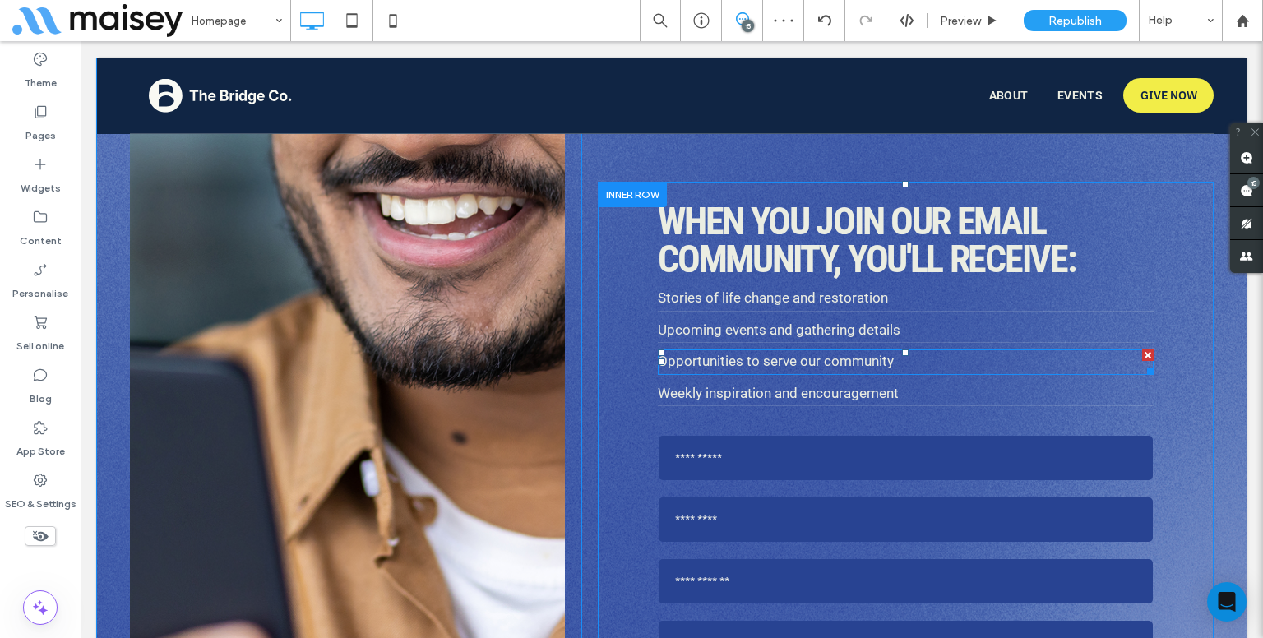
scroll to position [8150, 0]
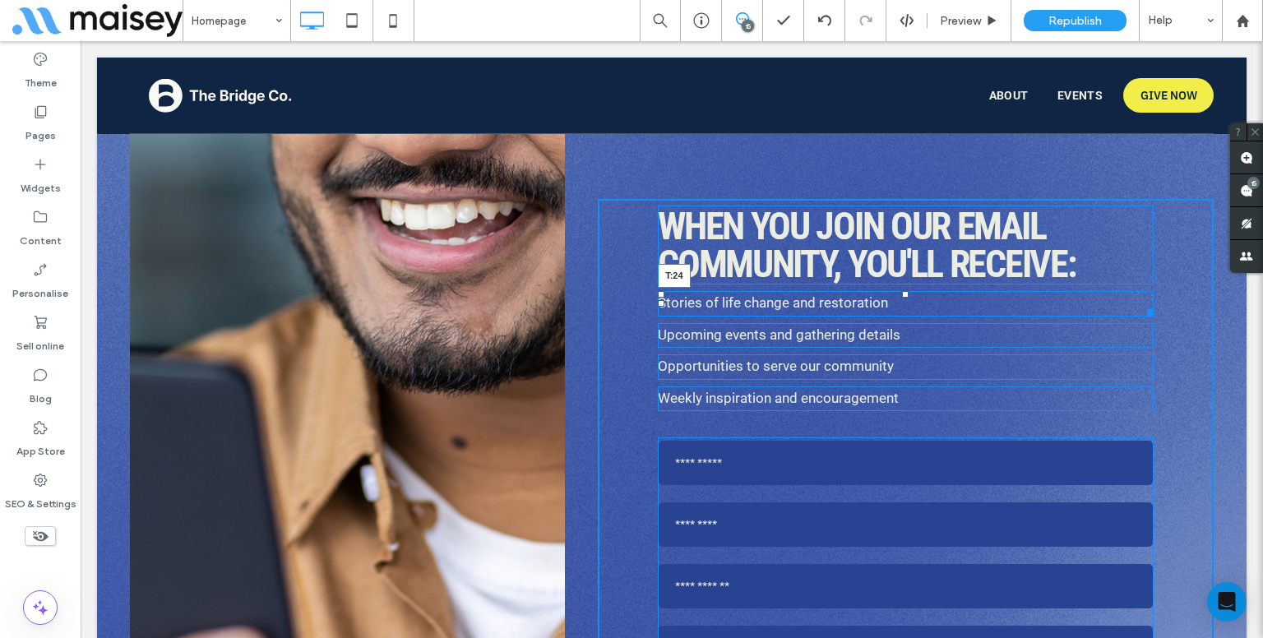
drag, startPoint x: 898, startPoint y: 271, endPoint x: 975, endPoint y: 325, distance: 94.5
click at [895, 291] on div "Stories of life change and restoration T:24" at bounding box center [906, 303] width 496 height 25
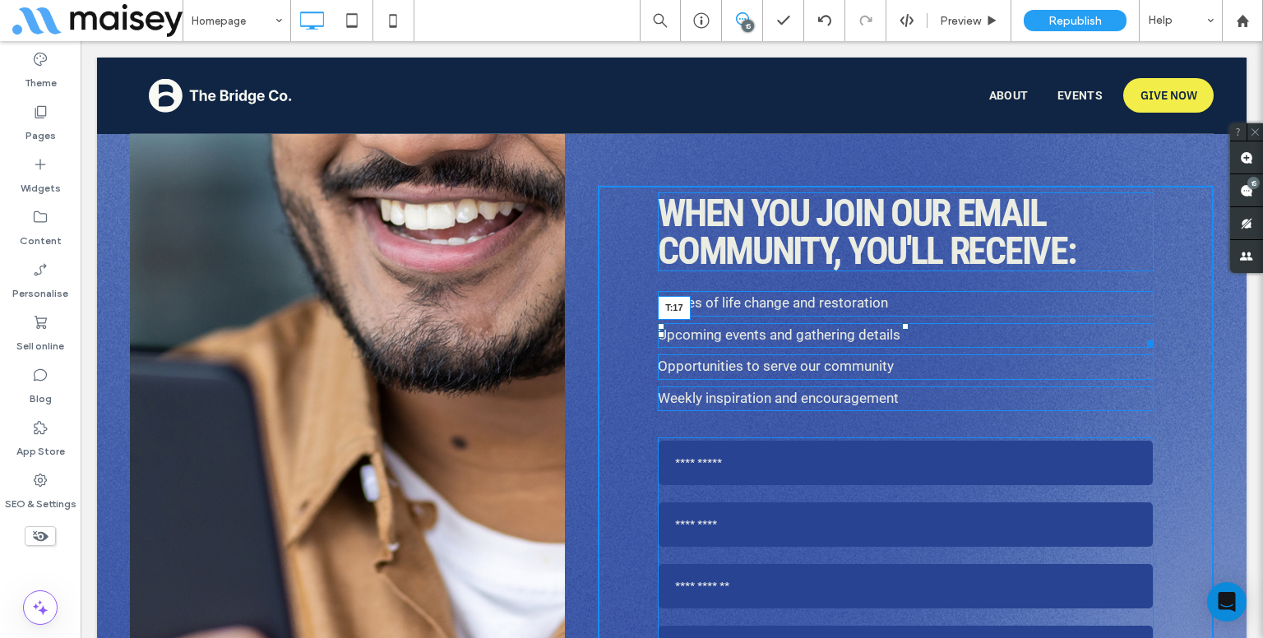
drag, startPoint x: 898, startPoint y: 300, endPoint x: 981, endPoint y: 348, distance: 95.8
click at [900, 323] on div "Upcoming events and gathering details T:17" at bounding box center [906, 335] width 496 height 25
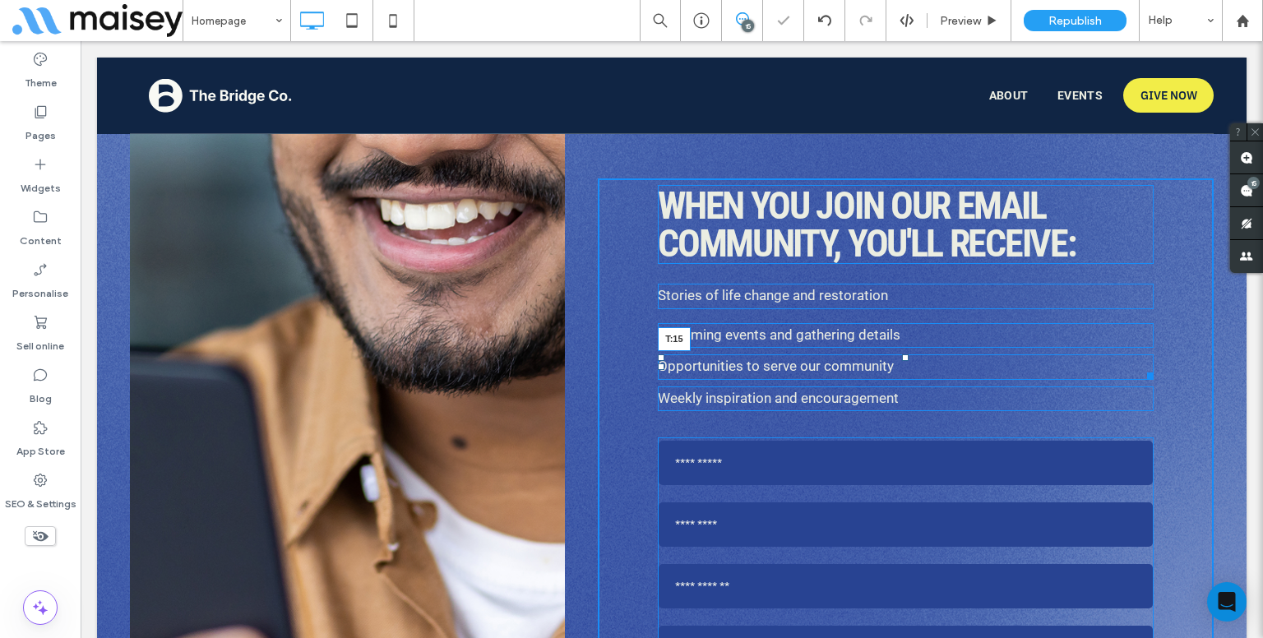
click at [895, 354] on div "Opportunities to serve our community T:15" at bounding box center [906, 366] width 496 height 25
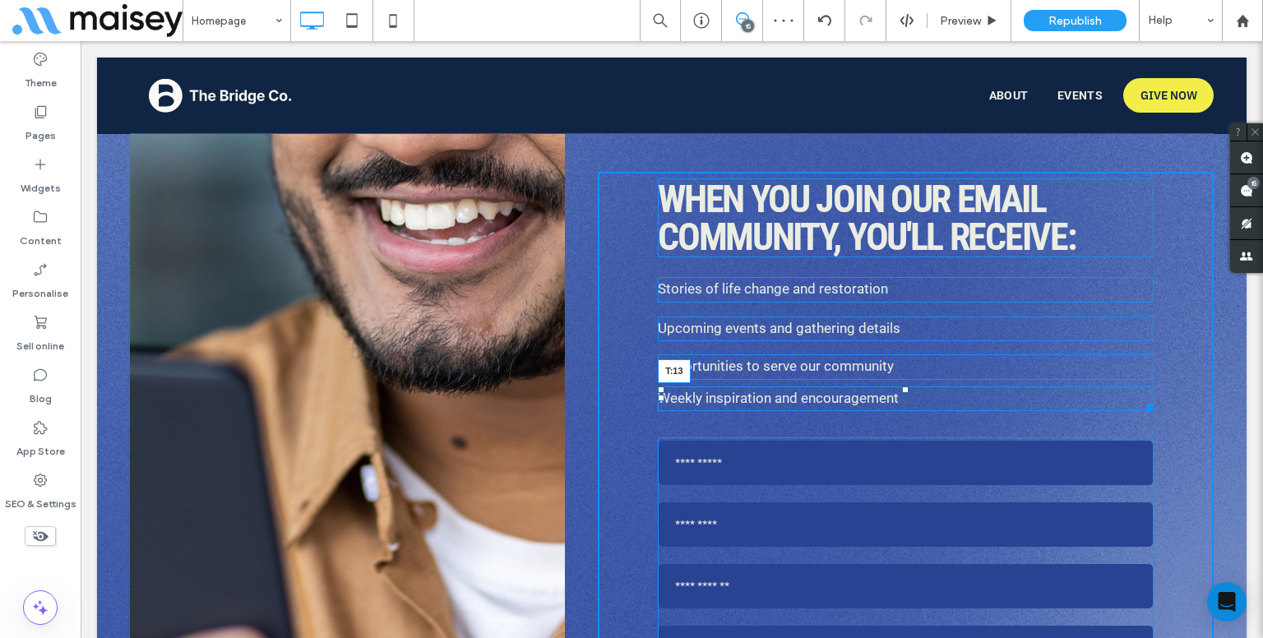
drag, startPoint x: 898, startPoint y: 367, endPoint x: 1017, endPoint y: 407, distance: 125.9
click at [900, 386] on div "Weekly inspiration and encouragement T:13" at bounding box center [906, 398] width 496 height 25
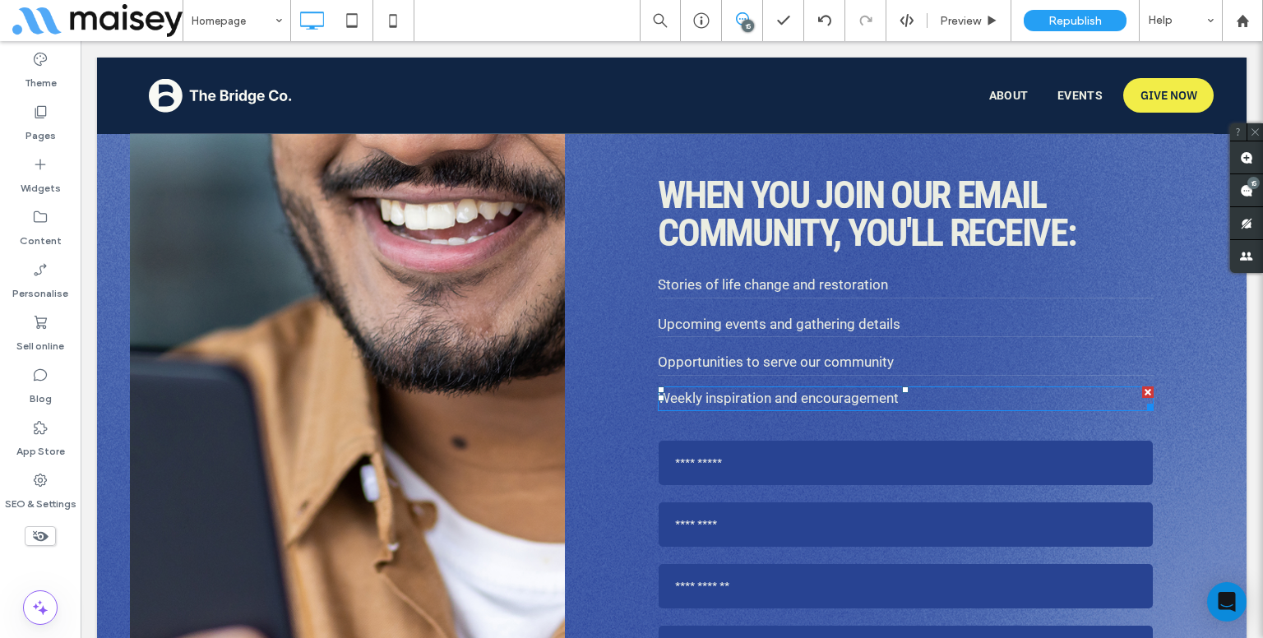
click at [910, 388] on p "Weekly inspiration and encouragement" at bounding box center [906, 398] width 496 height 21
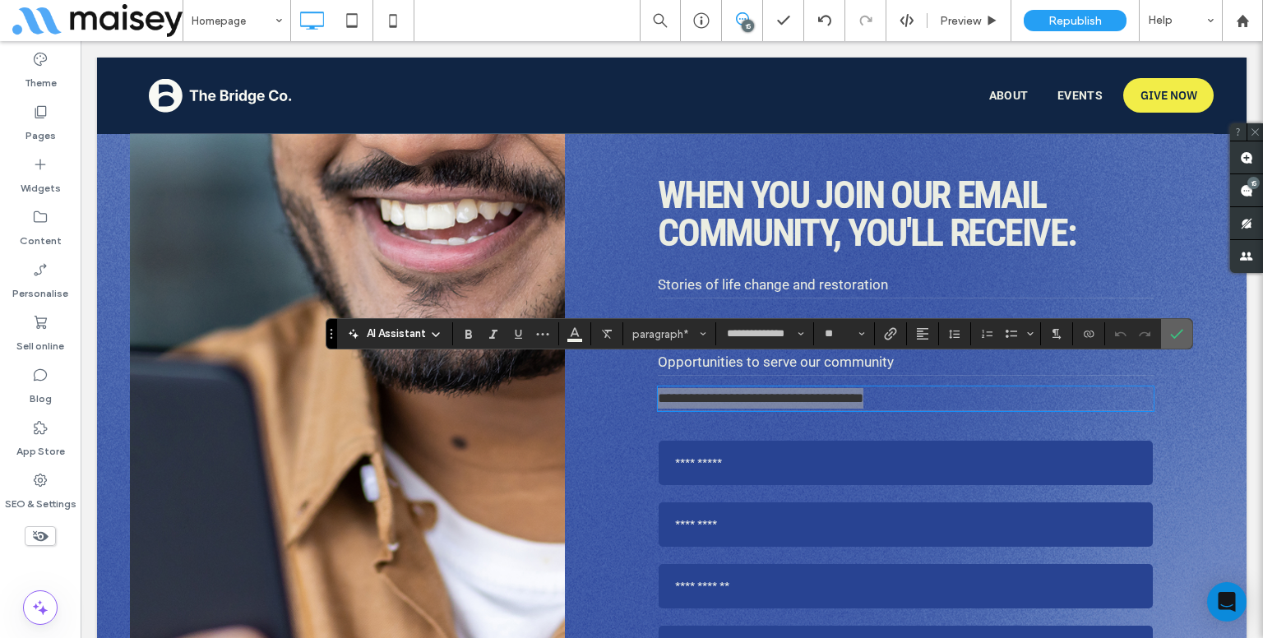
click at [1180, 336] on icon "Confirm" at bounding box center [1176, 333] width 13 height 13
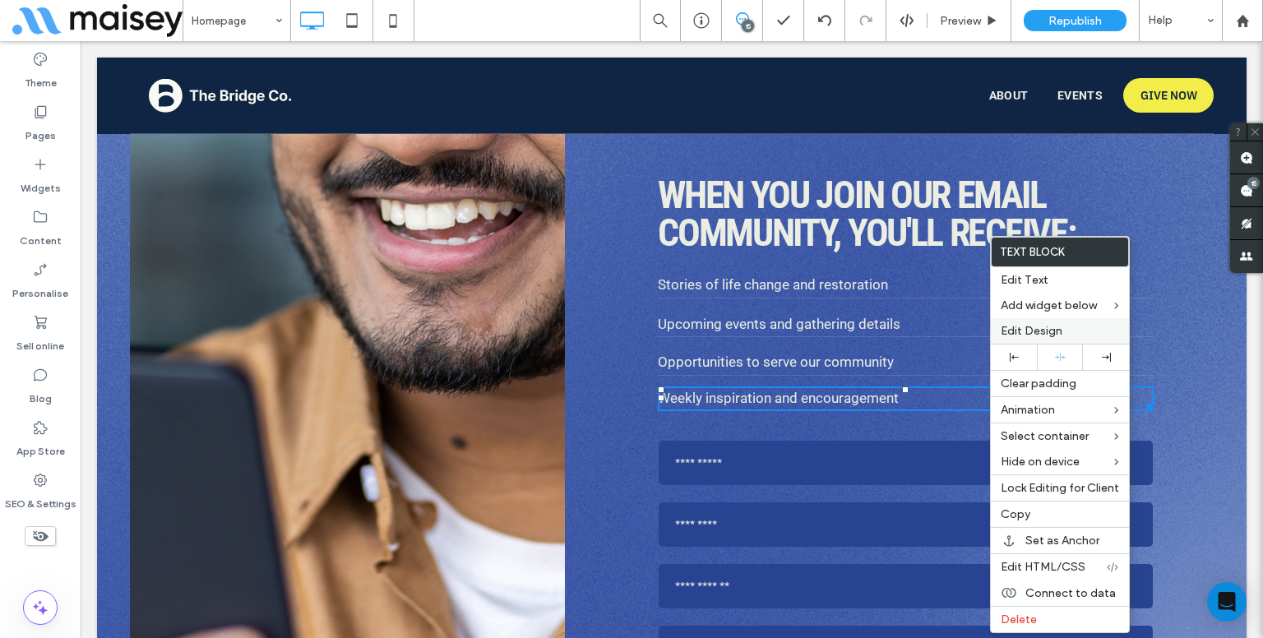
click at [1030, 322] on div "Edit Design" at bounding box center [1060, 330] width 138 height 25
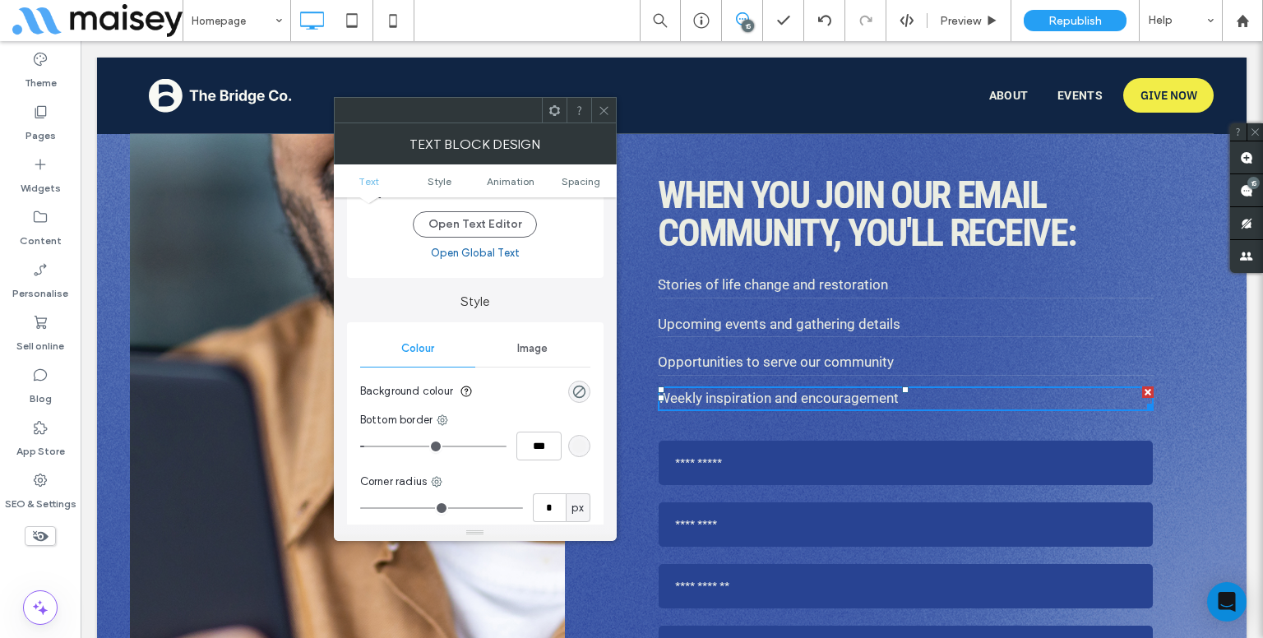
scroll to position [82, 0]
type input "*"
type input "***"
drag, startPoint x: 368, startPoint y: 442, endPoint x: 332, endPoint y: 446, distance: 36.3
type input "*"
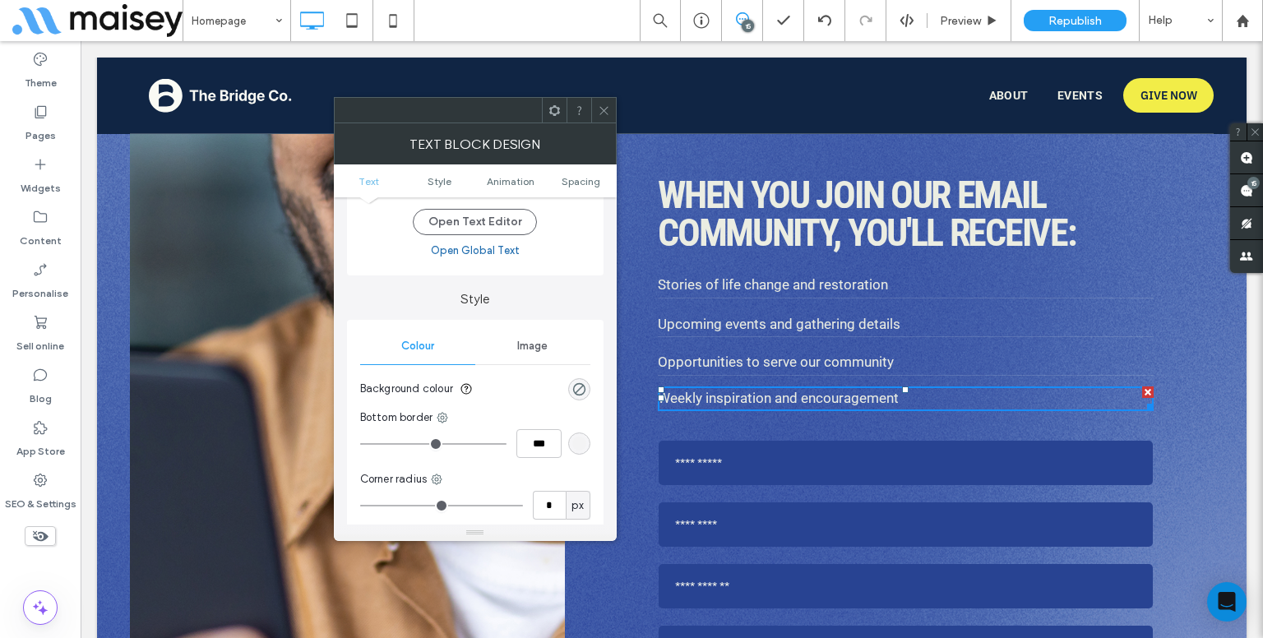
click at [360, 445] on input "range" at bounding box center [433, 444] width 146 height 2
click at [601, 119] on span at bounding box center [604, 110] width 12 height 25
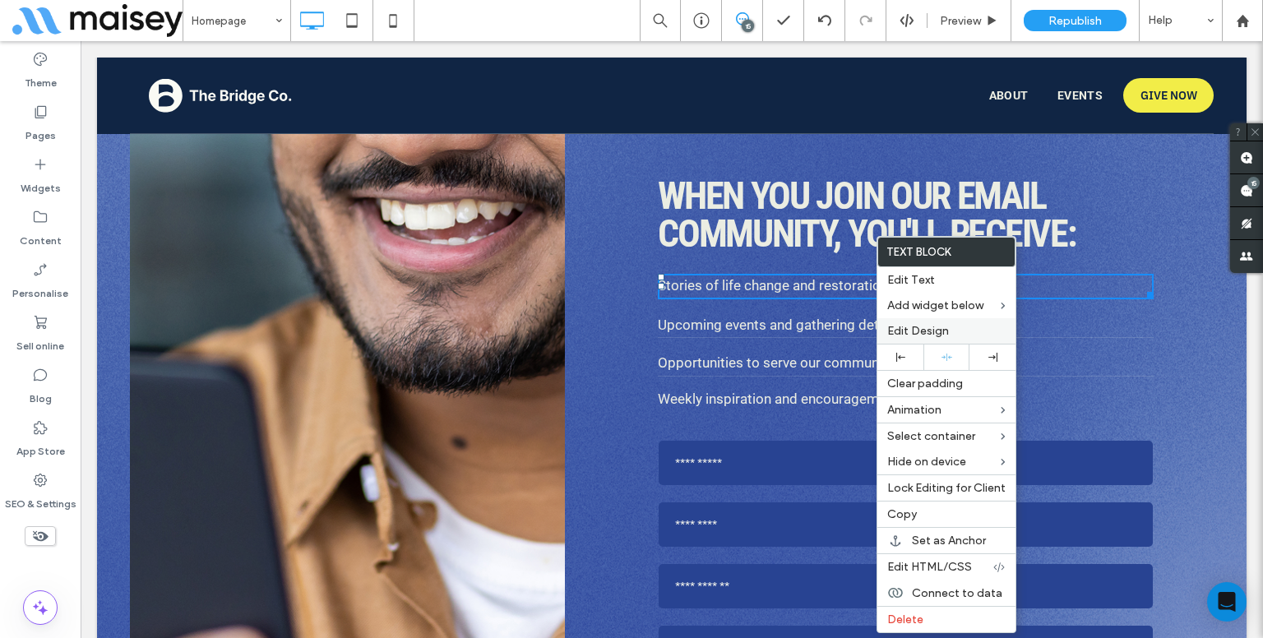
click at [906, 335] on span "Edit Design" at bounding box center [918, 331] width 62 height 14
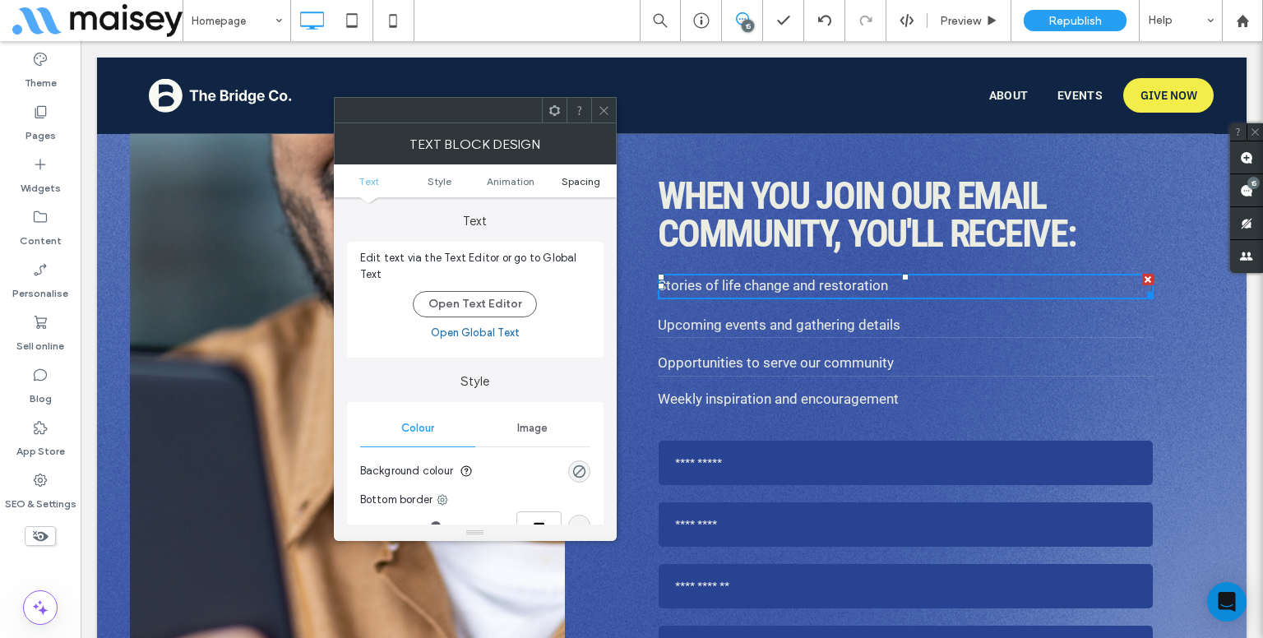
click at [567, 177] on span "Spacing" at bounding box center [581, 181] width 39 height 12
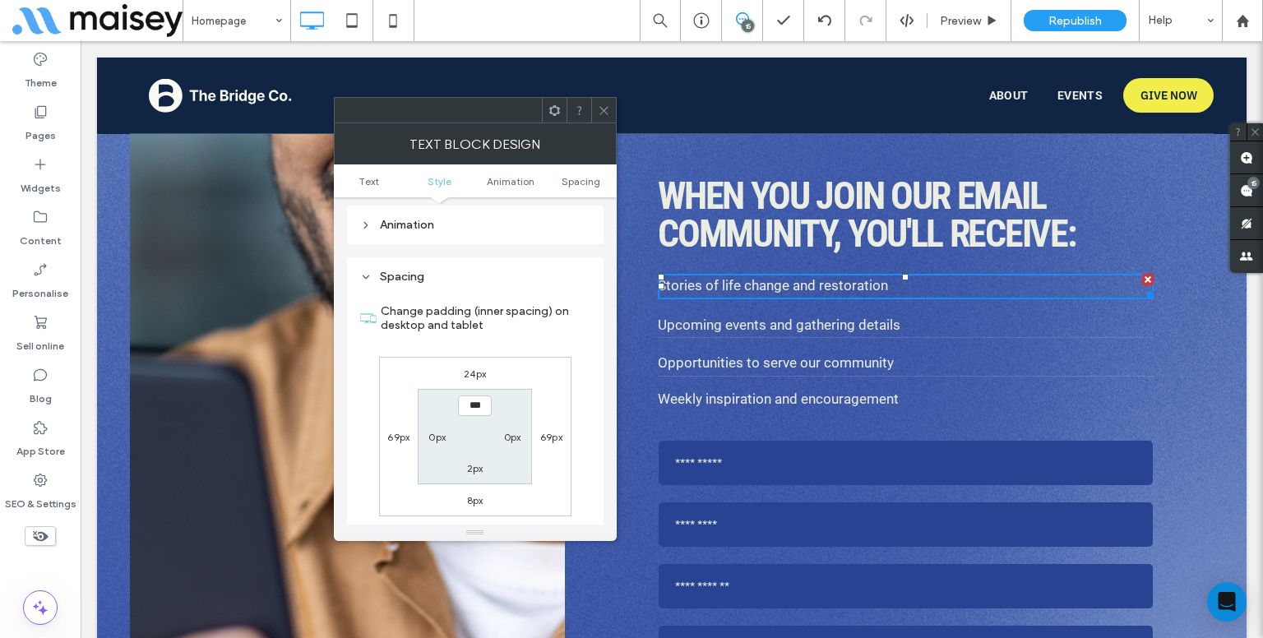
scroll to position [470, 0]
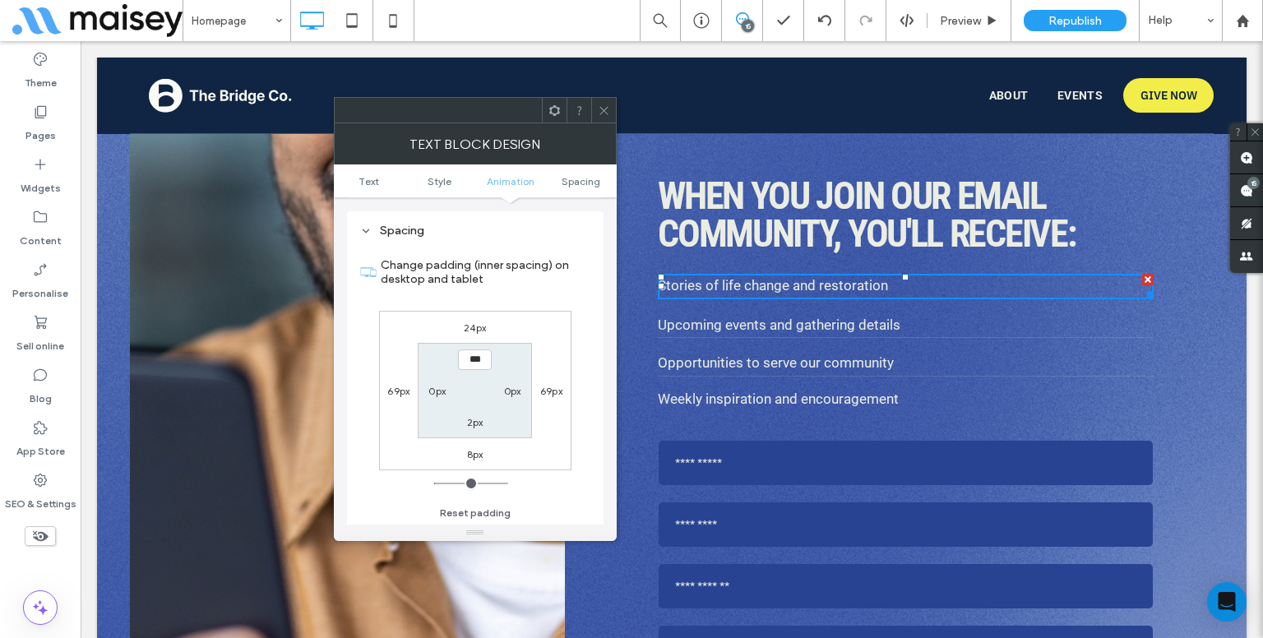
click at [477, 416] on label "2px" at bounding box center [475, 422] width 16 height 12
type input "*"
type input "***"
type input "**"
type input "****"
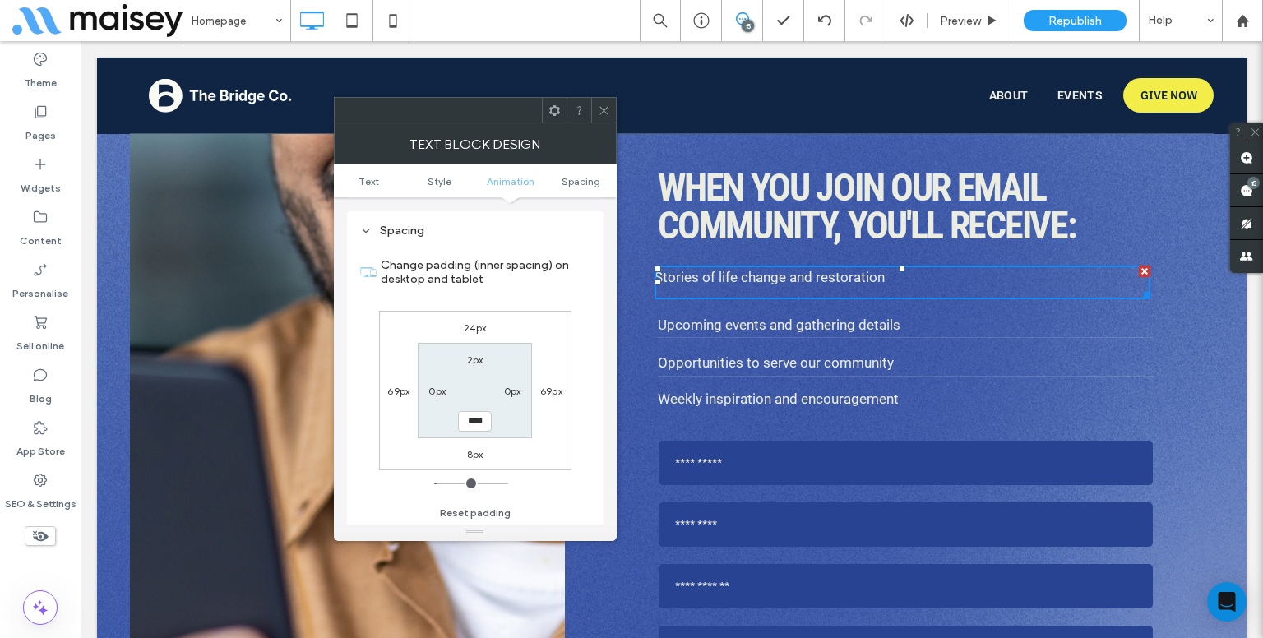
type input "**"
click at [442, 484] on input "range" at bounding box center [471, 484] width 74 height 2
click at [599, 109] on icon at bounding box center [604, 110] width 12 height 12
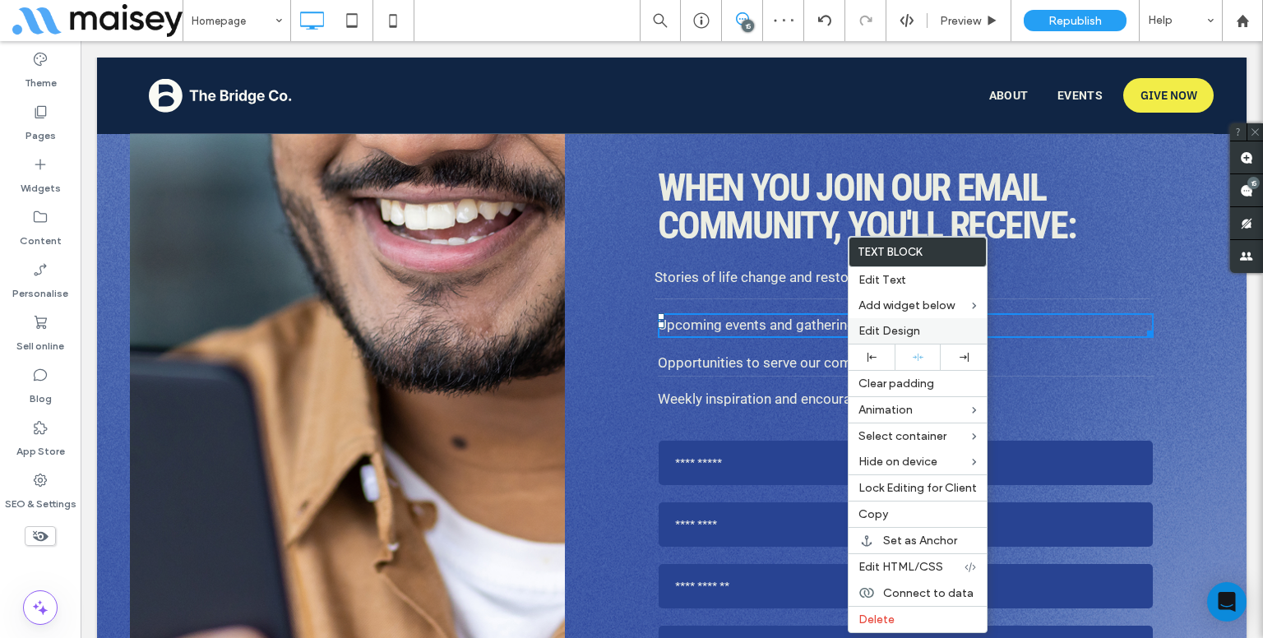
drag, startPoint x: 909, startPoint y: 337, endPoint x: 859, endPoint y: 327, distance: 51.9
click at [909, 340] on div "Edit Design" at bounding box center [918, 330] width 138 height 25
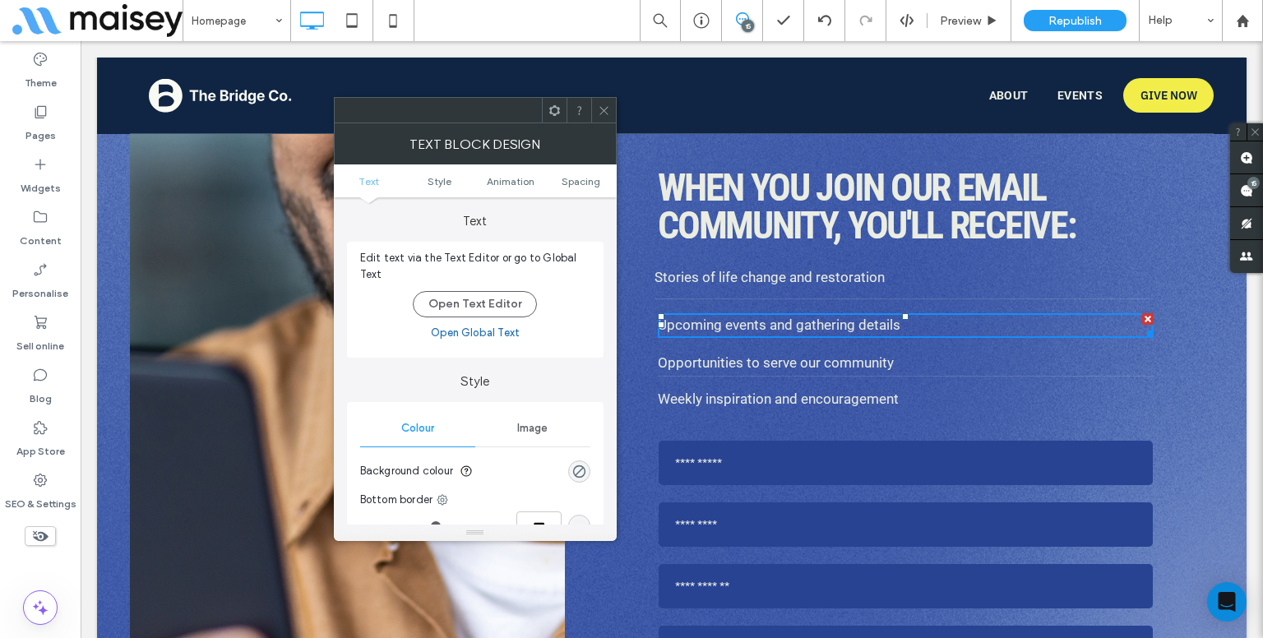
click at [600, 189] on ul "Text Style Animation Spacing" at bounding box center [475, 180] width 283 height 33
click at [599, 184] on span "Spacing" at bounding box center [581, 181] width 39 height 12
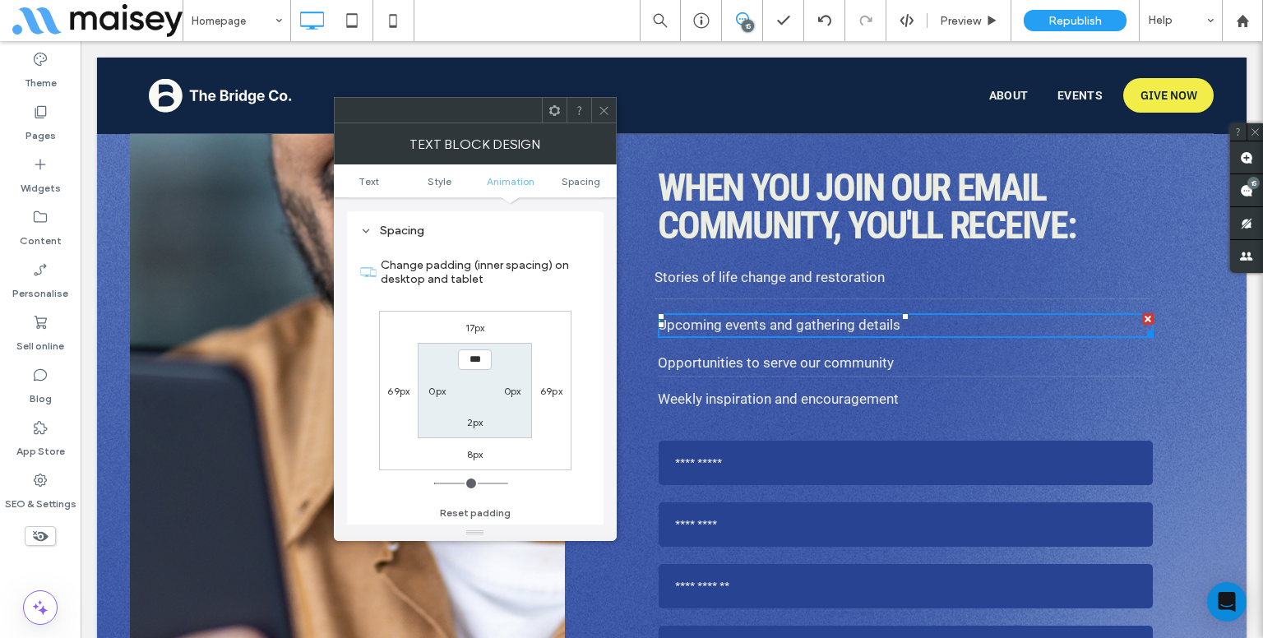
click at [483, 419] on label "2px" at bounding box center [475, 422] width 16 height 12
type input "**"
type input "****"
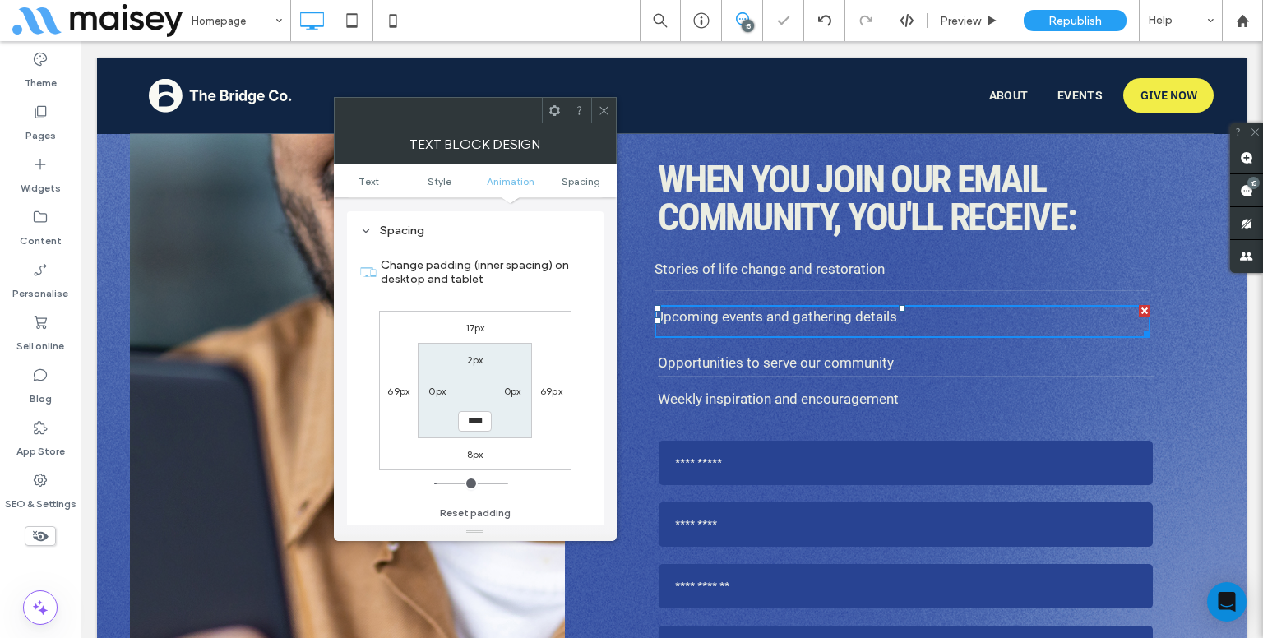
click at [609, 113] on icon at bounding box center [604, 110] width 12 height 12
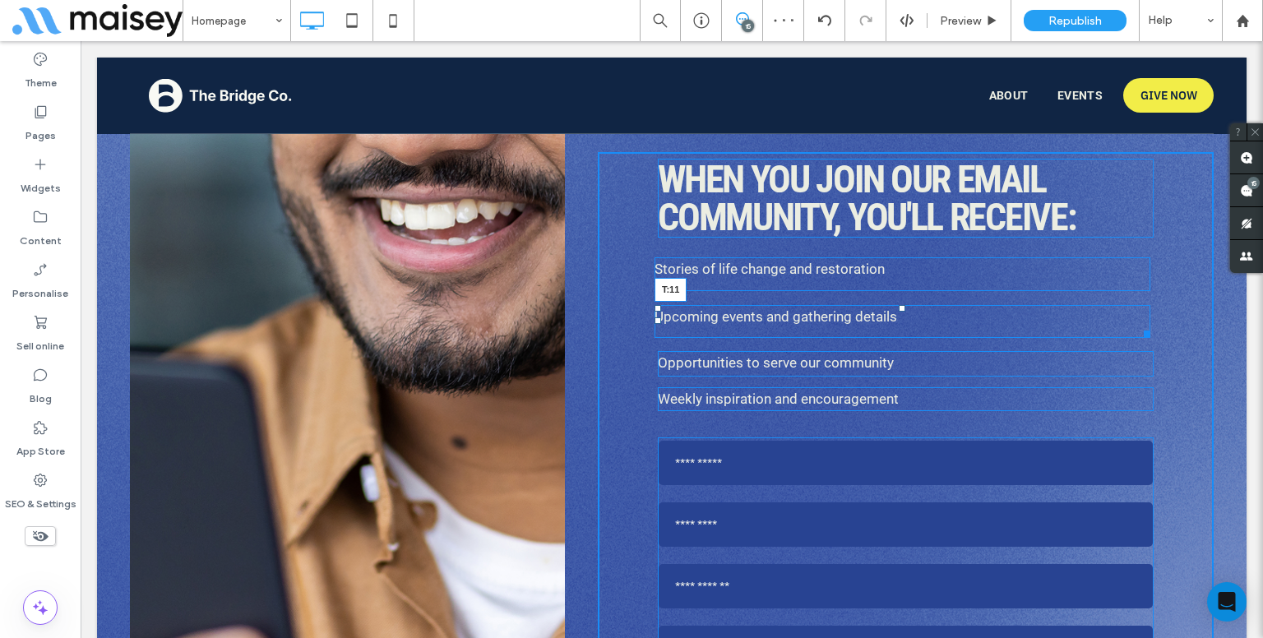
click at [896, 280] on div "**********" at bounding box center [906, 438] width 616 height 572
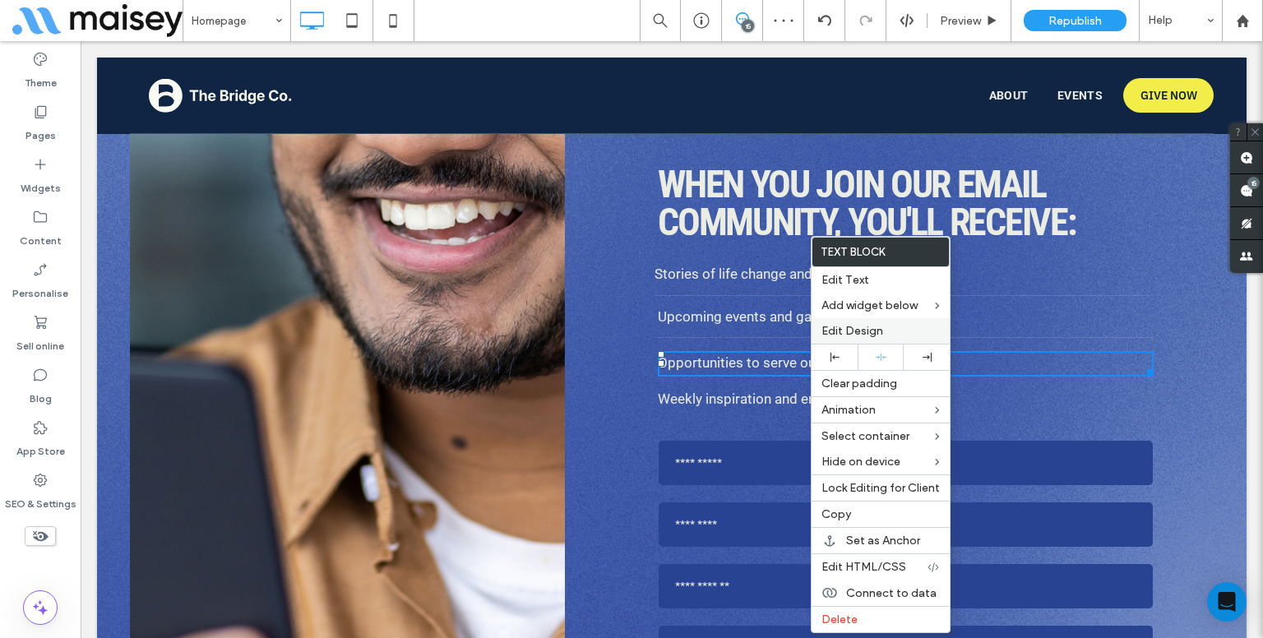
click at [854, 333] on span "Edit Design" at bounding box center [853, 331] width 62 height 14
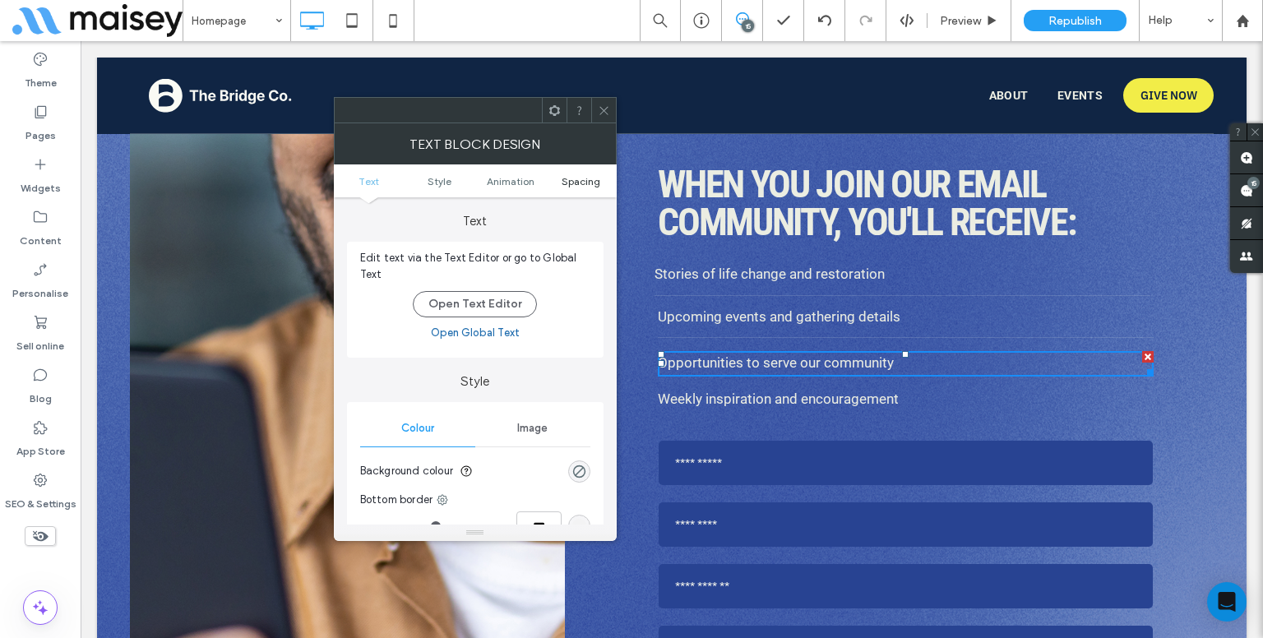
click at [570, 184] on span "Spacing" at bounding box center [581, 181] width 39 height 12
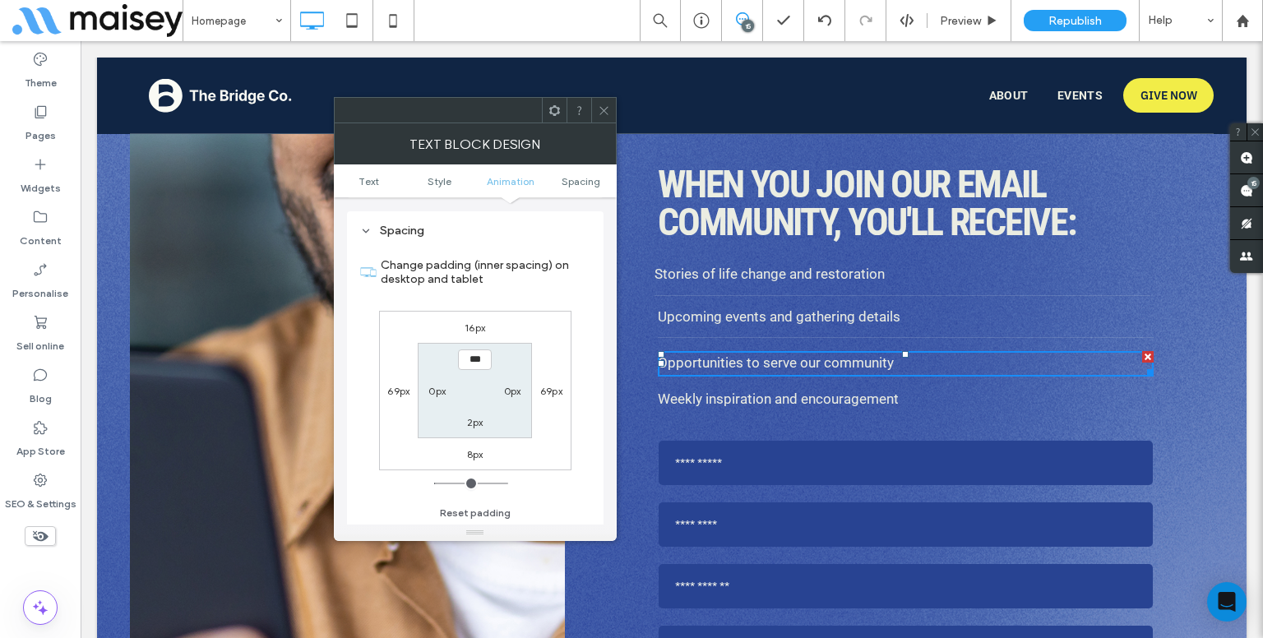
click at [471, 420] on label "2px" at bounding box center [475, 422] width 16 height 12
type input "**"
type input "****"
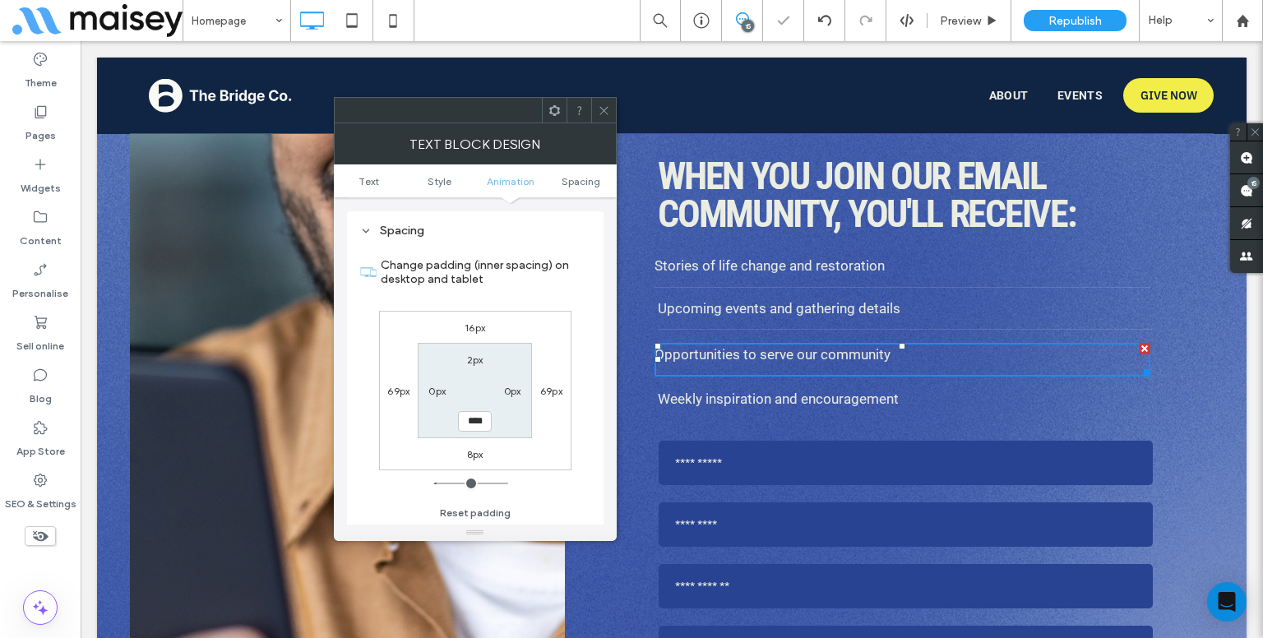
click at [605, 111] on icon at bounding box center [604, 110] width 12 height 12
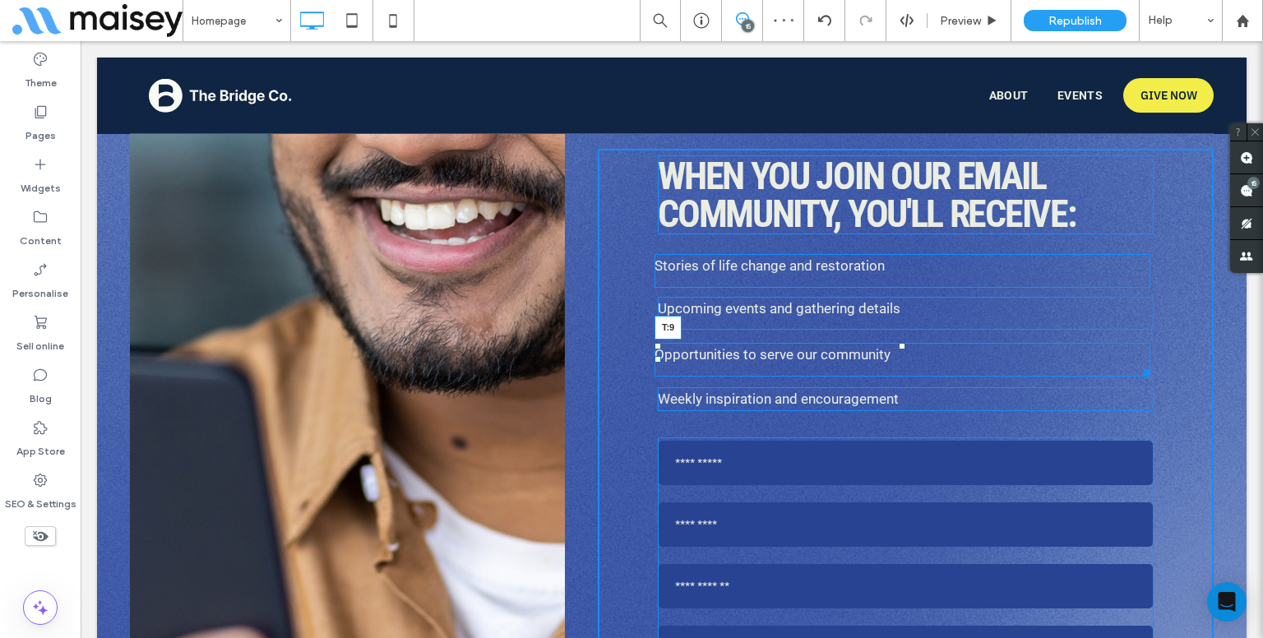
click at [896, 313] on div "**********" at bounding box center [906, 437] width 616 height 576
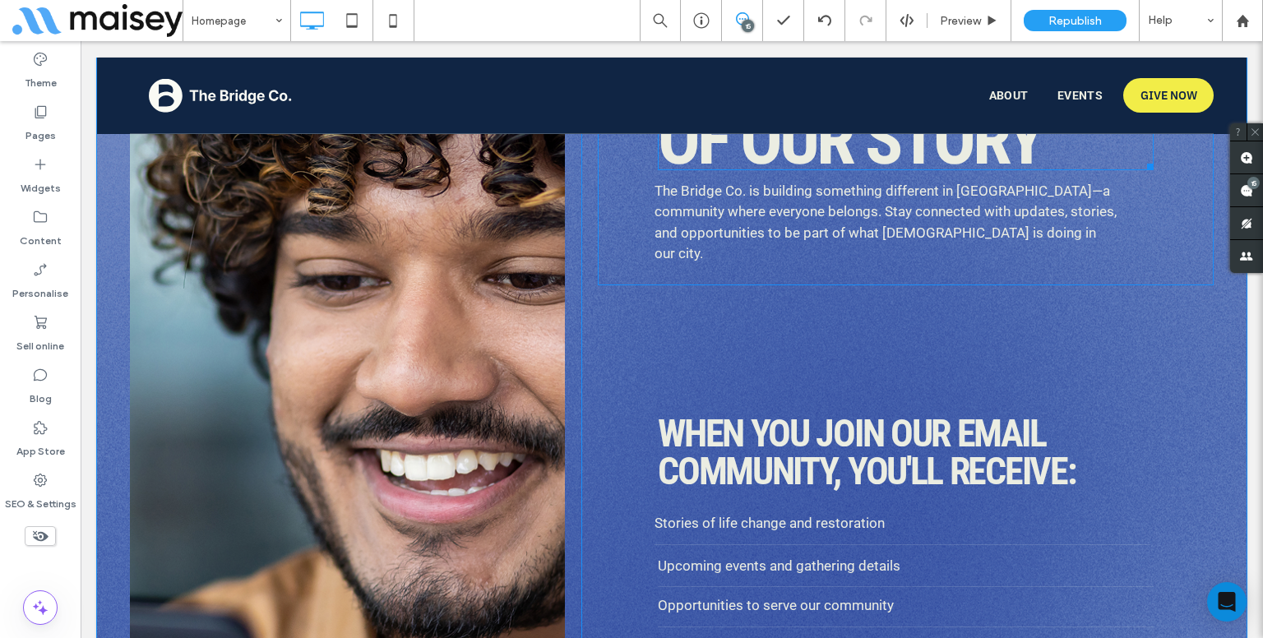
scroll to position [7903, 0]
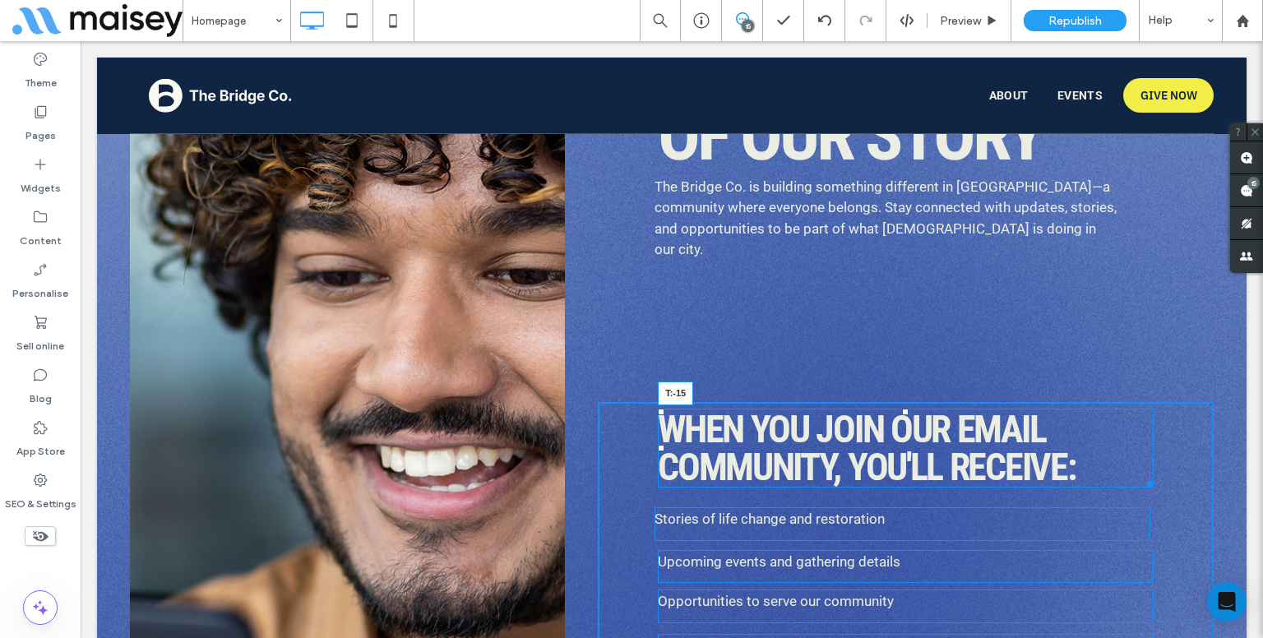
drag, startPoint x: 899, startPoint y: 387, endPoint x: 909, endPoint y: 337, distance: 51.3
click at [909, 337] on div "**********" at bounding box center [897, 507] width 632 height 954
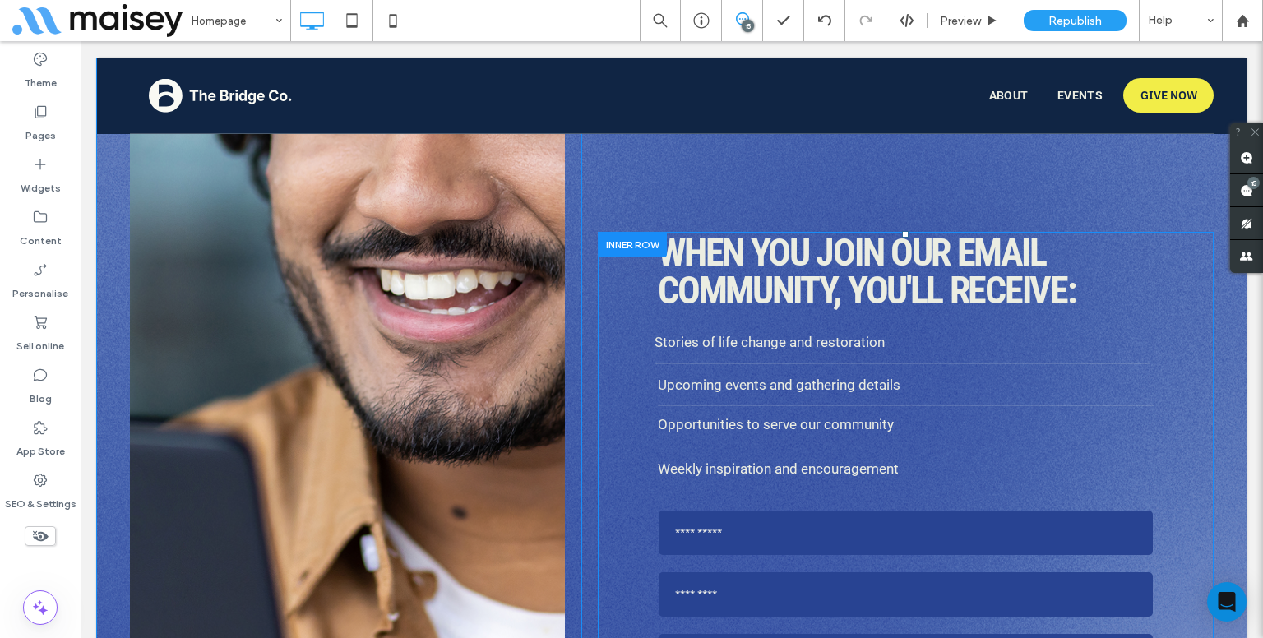
scroll to position [8068, 0]
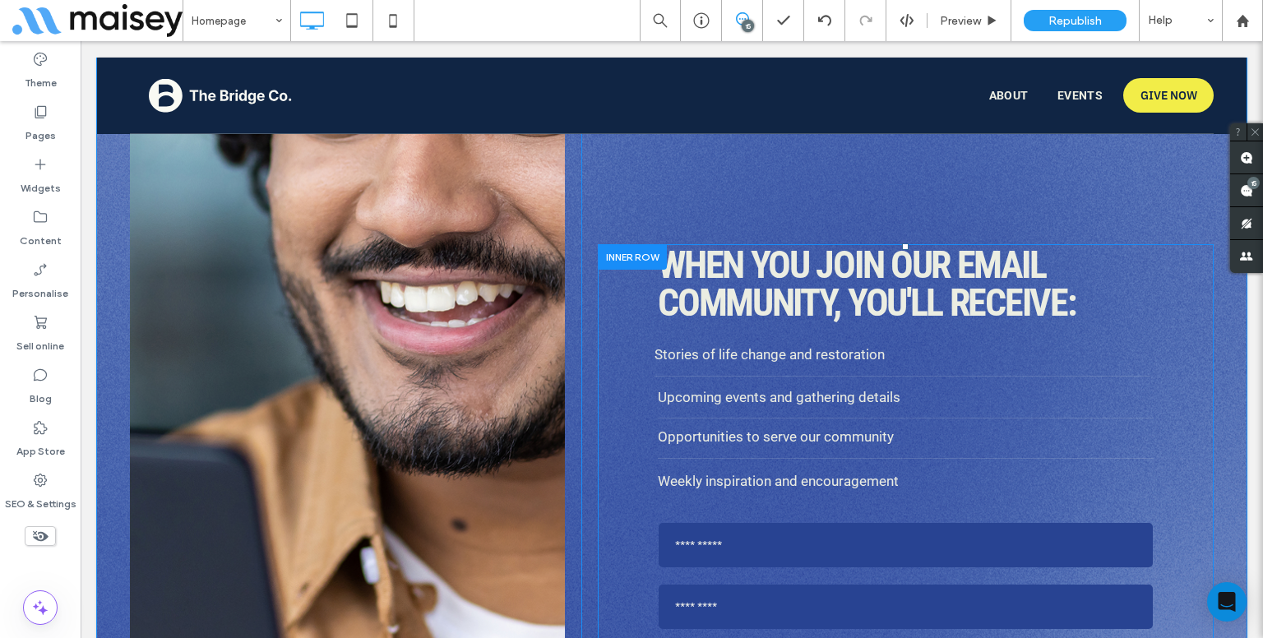
click at [621, 244] on div at bounding box center [632, 256] width 69 height 25
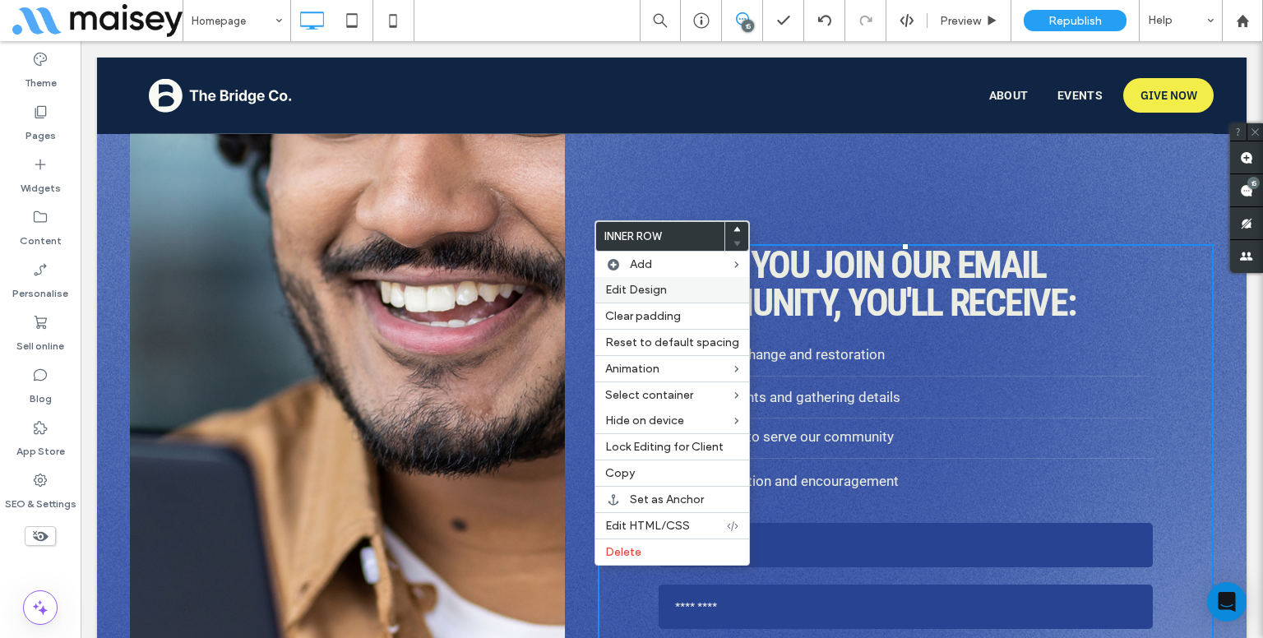
click at [660, 283] on span "Edit Design" at bounding box center [636, 290] width 62 height 14
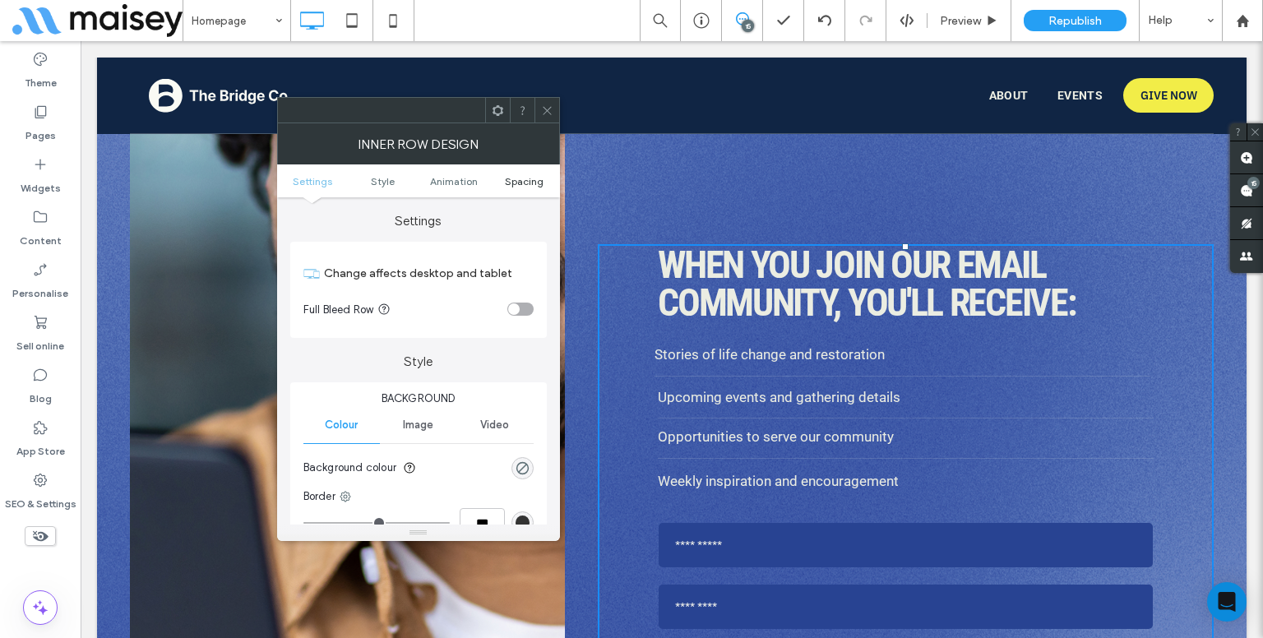
click at [517, 178] on span "Spacing" at bounding box center [524, 181] width 39 height 12
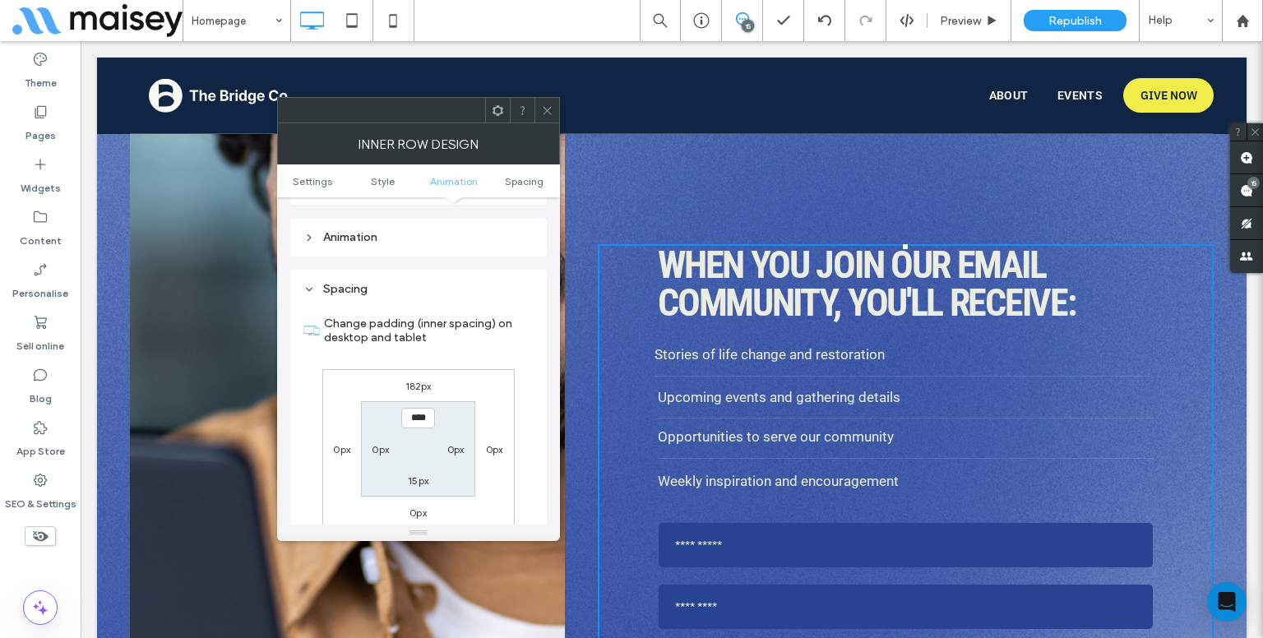
scroll to position [526, 0]
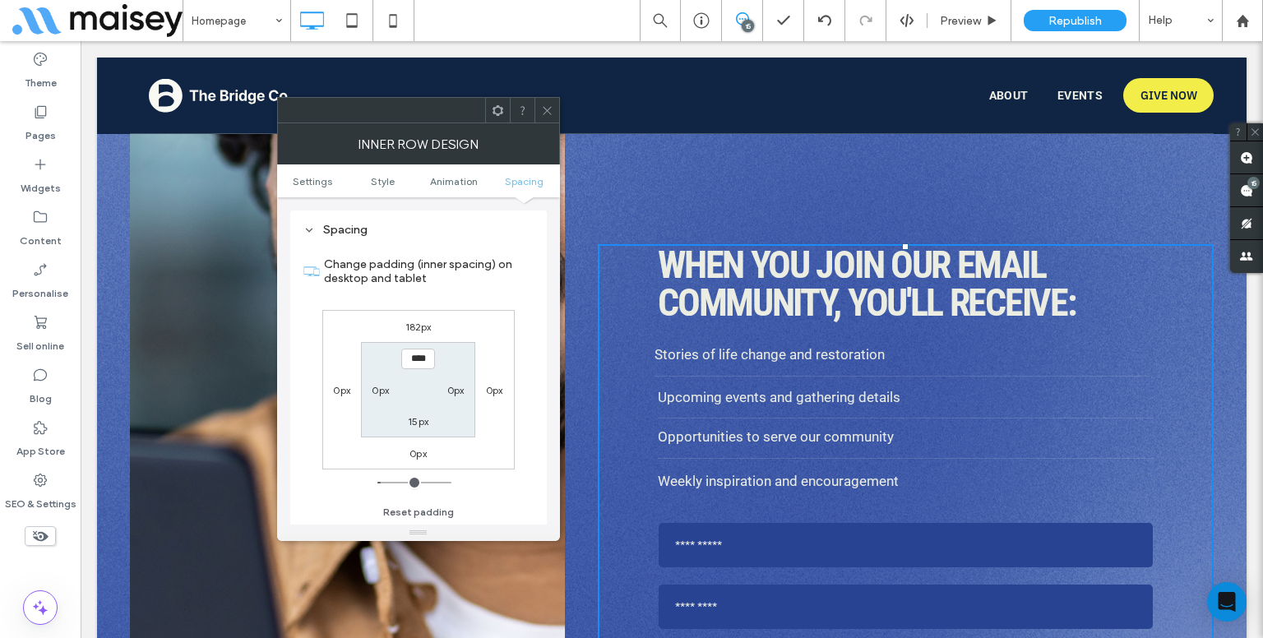
click at [421, 317] on div "182px 0px 0px 0px **** 0px 15px 0px" at bounding box center [418, 390] width 192 height 160
click at [418, 329] on label "182px" at bounding box center [418, 327] width 26 height 12
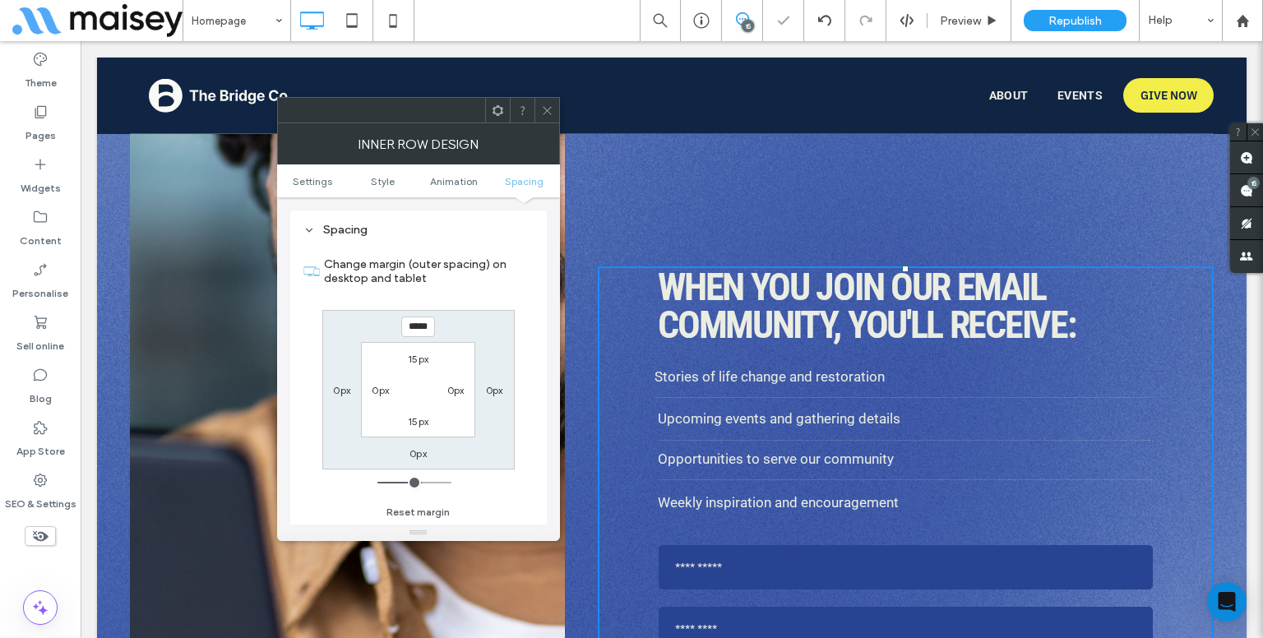
type input "***"
type input "*****"
type input "***"
type input "*****"
type input "***"
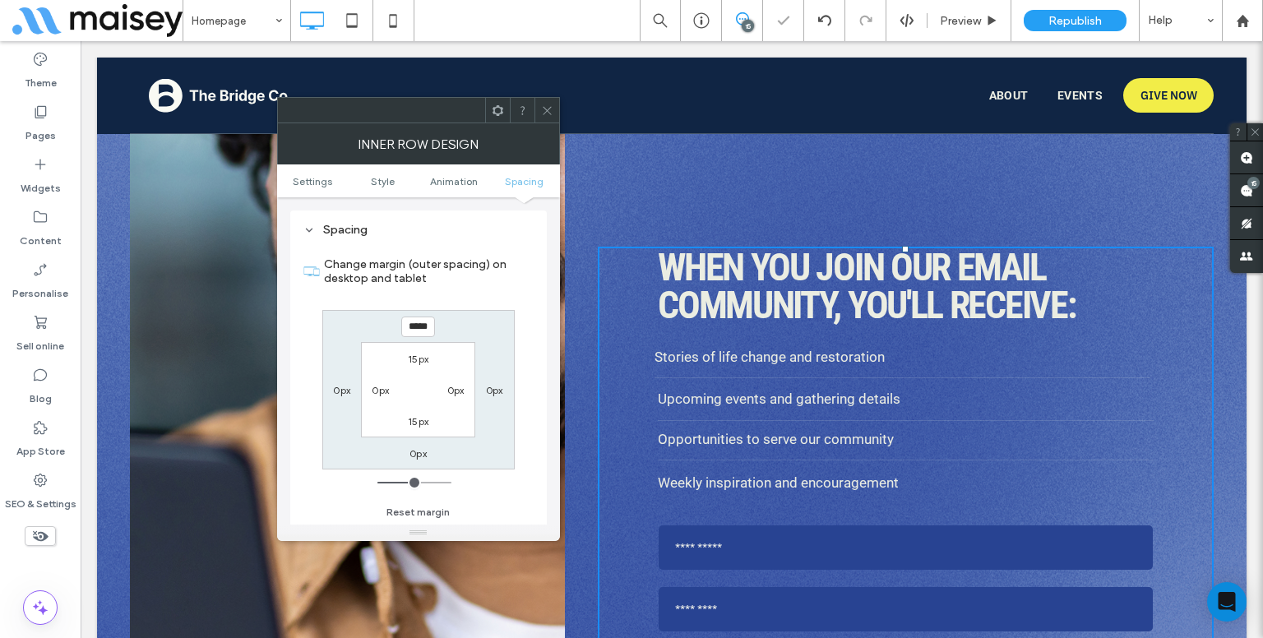
type input "*****"
type input "***"
type input "*****"
type input "***"
type input "*****"
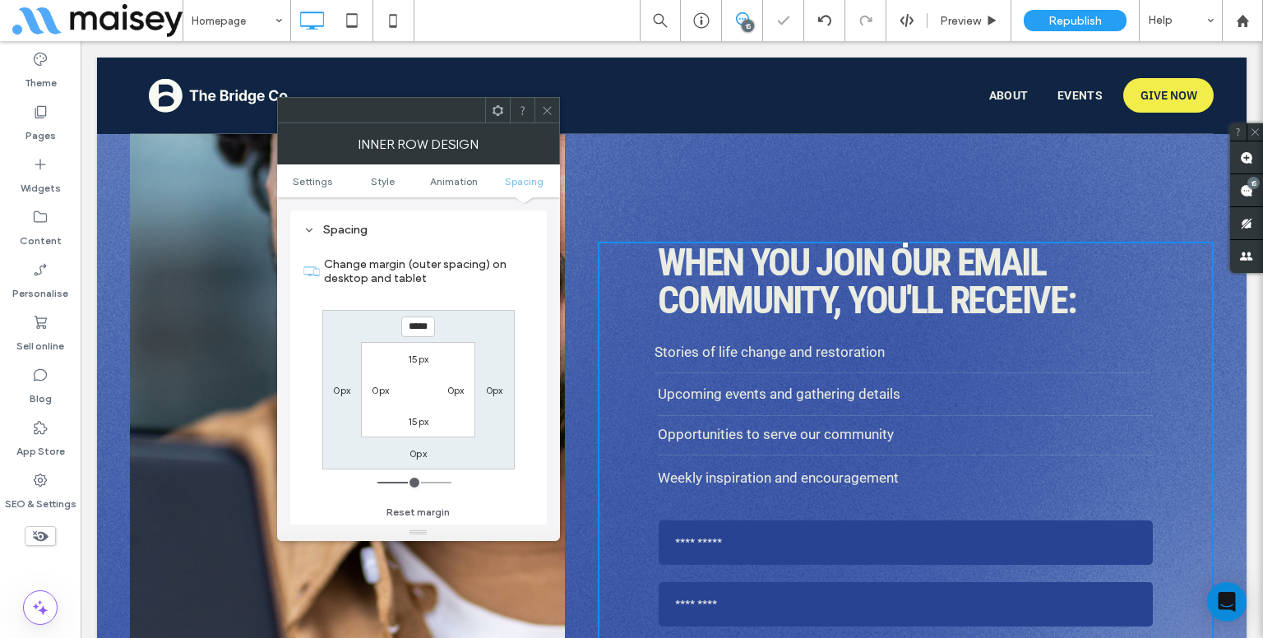
type input "***"
type input "*****"
type input "***"
type input "*****"
type input "***"
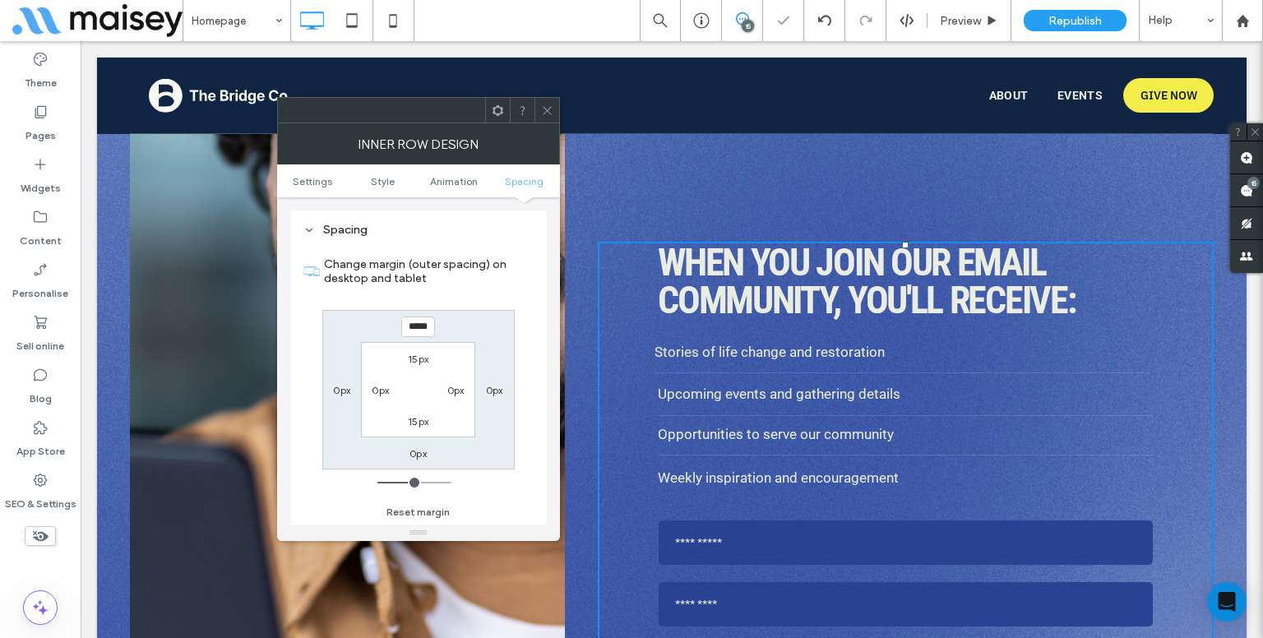
type input "*****"
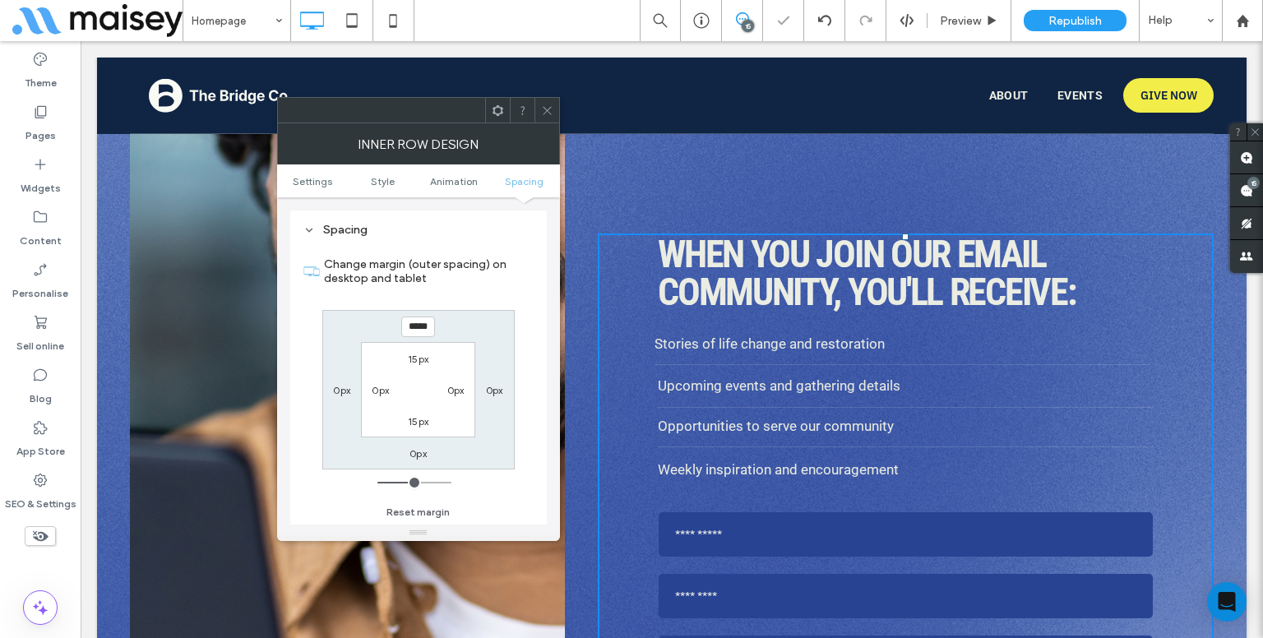
type input "***"
click at [412, 484] on input "range" at bounding box center [414, 483] width 74 height 2
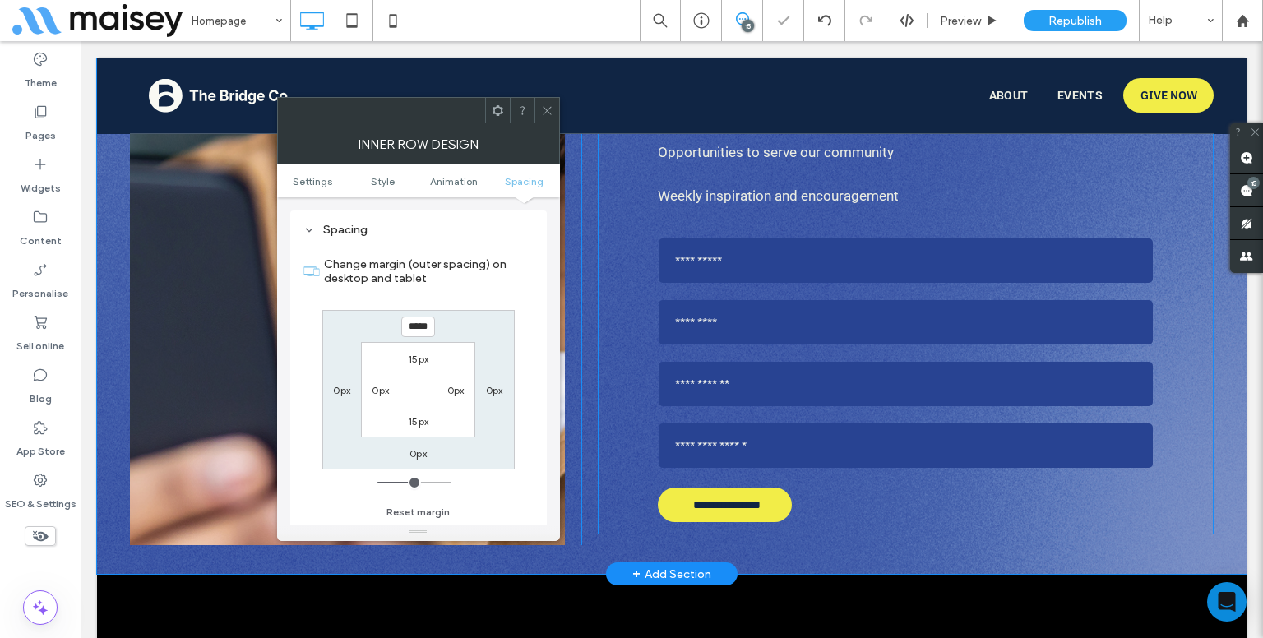
scroll to position [8397, 0]
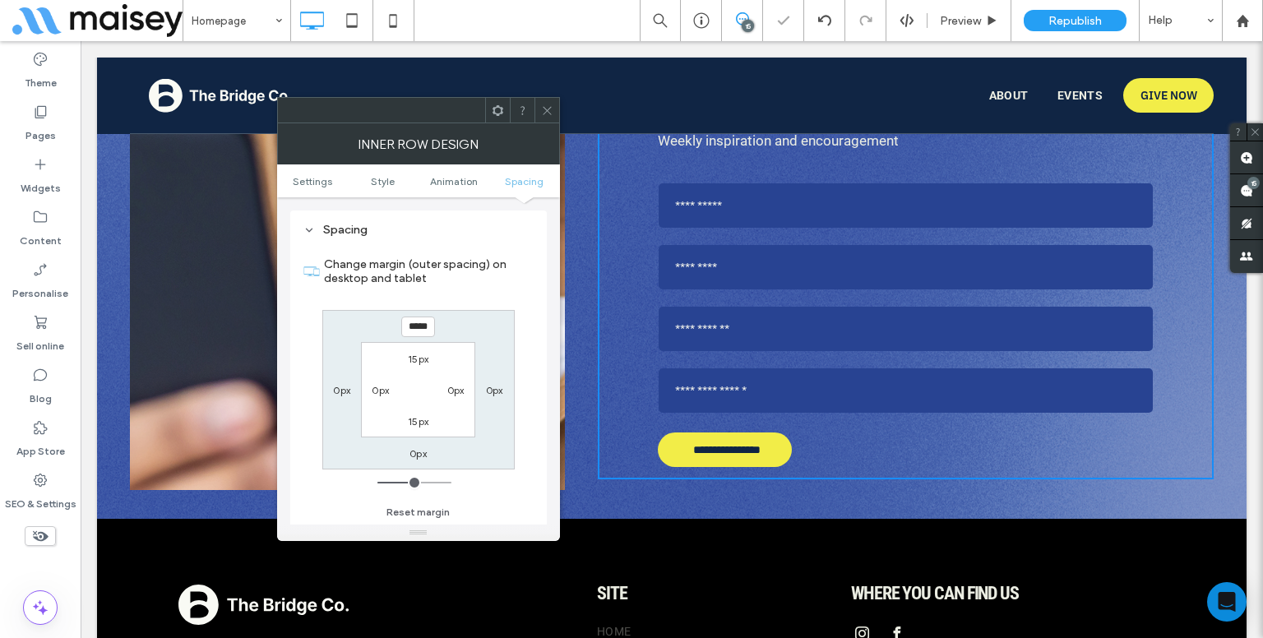
click at [553, 106] on div at bounding box center [547, 110] width 25 height 25
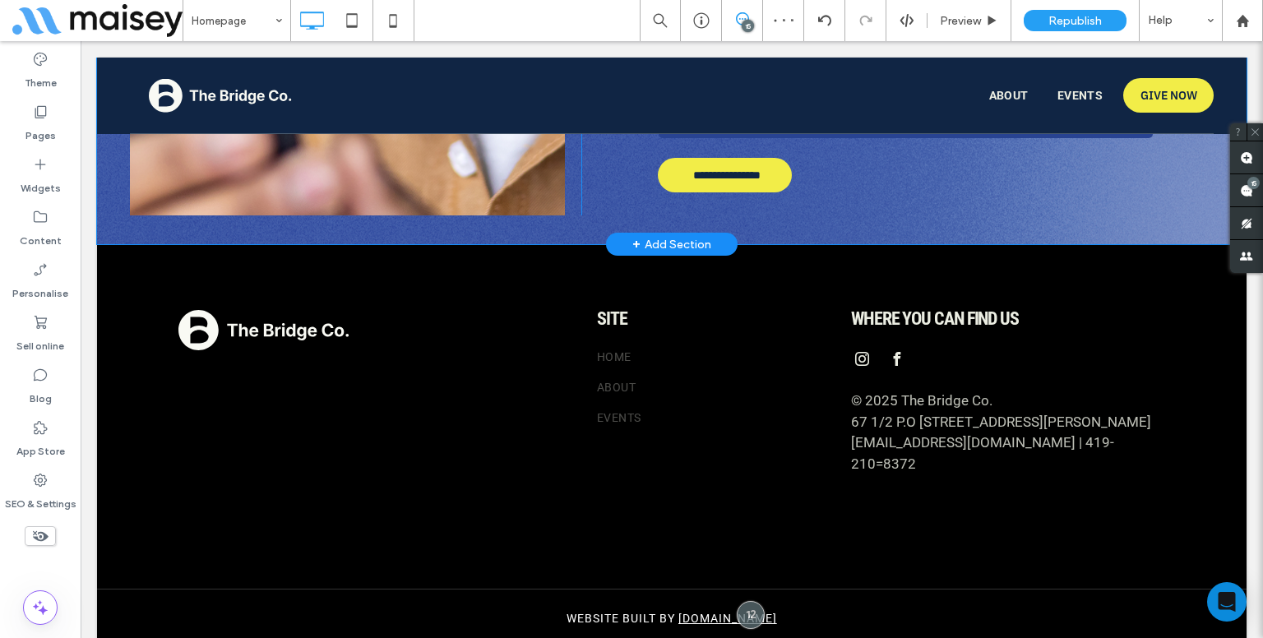
scroll to position [8672, 0]
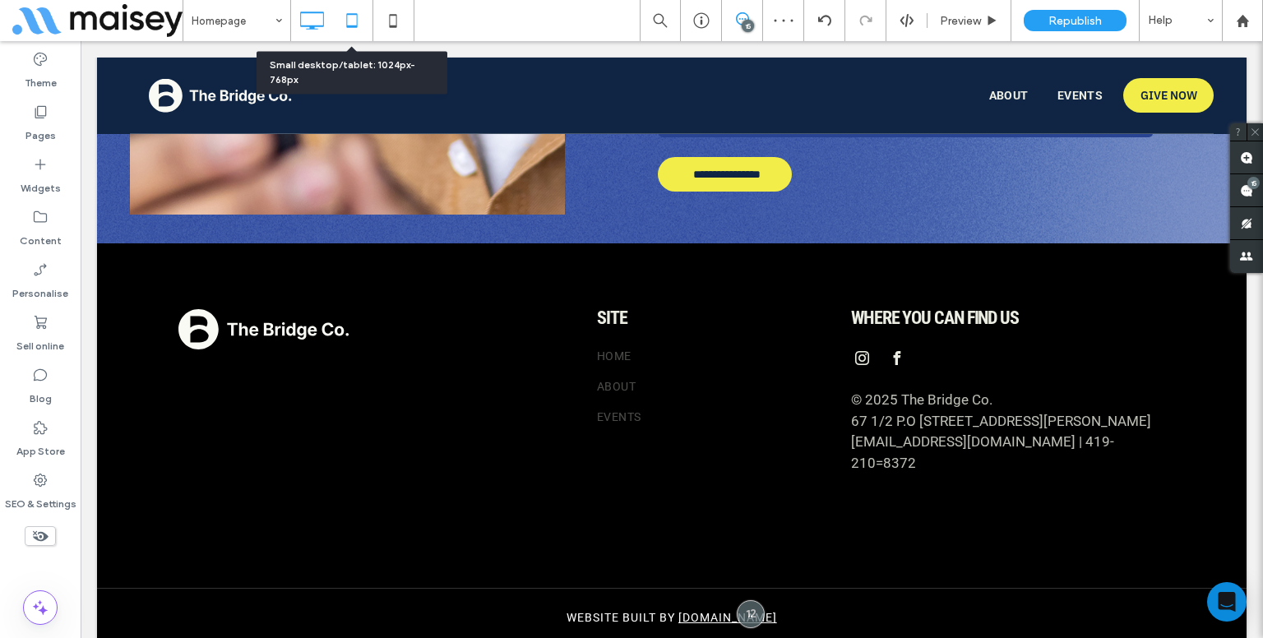
click at [348, 30] on icon at bounding box center [352, 20] width 33 height 33
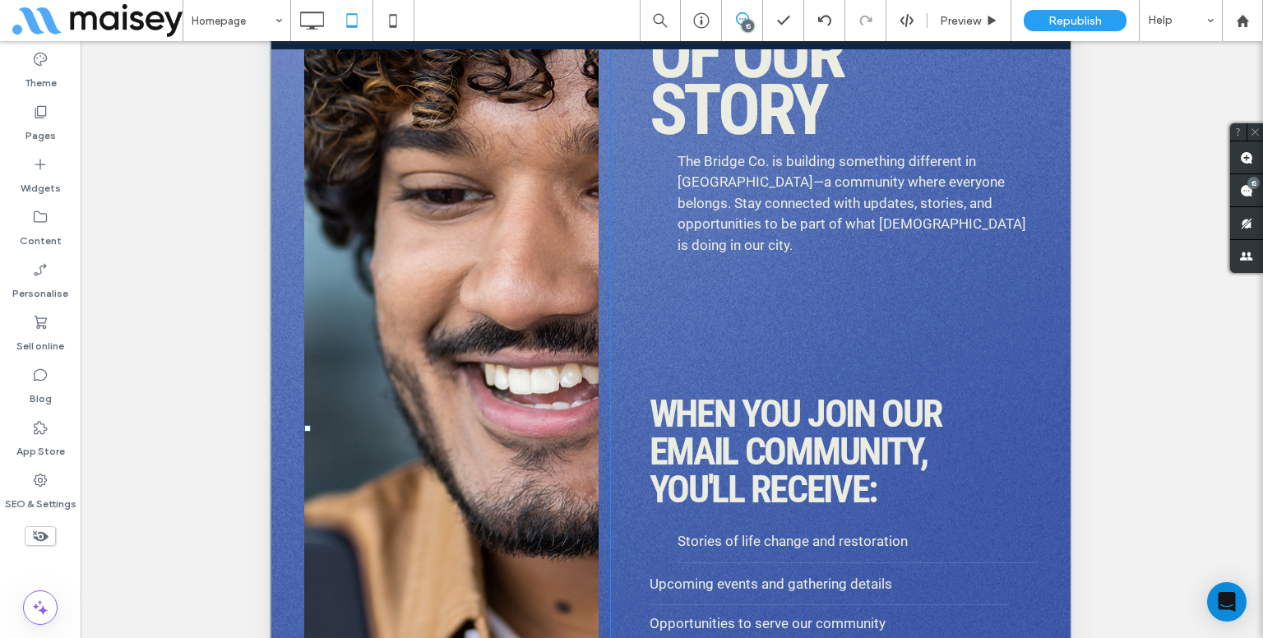
scroll to position [8084, 0]
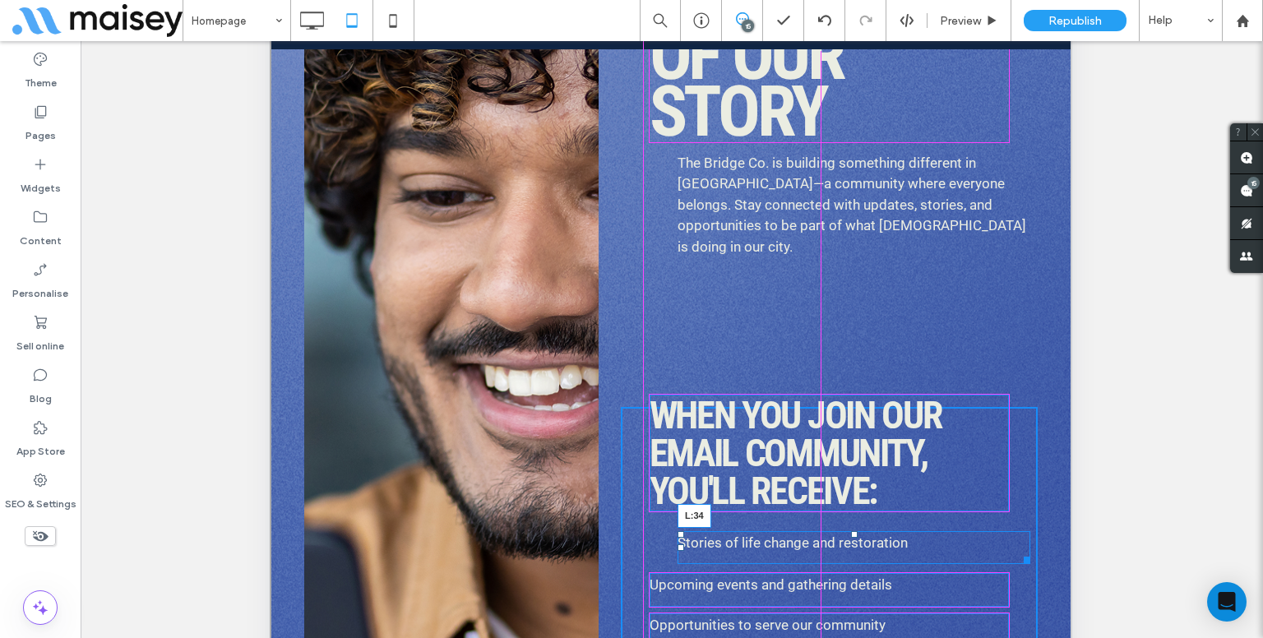
drag, startPoint x: 673, startPoint y: 523, endPoint x: 909, endPoint y: 489, distance: 238.4
click at [678, 544] on div at bounding box center [681, 547] width 7 height 7
drag, startPoint x: 991, startPoint y: 535, endPoint x: 1247, endPoint y: 489, distance: 259.7
click at [993, 552] on div at bounding box center [996, 558] width 12 height 12
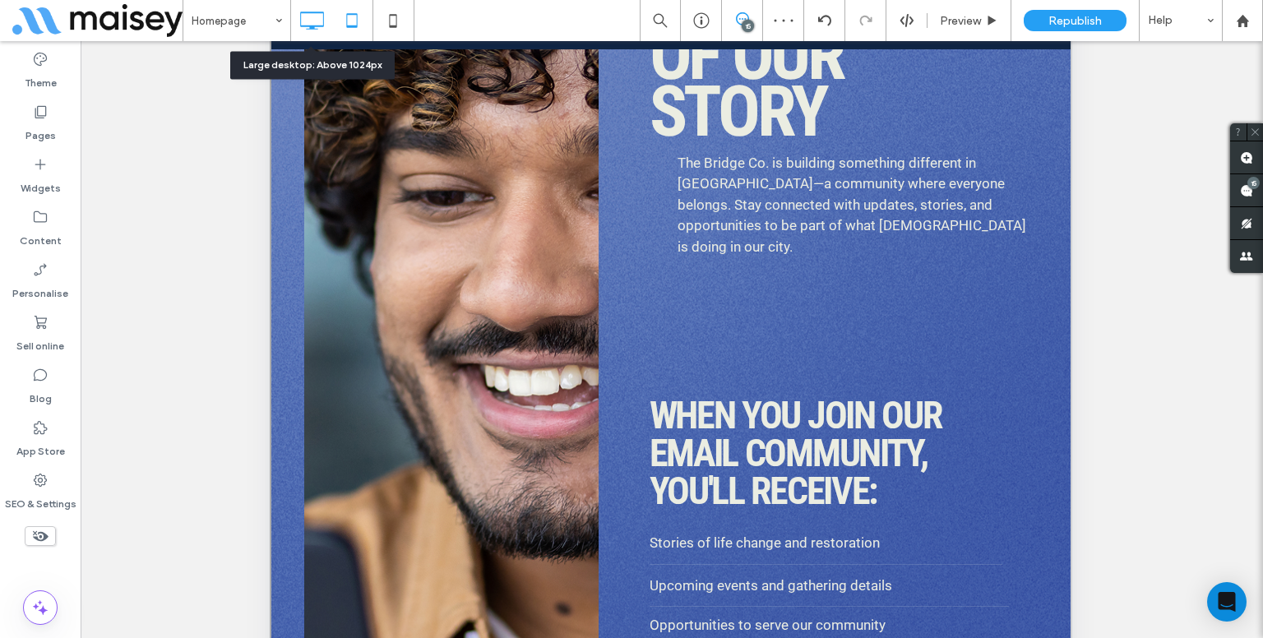
click at [319, 14] on icon at bounding box center [311, 20] width 33 height 33
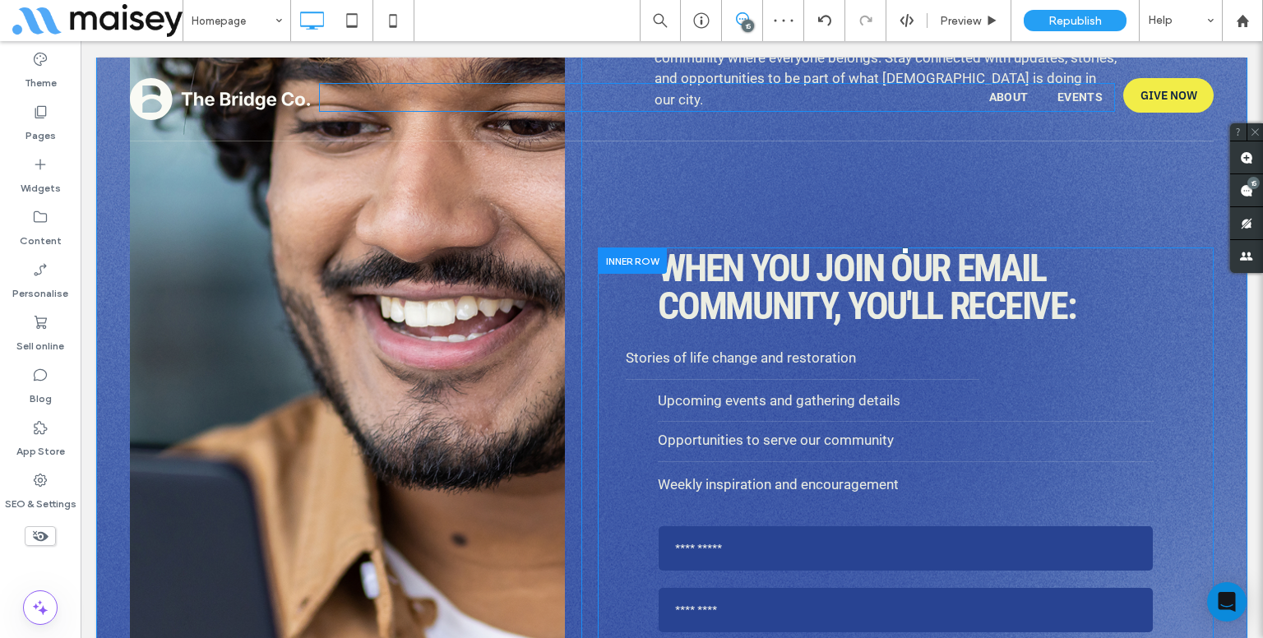
scroll to position [8053, 0]
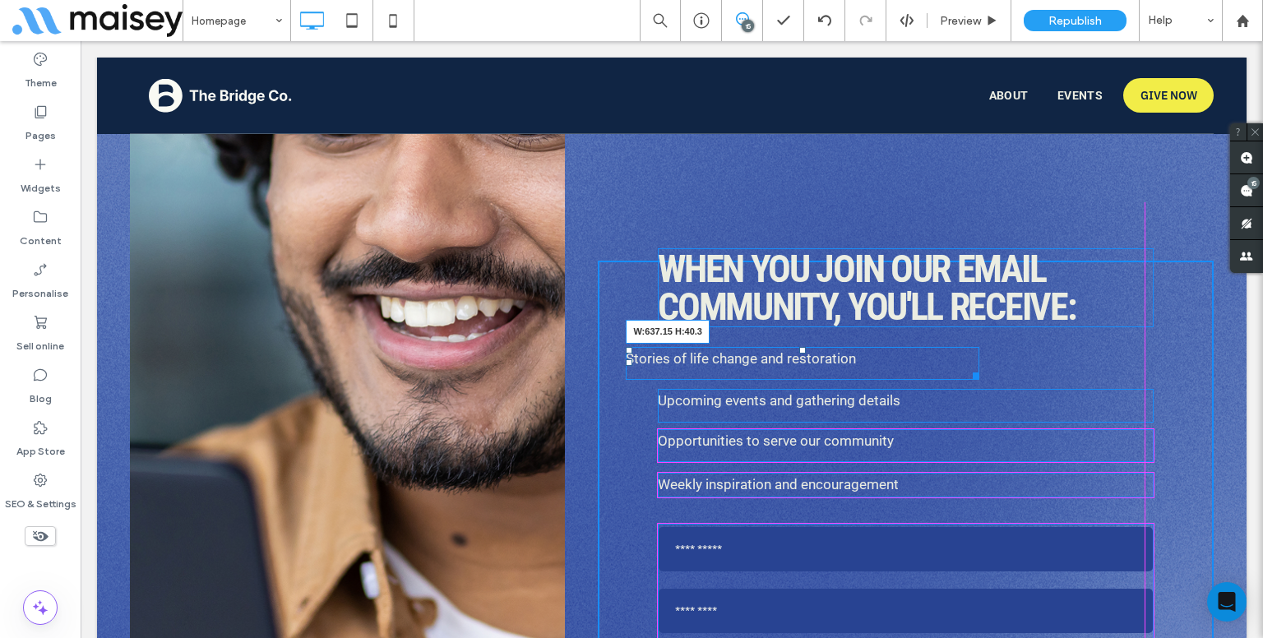
drag, startPoint x: 972, startPoint y: 327, endPoint x: 1146, endPoint y: 317, distance: 174.6
click at [1146, 317] on div "**********" at bounding box center [906, 536] width 616 height 550
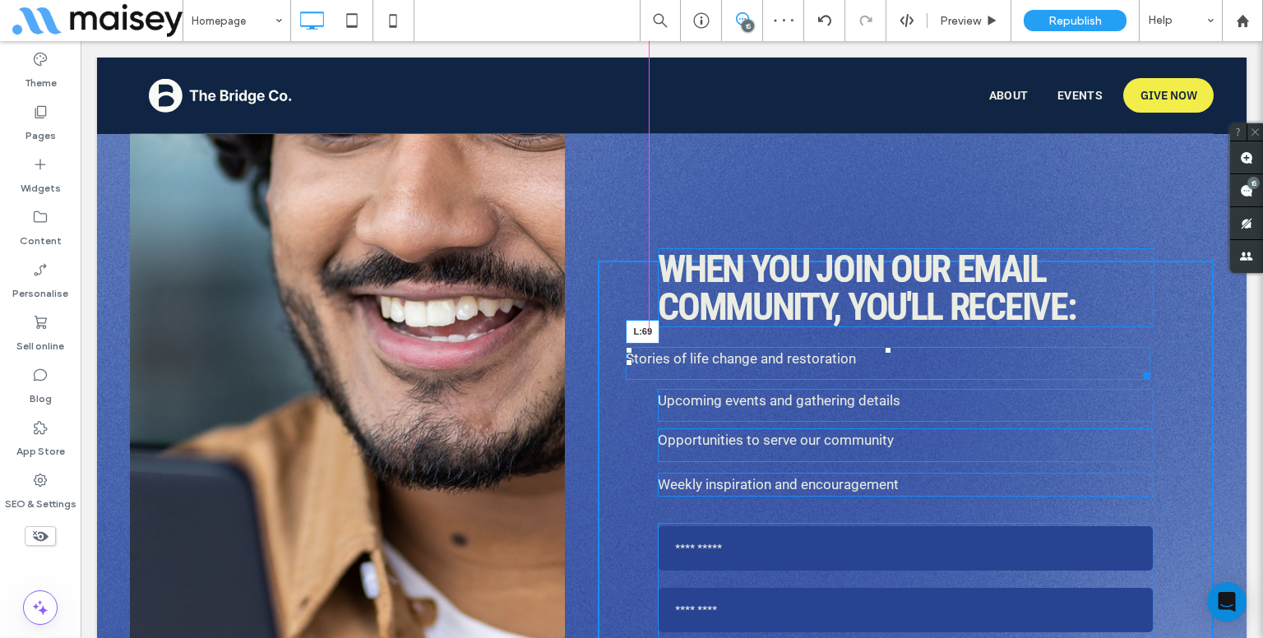
drag, startPoint x: 625, startPoint y: 320, endPoint x: 653, endPoint y: 317, distance: 28.1
click at [632, 359] on div at bounding box center [629, 362] width 7 height 7
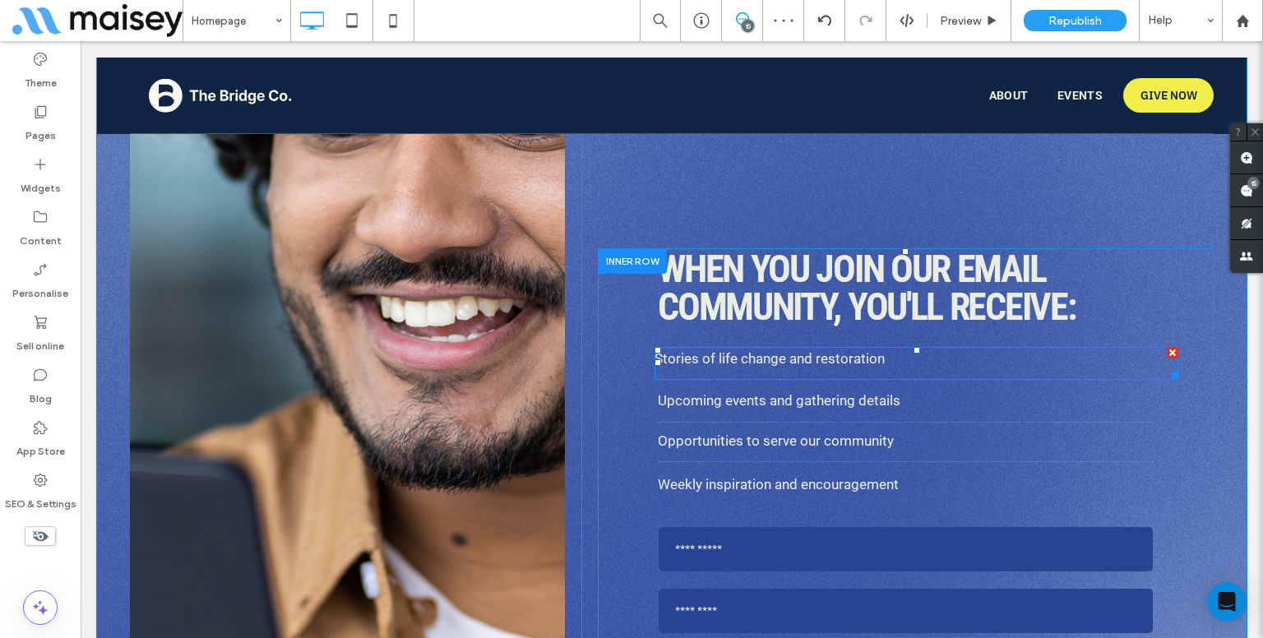
drag, startPoint x: 794, startPoint y: 359, endPoint x: 658, endPoint y: 317, distance: 142.8
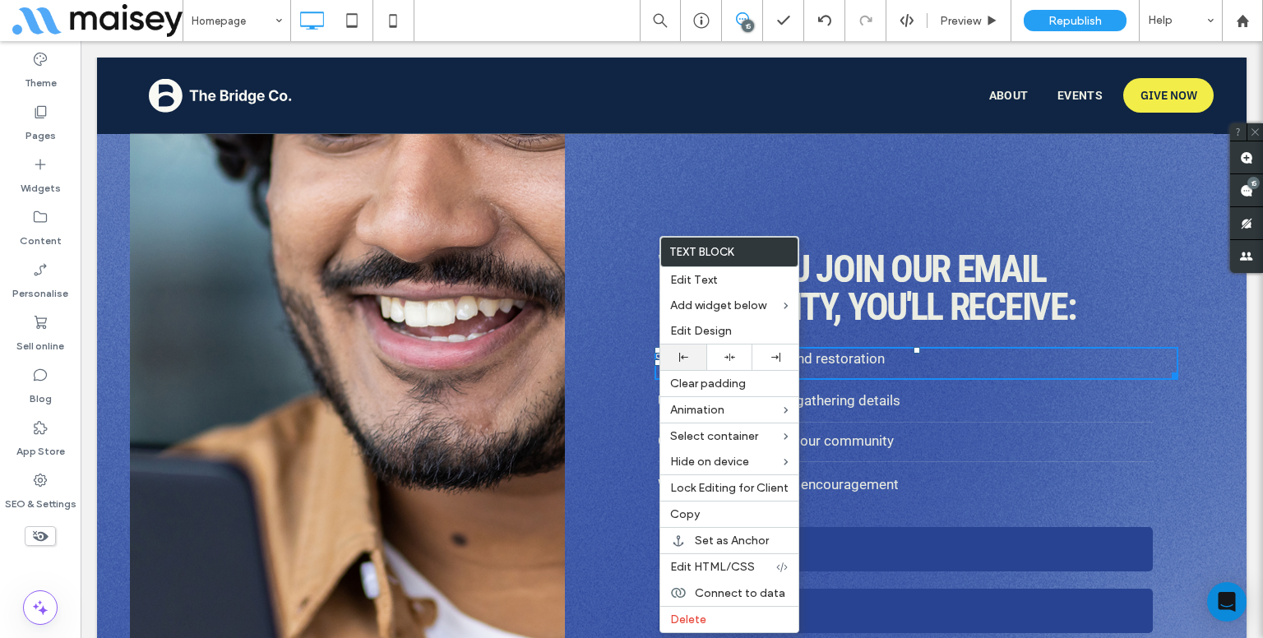
click at [685, 353] on icon at bounding box center [683, 357] width 9 height 9
click at [728, 356] on icon at bounding box center [729, 357] width 11 height 11
click at [891, 349] on p "Stories of life change and restoration" at bounding box center [906, 359] width 524 height 21
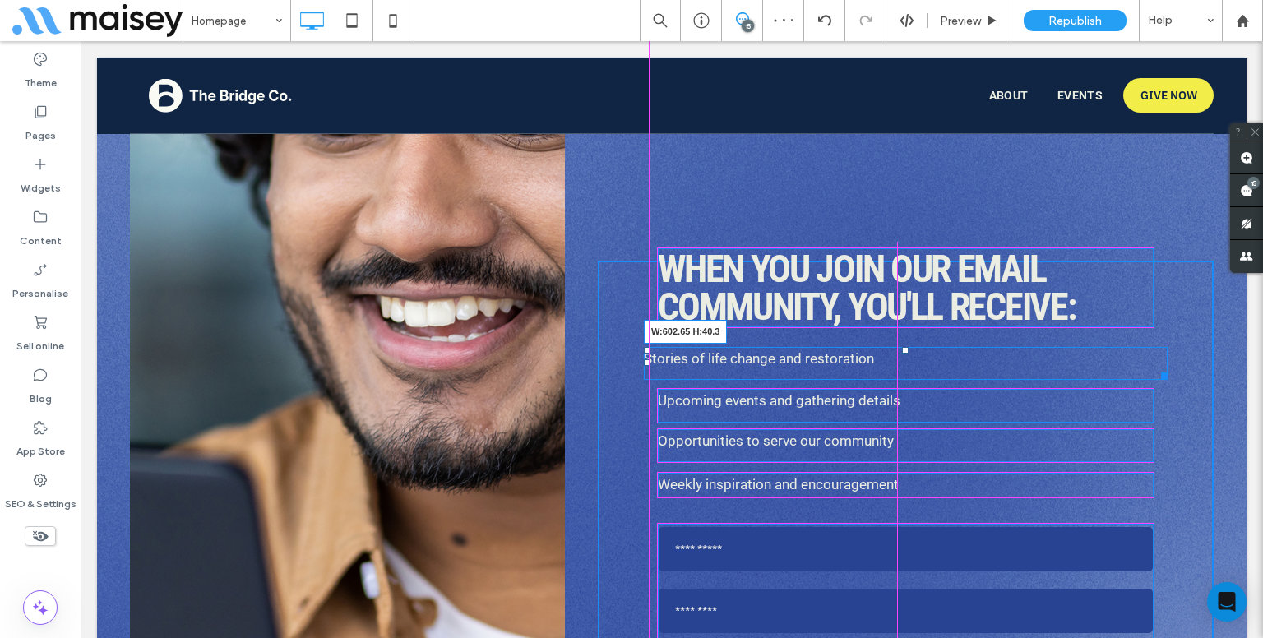
drag, startPoint x: 1154, startPoint y: 327, endPoint x: 936, endPoint y: 316, distance: 218.2
click at [1155, 367] on div at bounding box center [1161, 373] width 12 height 12
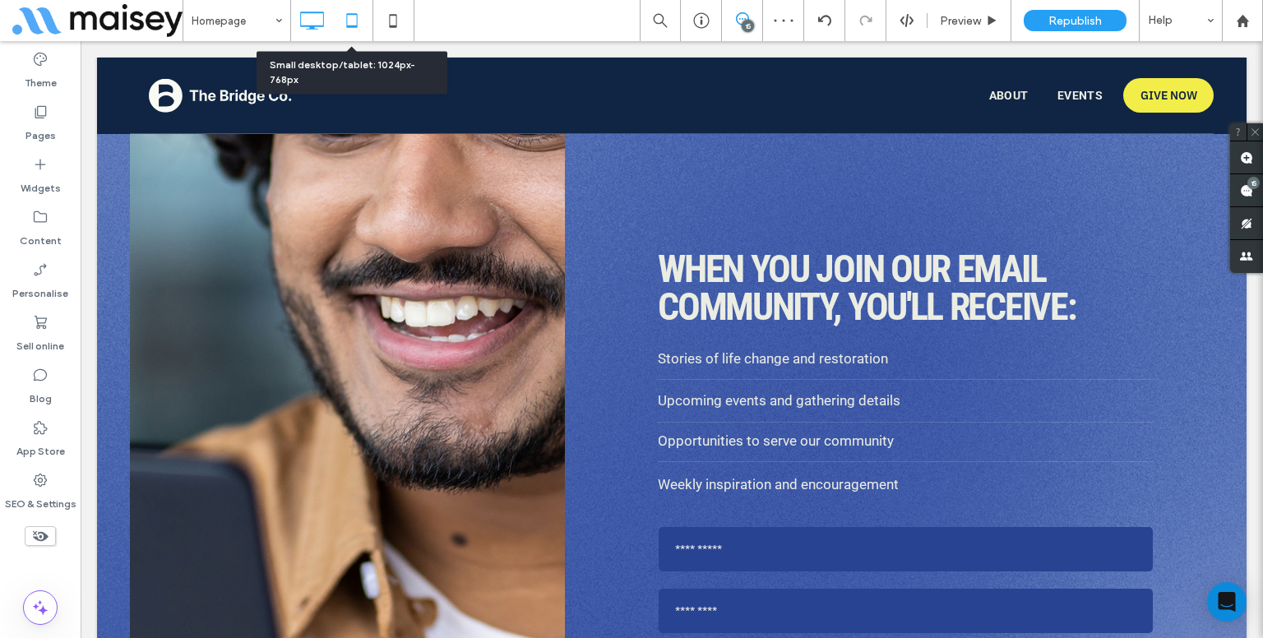
click at [335, 21] on div at bounding box center [352, 20] width 40 height 33
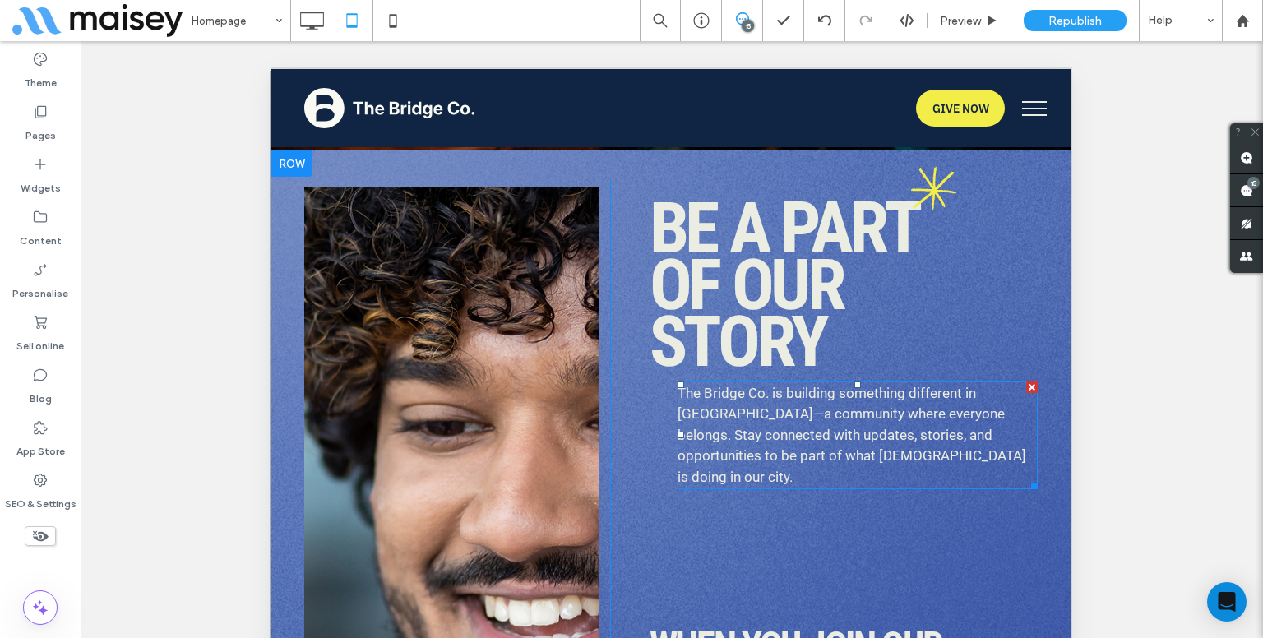
scroll to position [7837, 0]
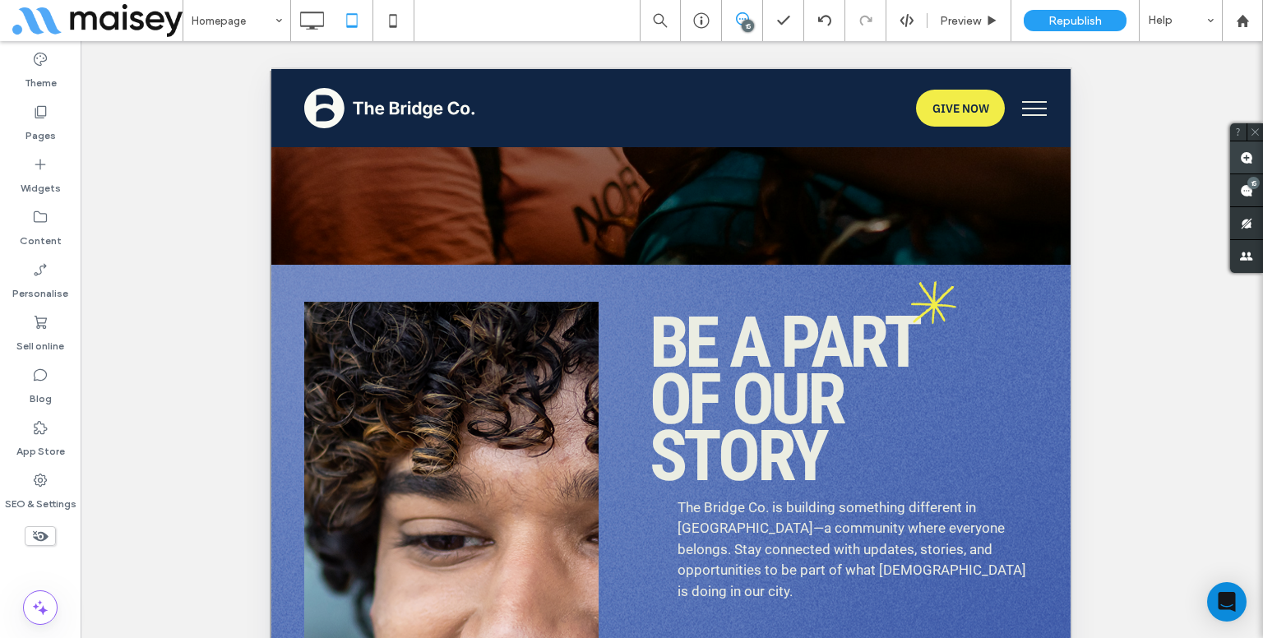
click at [1248, 152] on use at bounding box center [1246, 157] width 13 height 13
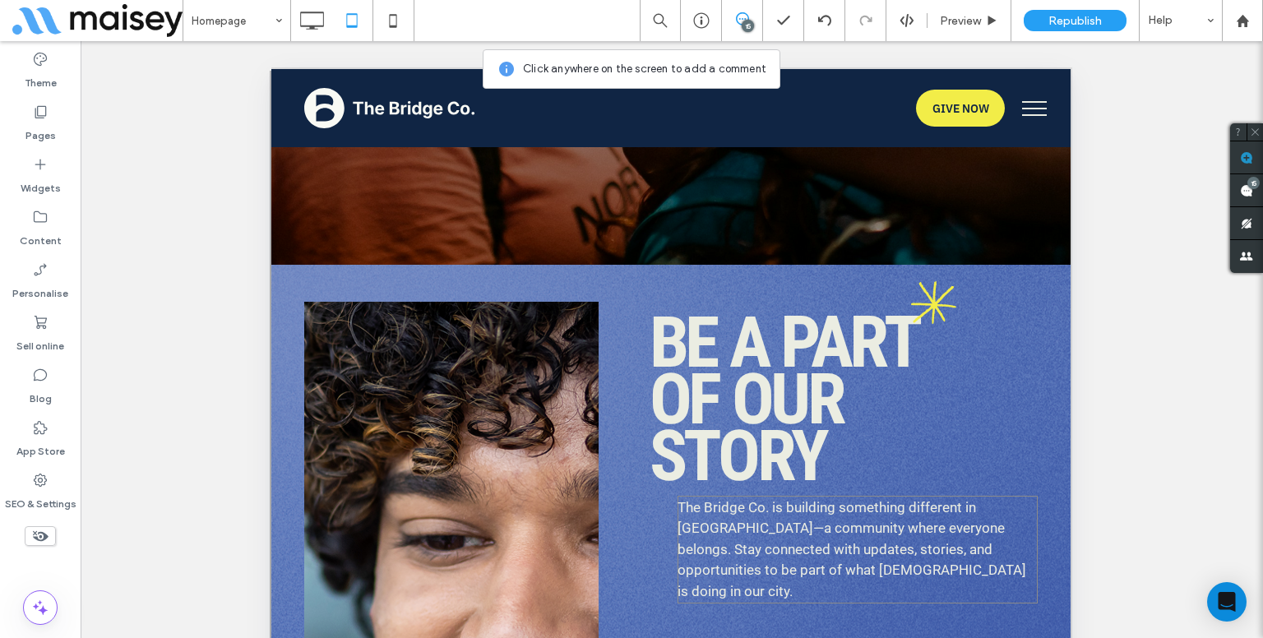
click at [826, 534] on p "The Bridge Co. is building something different in Mansfield—a community where e…" at bounding box center [858, 550] width 360 height 105
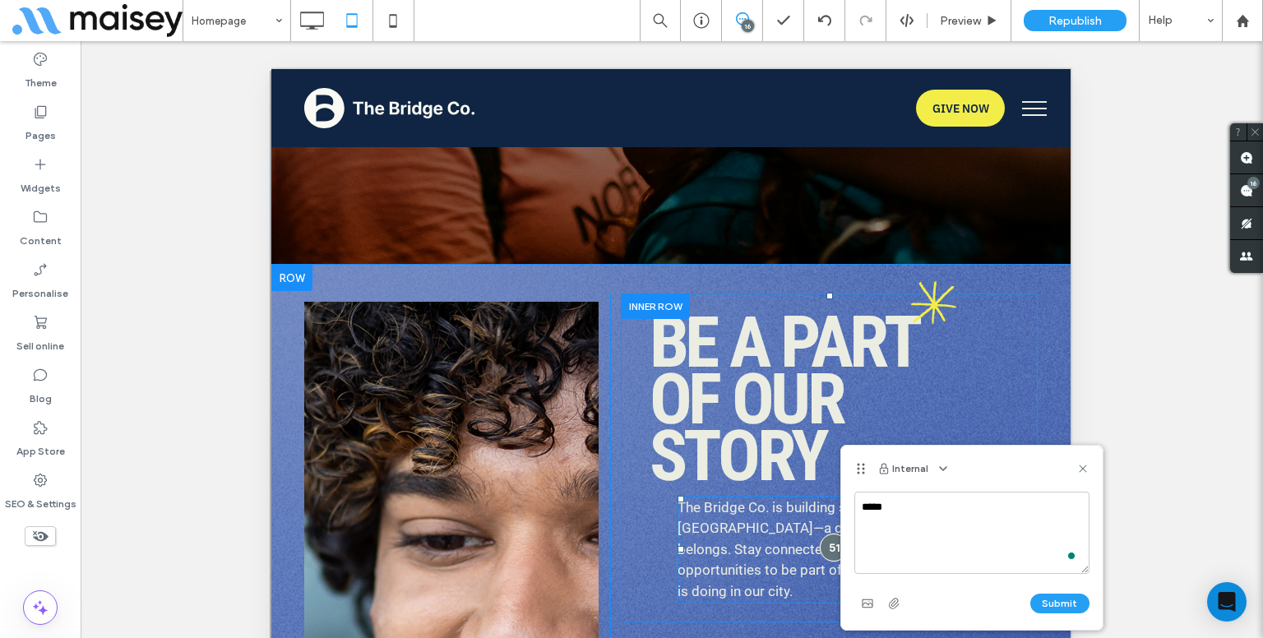
type textarea "*** *"
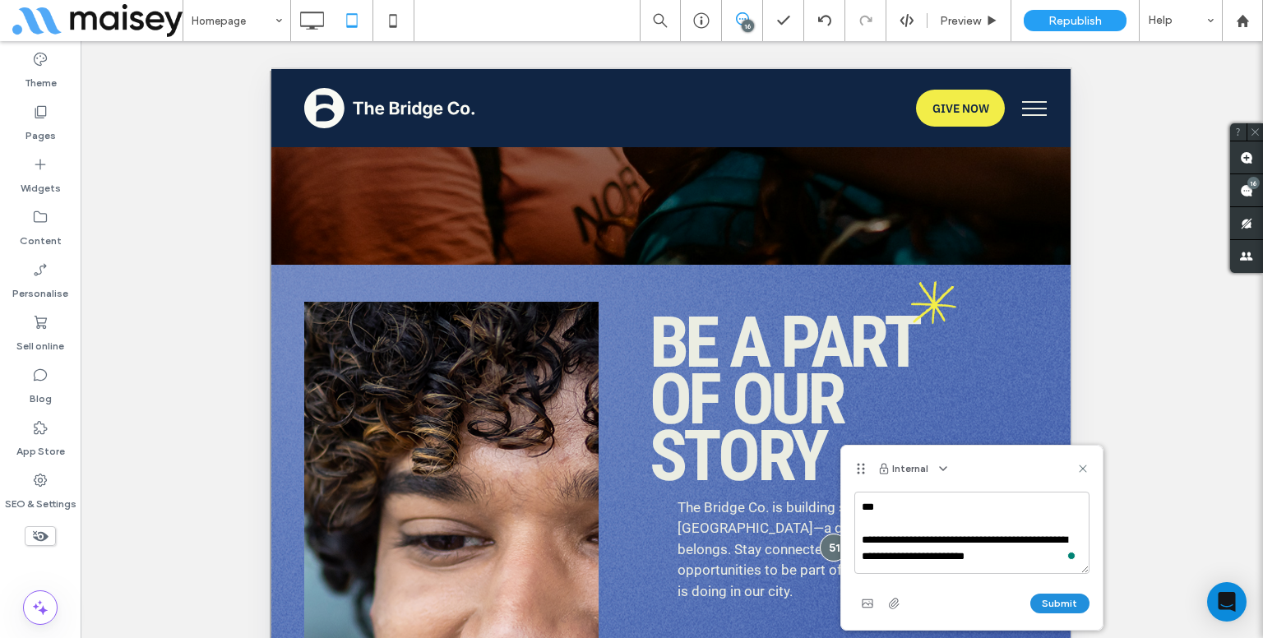
type textarea "**********"
click at [1074, 596] on button "Submit" at bounding box center [1059, 604] width 59 height 20
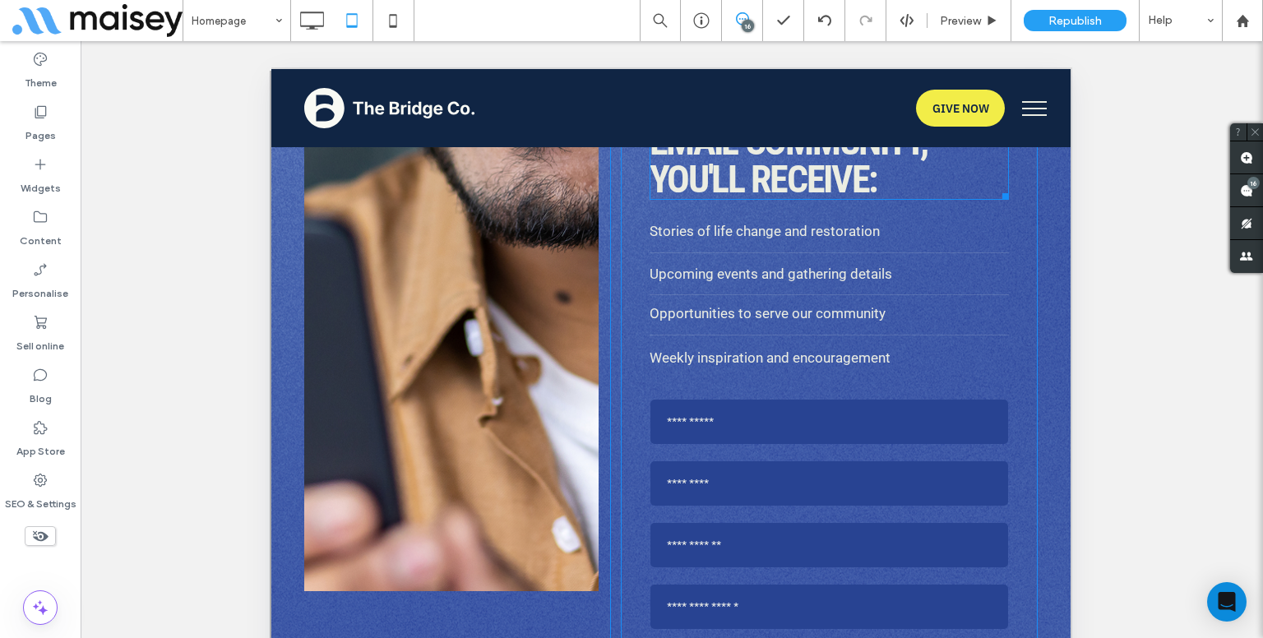
scroll to position [8495, 0]
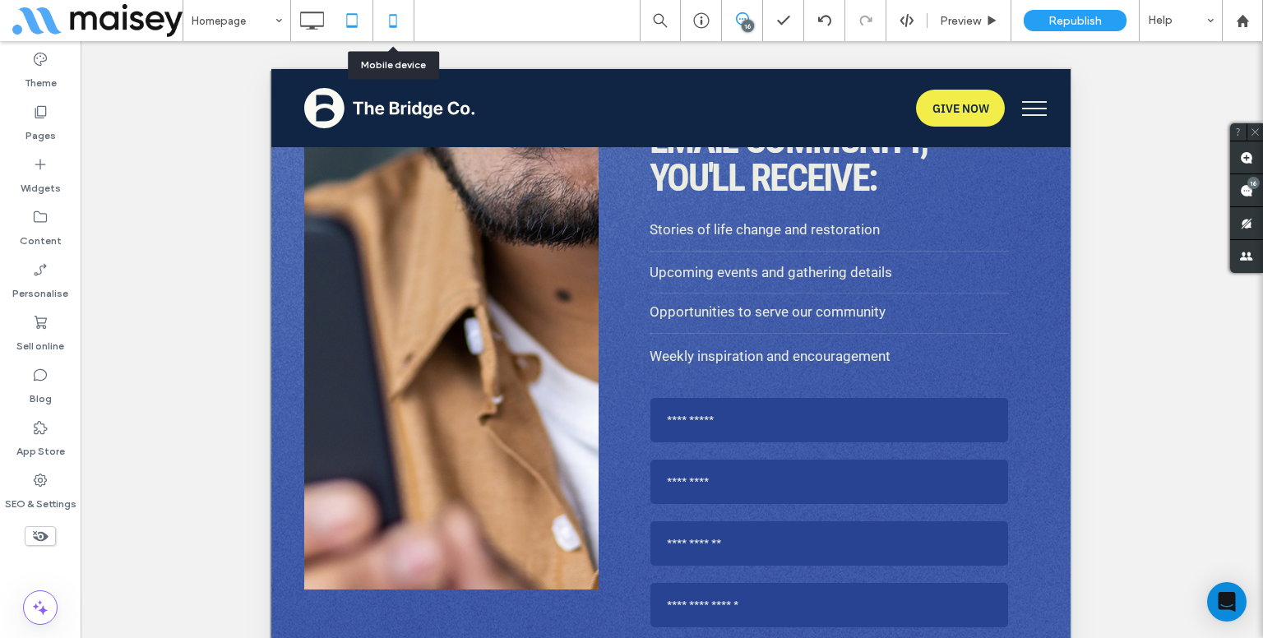
click at [396, 8] on icon at bounding box center [393, 20] width 33 height 33
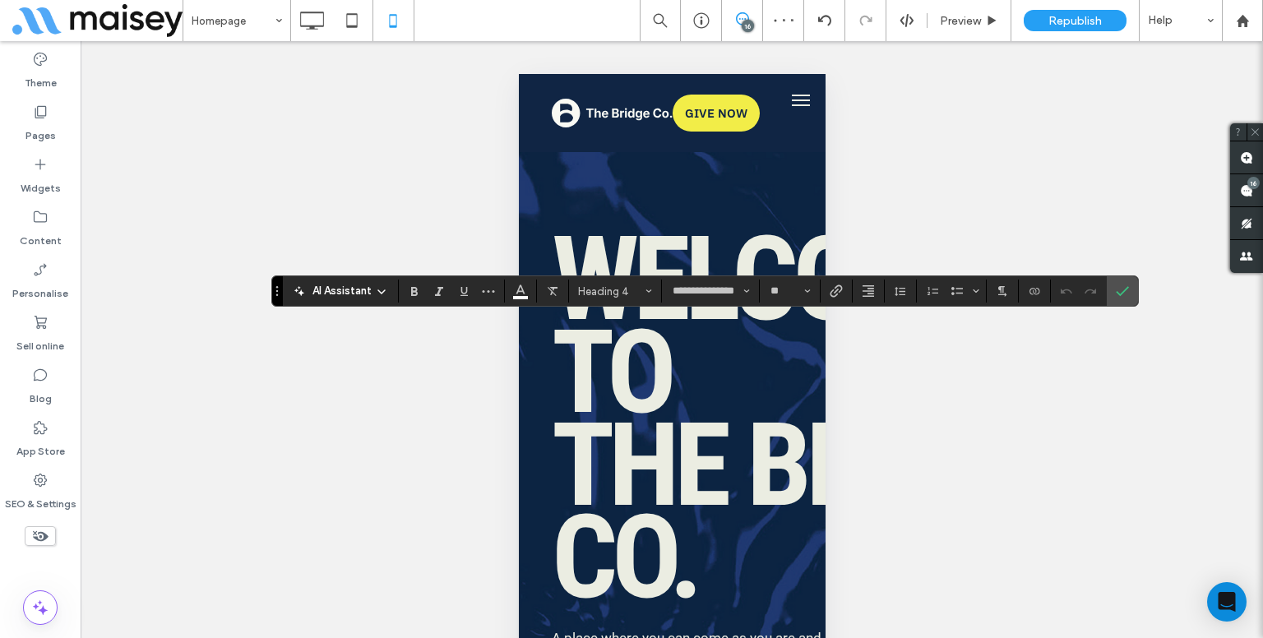
type input "**********"
type input "**"
click at [787, 285] on input "**" at bounding box center [785, 291] width 32 height 13
type input "**"
click at [1081, 290] on div at bounding box center [1091, 291] width 25 height 23
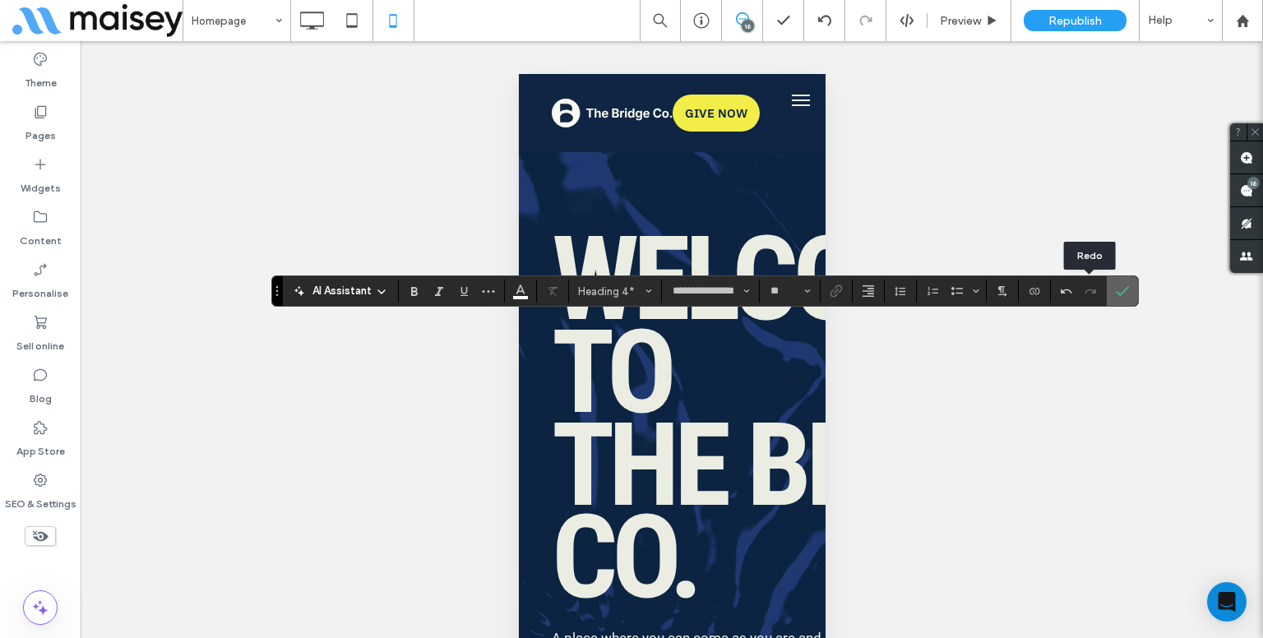
click at [1107, 289] on section at bounding box center [1122, 291] width 31 height 30
click at [1112, 290] on label "Confirm" at bounding box center [1122, 291] width 25 height 30
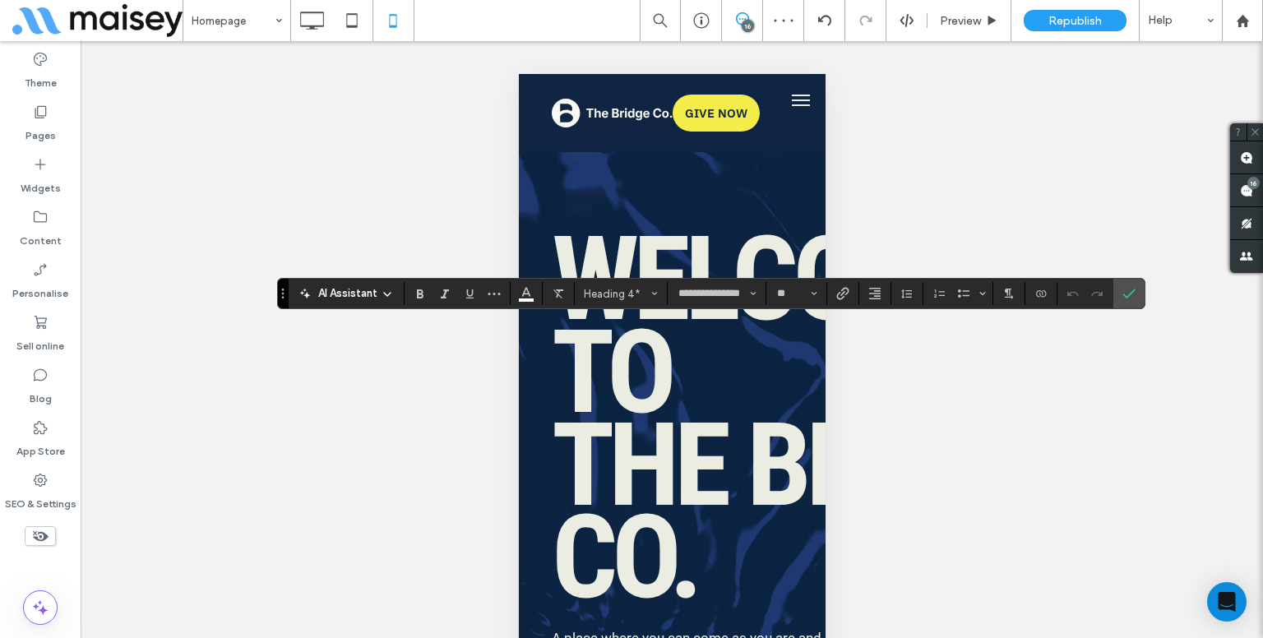
click at [1142, 294] on div "Unhide? Yes Unhide? Yes Unhide? Yes Unhide? Yes Unhide? Yes Unhide? Yes Unhide?…" at bounding box center [672, 360] width 1183 height 638
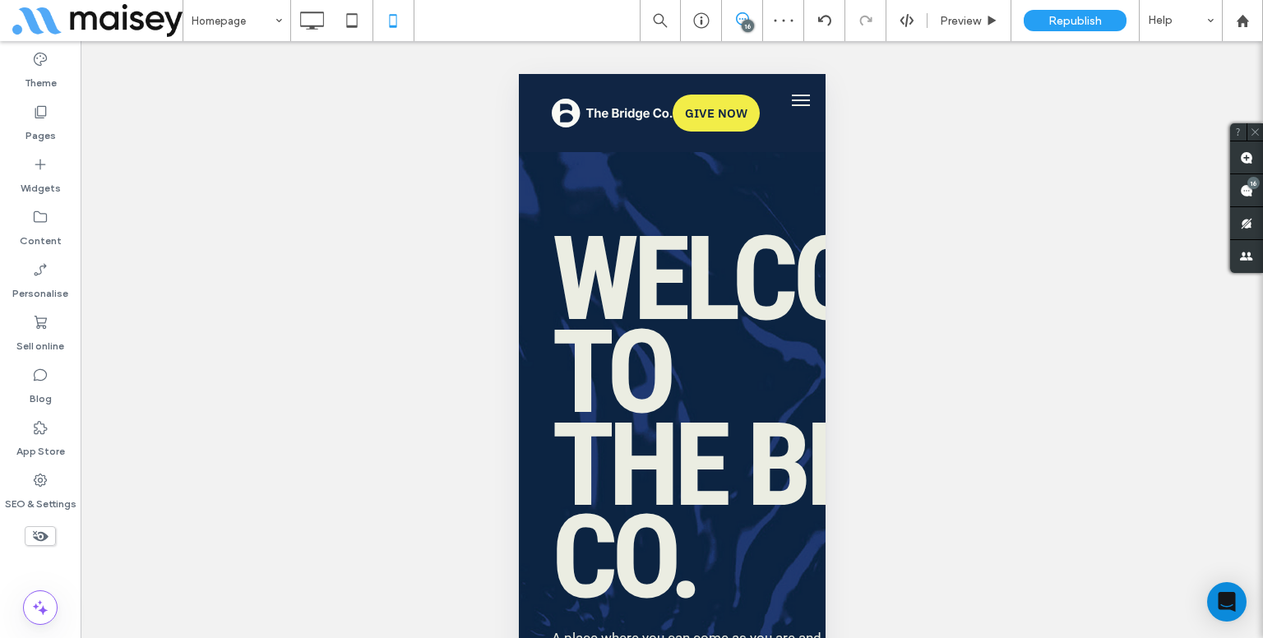
click at [1130, 294] on div "Unhide? Yes Unhide? Yes Unhide? Yes Unhide? Yes Unhide? Yes Unhide? Yes Unhide?…" at bounding box center [672, 360] width 1183 height 638
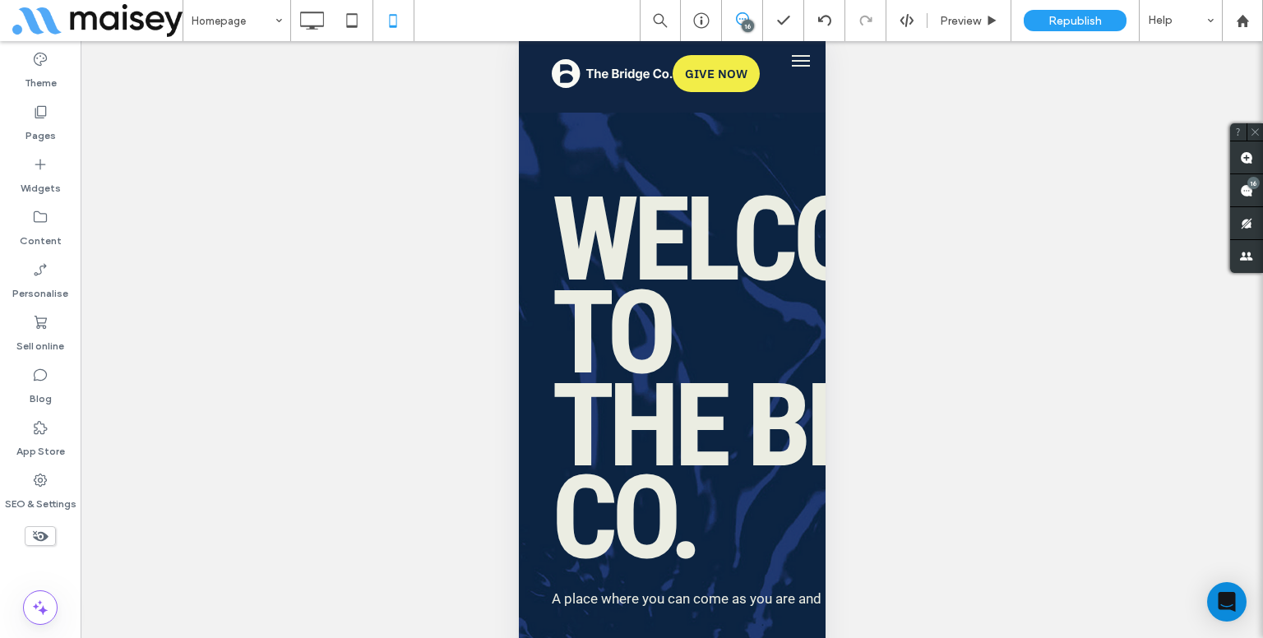
scroll to position [41, 0]
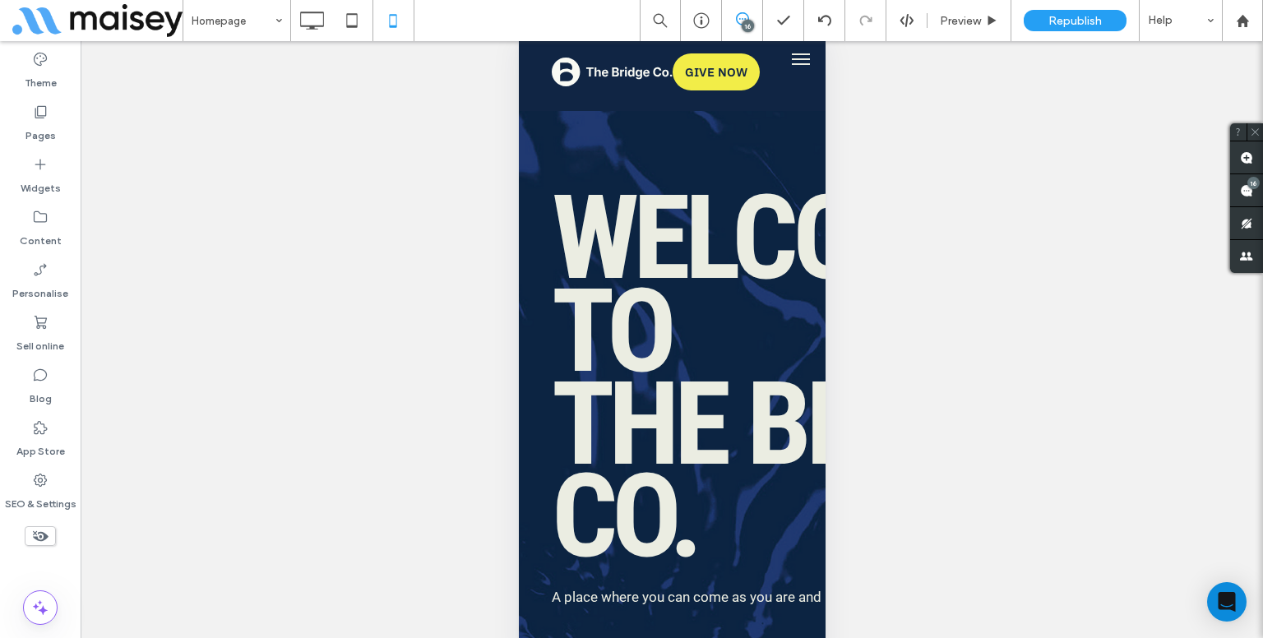
type input "**********"
type input "**"
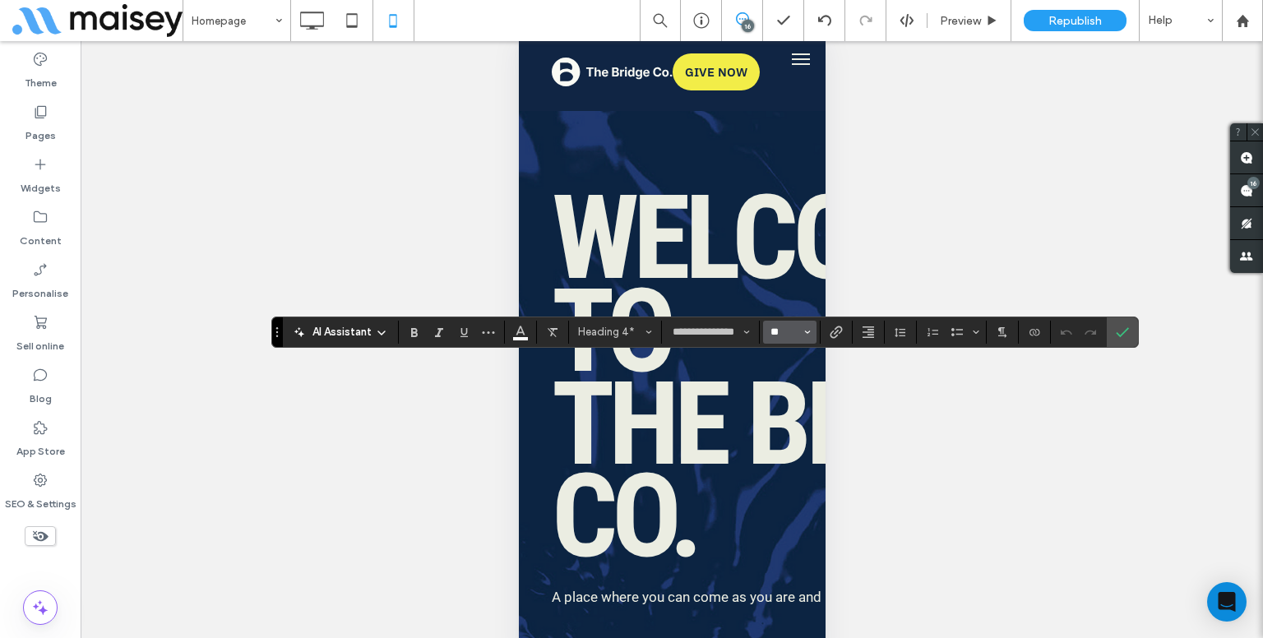
click at [786, 329] on input "**" at bounding box center [785, 332] width 32 height 13
type input "**"
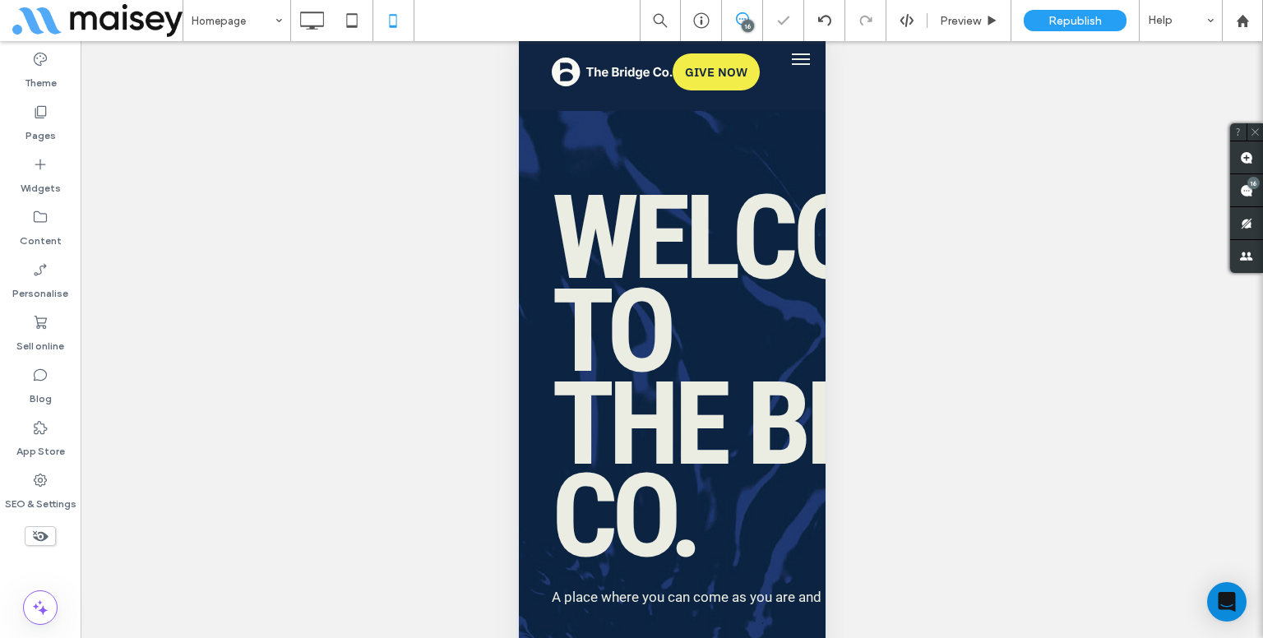
type input "**********"
type input "**"
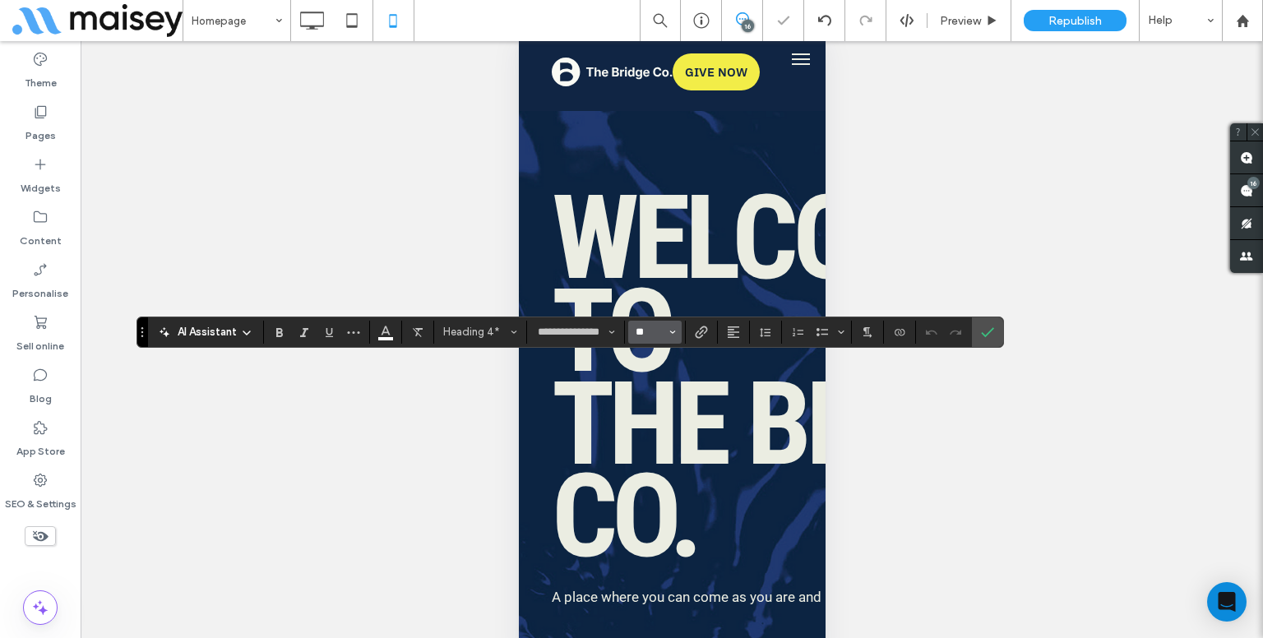
click at [647, 333] on input "**" at bounding box center [650, 332] width 32 height 13
type input "**"
click at [990, 333] on icon "Confirm" at bounding box center [987, 332] width 13 height 13
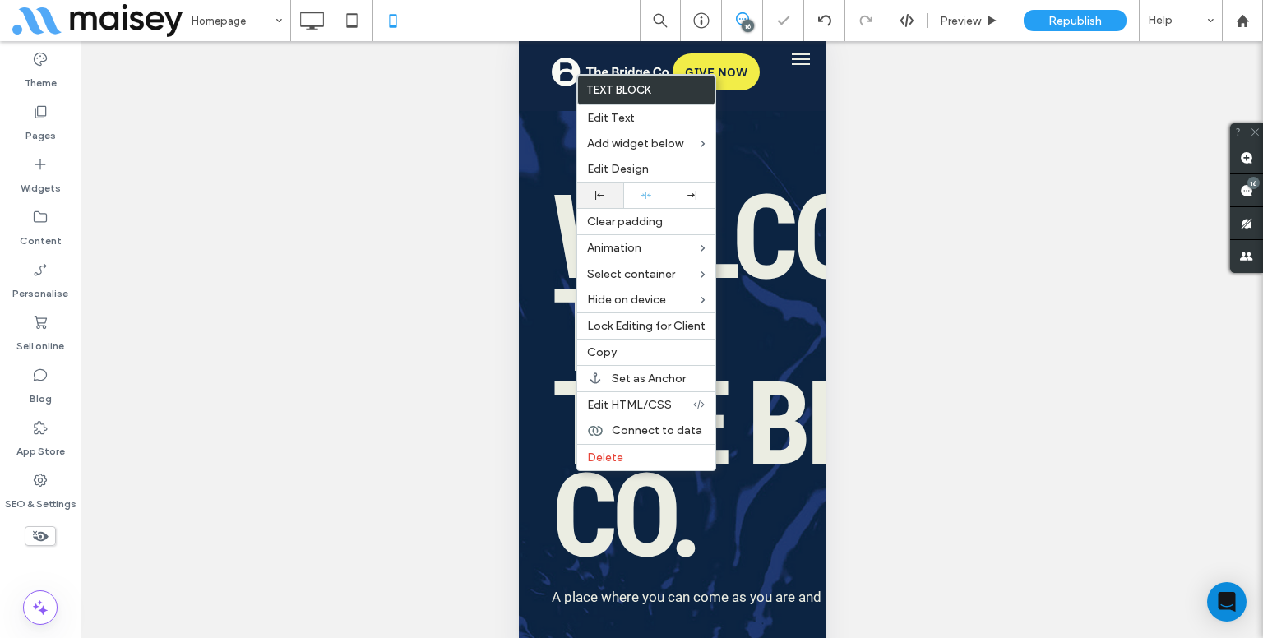
click at [592, 186] on div at bounding box center [600, 195] width 46 height 25
click at [978, 261] on div at bounding box center [631, 319] width 1263 height 638
click at [978, 261] on div "Unhide? Yes Unhide? Yes Unhide? Yes Unhide? Yes Unhide? Yes Unhide? Yes Unhide?…" at bounding box center [672, 360] width 1183 height 638
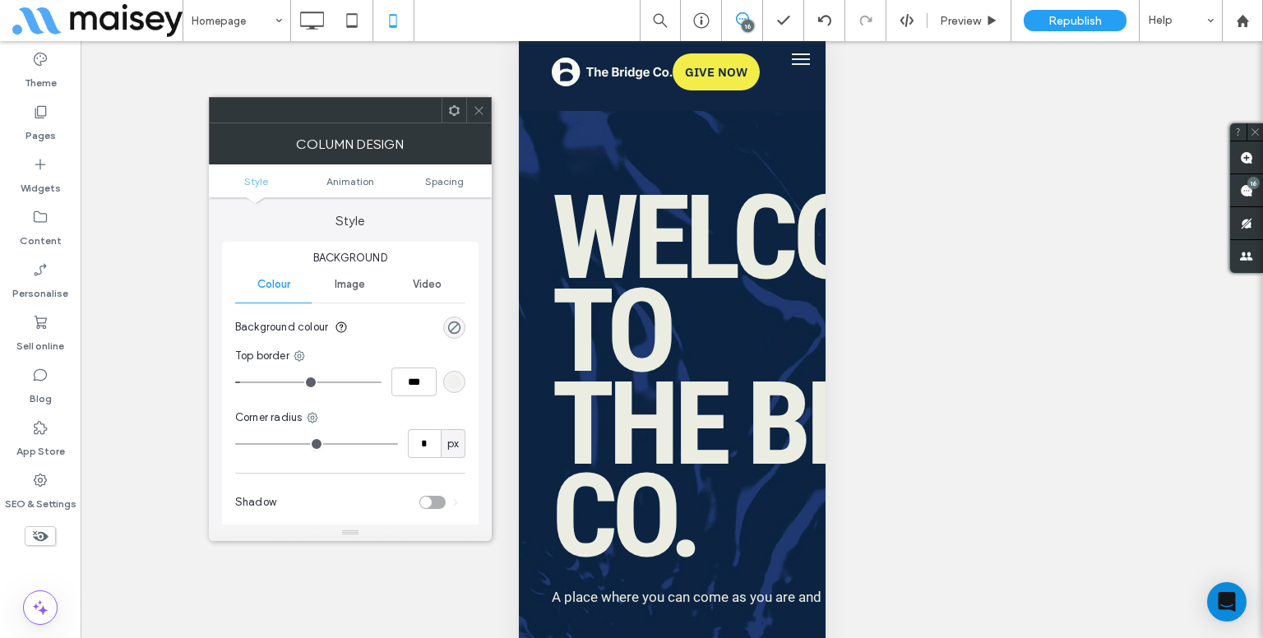
click at [484, 119] on span at bounding box center [479, 110] width 12 height 25
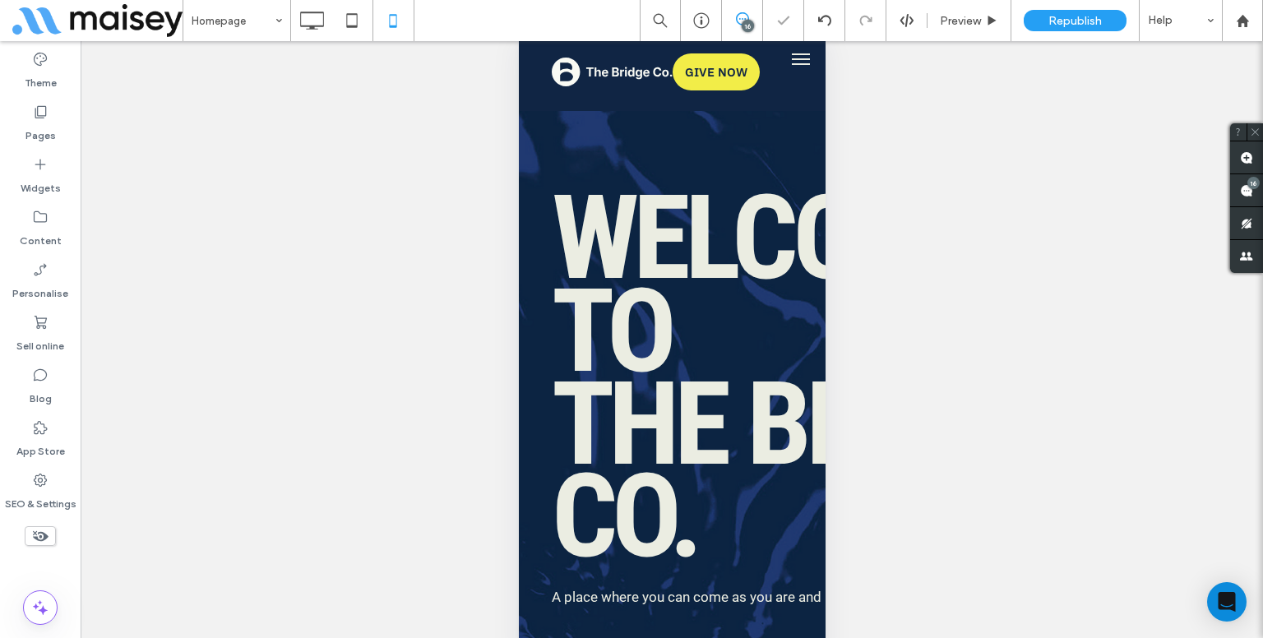
click at [884, 378] on div at bounding box center [631, 319] width 1263 height 638
click at [269, 22] on div "About" at bounding box center [236, 20] width 107 height 41
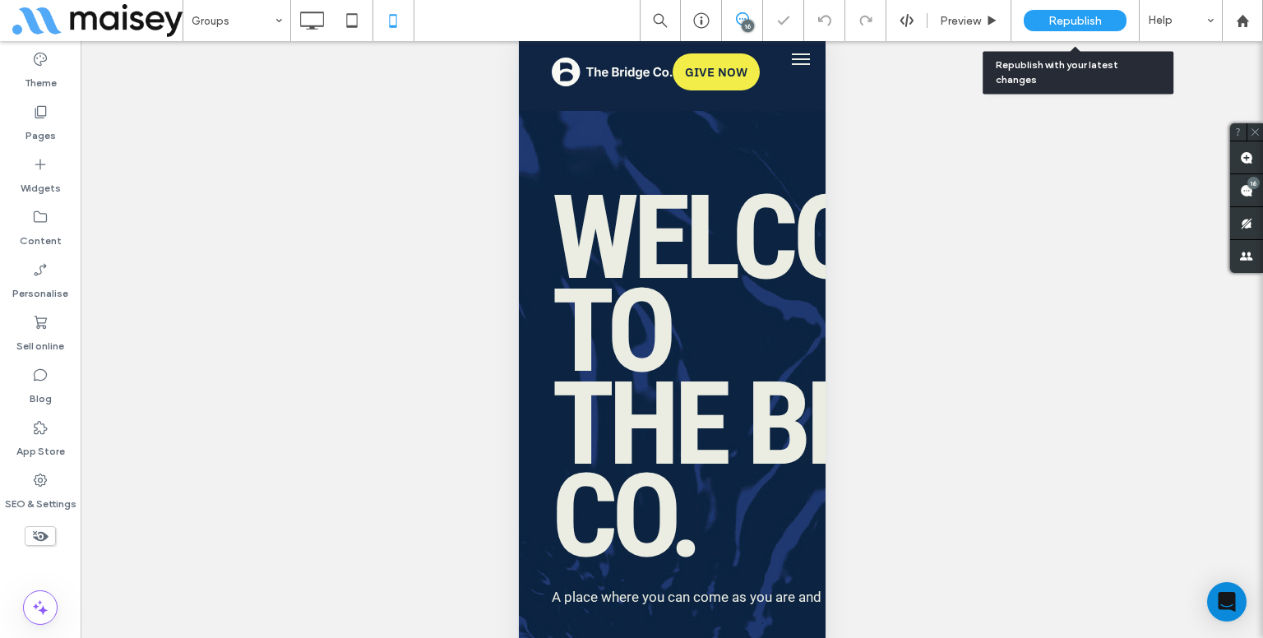
click at [1103, 7] on div "Republish" at bounding box center [1075, 20] width 103 height 41
click at [1098, 21] on span "Republish" at bounding box center [1074, 21] width 53 height 14
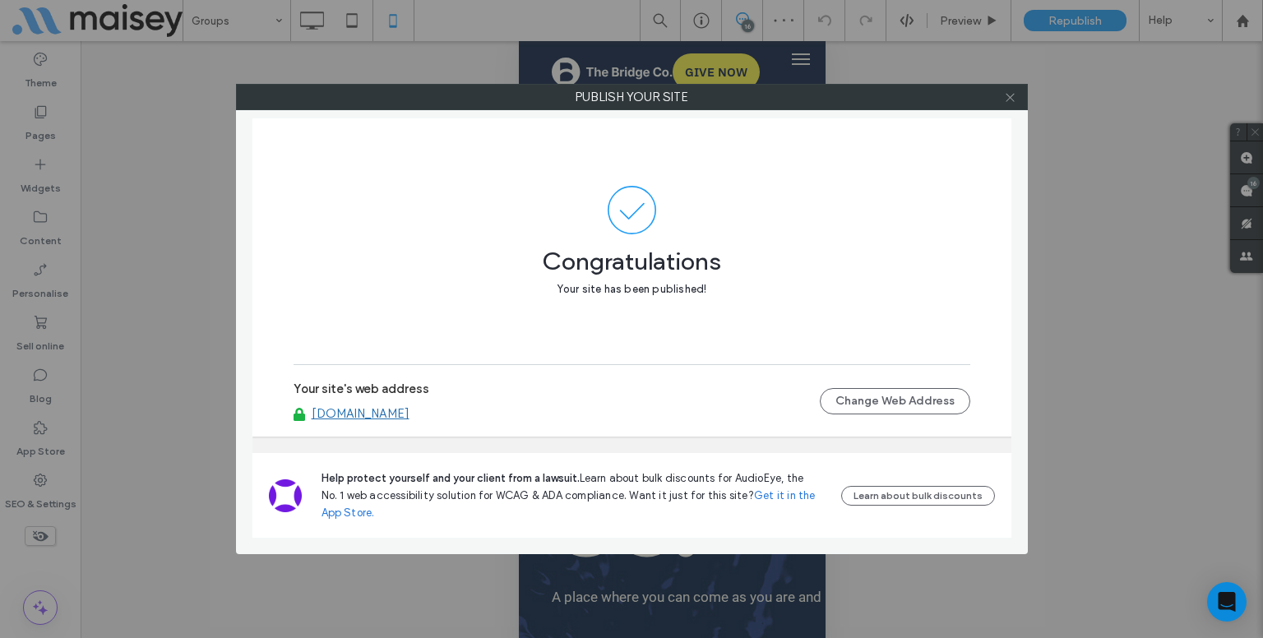
click at [1012, 94] on icon at bounding box center [1010, 97] width 12 height 12
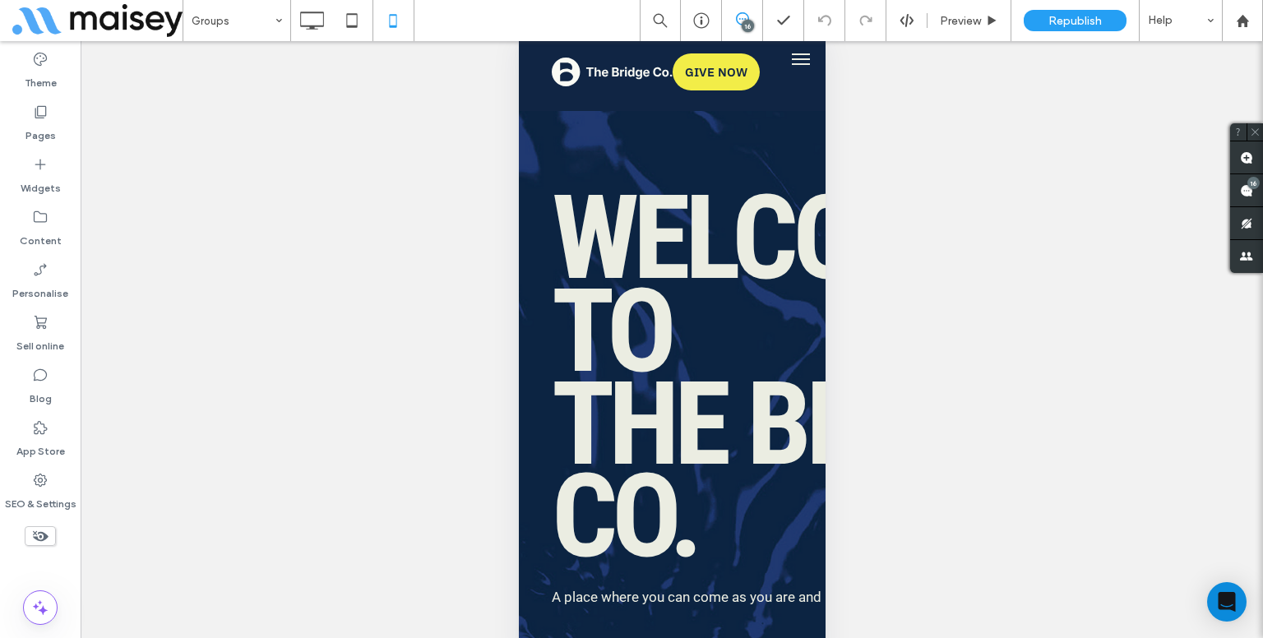
type input "**"
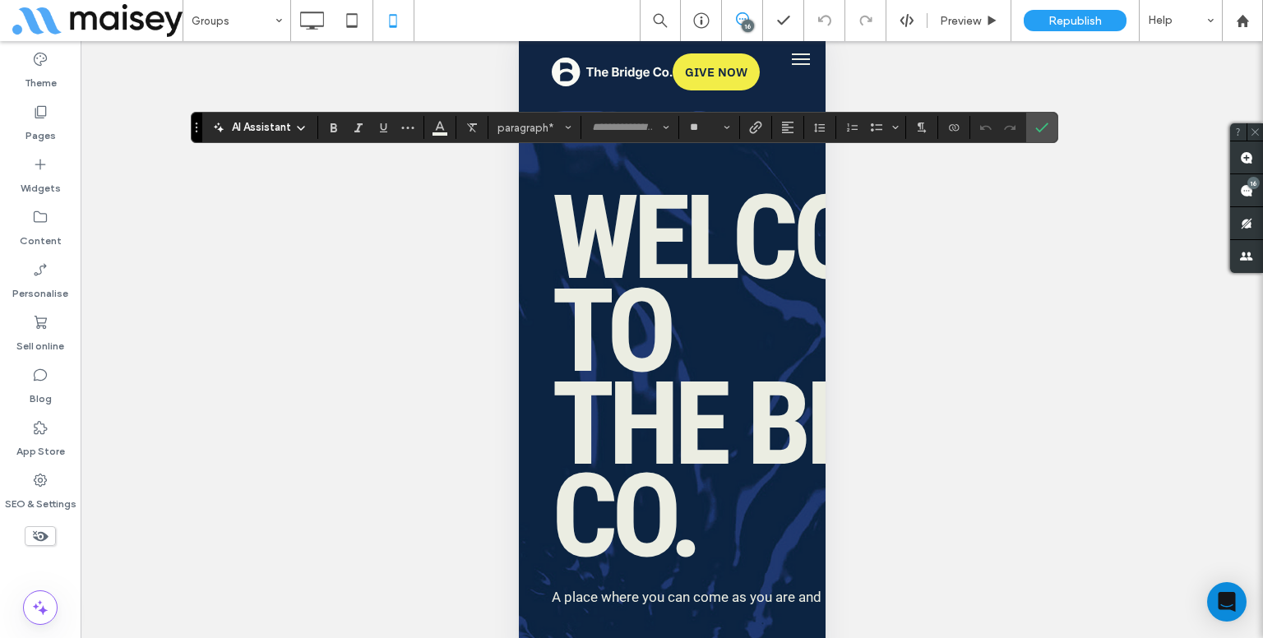
type input "**********"
click at [1039, 137] on span "Confirm" at bounding box center [1038, 128] width 7 height 30
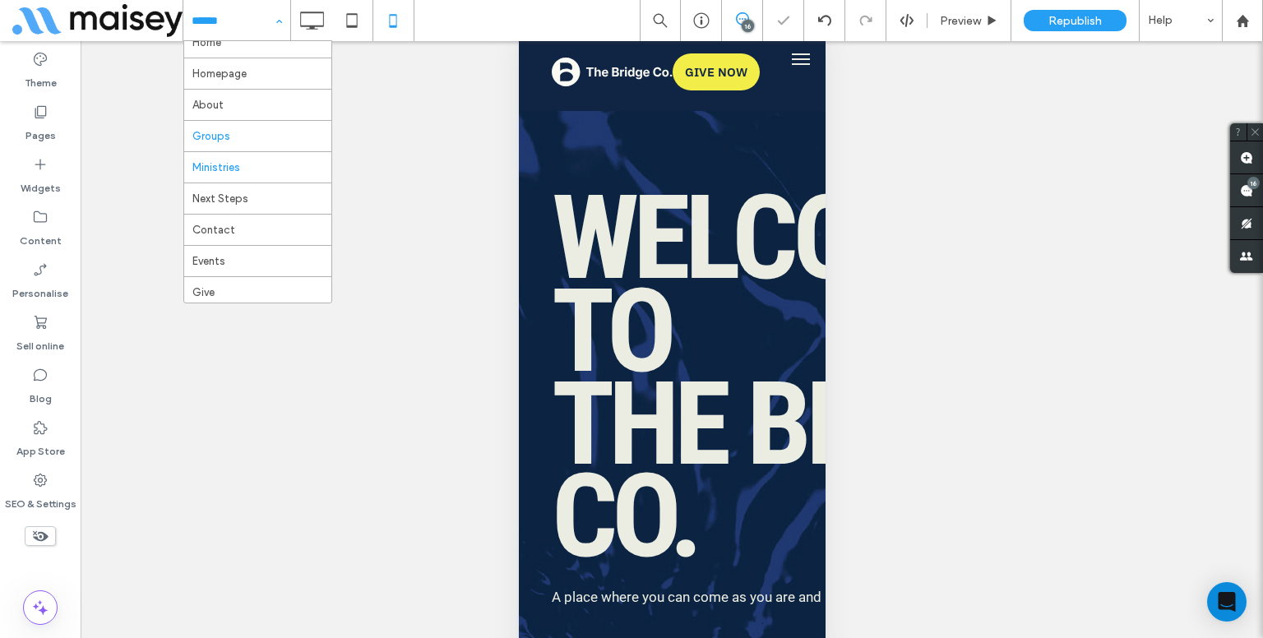
scroll to position [55, 0]
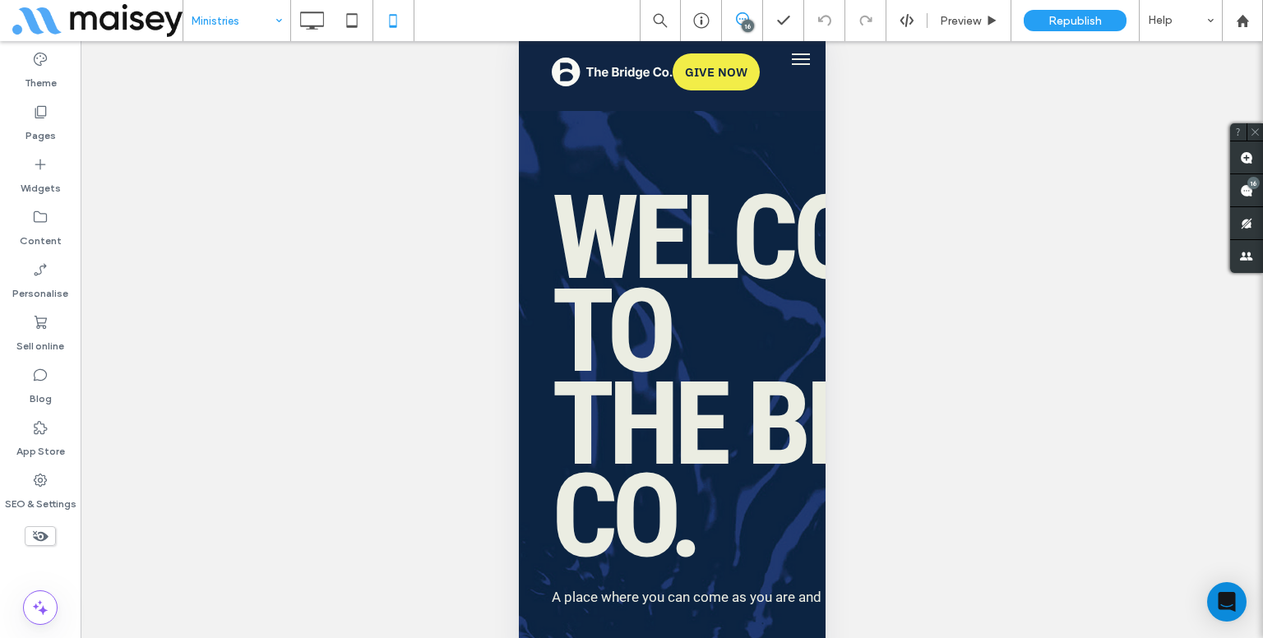
click at [86, 413] on div "Unhide? Yes Unhide? Yes Unhide? Yes Unhide? Yes Unhide? Yes Unhide? Yes Unhide?…" at bounding box center [672, 360] width 1183 height 638
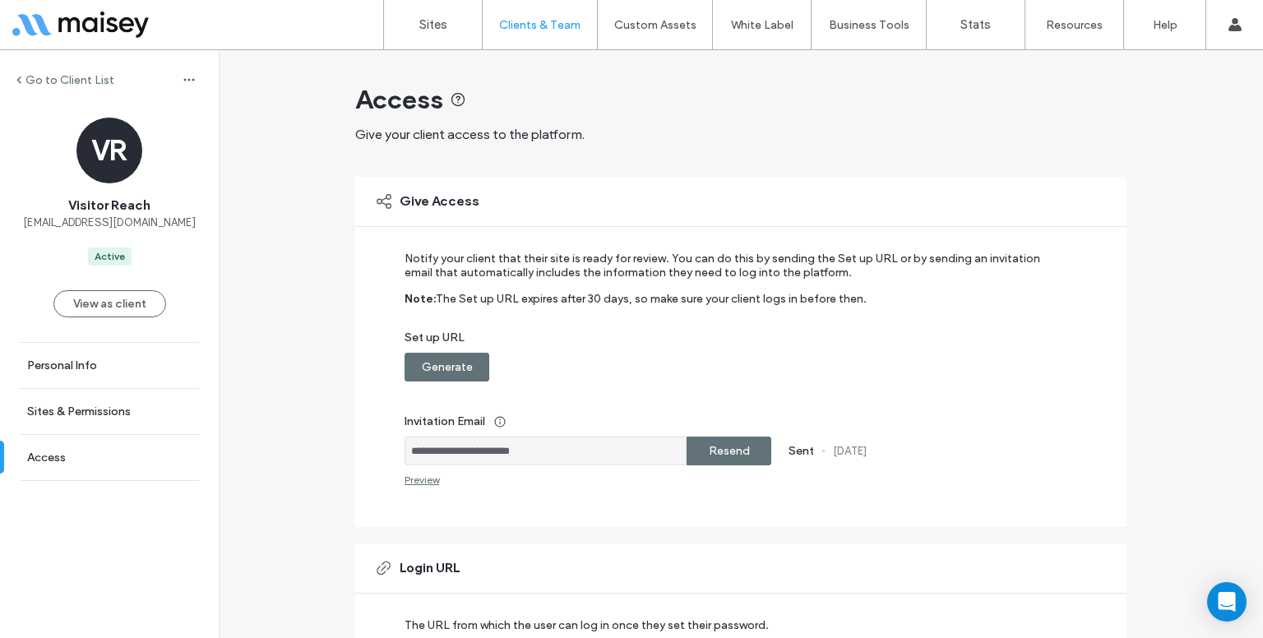
click at [29, 93] on div "Go to Client List VR Visitor Reach [EMAIL_ADDRESS][DOMAIN_NAME] Active View as …" at bounding box center [109, 344] width 219 height 589
click at [35, 85] on label "Go to Client List" at bounding box center [69, 80] width 89 height 14
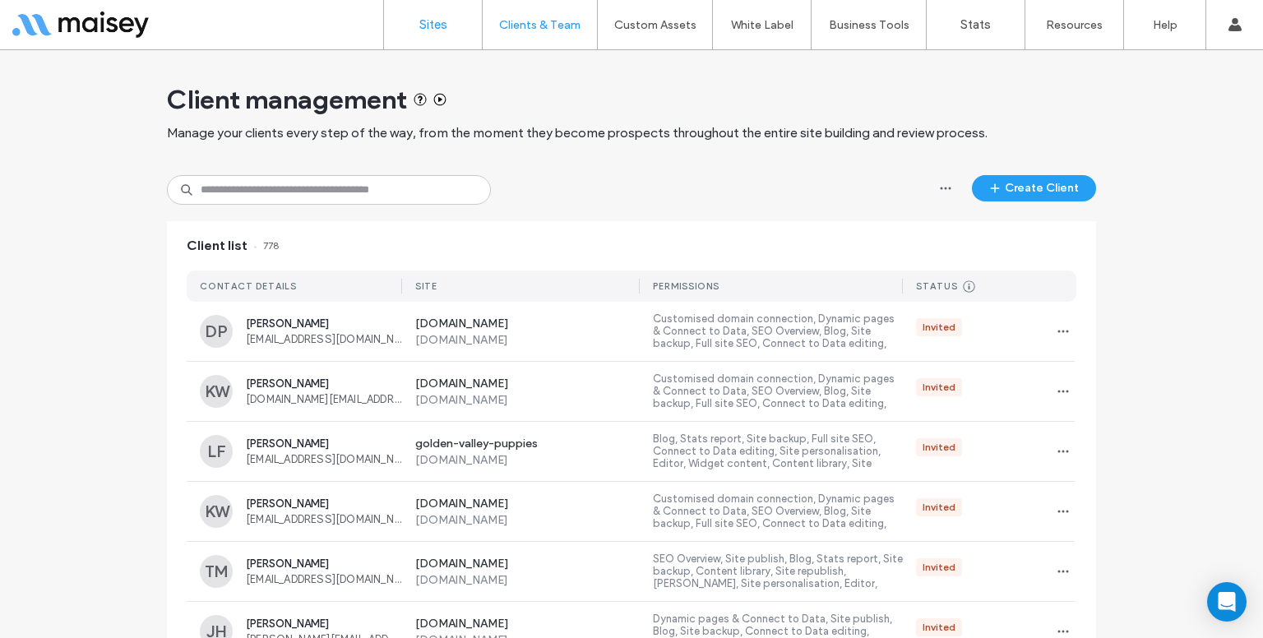
click at [418, 38] on link "Sites" at bounding box center [433, 24] width 98 height 49
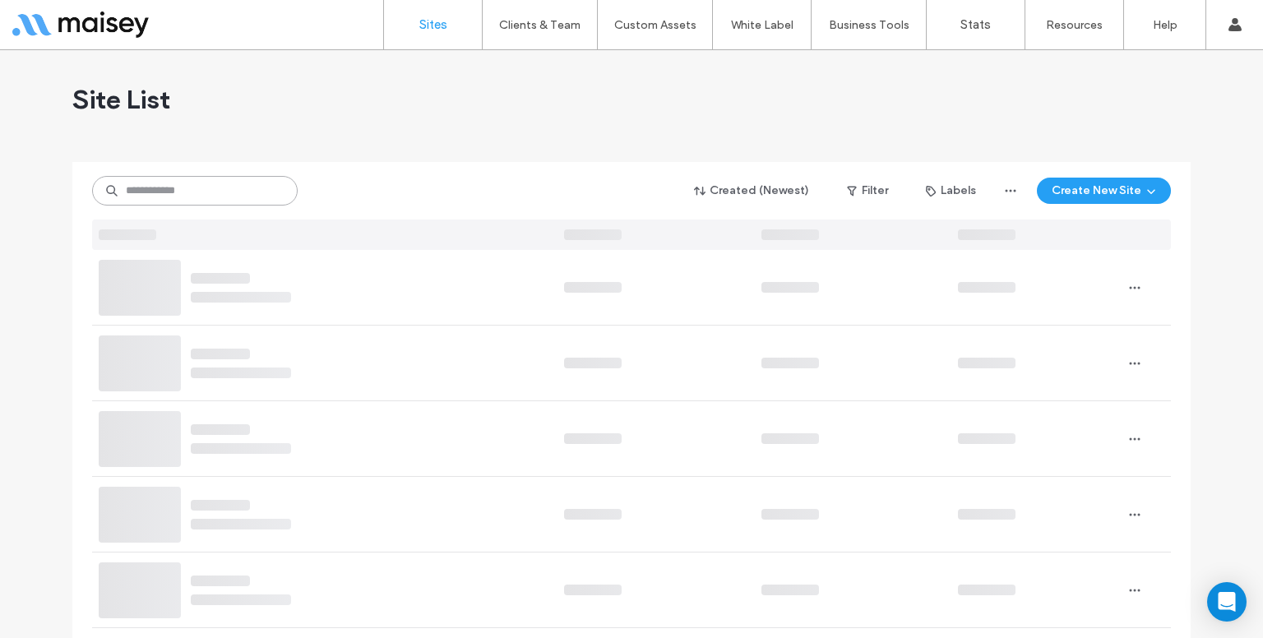
click at [283, 194] on input at bounding box center [195, 191] width 206 height 30
click at [562, 30] on label "Clients & Team" at bounding box center [539, 25] width 81 height 14
click at [561, 70] on label "Client Management" at bounding box center [543, 67] width 96 height 12
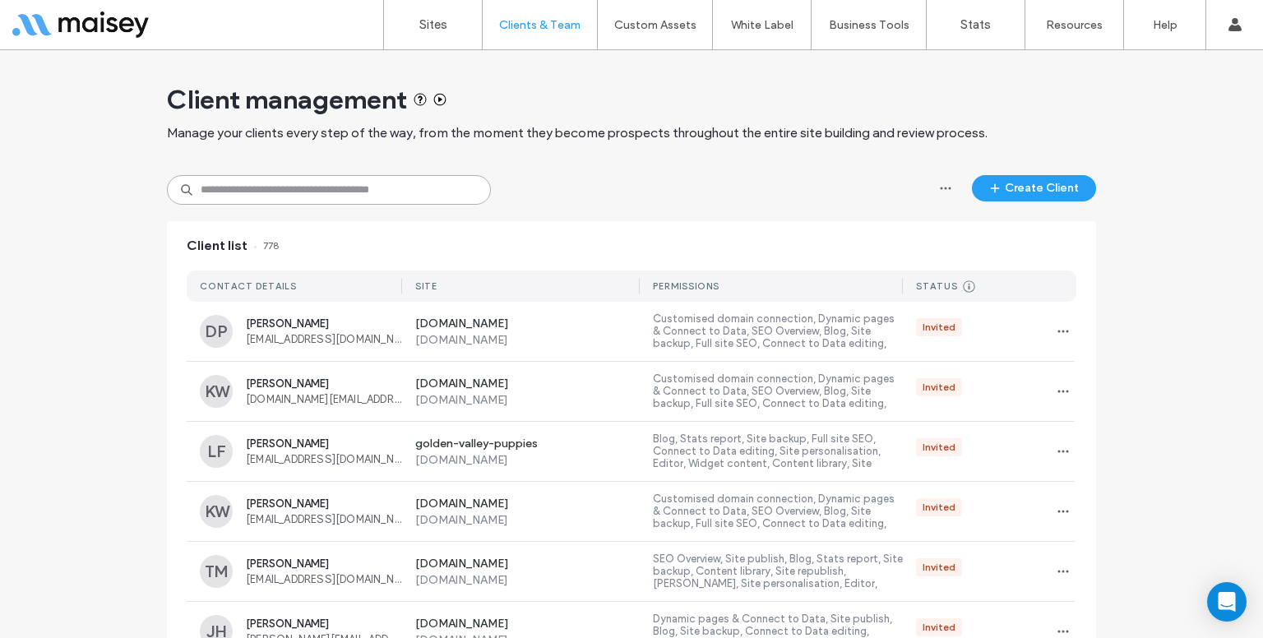
click at [397, 192] on input at bounding box center [329, 190] width 324 height 30
paste input "**********"
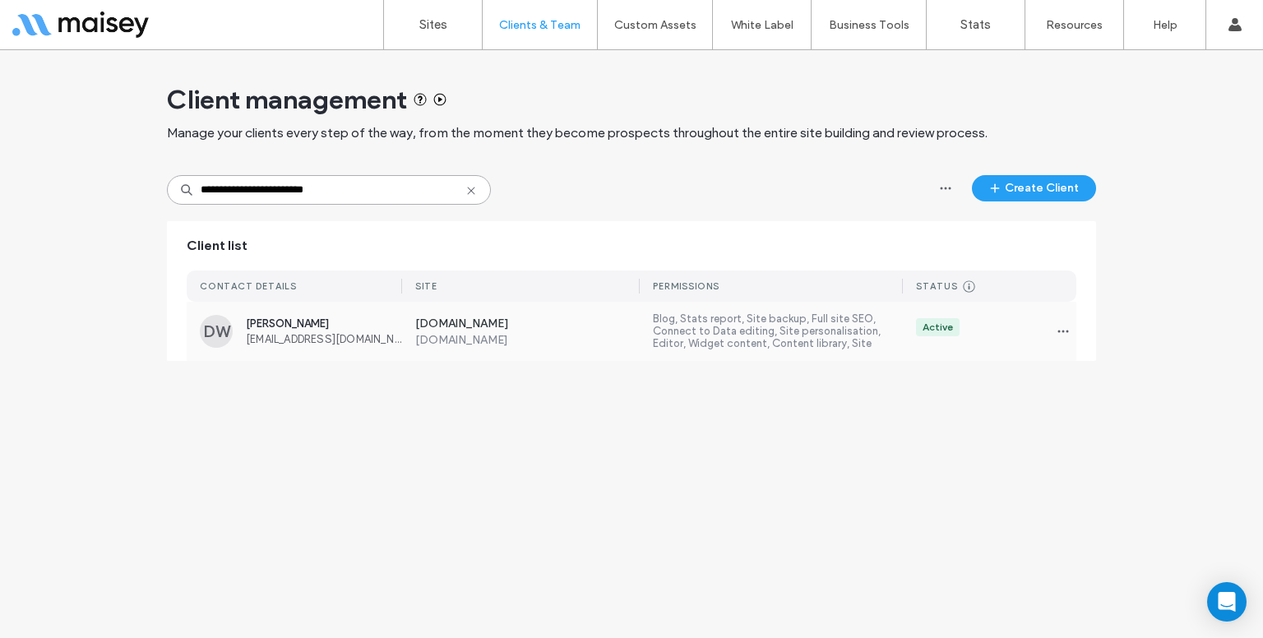
type input "**********"
click at [406, 331] on div "www.douglaswitherup.com www.douglaswitherup.com" at bounding box center [521, 332] width 238 height 30
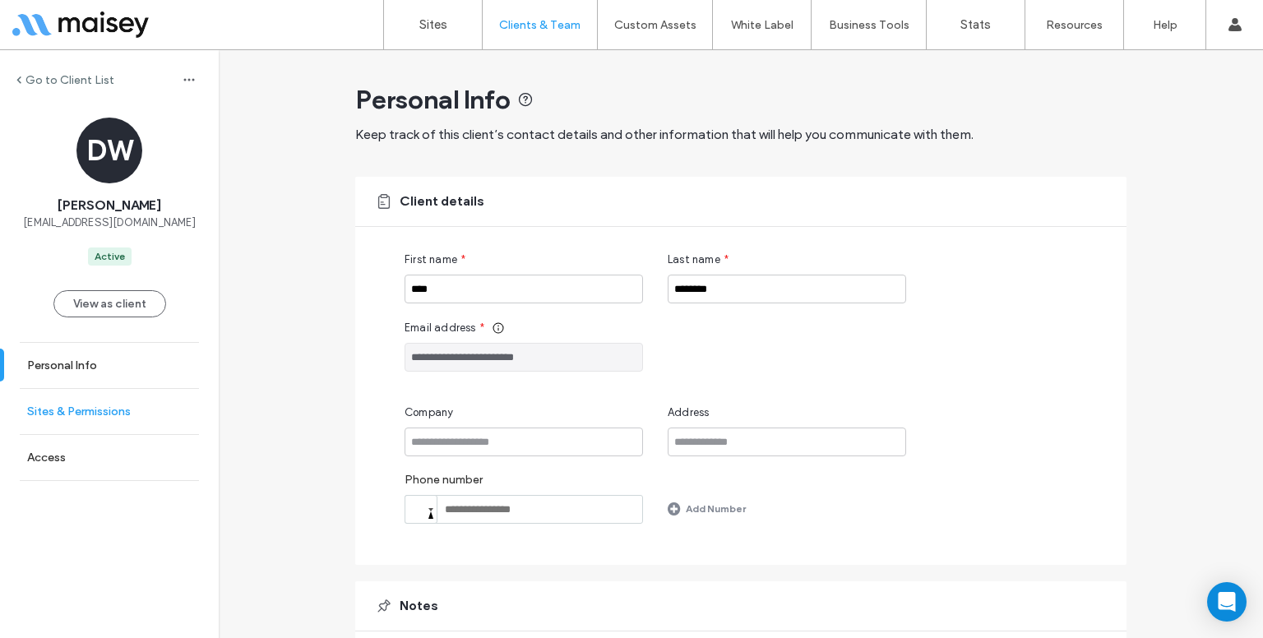
click at [104, 390] on link "Sites & Permissions" at bounding box center [109, 411] width 219 height 45
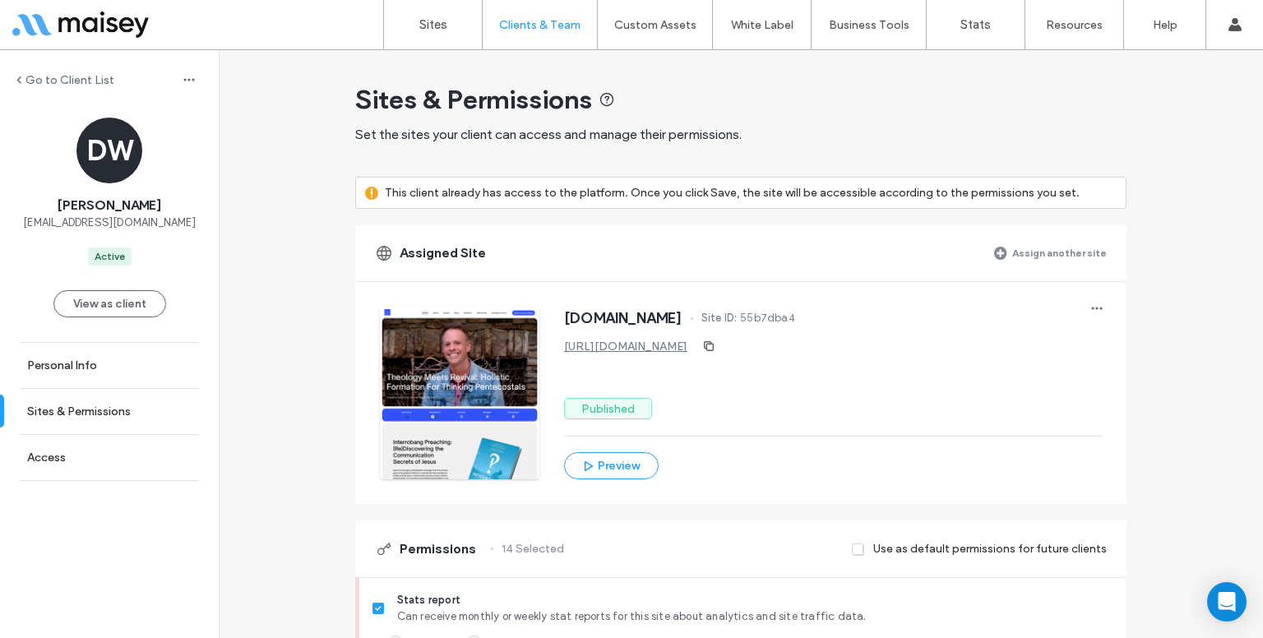
click at [1104, 308] on div "www.douglaswitherup.com Site ID: 55b7dba4 https://www.douglaswitherup.com Publi…" at bounding box center [753, 380] width 747 height 197
click at [1095, 312] on icon "button" at bounding box center [1096, 308] width 13 height 13
click at [1095, 309] on icon "button" at bounding box center [1096, 308] width 13 height 13
click at [1122, 379] on span "Edit site" at bounding box center [1133, 381] width 43 height 16
click at [681, 343] on link "[URL][DOMAIN_NAME]" at bounding box center [625, 347] width 123 height 14
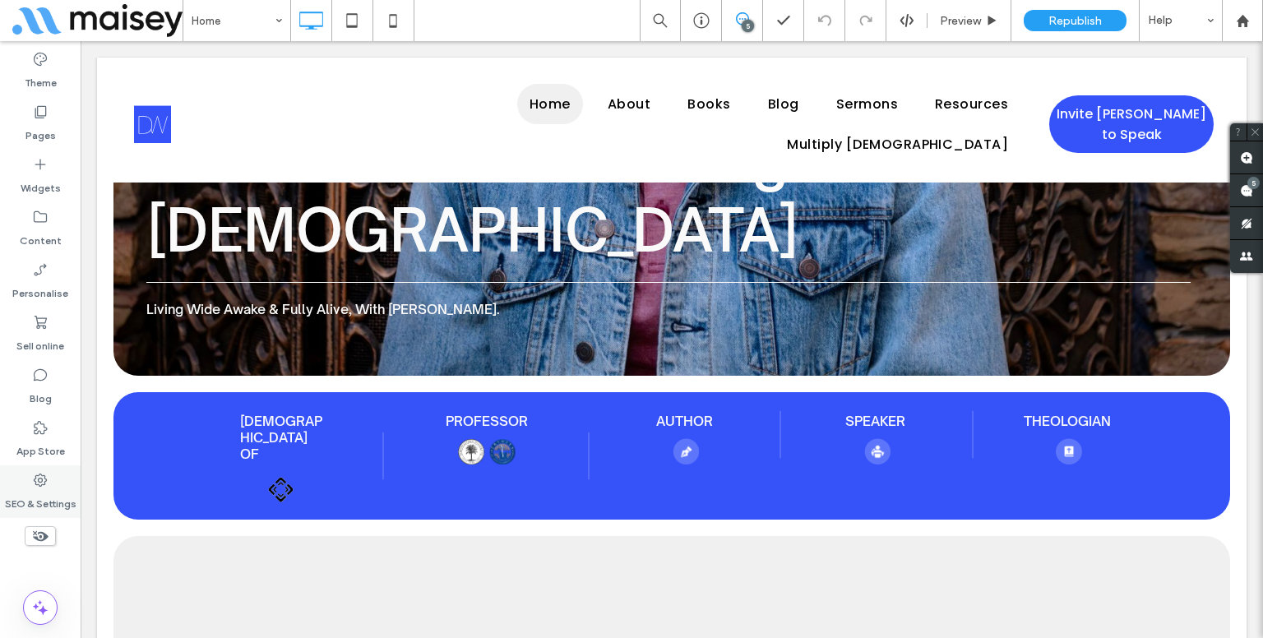
click at [30, 489] on label "SEO & Settings" at bounding box center [41, 499] width 72 height 23
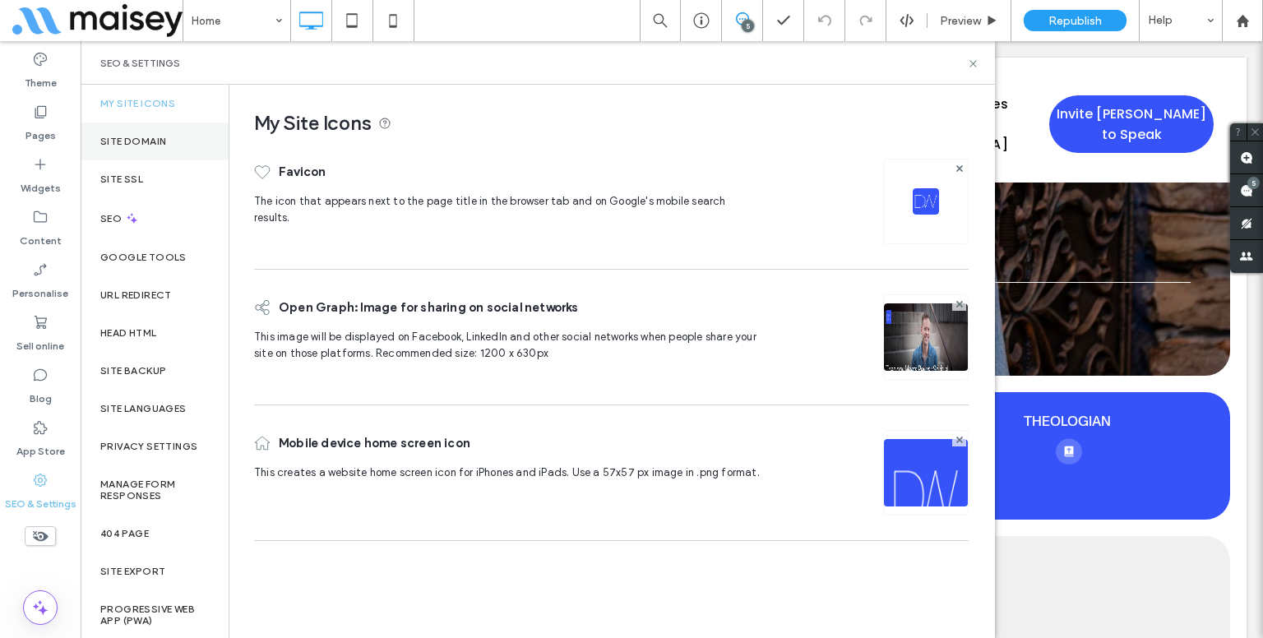
click at [183, 146] on div "Site Domain" at bounding box center [155, 142] width 148 height 38
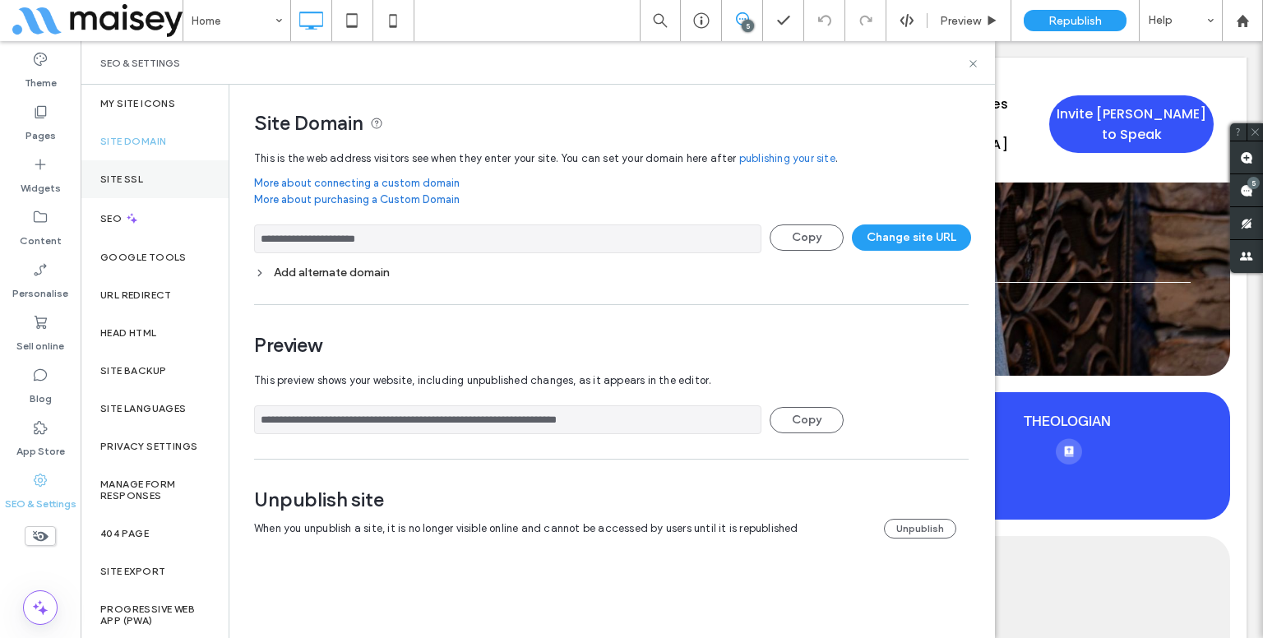
click at [177, 178] on div "Site SSL" at bounding box center [155, 179] width 148 height 38
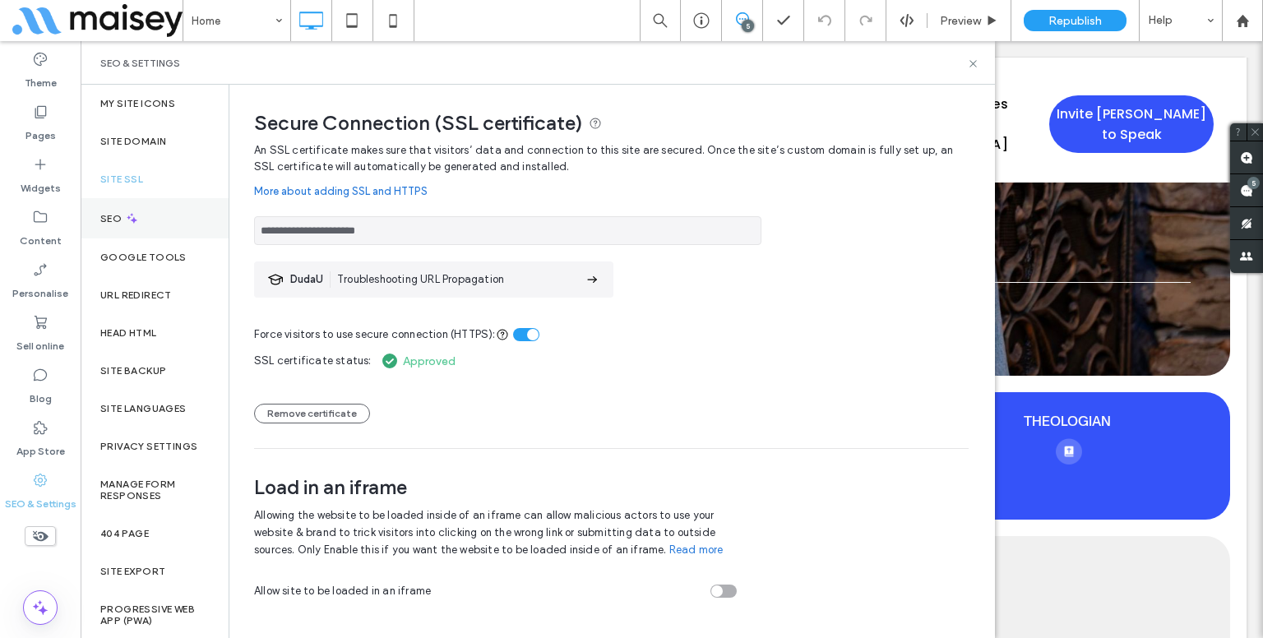
click at [178, 215] on div "SEO" at bounding box center [155, 218] width 148 height 40
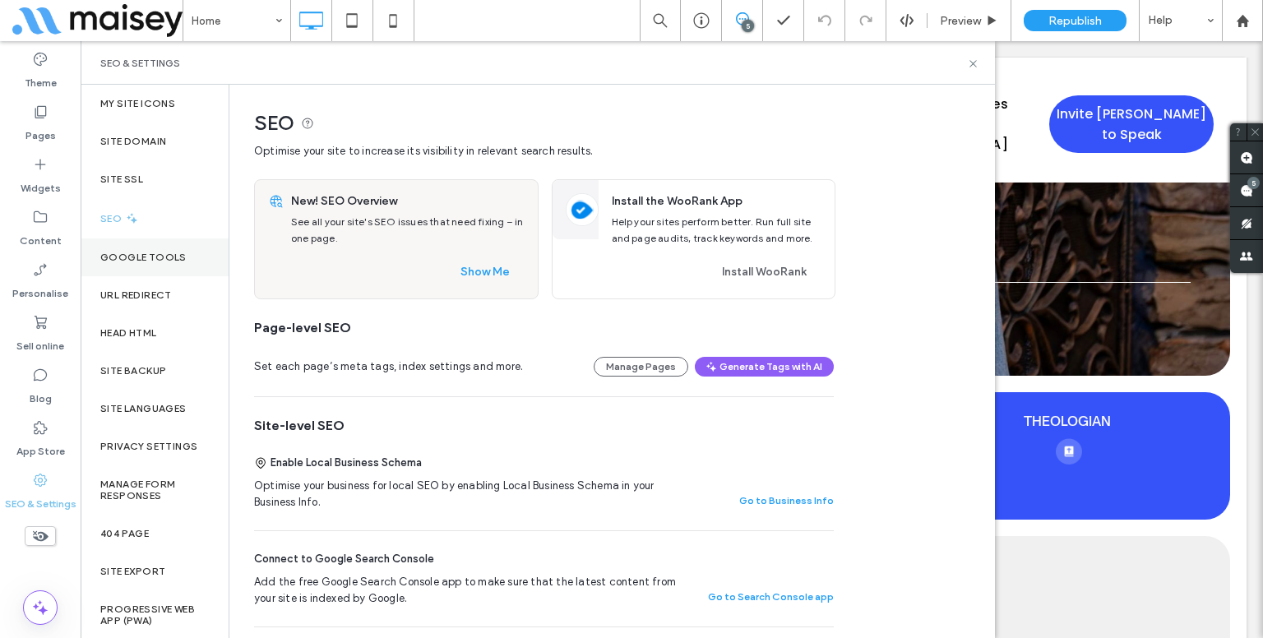
click at [169, 241] on div "Google Tools" at bounding box center [155, 257] width 148 height 38
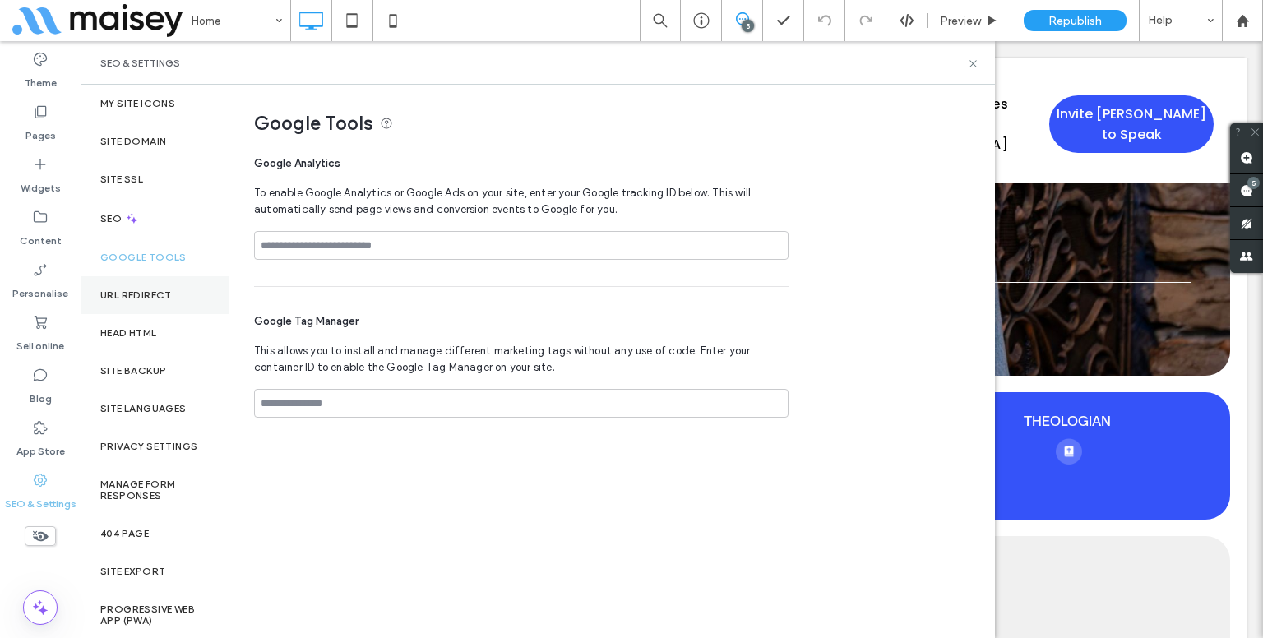
click at [158, 307] on div "URL Redirect" at bounding box center [155, 295] width 148 height 38
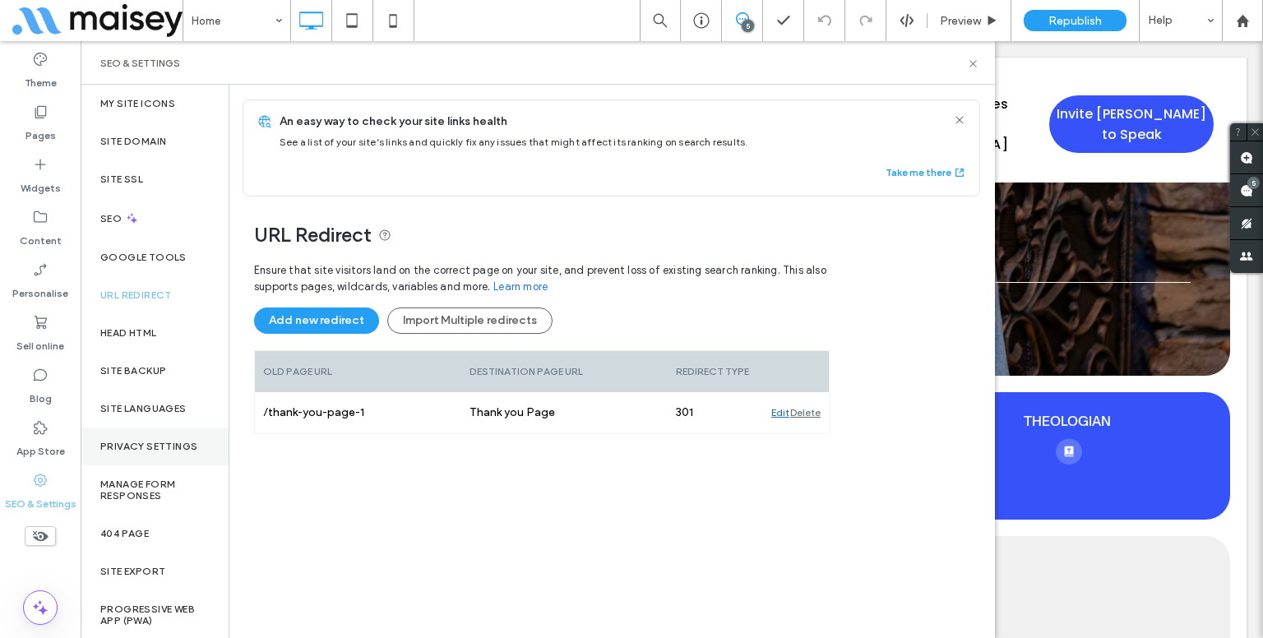
click at [151, 459] on div "Privacy Settings" at bounding box center [155, 447] width 148 height 38
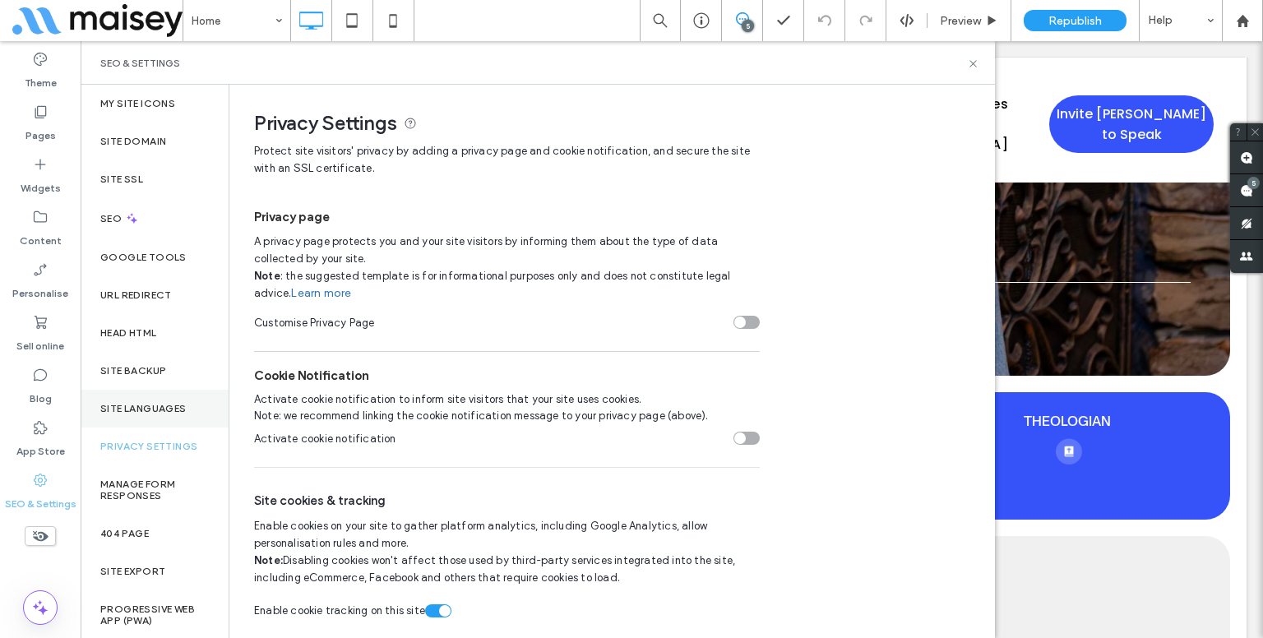
click at [145, 412] on label "Site Languages" at bounding box center [143, 409] width 86 height 12
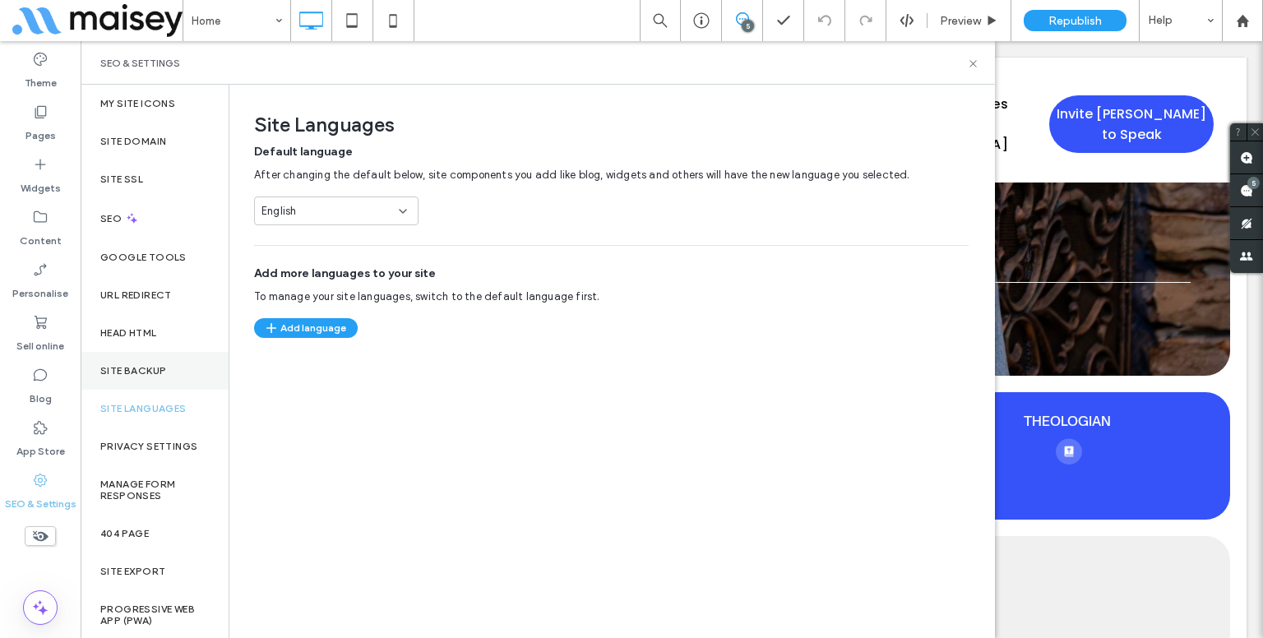
click at [136, 379] on div "Site backup" at bounding box center [155, 371] width 148 height 38
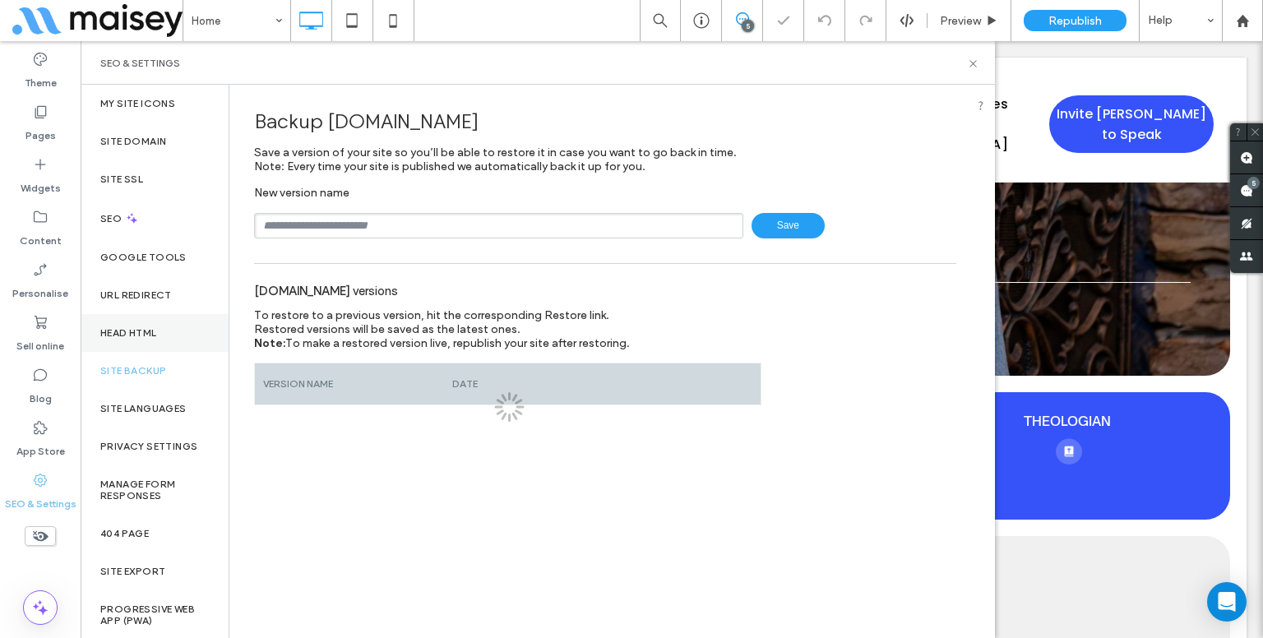
click at [168, 339] on div "Head HTML" at bounding box center [155, 333] width 148 height 38
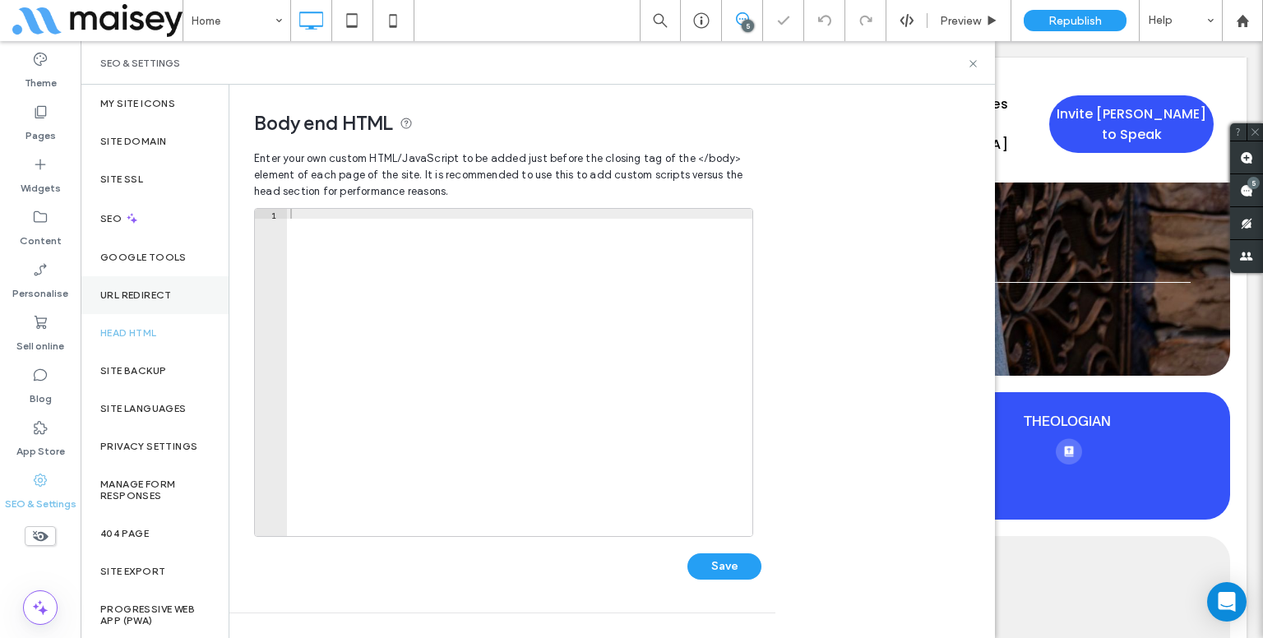
click at [187, 288] on div "URL Redirect" at bounding box center [155, 295] width 148 height 38
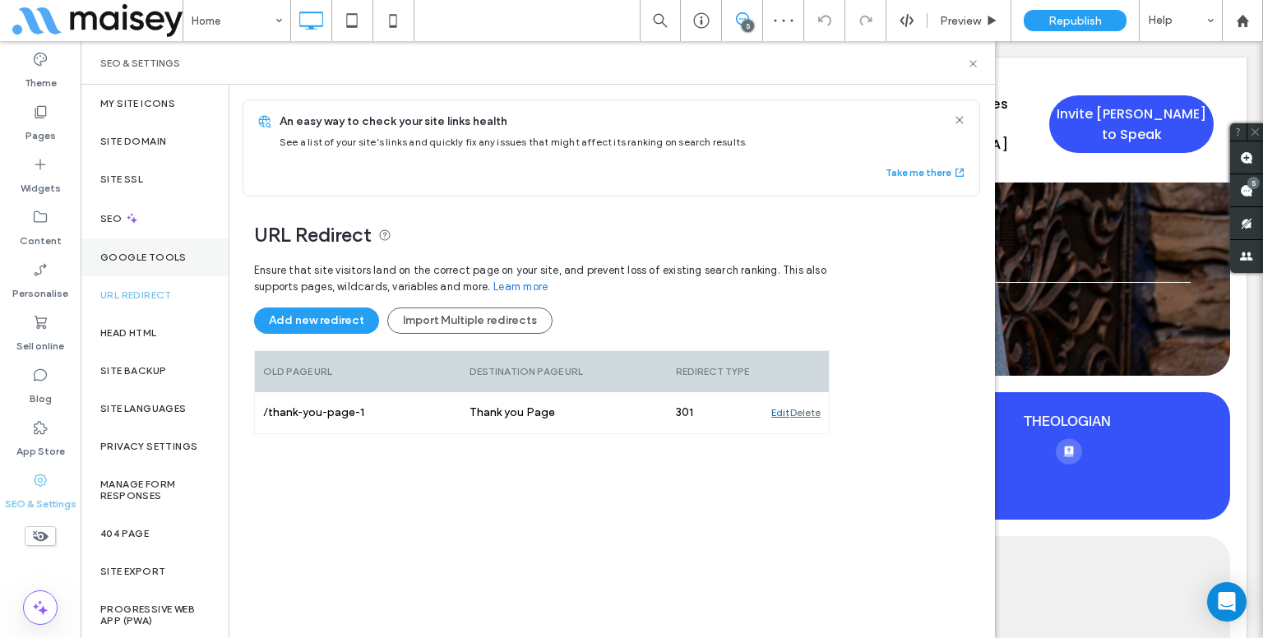
click at [201, 242] on div "Google Tools" at bounding box center [155, 257] width 148 height 38
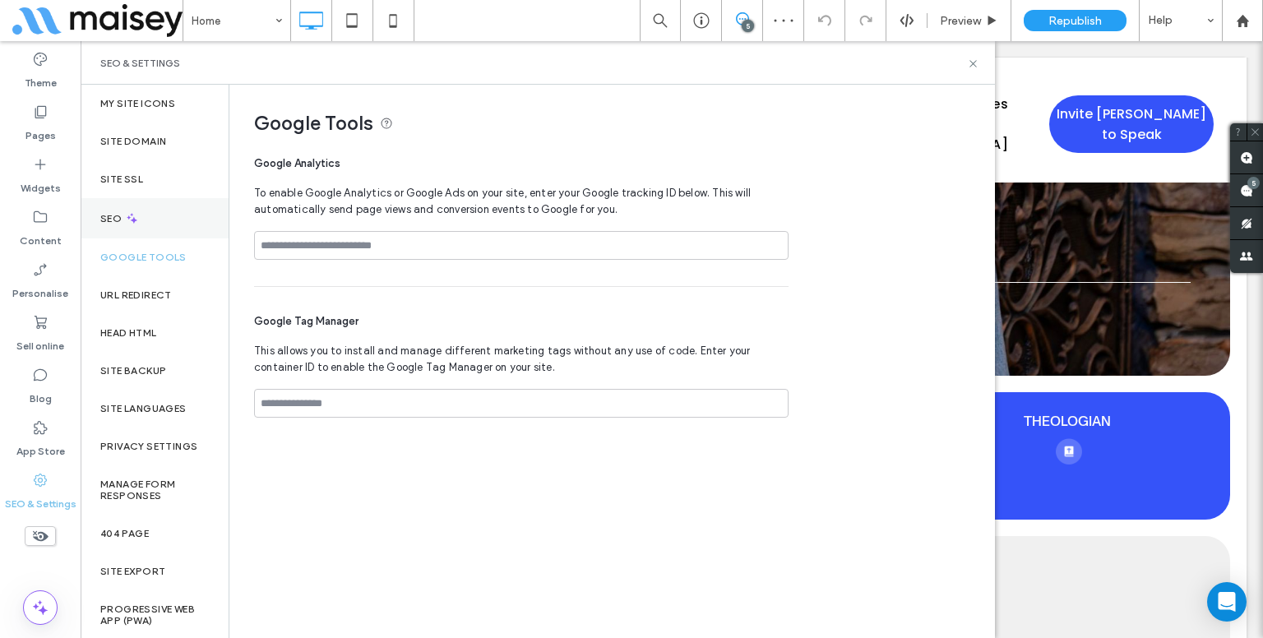
click at [206, 218] on div "SEO" at bounding box center [155, 218] width 148 height 40
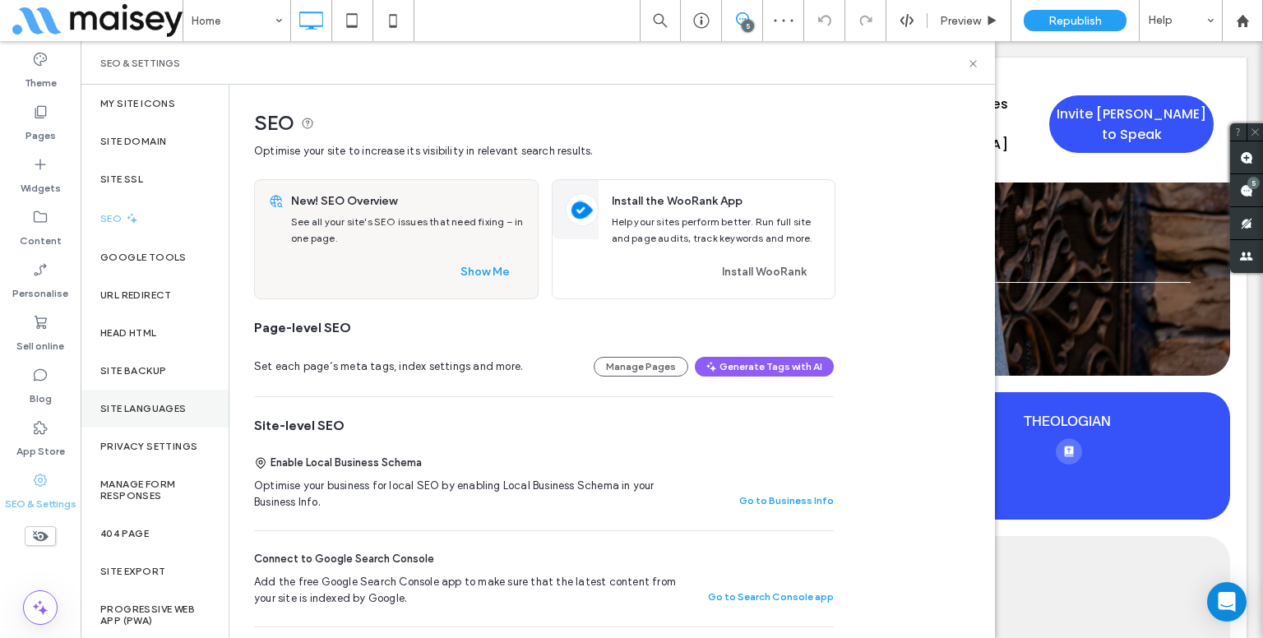
scroll to position [1, 0]
click at [147, 111] on div "My Site Icons" at bounding box center [155, 103] width 148 height 38
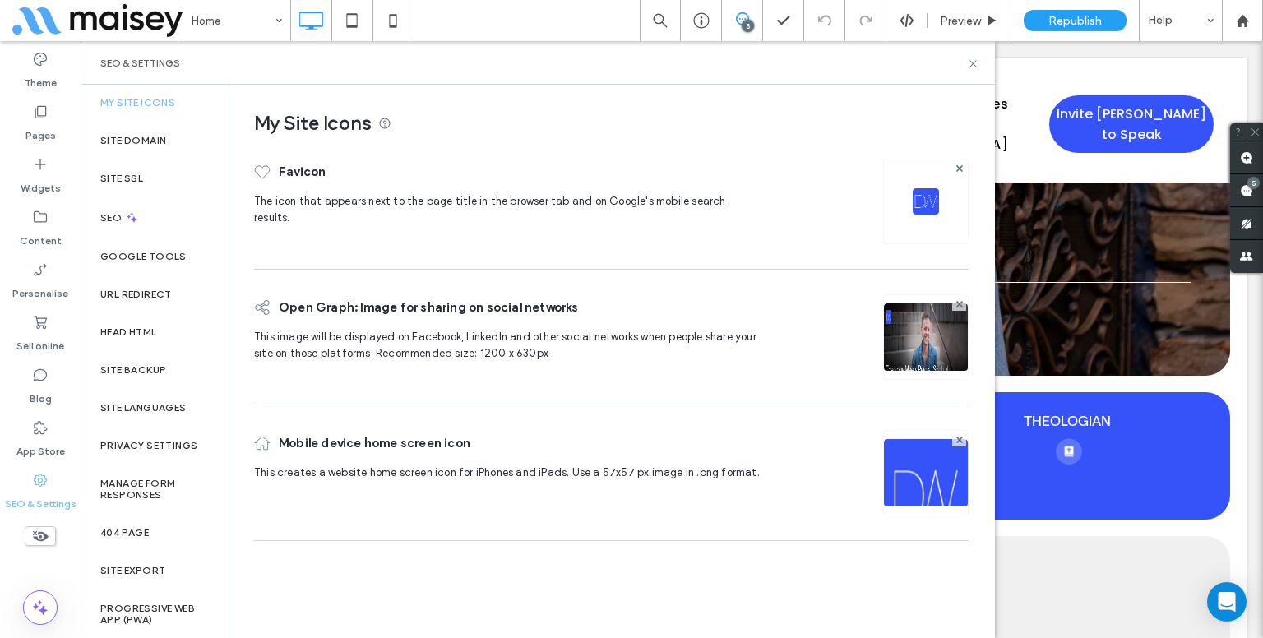
click at [638, 305] on div "Open Graph: Image for sharing on social networks" at bounding box center [507, 307] width 507 height 43
click at [918, 340] on img at bounding box center [926, 359] width 84 height 112
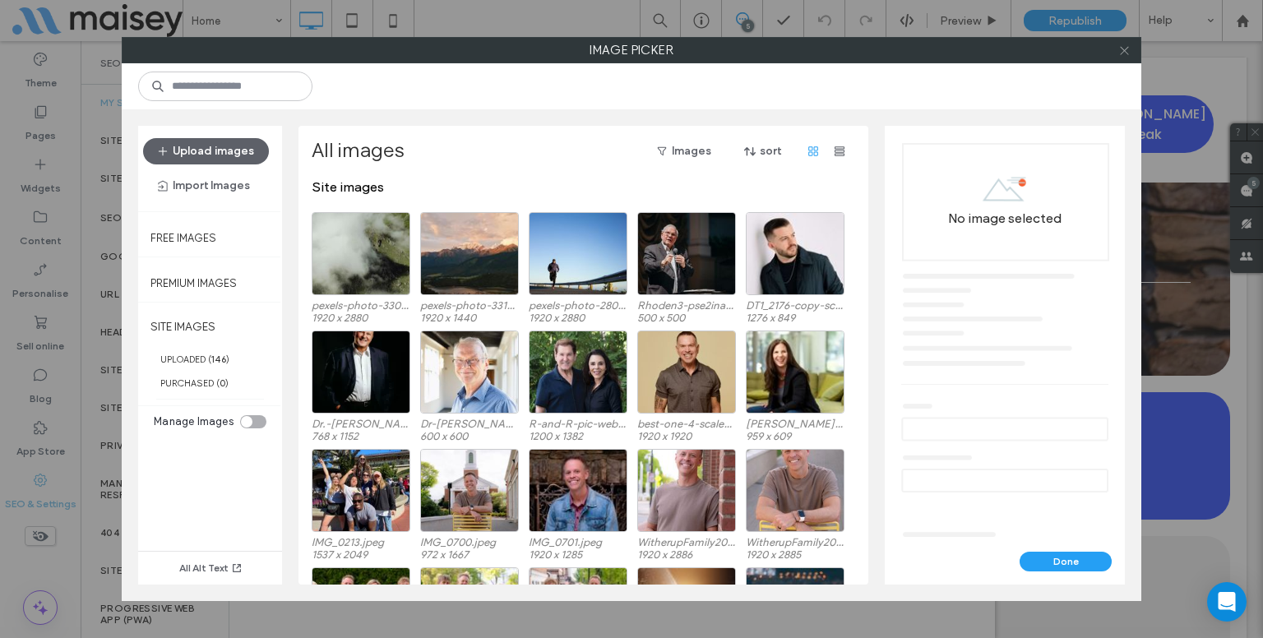
click at [1125, 56] on icon at bounding box center [1124, 50] width 12 height 12
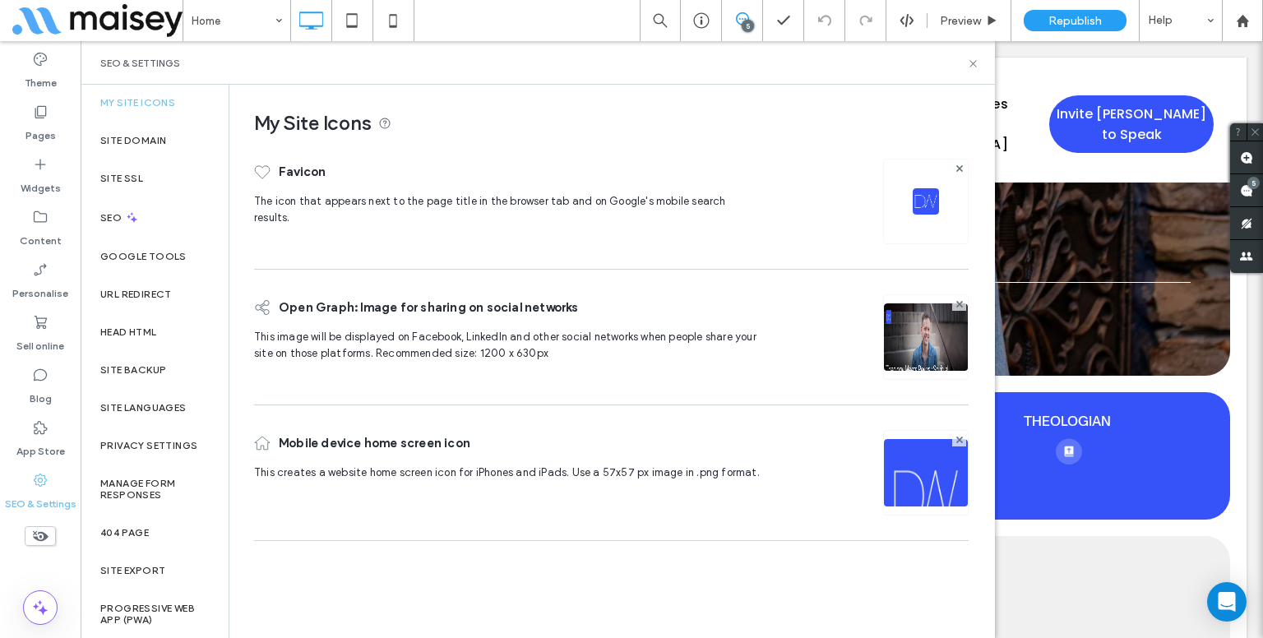
click at [913, 338] on img at bounding box center [926, 359] width 84 height 112
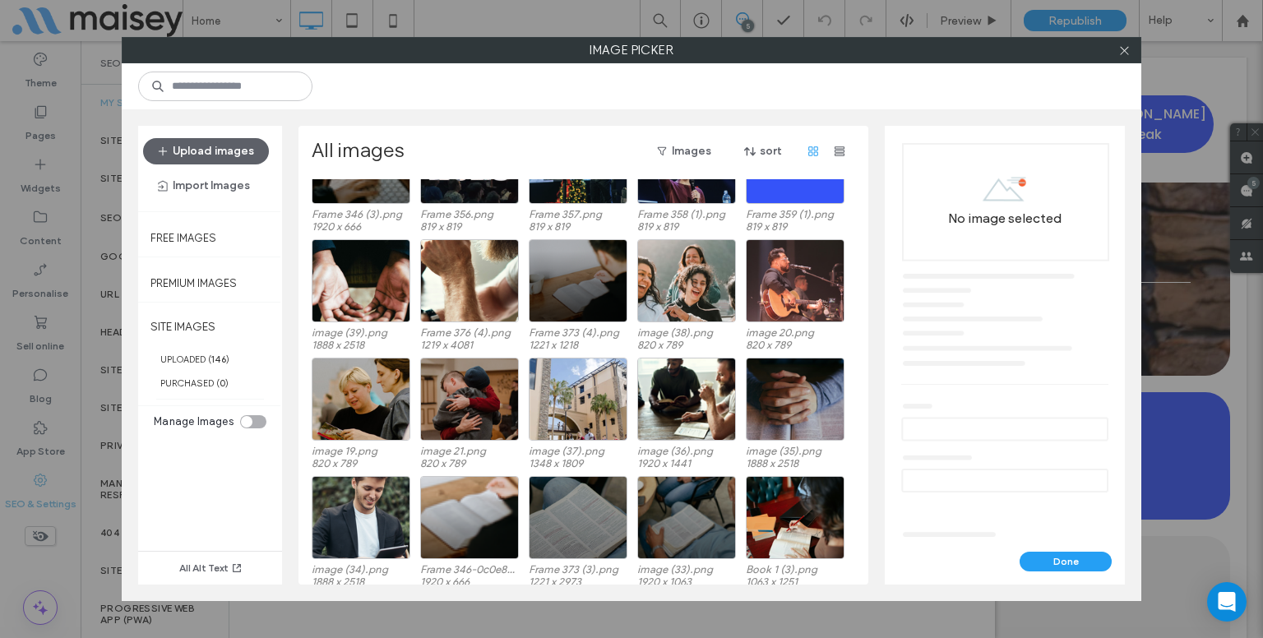
scroll to position [1285, 0]
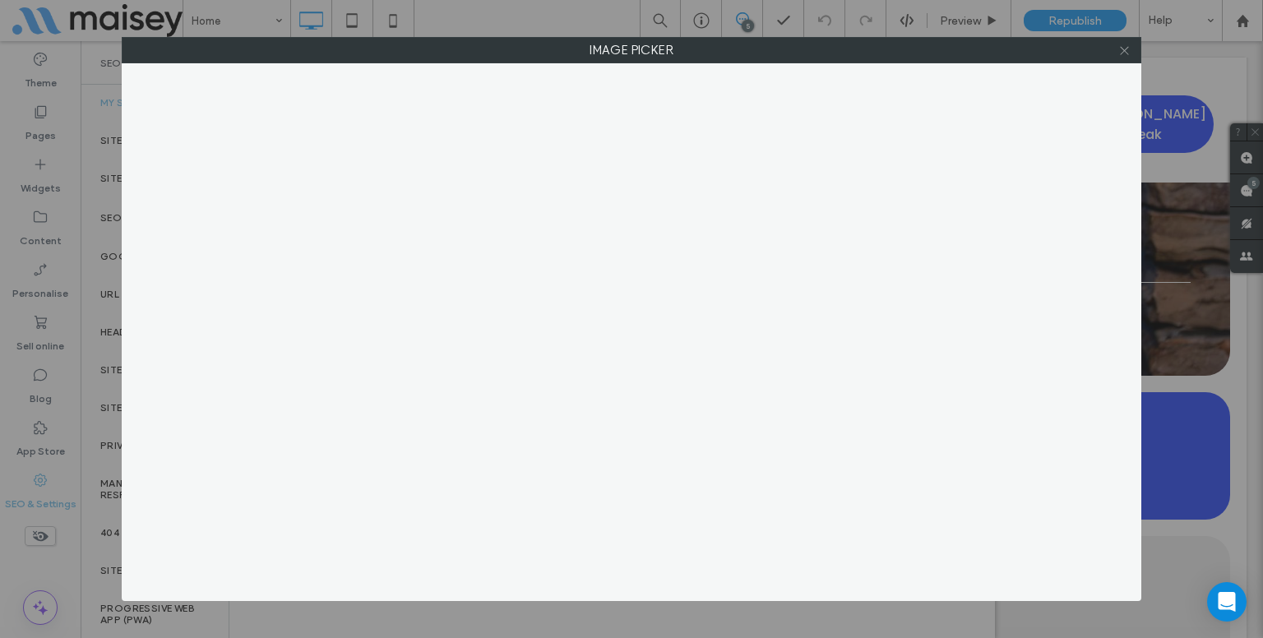
click at [1127, 53] on icon at bounding box center [1124, 50] width 12 height 12
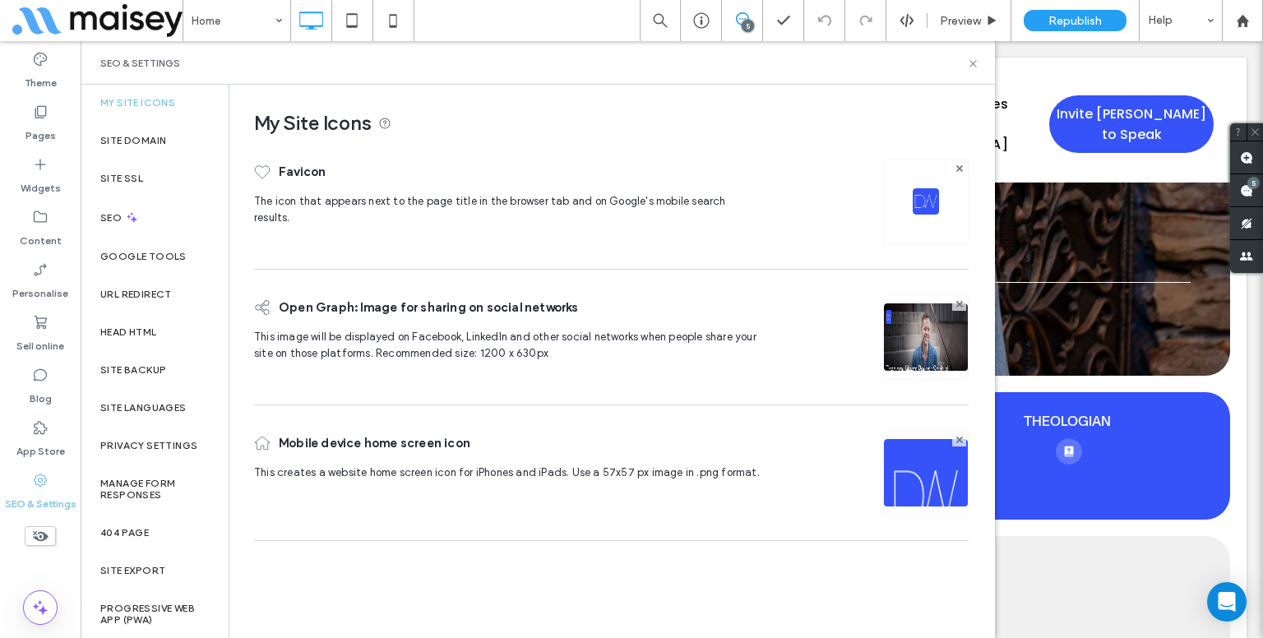
click at [904, 340] on img at bounding box center [926, 359] width 84 height 112
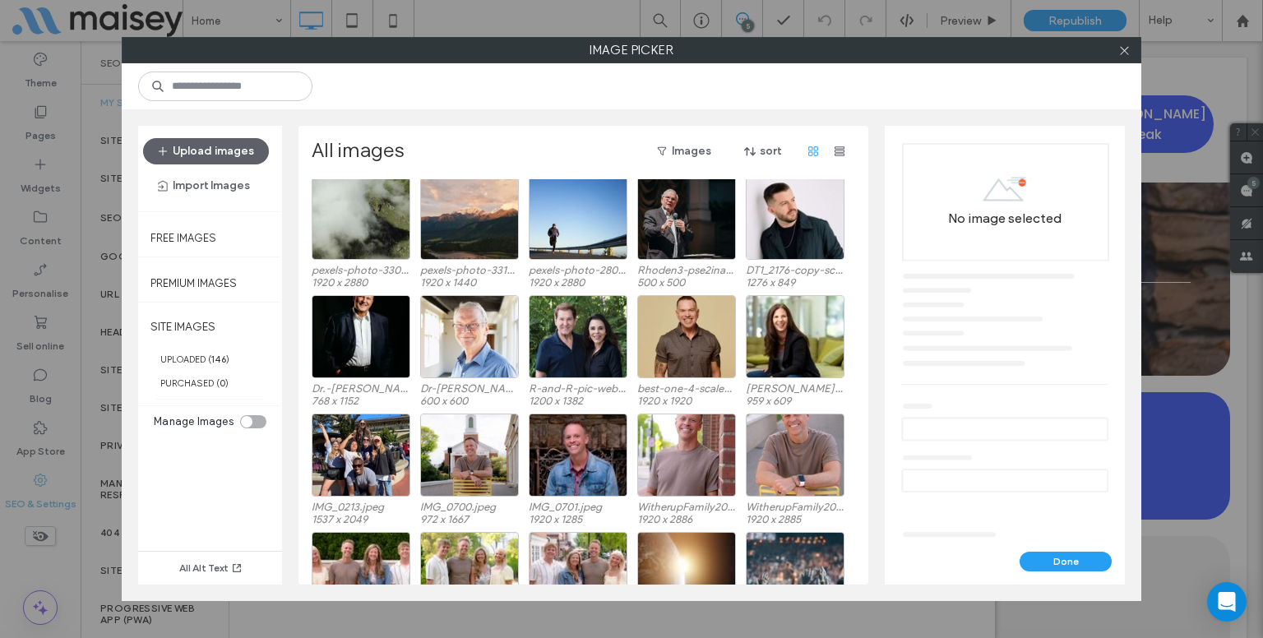
scroll to position [2, 0]
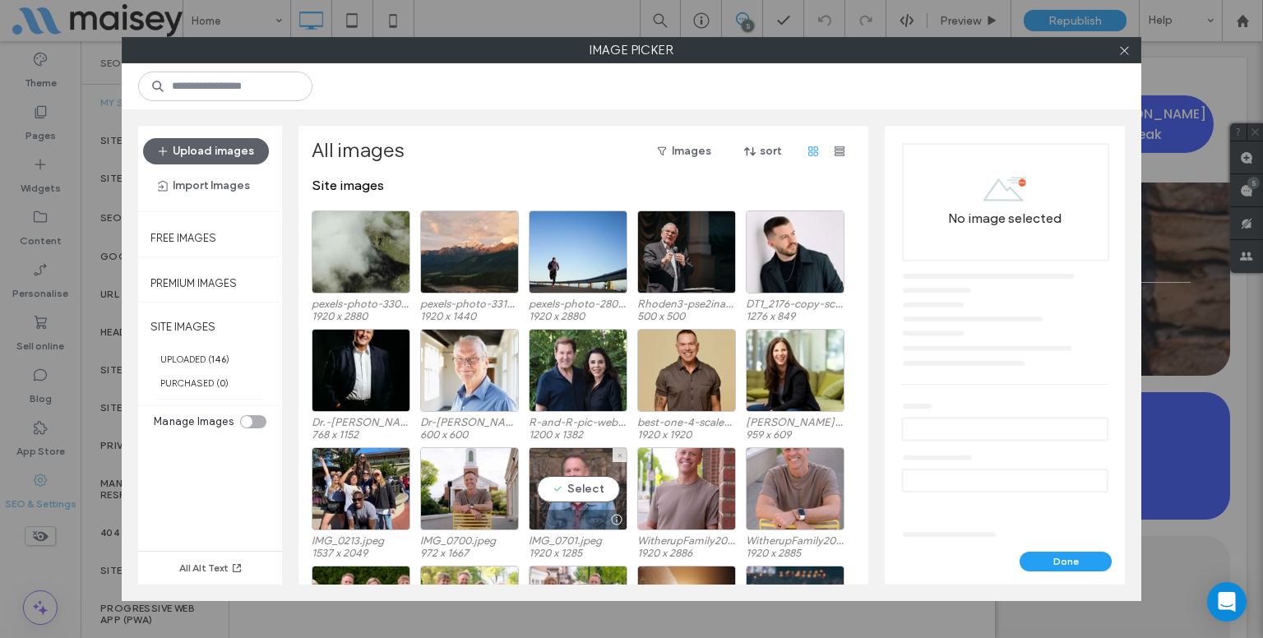
click at [562, 479] on div "Select" at bounding box center [578, 488] width 99 height 83
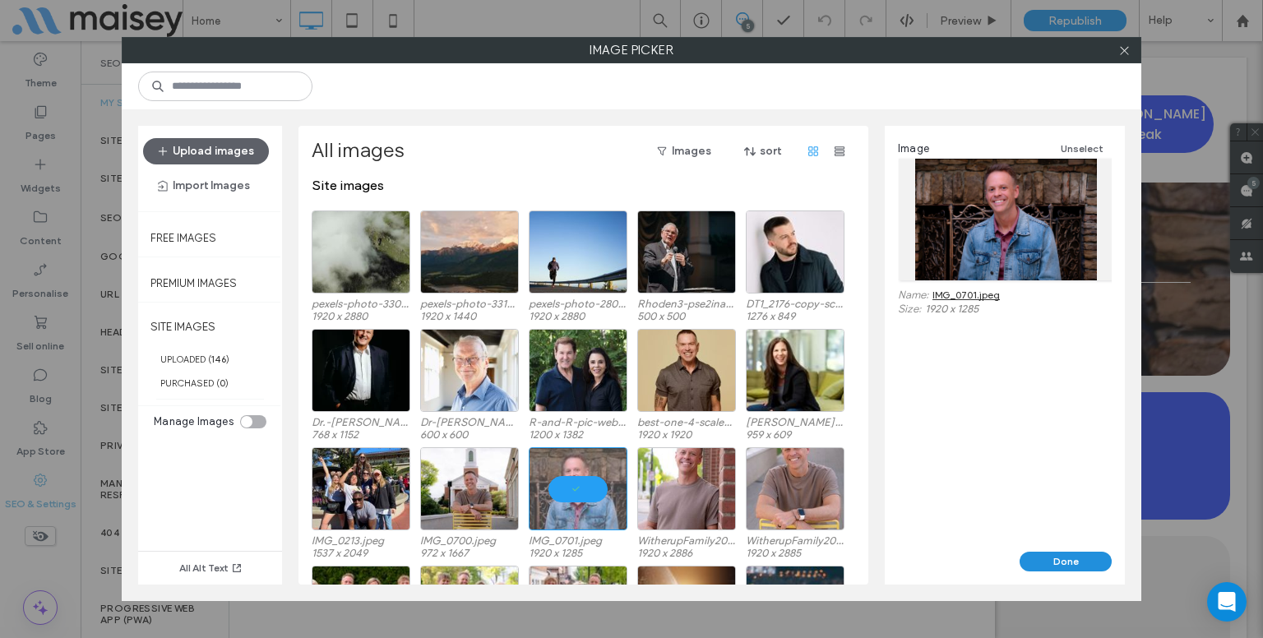
click at [1059, 553] on button "Done" at bounding box center [1066, 562] width 92 height 20
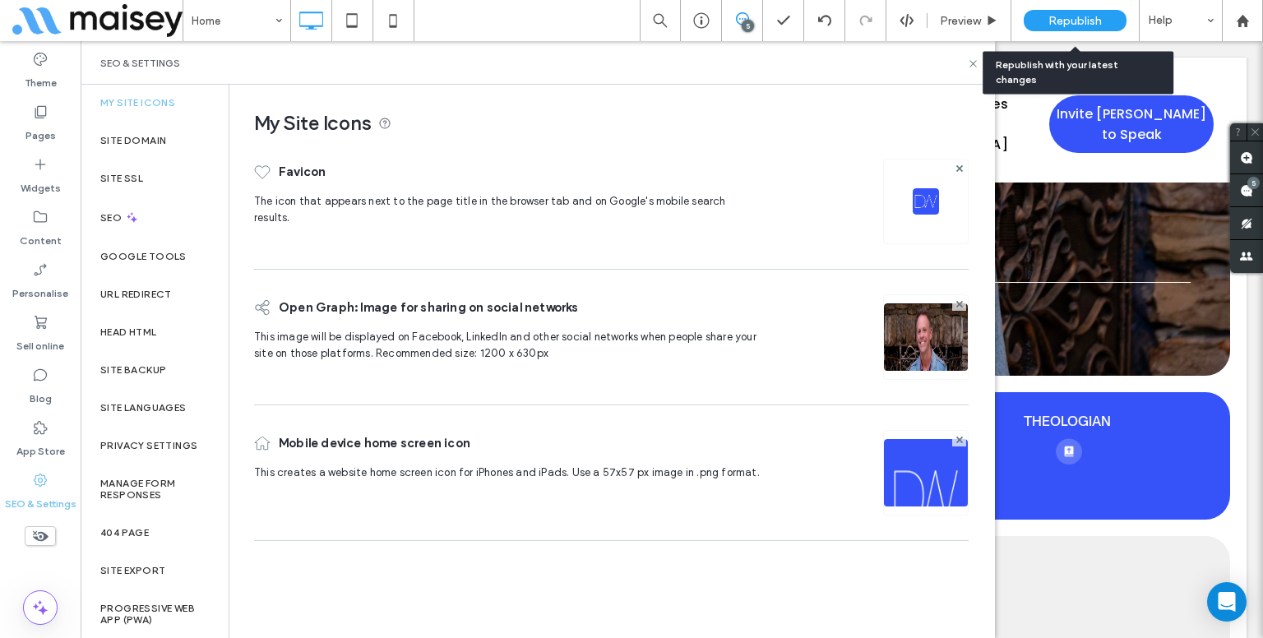
click at [1095, 27] on span "Republish" at bounding box center [1074, 21] width 53 height 14
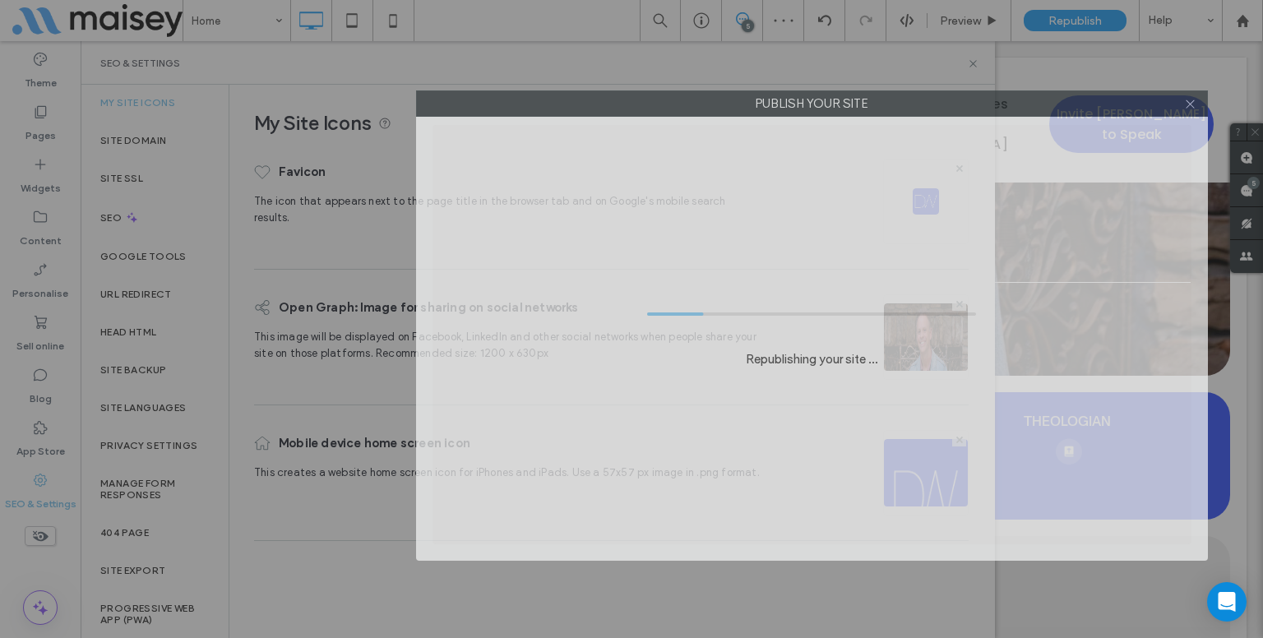
drag, startPoint x: 837, startPoint y: 90, endPoint x: 1017, endPoint y: 96, distance: 180.2
click at [1017, 96] on label "Publish your site" at bounding box center [812, 103] width 790 height 25
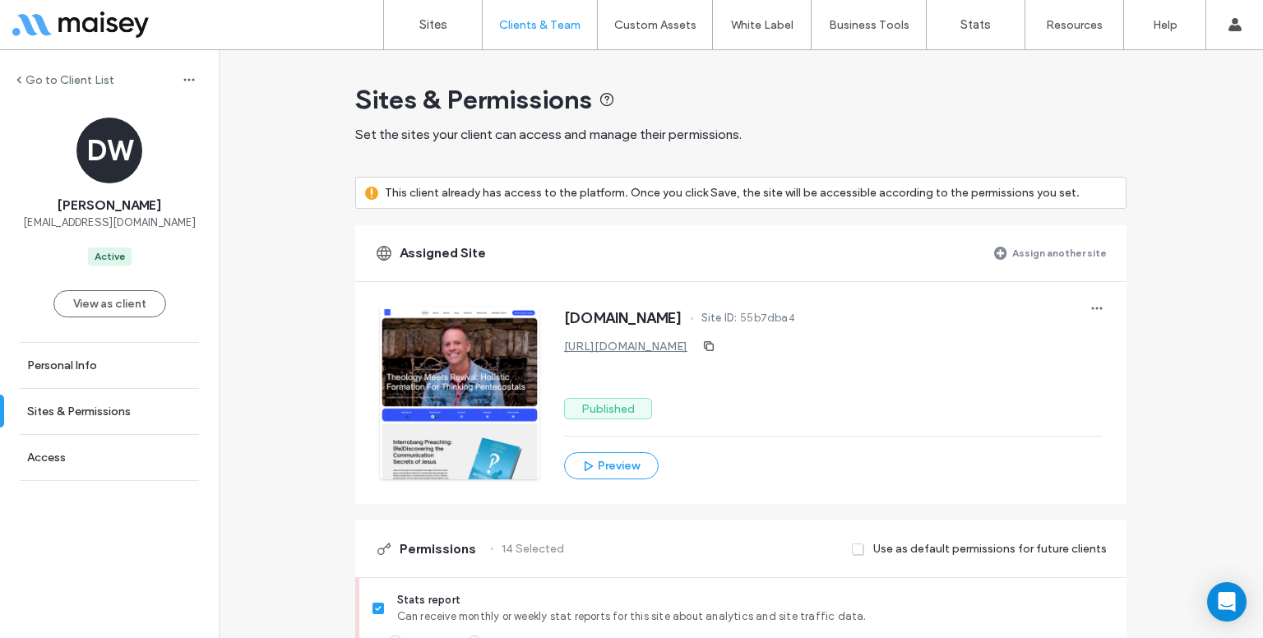
click at [795, 315] on span "55b7dba4" at bounding box center [767, 318] width 55 height 16
copy div "55b7dba4 [URL][DOMAIN_NAME]"
click at [795, 315] on span "55b7dba4" at bounding box center [767, 318] width 55 height 16
